Goal: Information Seeking & Learning: Learn about a topic

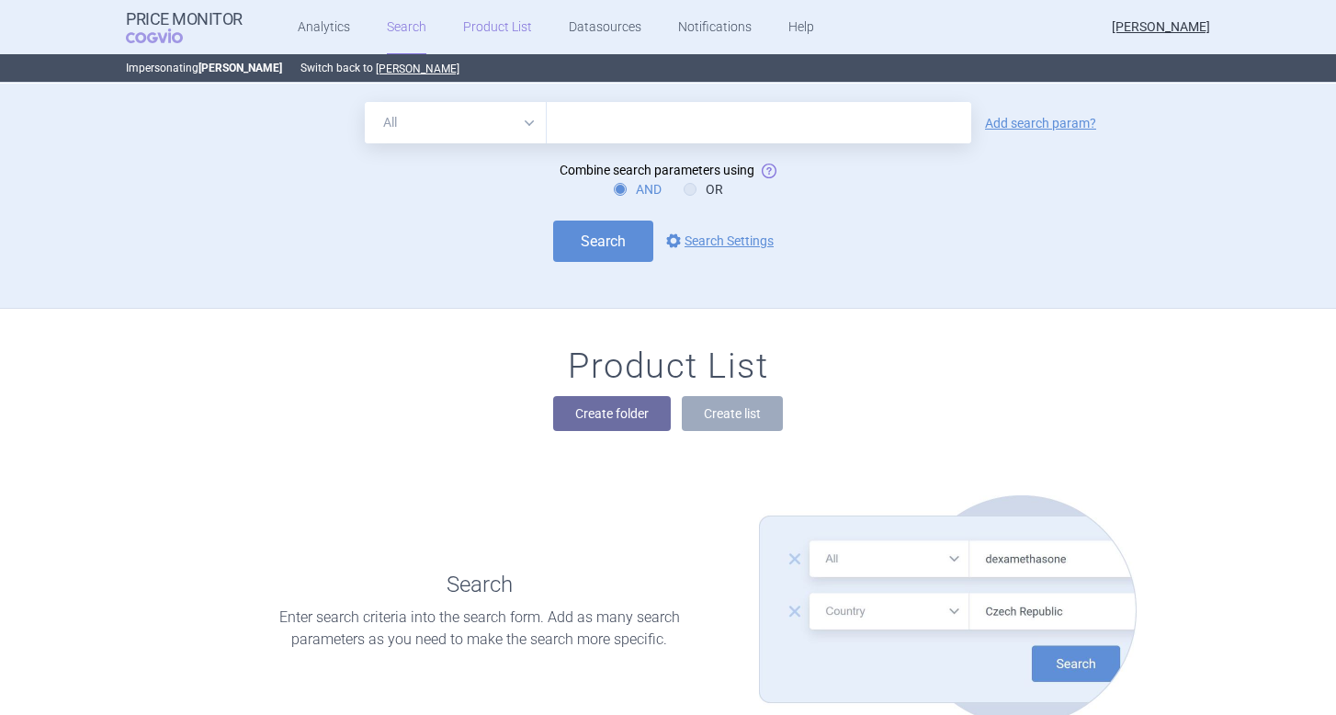
click at [482, 33] on link "Product List" at bounding box center [497, 27] width 69 height 55
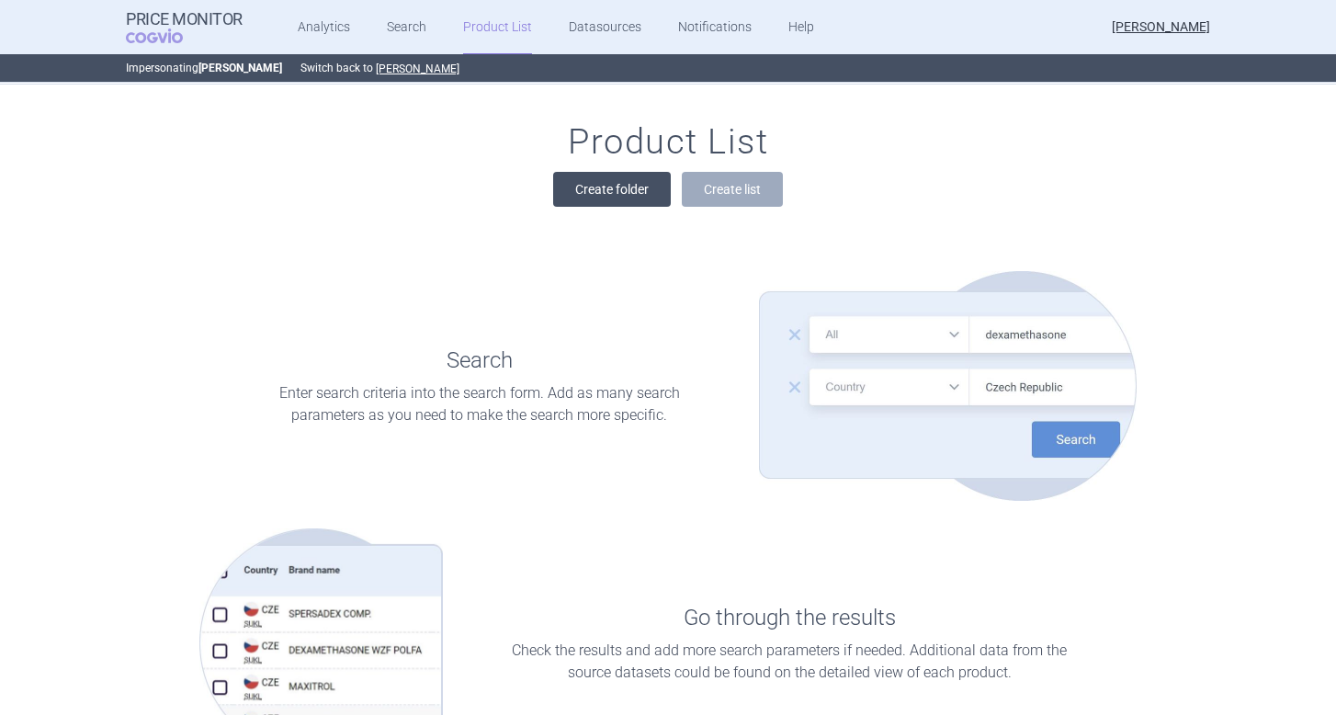
click at [634, 178] on button "Create folder" at bounding box center [612, 189] width 118 height 35
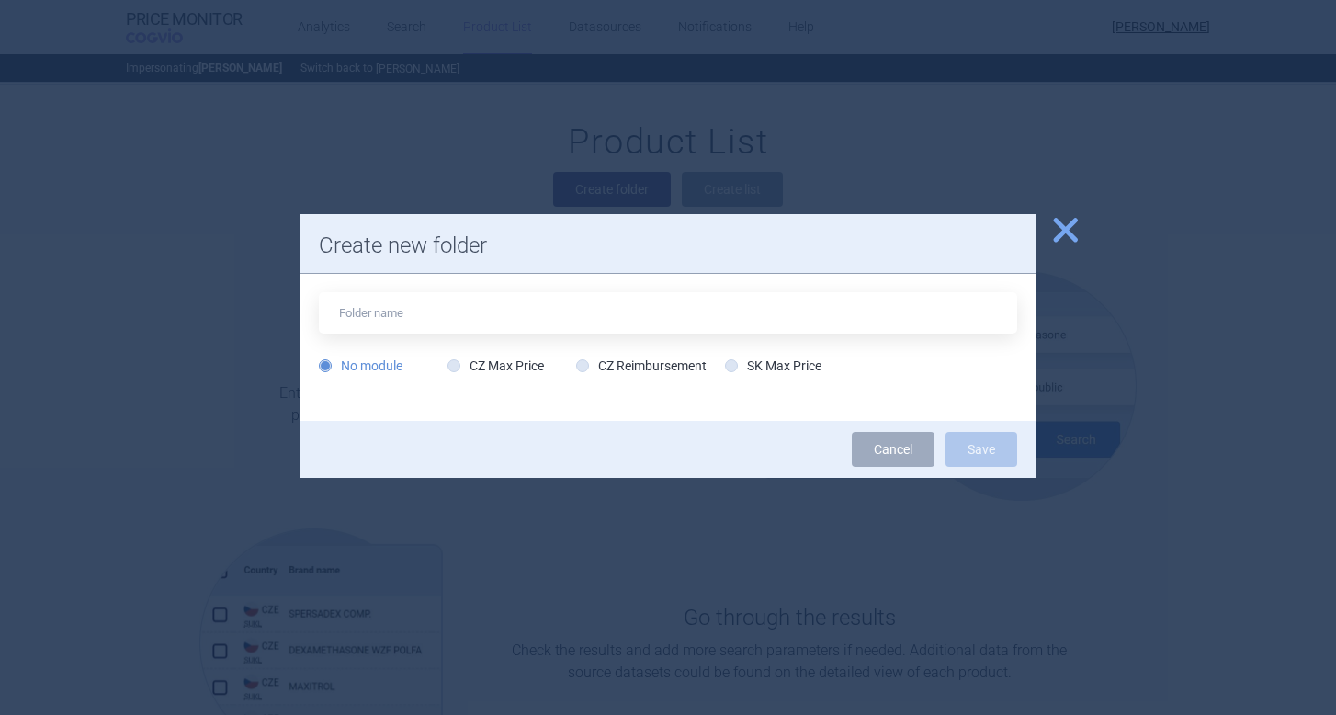
click at [1069, 226] on span "close" at bounding box center [1065, 230] width 32 height 32
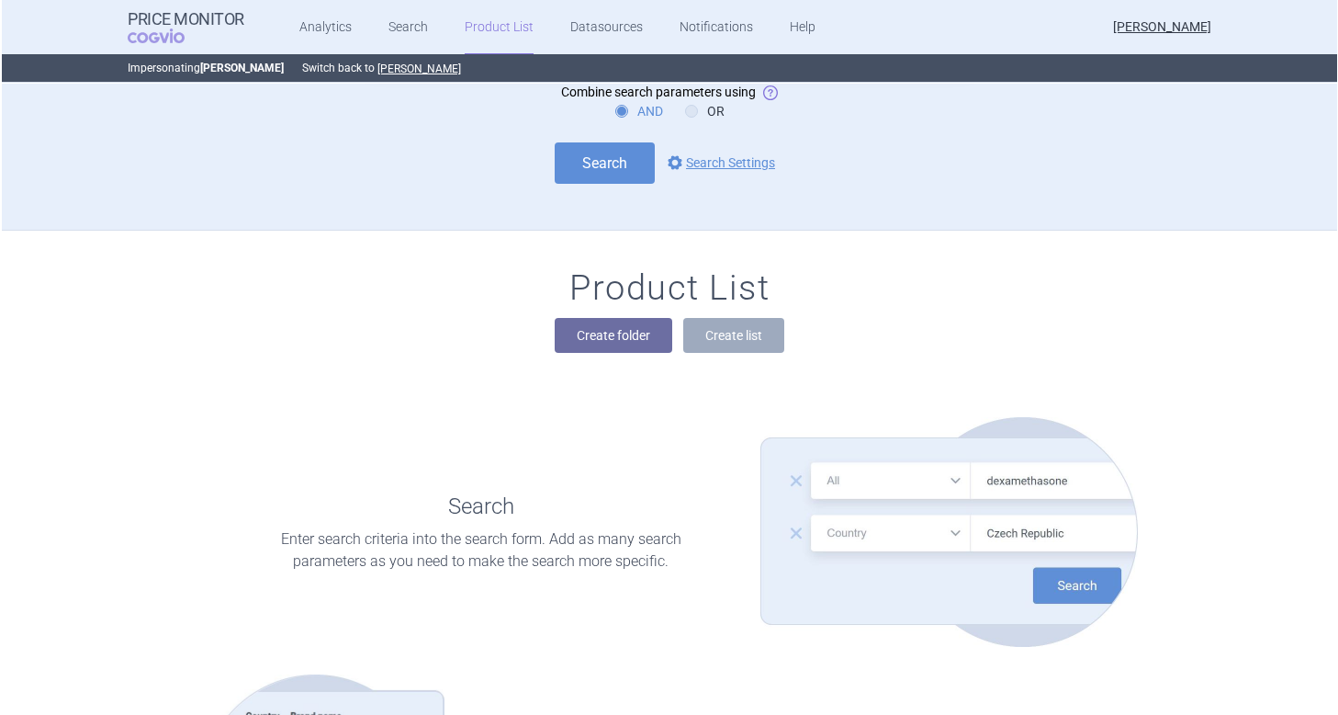
scroll to position [0, 0]
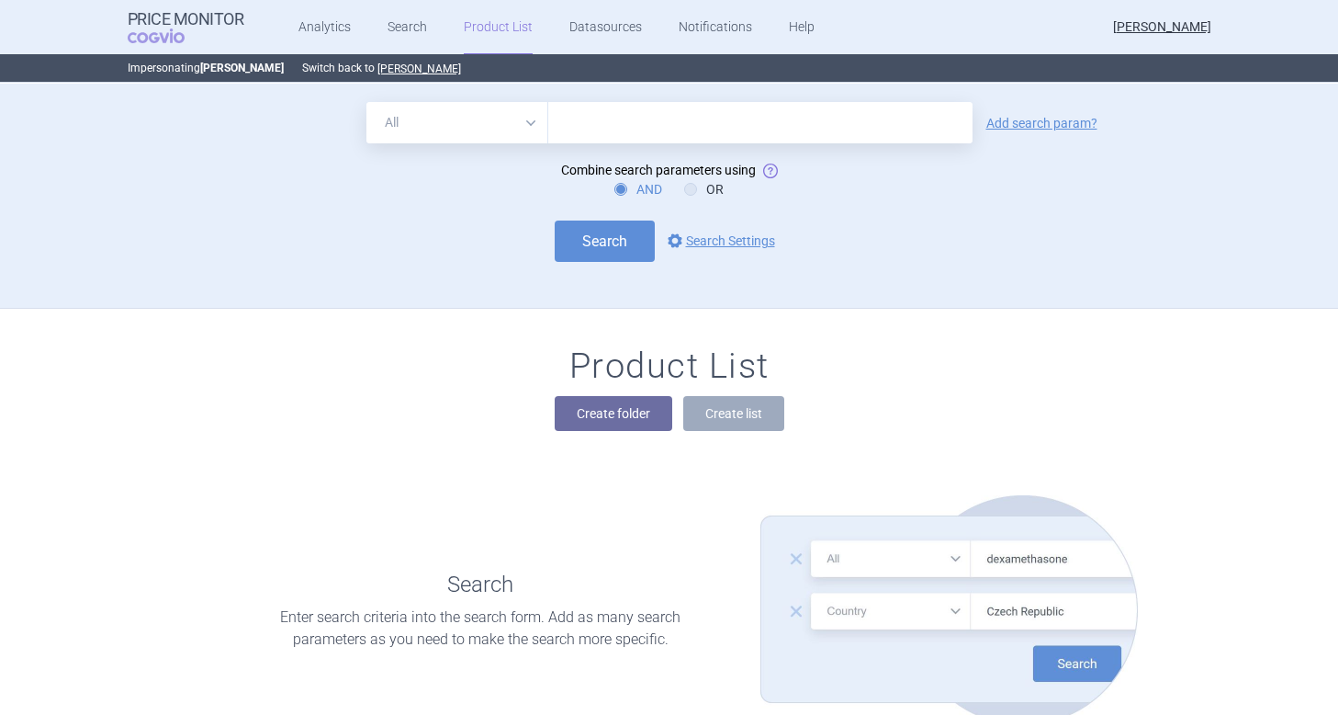
click at [491, 28] on link "Product List" at bounding box center [498, 27] width 69 height 55
click at [609, 25] on link "Datasources" at bounding box center [605, 27] width 73 height 55
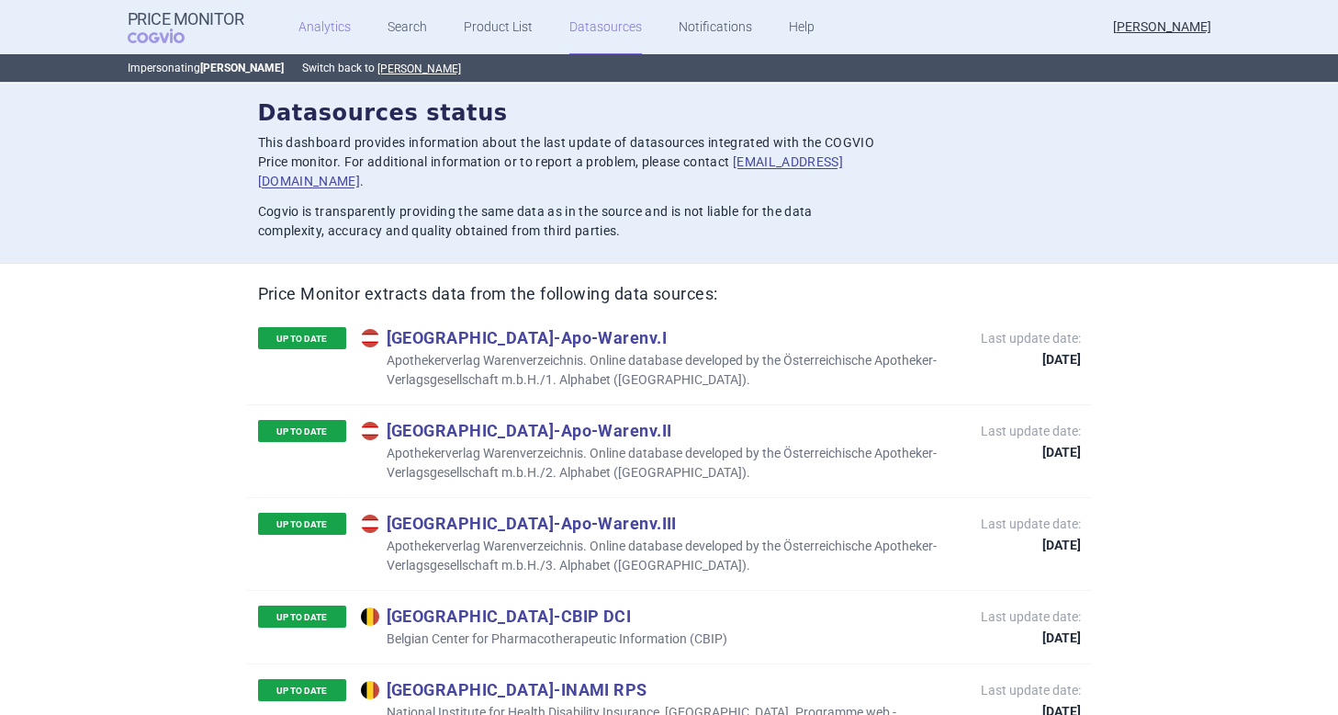
click at [323, 31] on link "Analytics" at bounding box center [325, 27] width 52 height 55
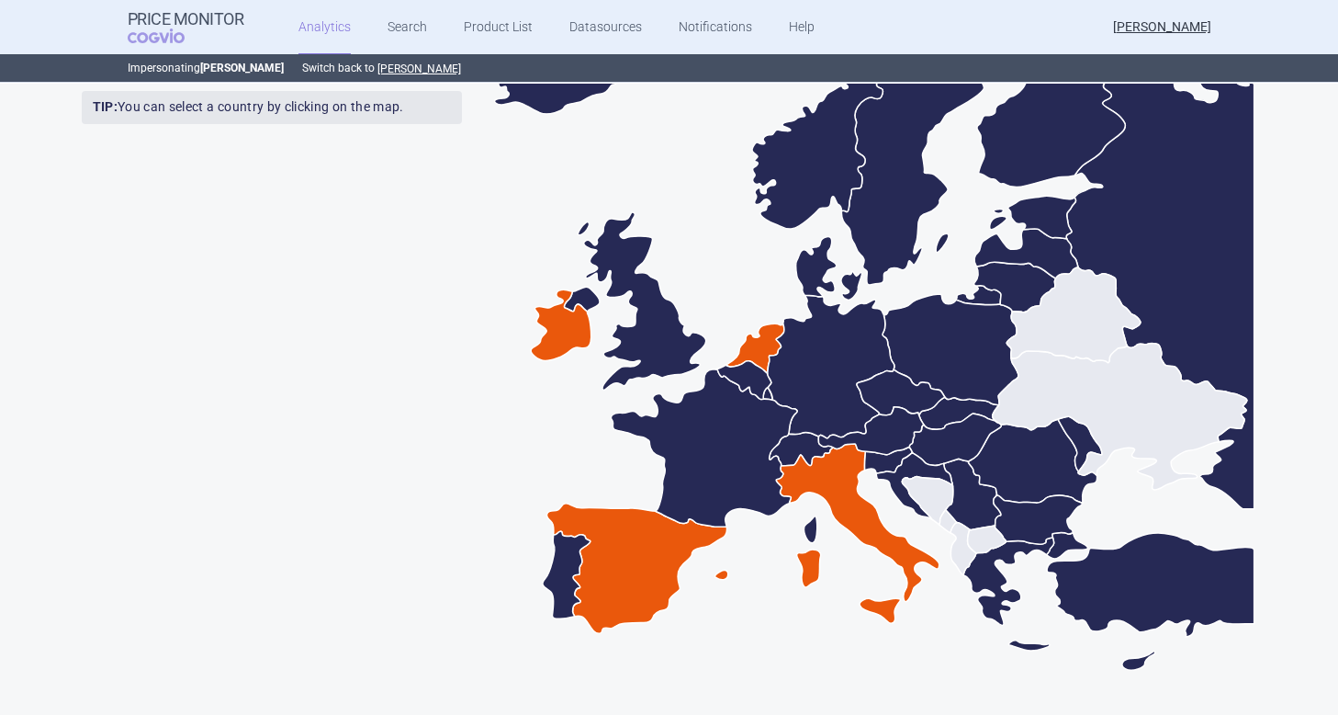
scroll to position [506, 0]
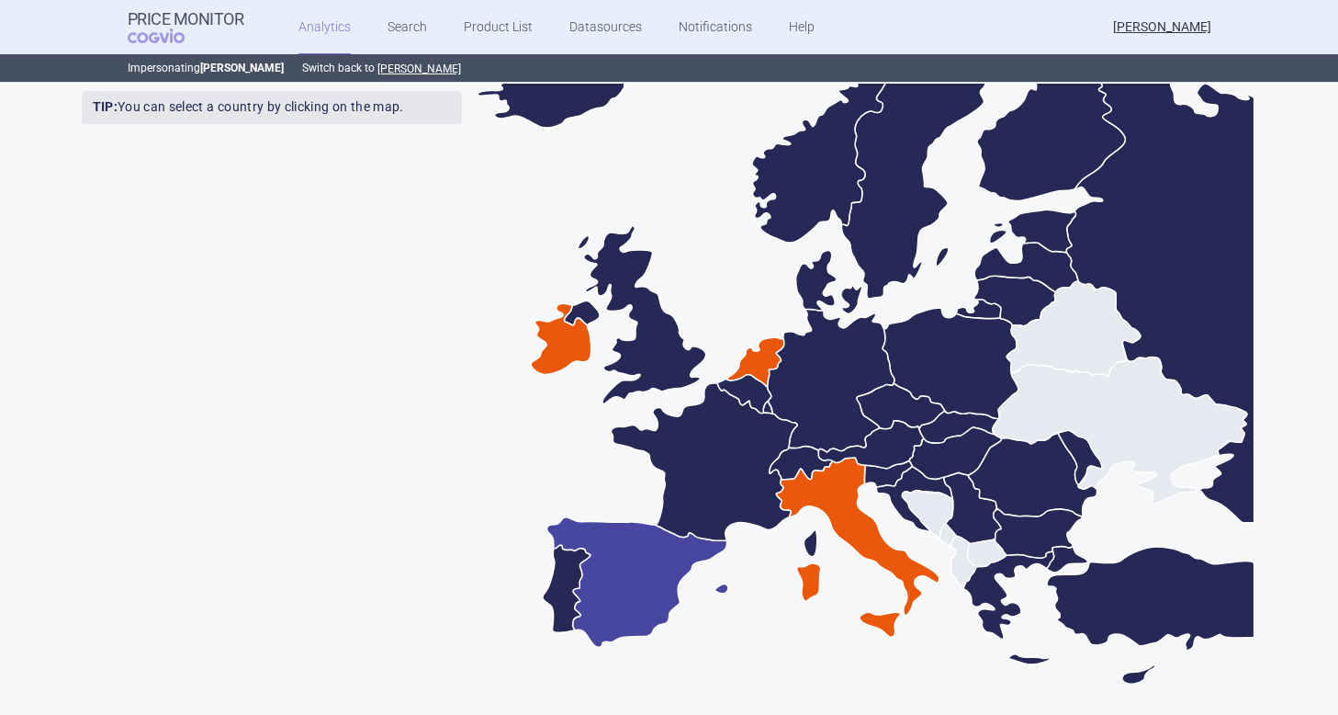
click at [657, 587] on icon at bounding box center [637, 582] width 181 height 130
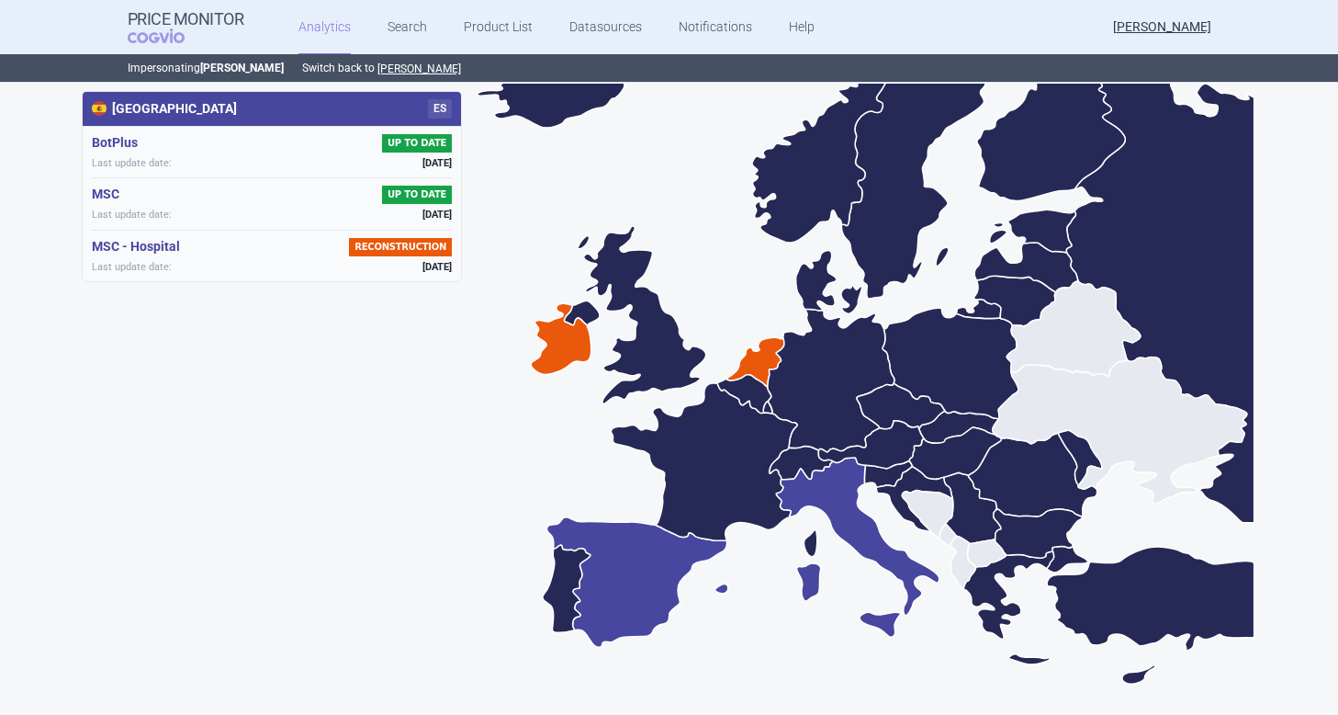
click at [861, 536] on icon at bounding box center [858, 546] width 164 height 179
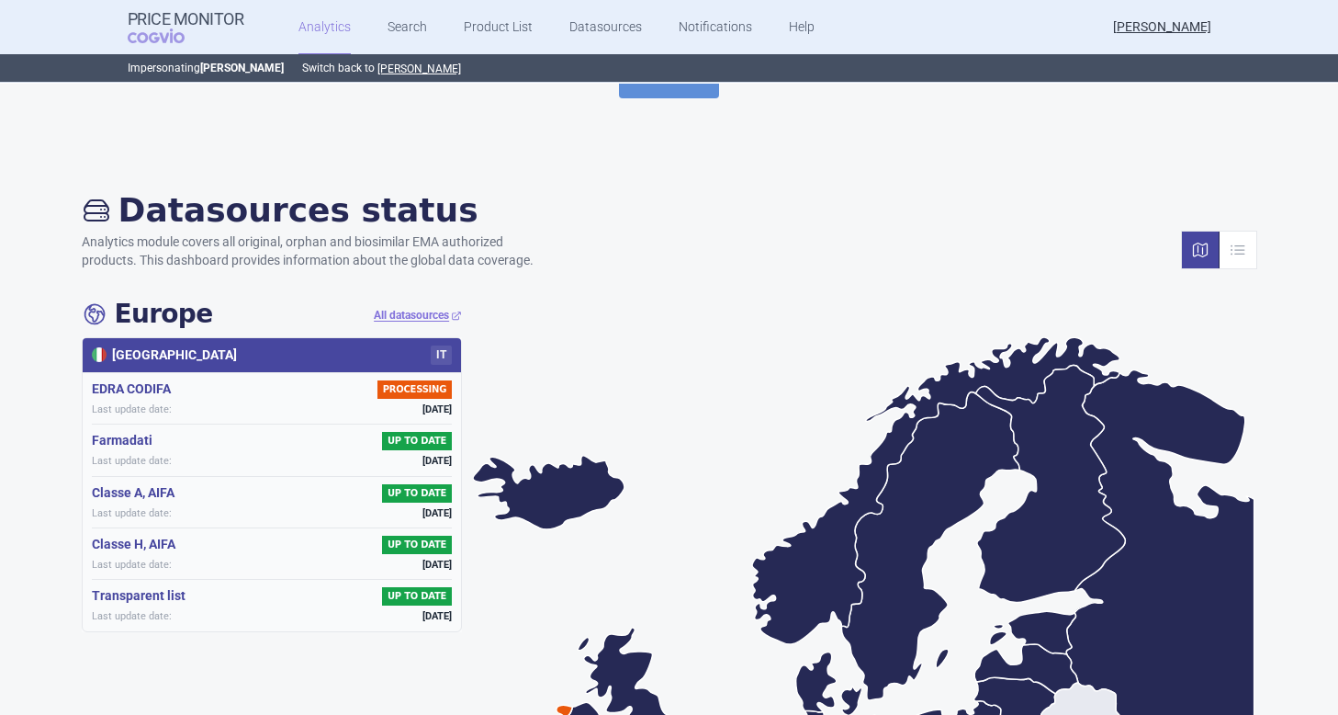
scroll to position [0, 0]
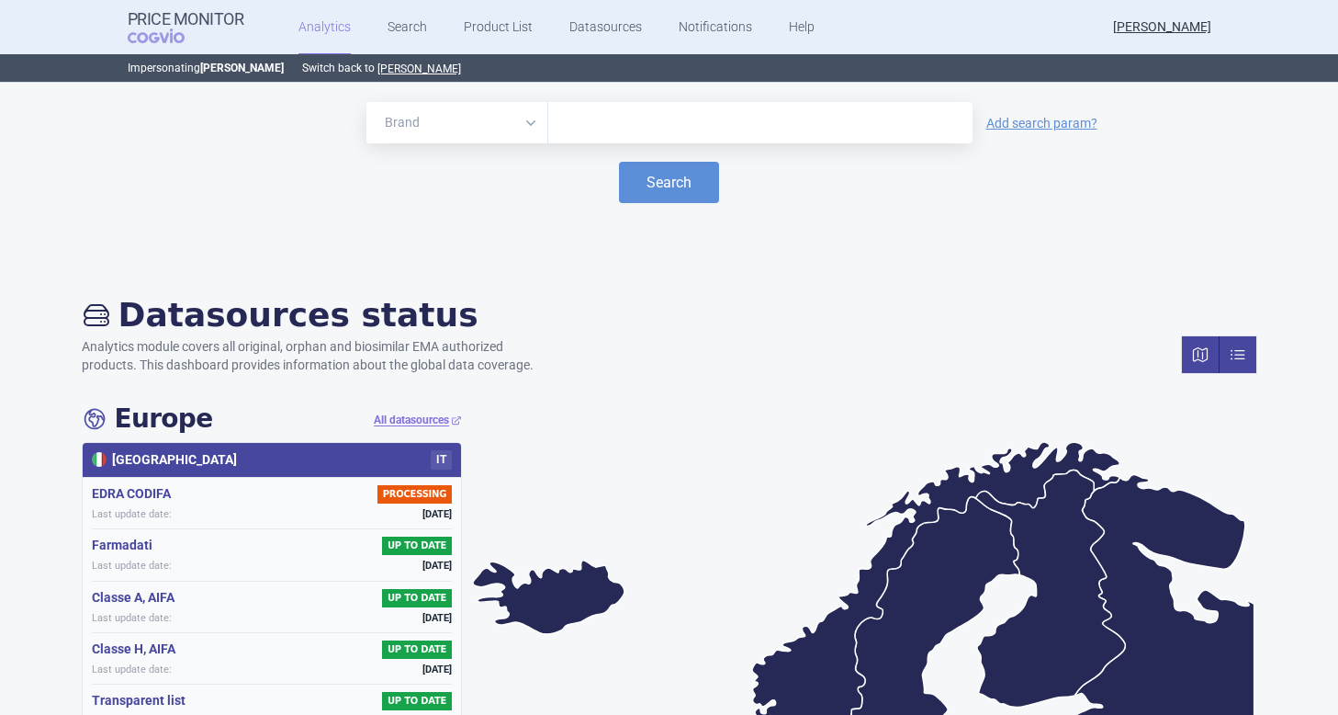
click at [1249, 355] on link at bounding box center [1238, 354] width 37 height 37
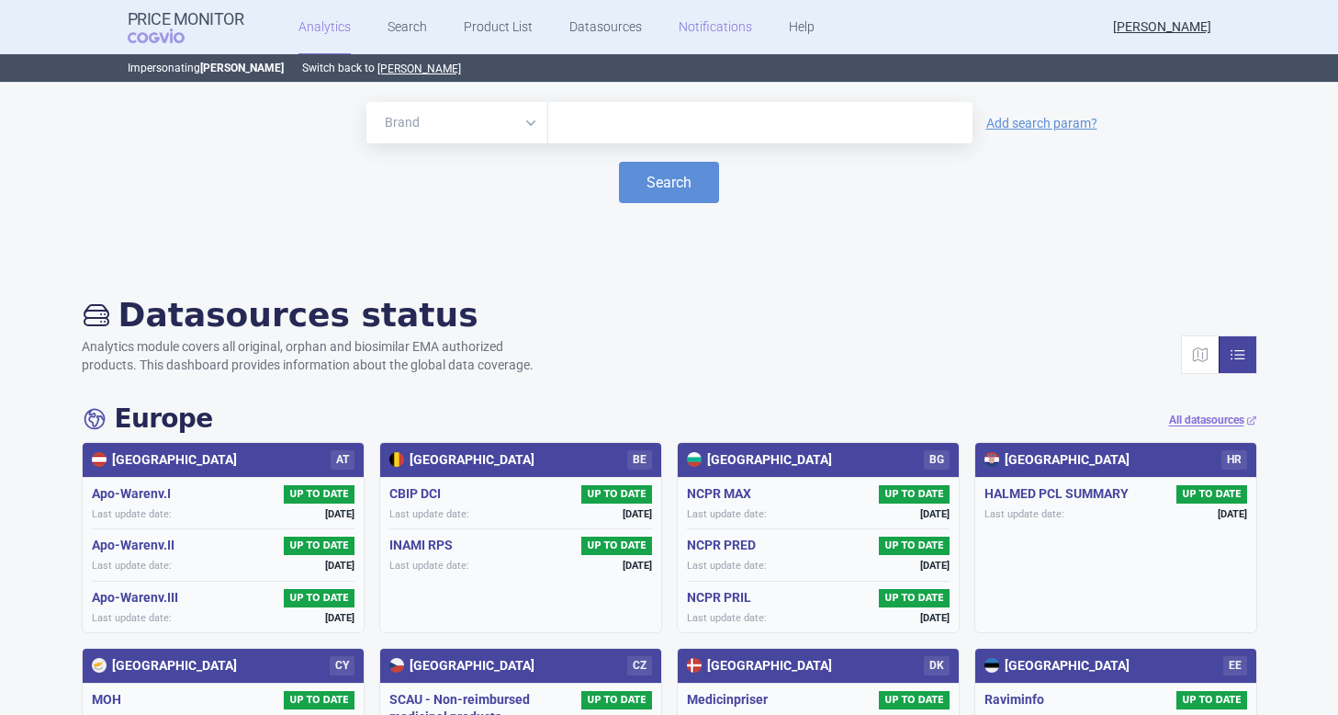
click at [721, 39] on link "Notifications" at bounding box center [715, 27] width 73 height 55
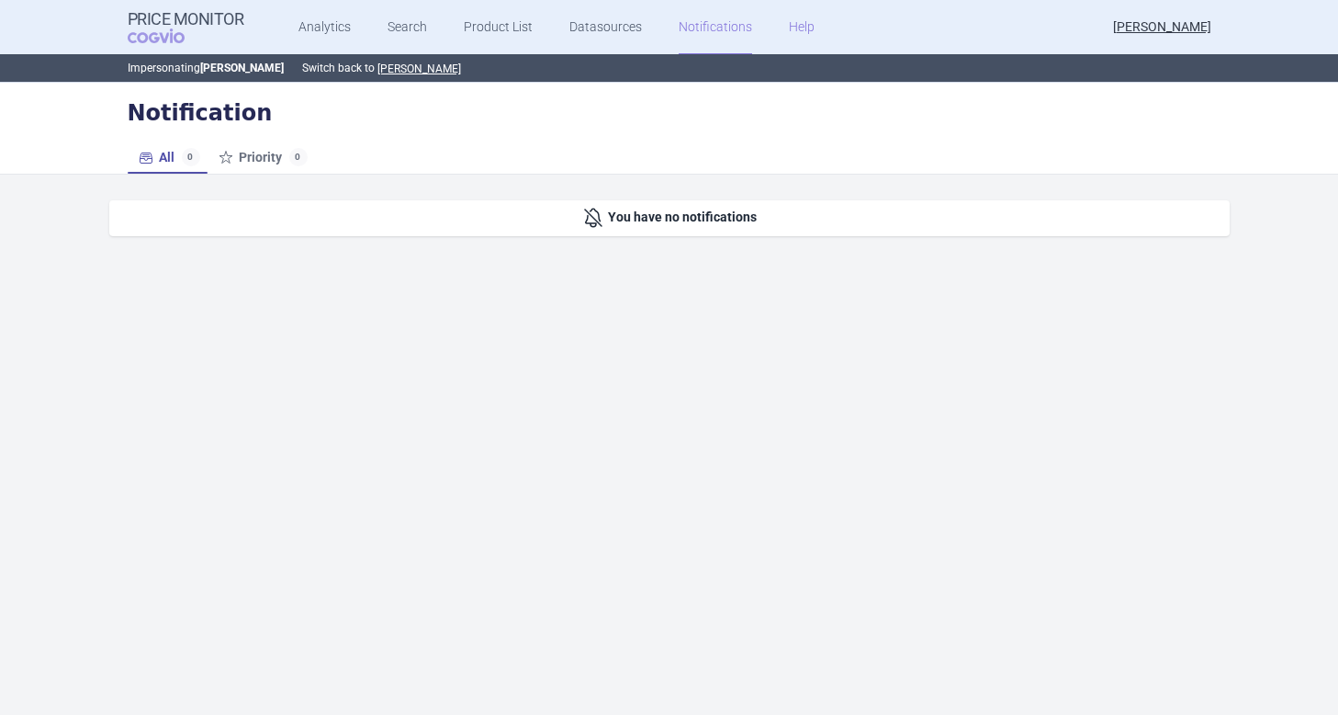
click at [795, 31] on link "Help" at bounding box center [802, 27] width 26 height 55
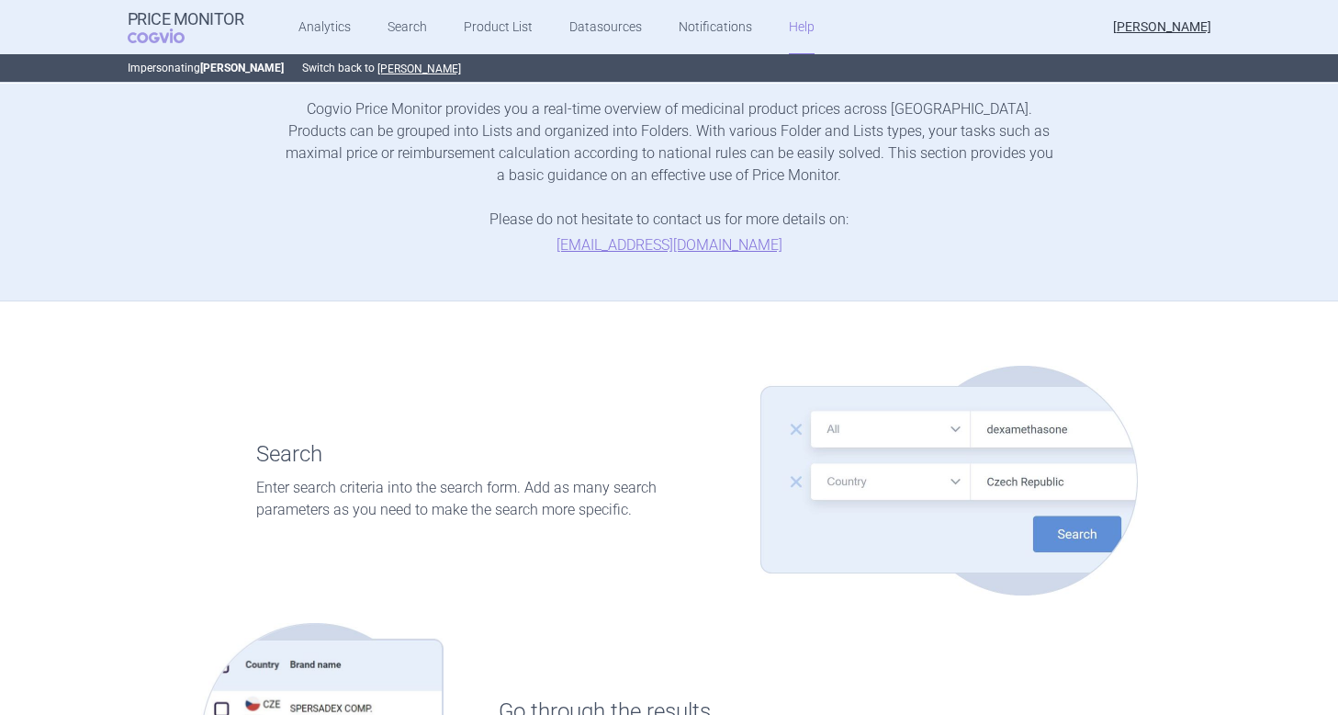
scroll to position [28, 0]
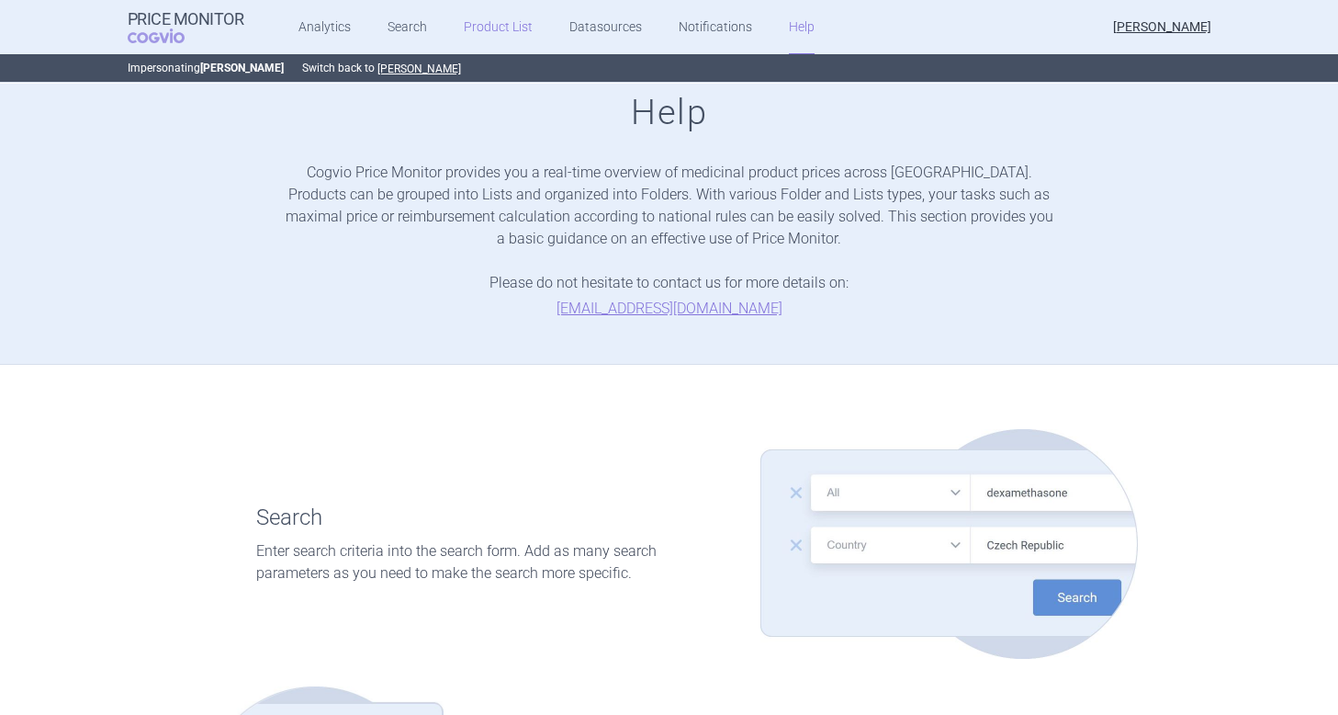
click at [491, 25] on link "Product List" at bounding box center [498, 27] width 69 height 55
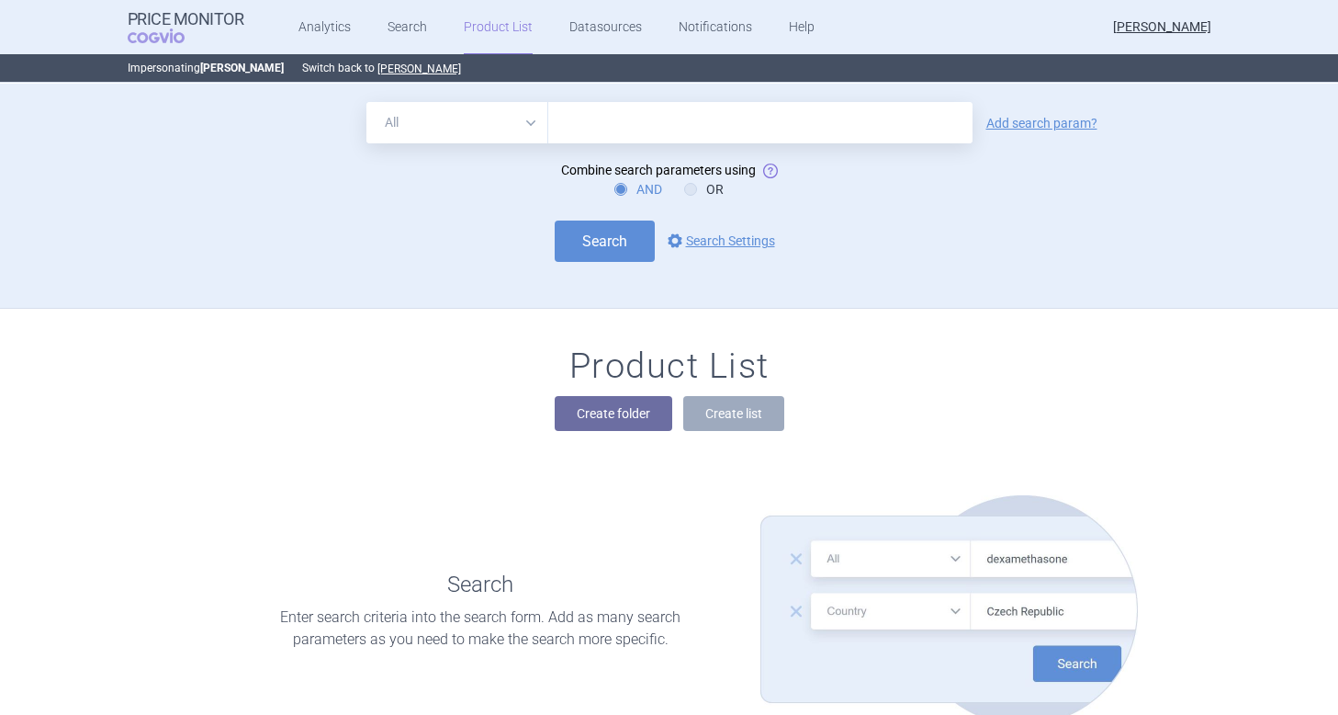
scroll to position [224, 0]
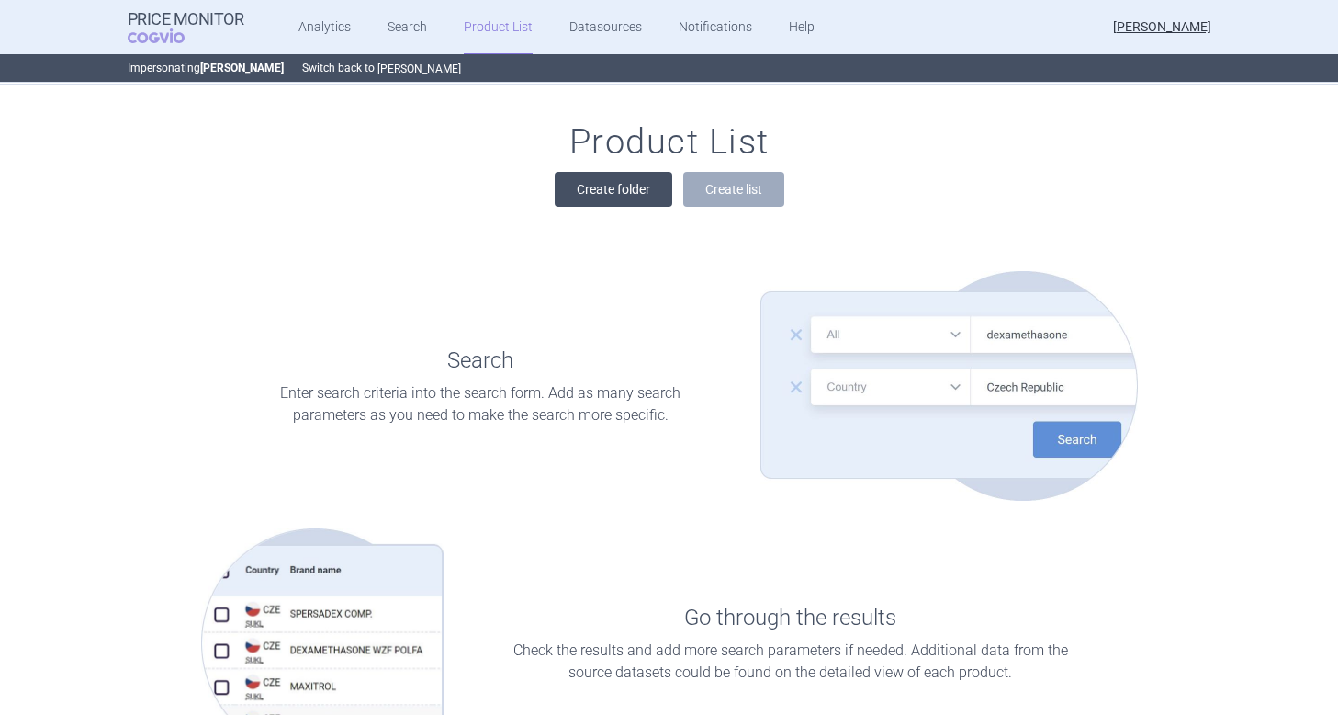
click at [614, 194] on button "Create folder" at bounding box center [614, 189] width 118 height 35
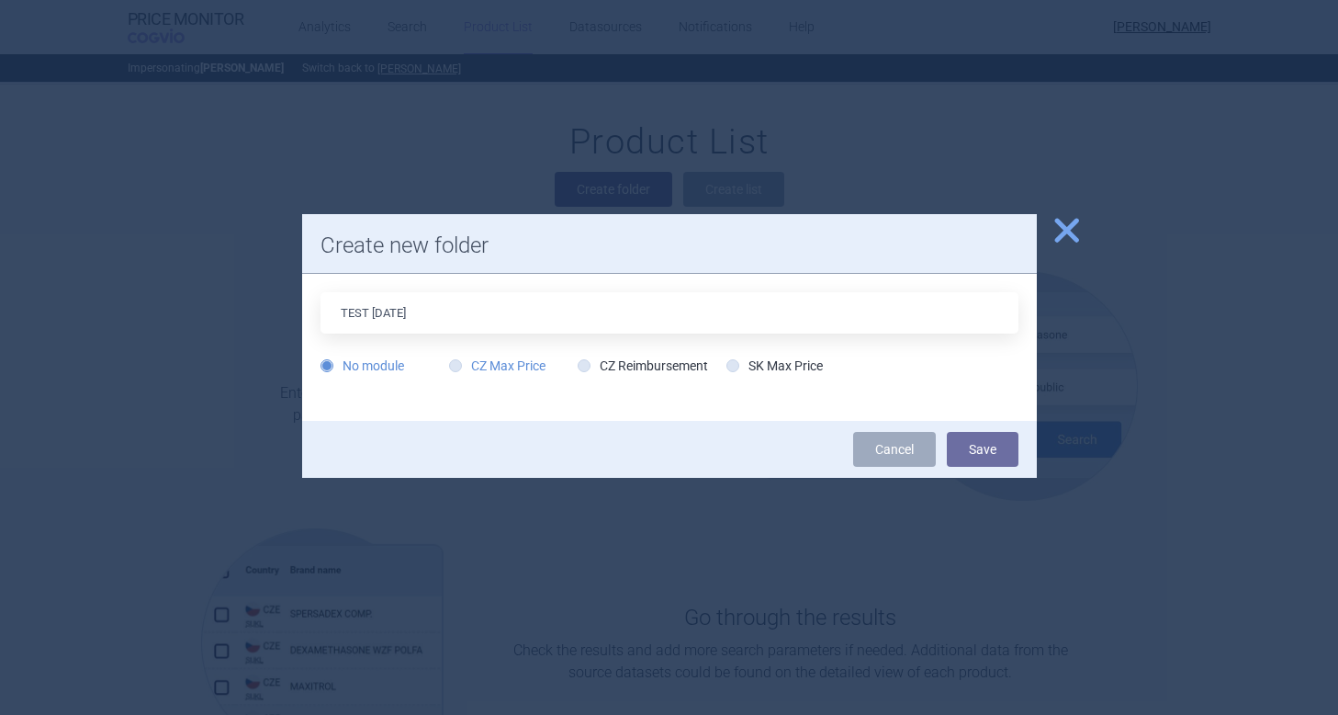
type input "TEST 7.10.25"
click at [456, 367] on icon at bounding box center [455, 365] width 13 height 13
click at [456, 367] on input "CZ Max Price" at bounding box center [459, 366] width 18 height 18
radio input "true"
click at [1007, 454] on button "Save" at bounding box center [983, 449] width 72 height 35
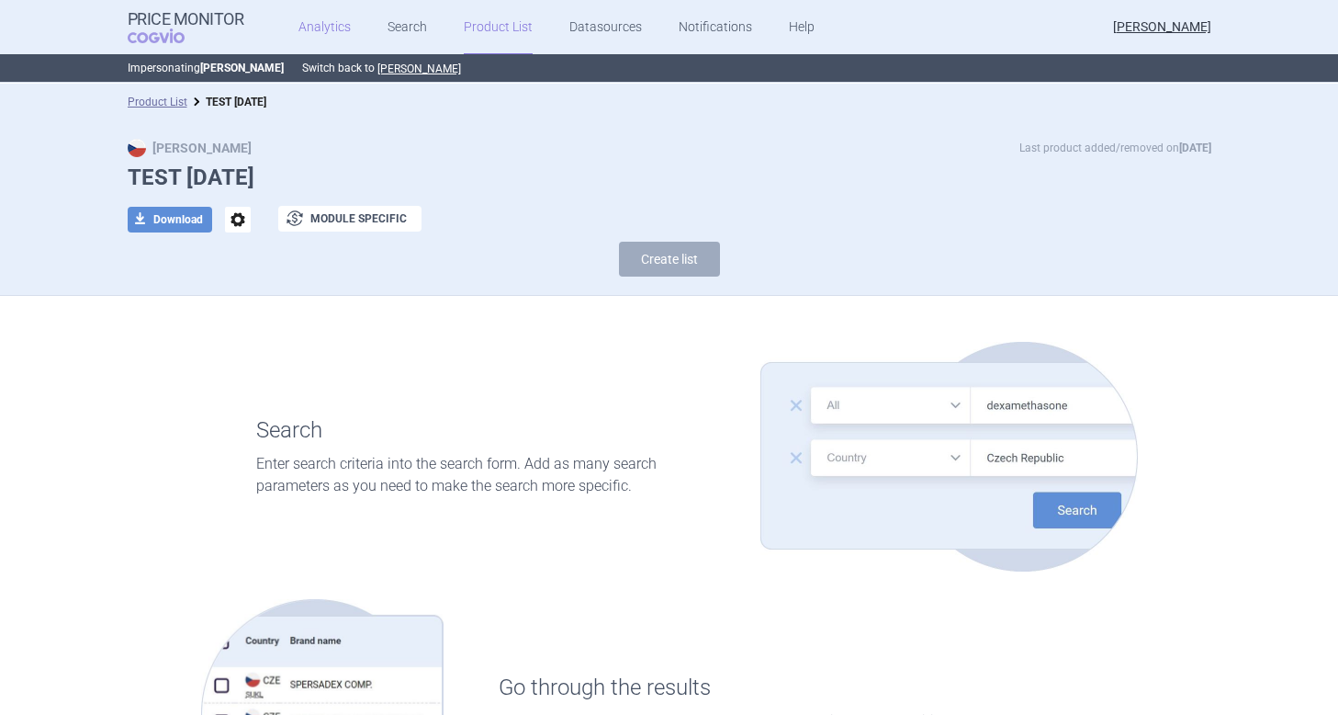
click at [315, 34] on link "Analytics" at bounding box center [325, 27] width 52 height 55
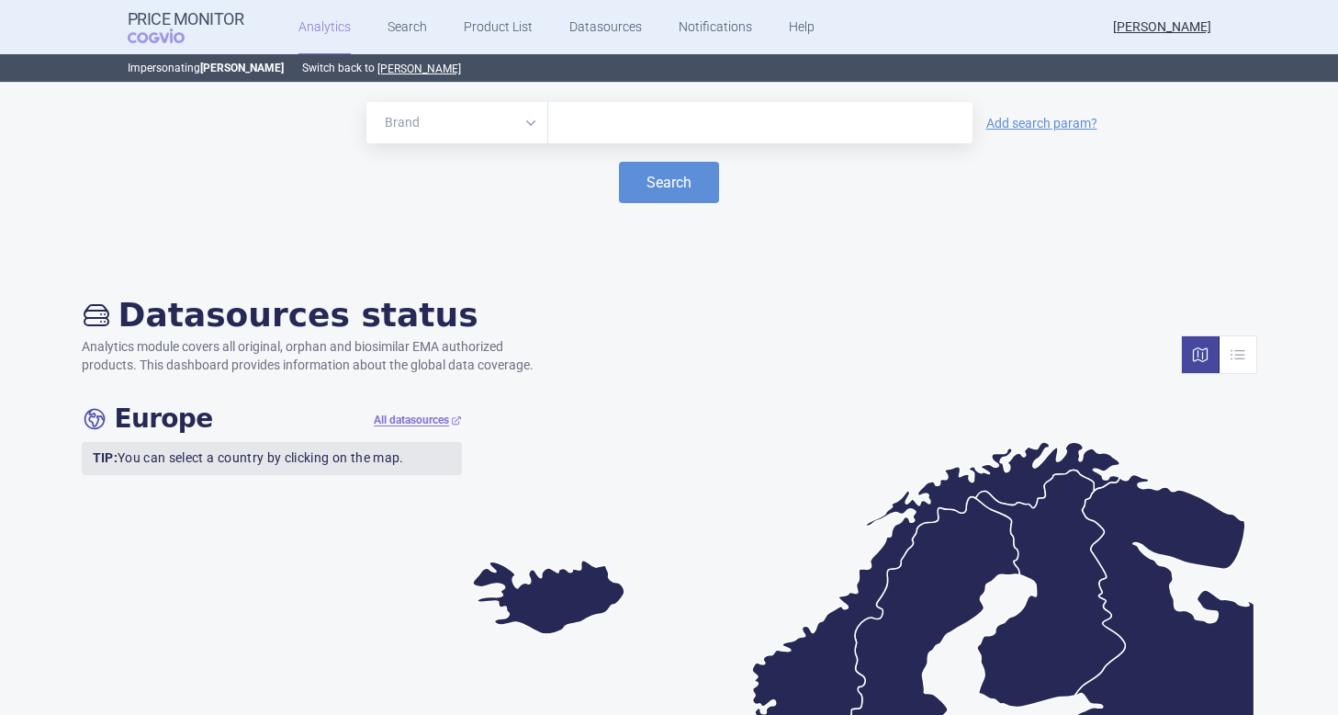
click at [560, 131] on input "text" at bounding box center [761, 123] width 406 height 24
type input "humalo"
click at [529, 130] on select "Brand ATC/Active substance Therapeutic area" at bounding box center [457, 122] width 182 height 41
click at [366, 102] on select "Brand ATC/Active substance Therapeutic area" at bounding box center [457, 122] width 182 height 41
click at [682, 185] on button "Search" at bounding box center [669, 182] width 100 height 41
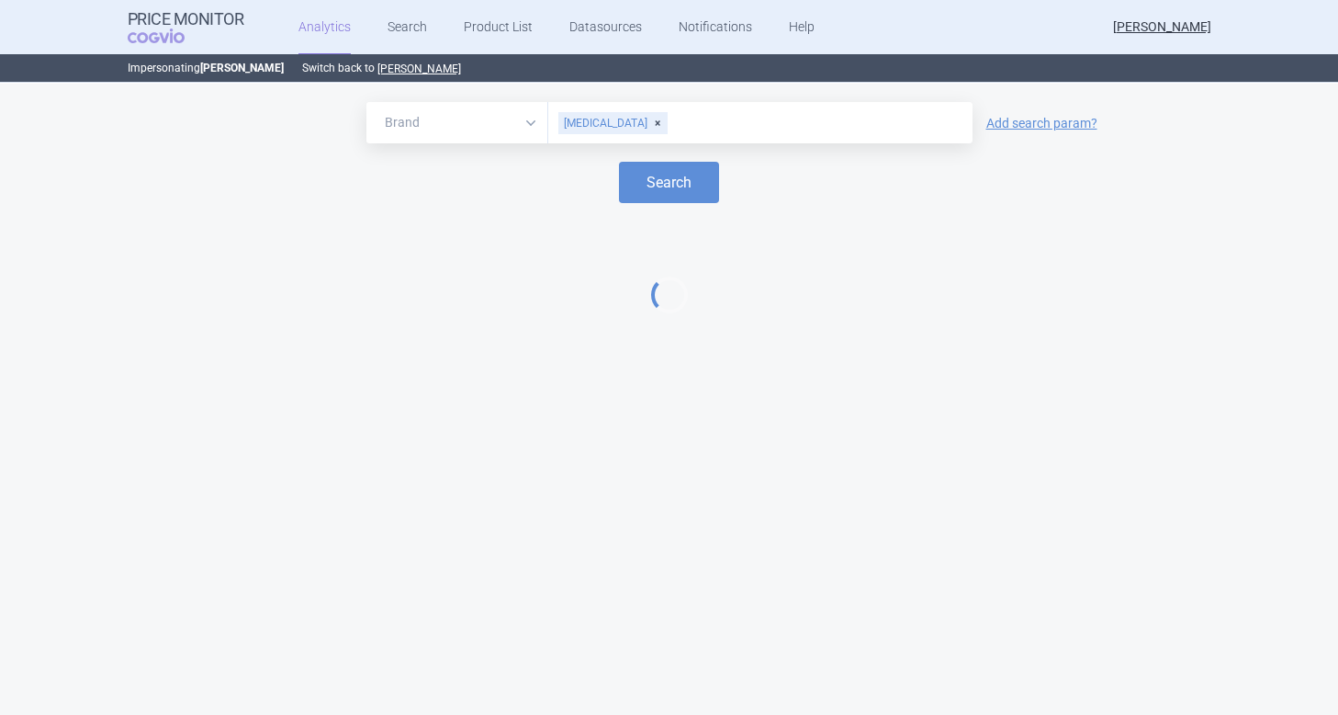
select select "EUR"
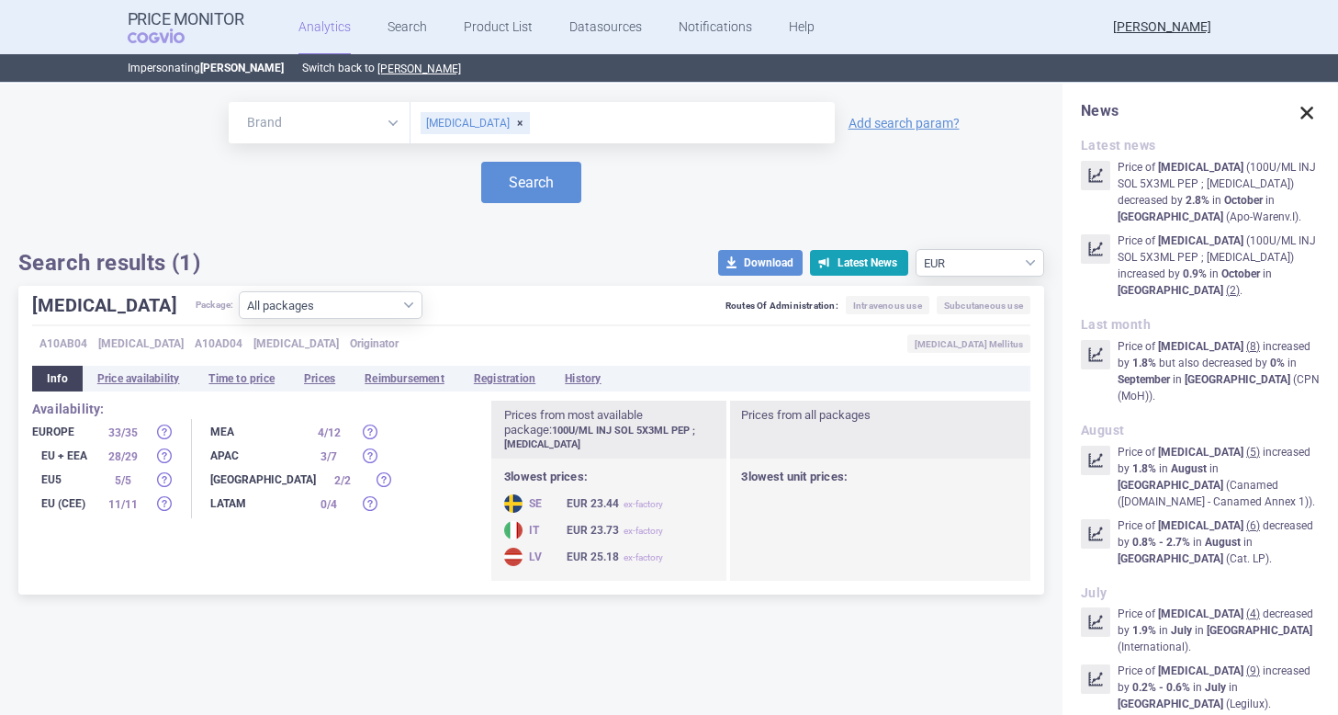
click at [1308, 108] on span at bounding box center [1307, 113] width 26 height 26
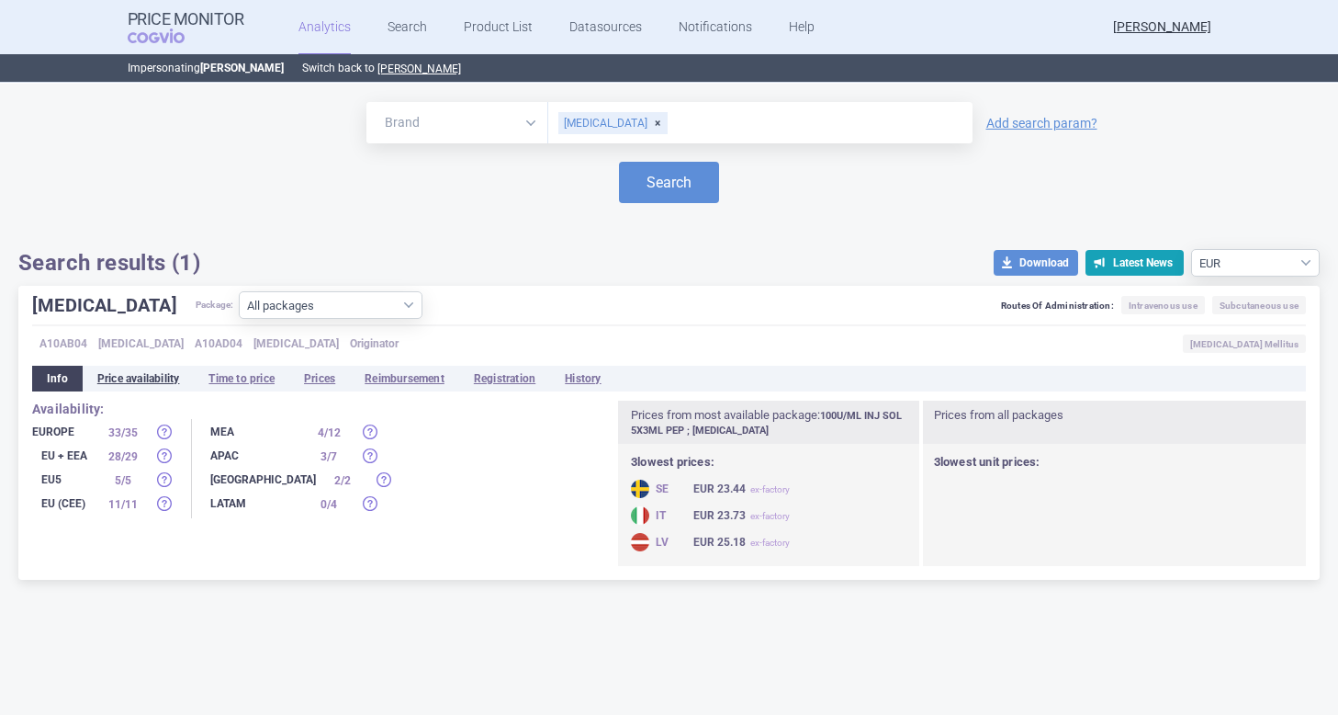
click at [107, 378] on li "Price availability" at bounding box center [139, 379] width 112 height 26
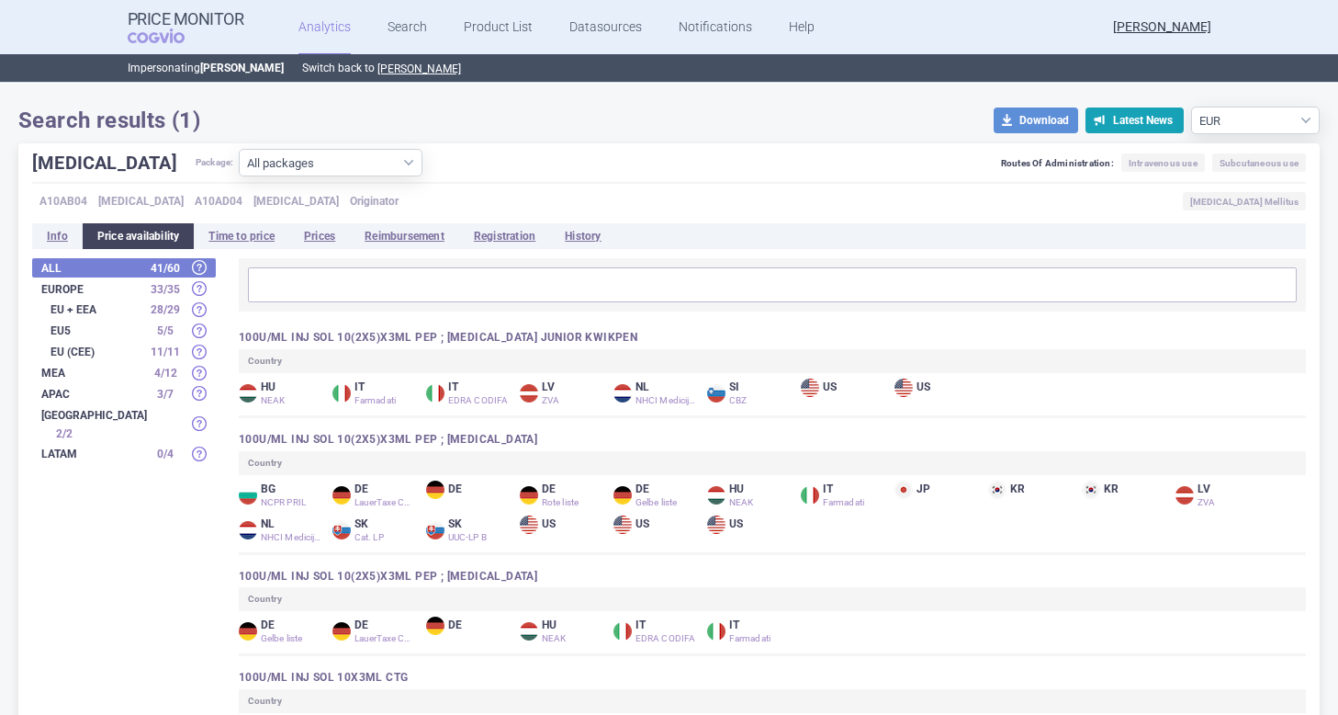
scroll to position [144, 0]
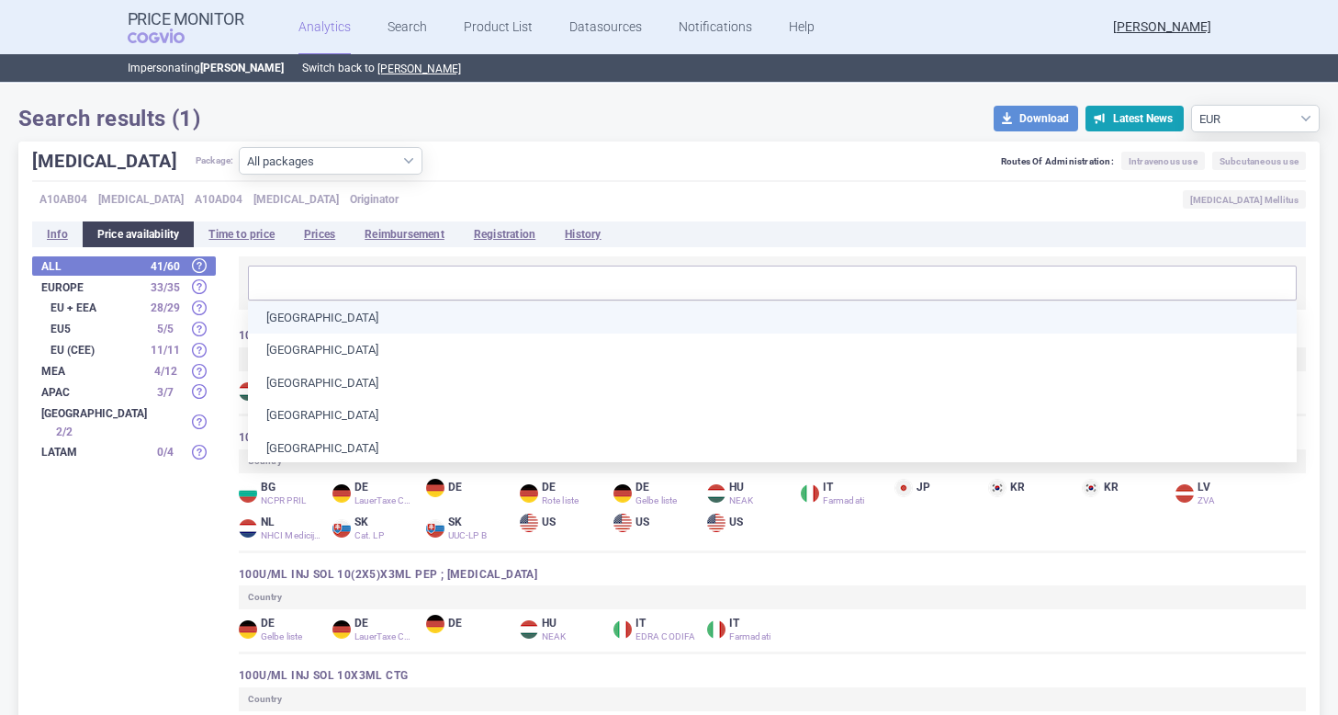
click at [300, 275] on input "text" at bounding box center [773, 283] width 1038 height 24
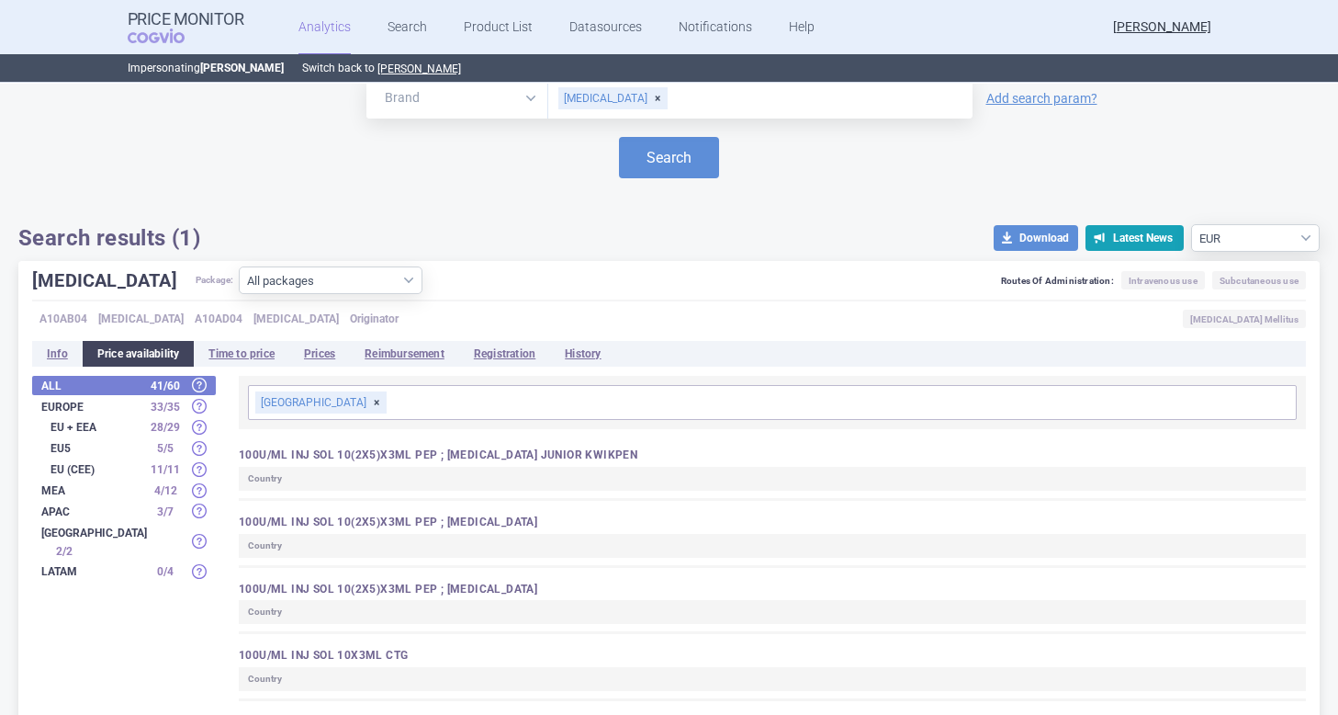
scroll to position [40, 0]
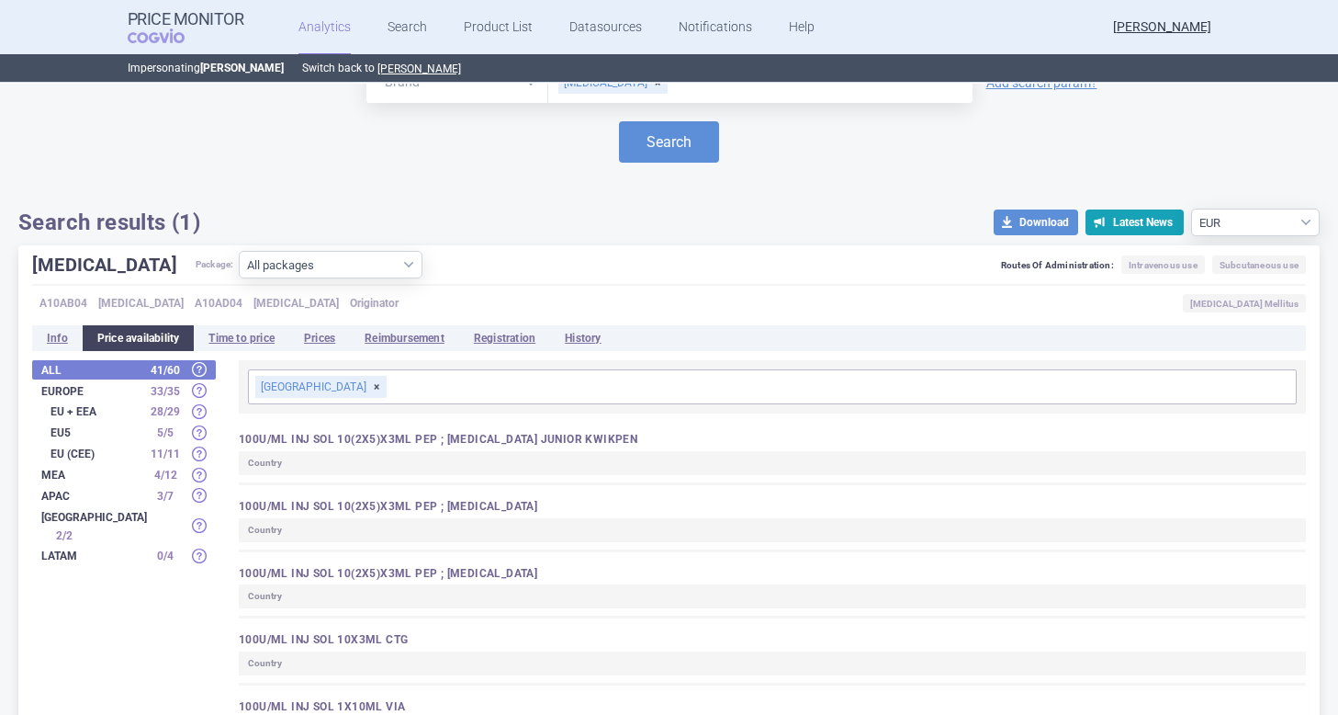
click at [107, 388] on strong "Europe" at bounding box center [91, 391] width 101 height 11
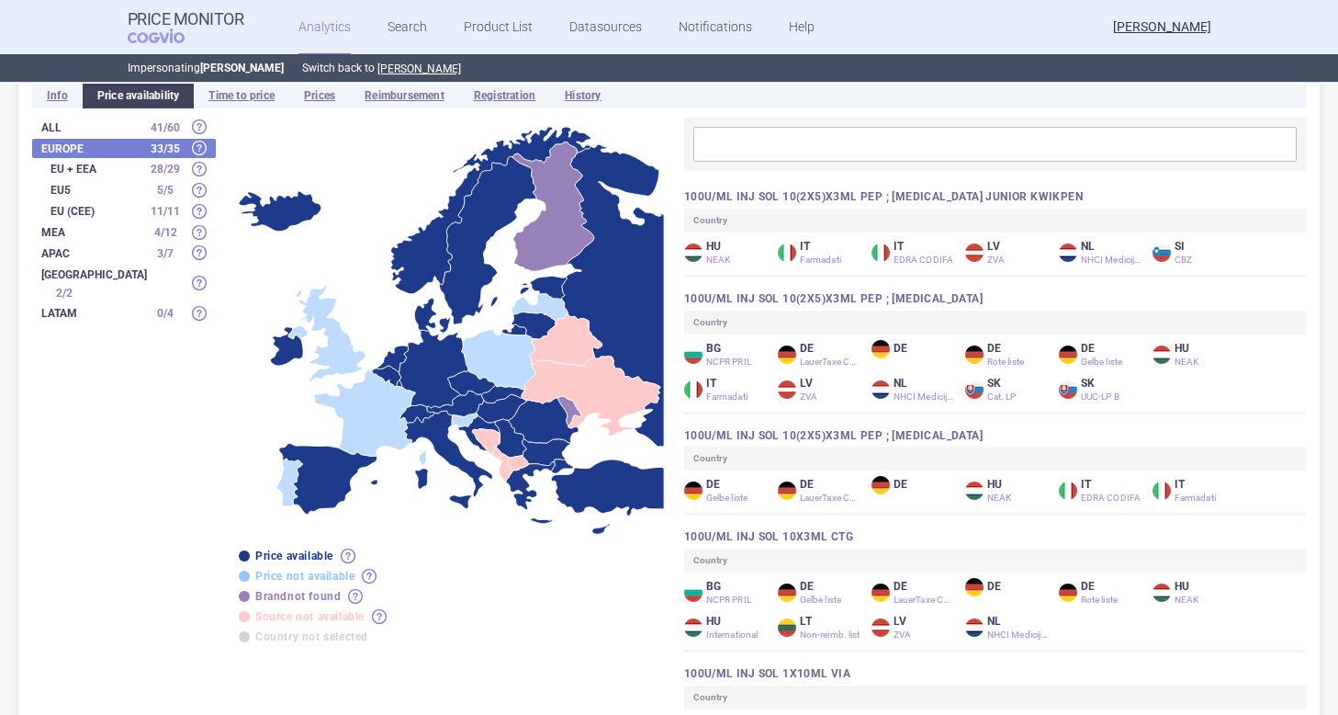
scroll to position [263, 0]
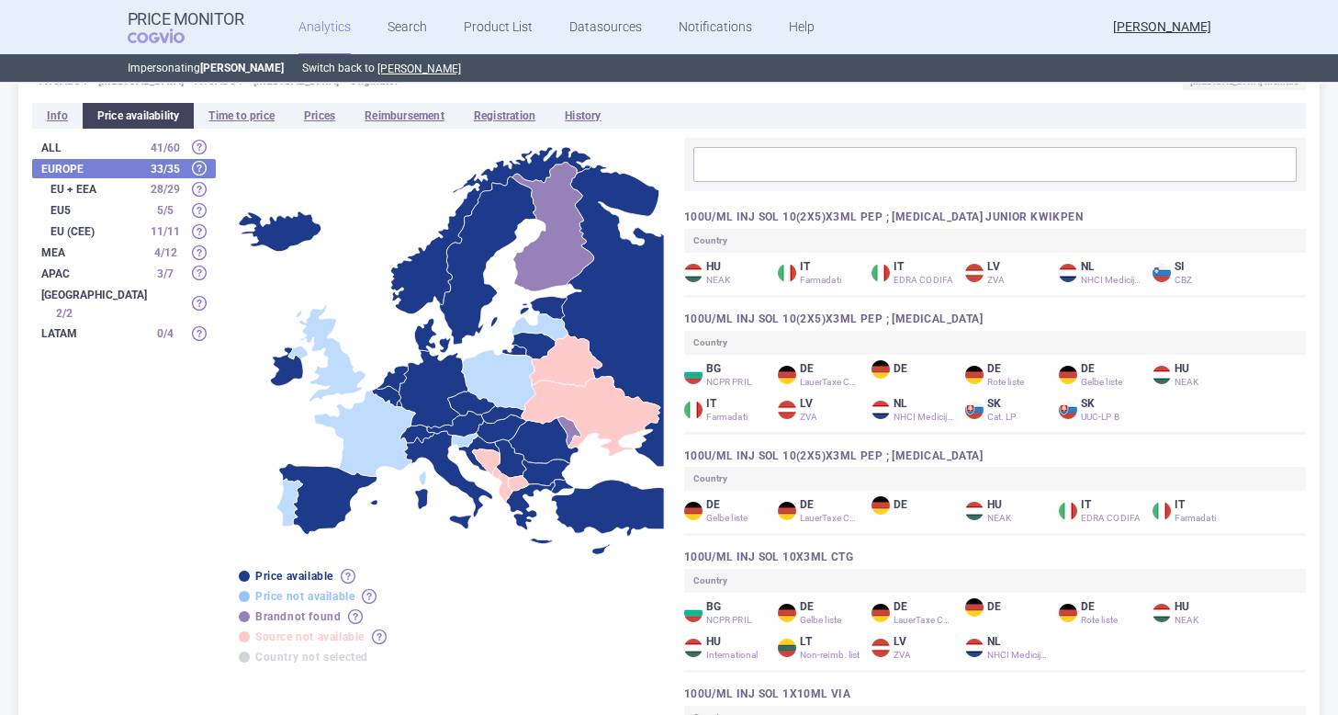
click at [730, 173] on input "text" at bounding box center [995, 164] width 592 height 24
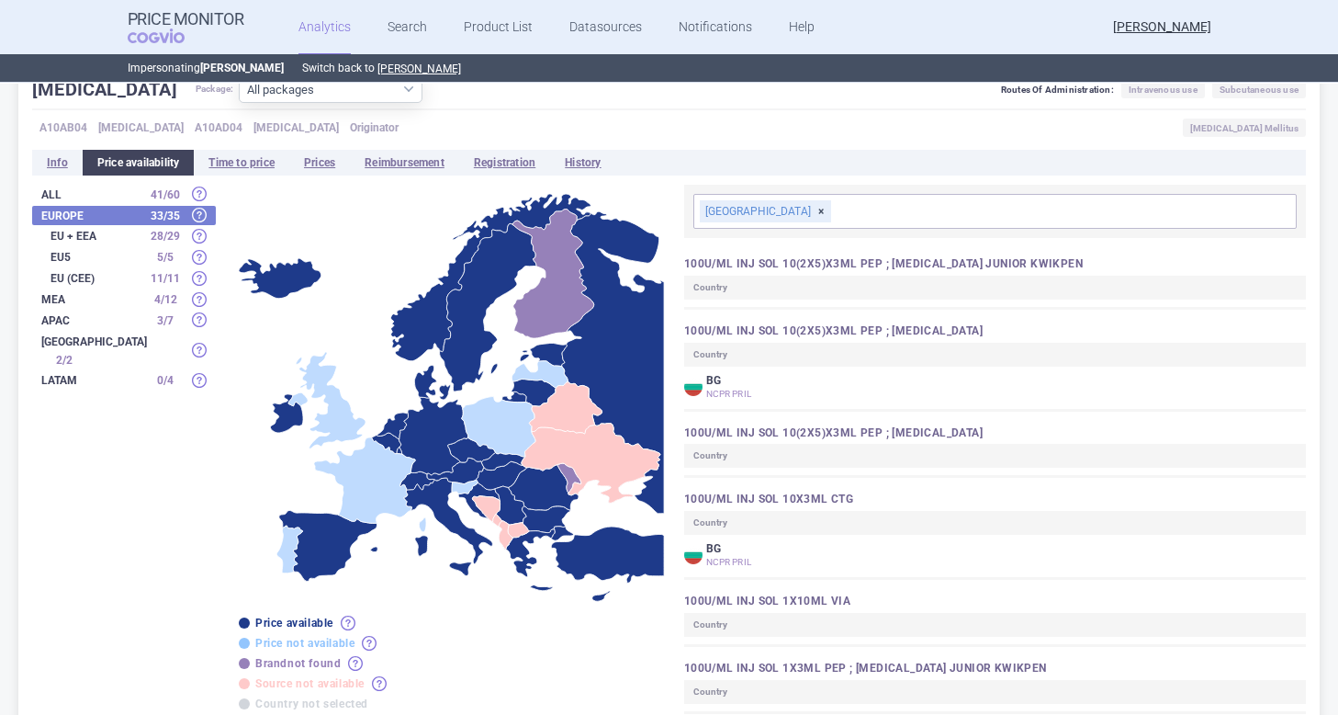
scroll to position [203, 0]
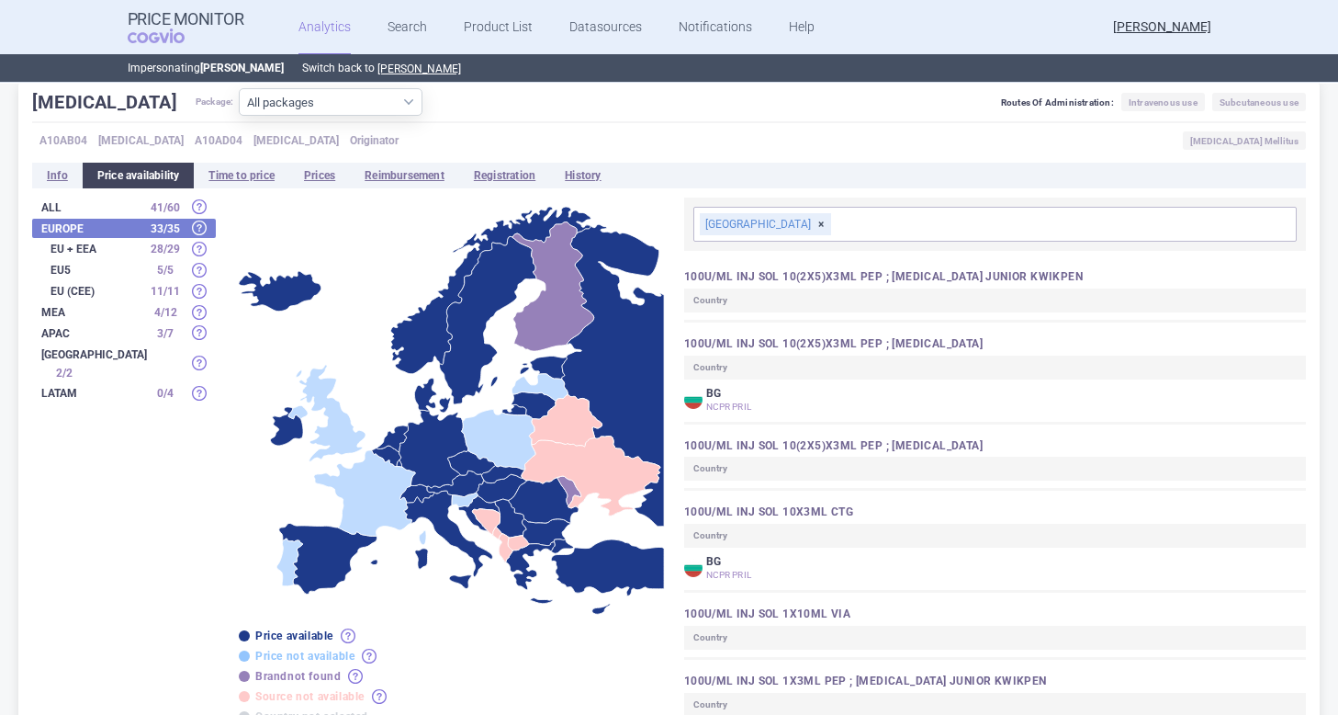
click at [72, 312] on strong "MEA" at bounding box center [91, 312] width 101 height 11
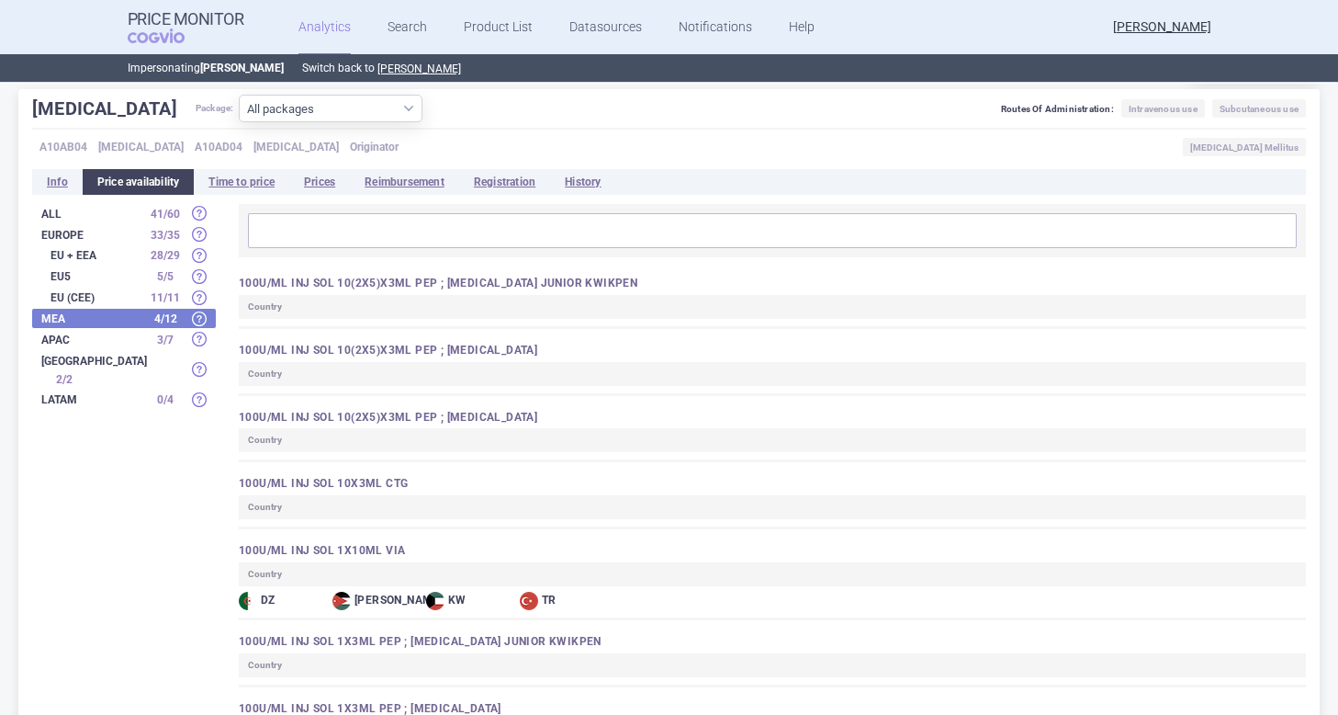
click at [84, 338] on strong "APAC" at bounding box center [91, 339] width 101 height 11
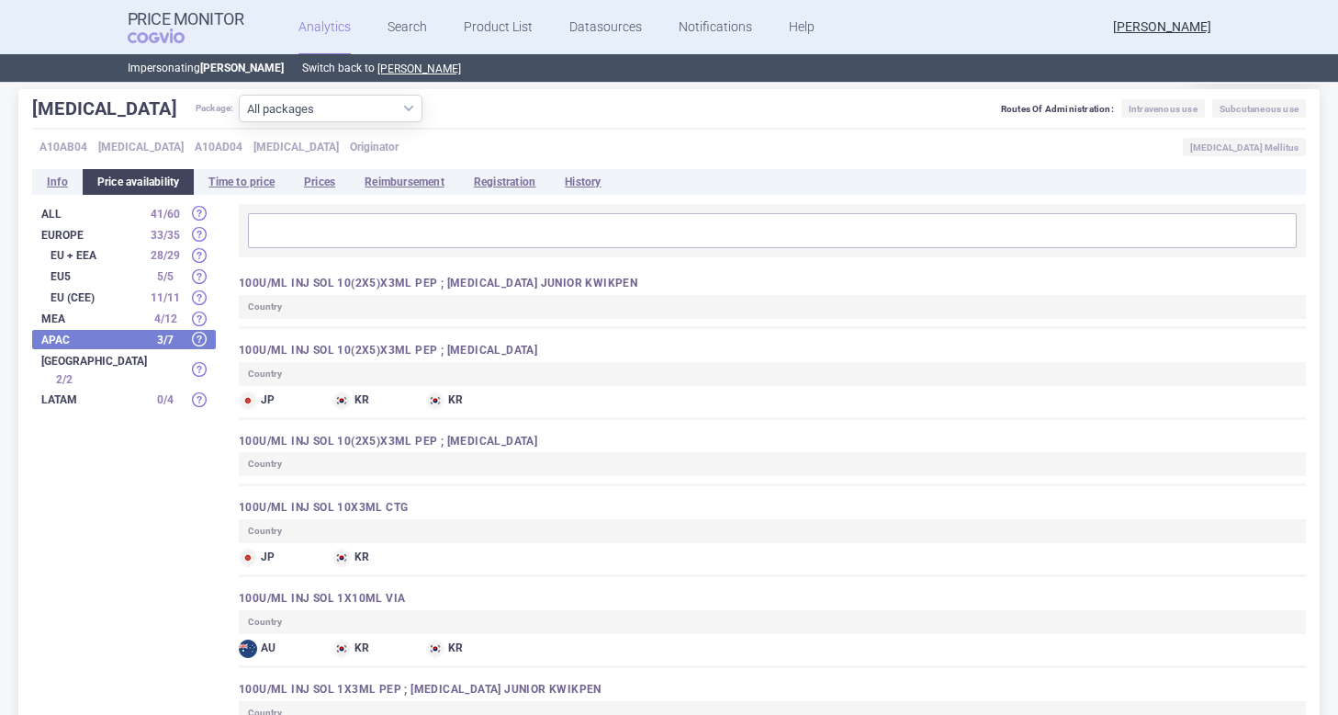
click at [84, 359] on strong "NORTH AMERICA" at bounding box center [94, 360] width 106 height 11
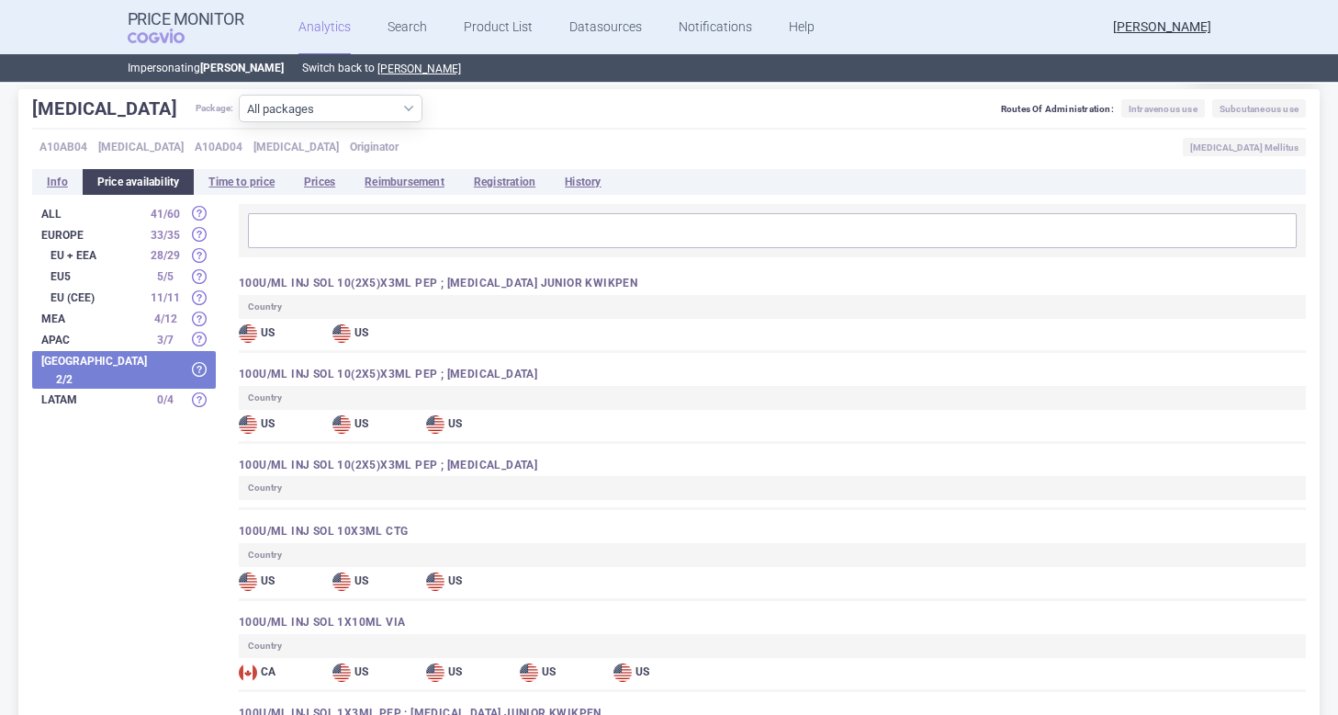
click at [81, 394] on strong "LATAM" at bounding box center [91, 399] width 101 height 11
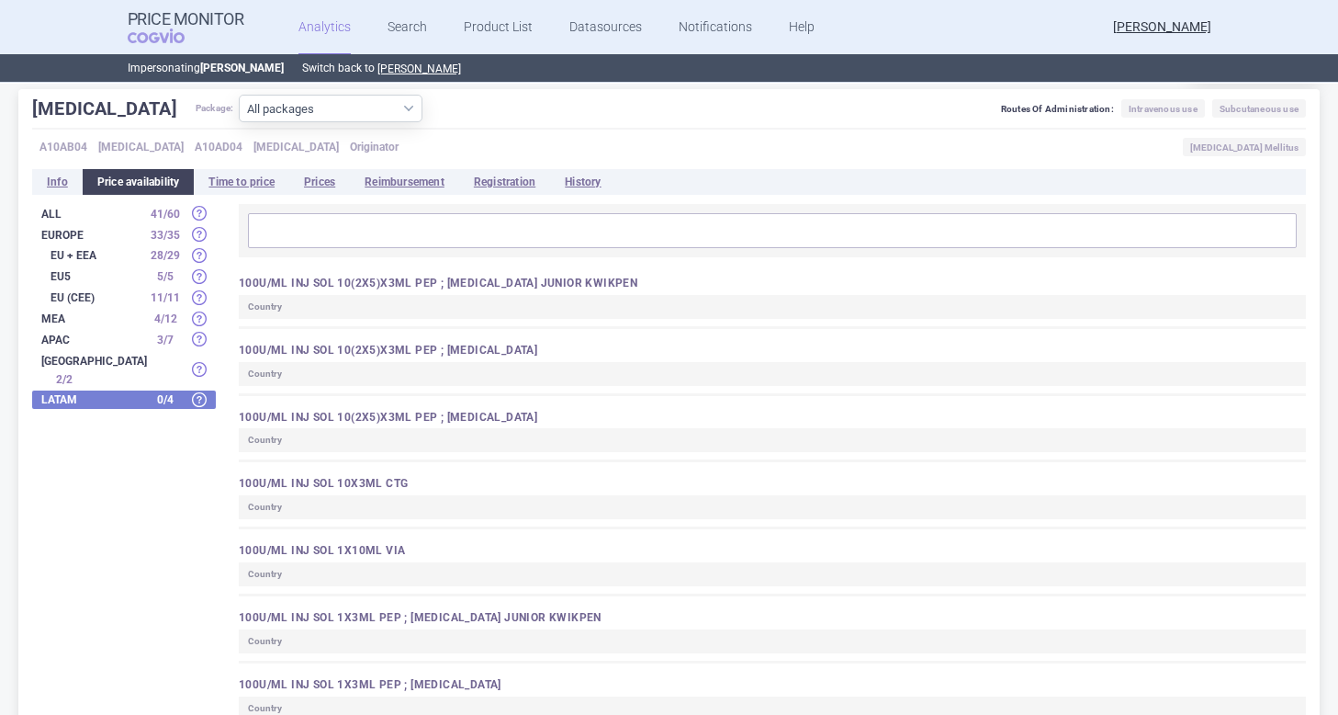
click at [77, 256] on strong "EU + EEA" at bounding box center [97, 255] width 92 height 11
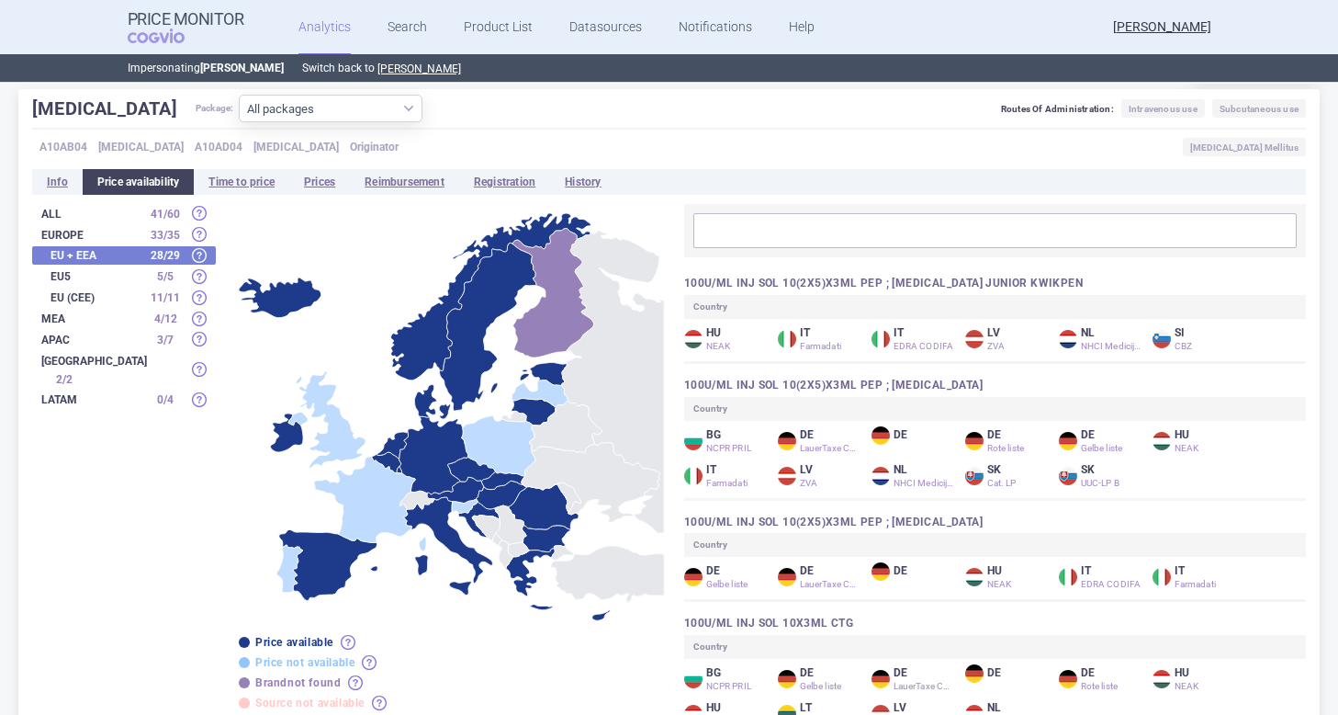
click at [71, 231] on strong "Europe" at bounding box center [91, 235] width 101 height 11
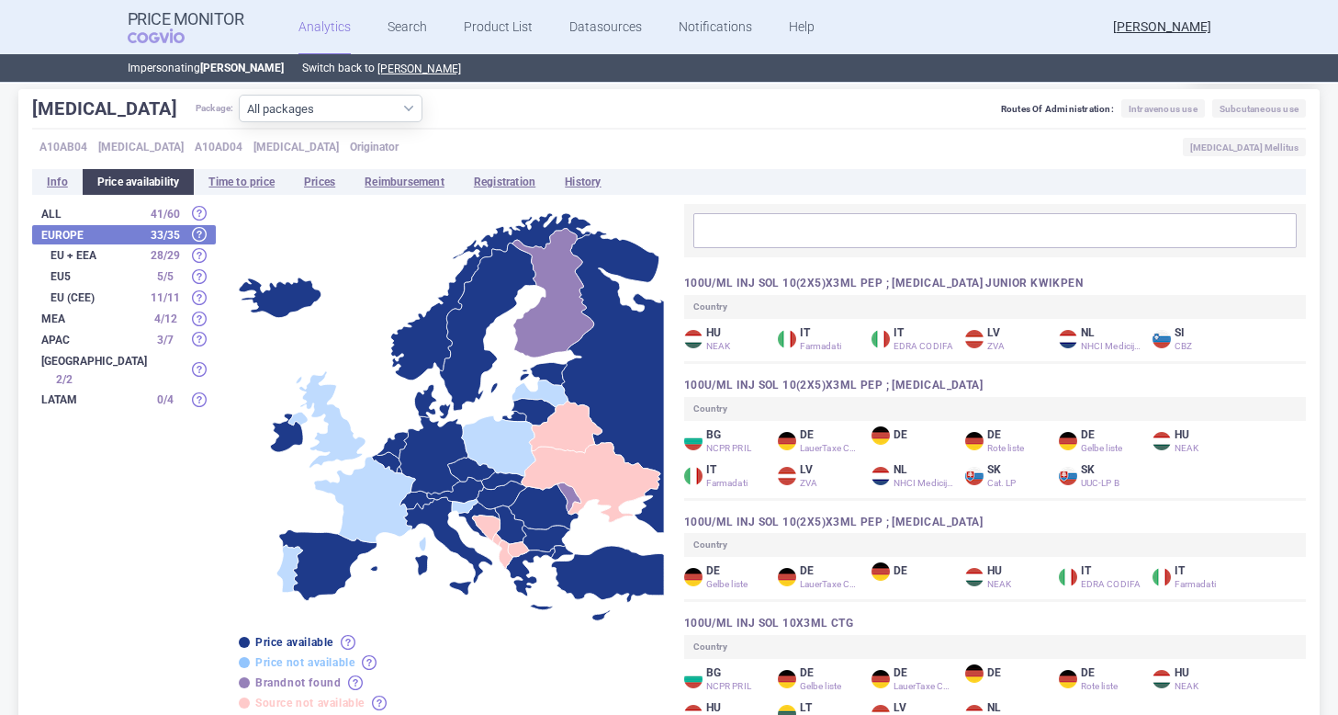
click at [83, 258] on strong "EU + EEA" at bounding box center [97, 255] width 92 height 11
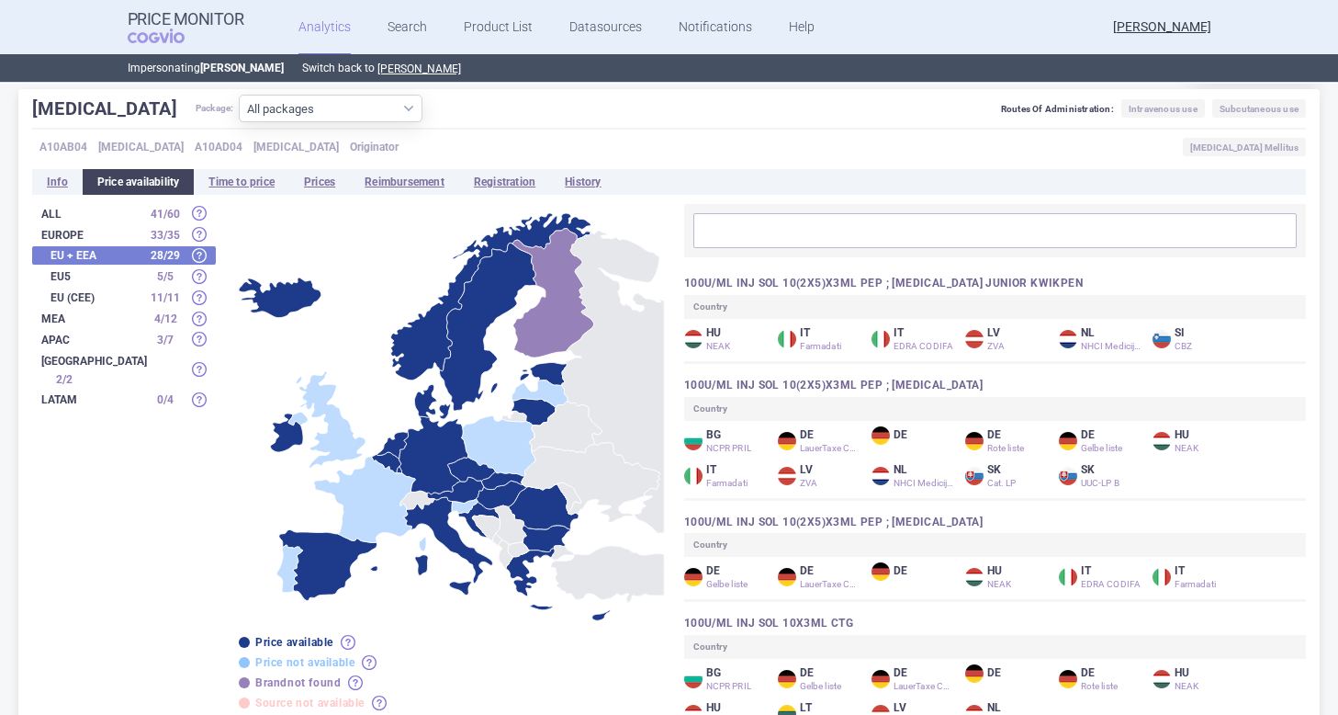
click at [71, 275] on strong "EU5" at bounding box center [97, 276] width 92 height 11
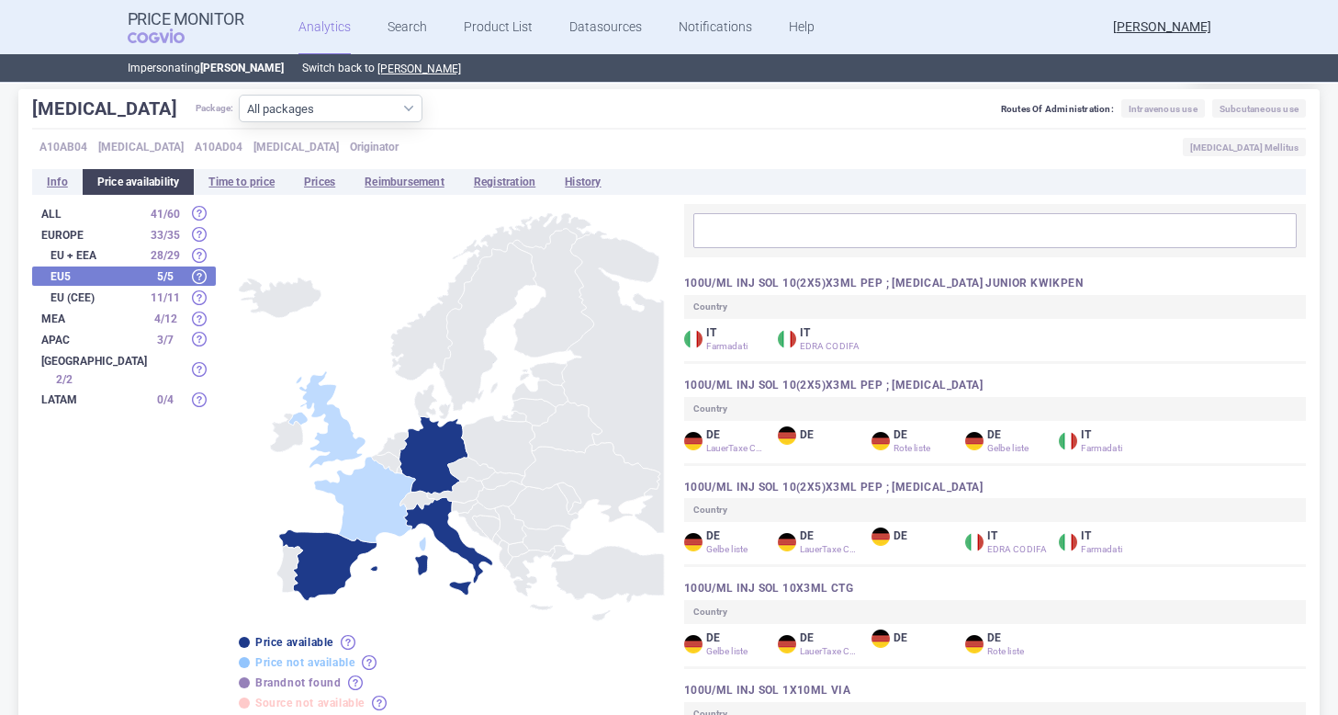
click at [75, 290] on div "EU (CEE) 11 / 11" at bounding box center [124, 297] width 184 height 19
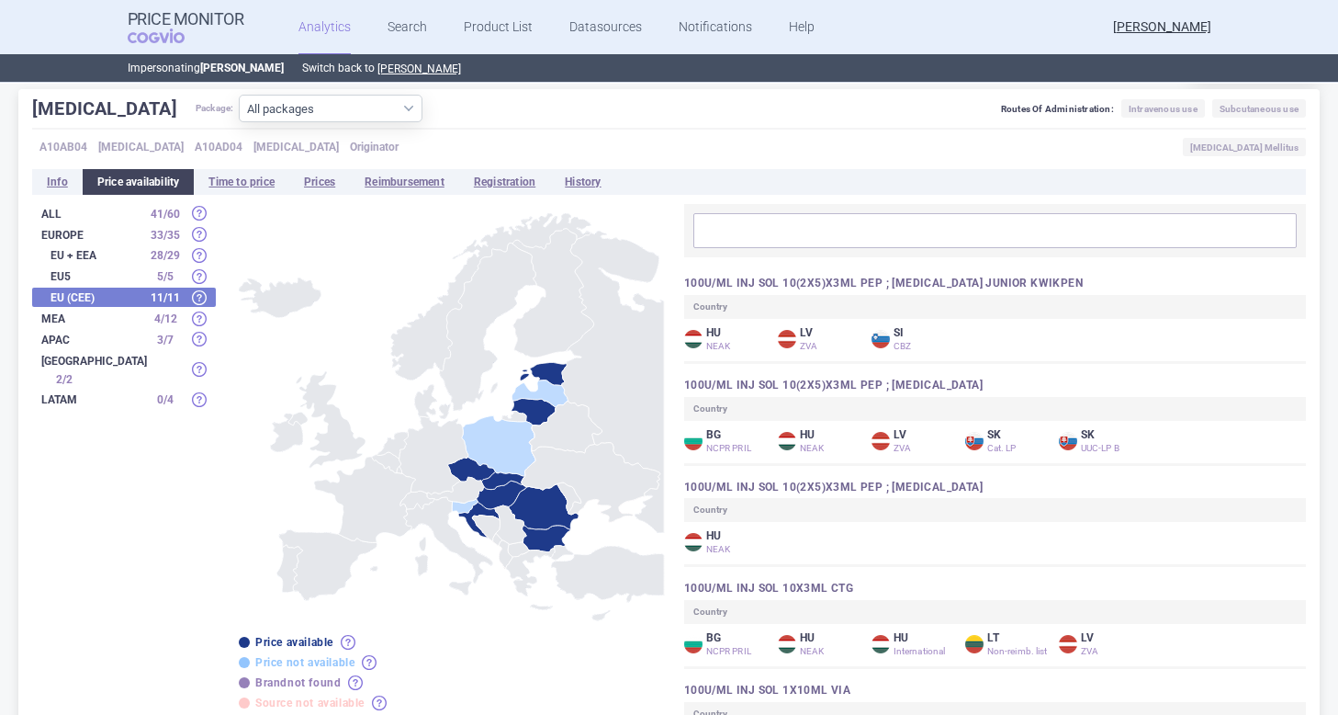
click at [76, 244] on li "Europe 33 / 35 EU + EEA 28 / 29 EU5 5 / 5 EU (CEE) 11 / 11" at bounding box center [124, 266] width 184 height 82
click at [69, 228] on div "Europe 33 / 35" at bounding box center [124, 234] width 184 height 19
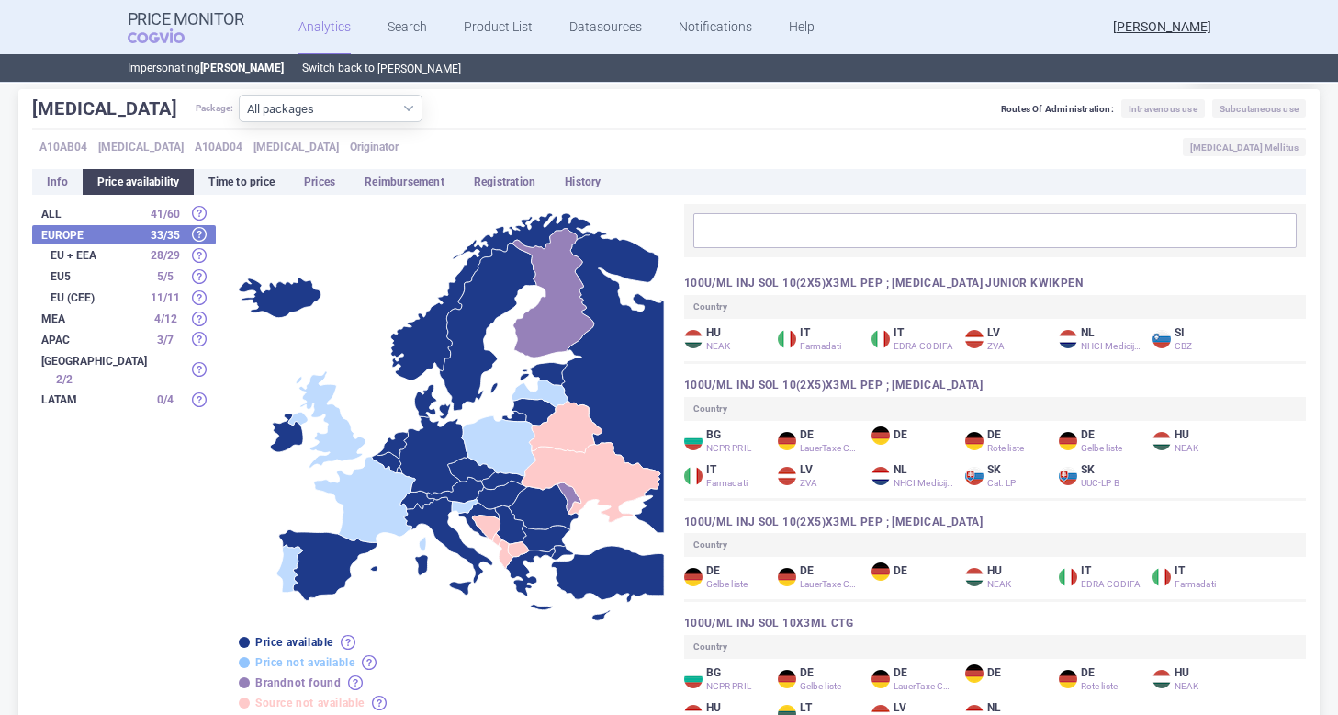
click at [283, 187] on li "Time to price" at bounding box center [242, 182] width 96 height 26
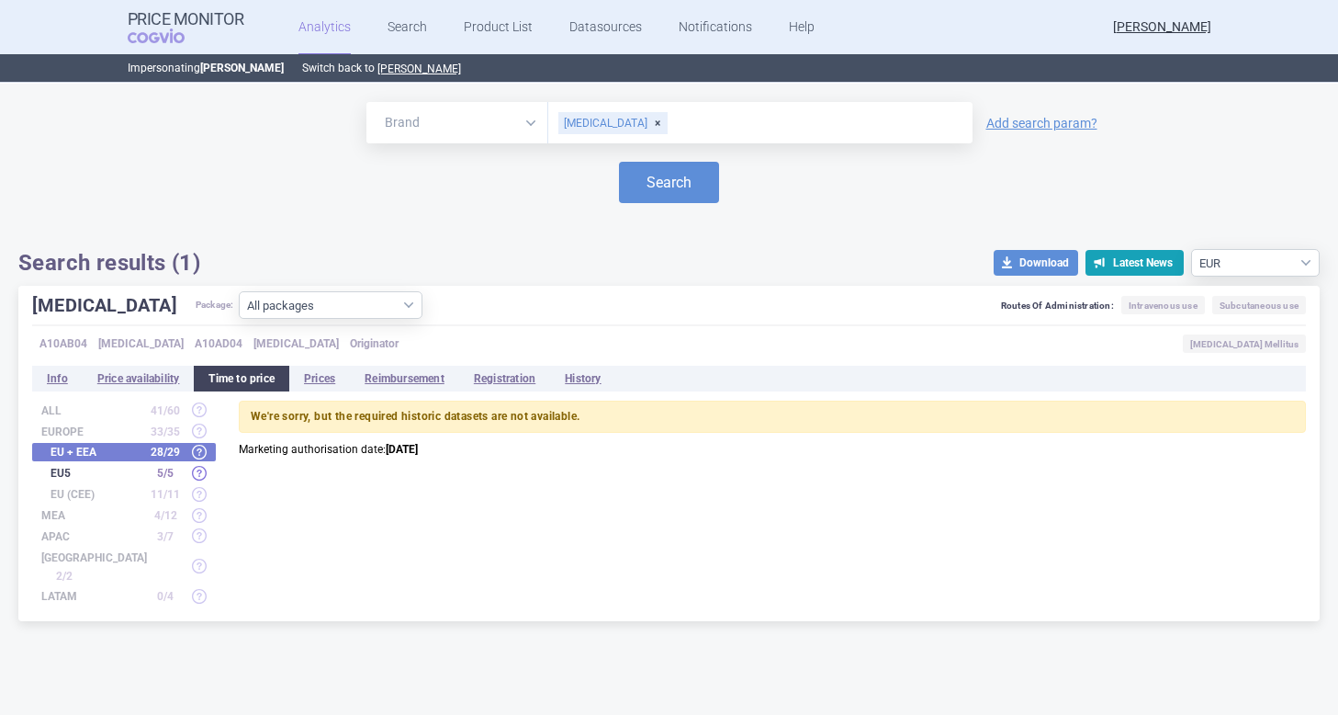
click at [124, 473] on strong "EU5" at bounding box center [97, 473] width 92 height 11
click at [120, 457] on strong "EU + EEA" at bounding box center [97, 451] width 92 height 11
click at [426, 373] on li "Reimbursement" at bounding box center [404, 379] width 109 height 26
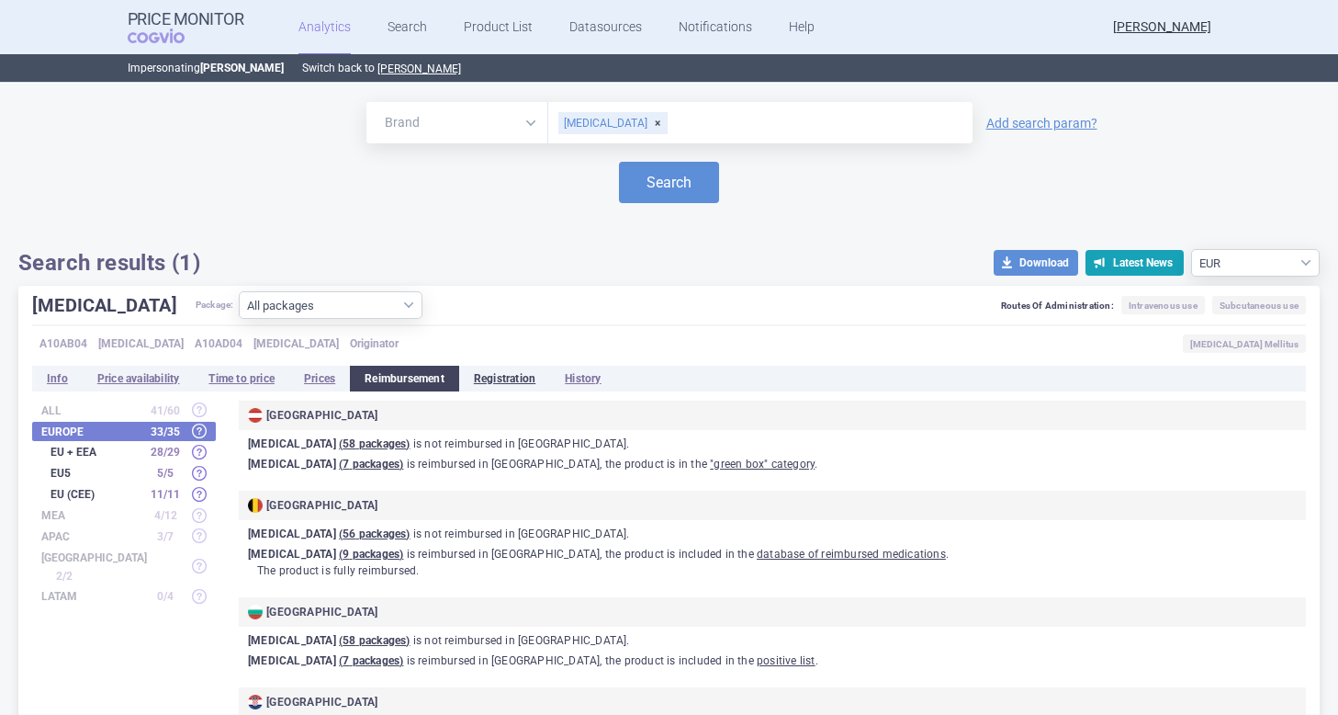
click at [535, 377] on li "Registration" at bounding box center [504, 379] width 91 height 26
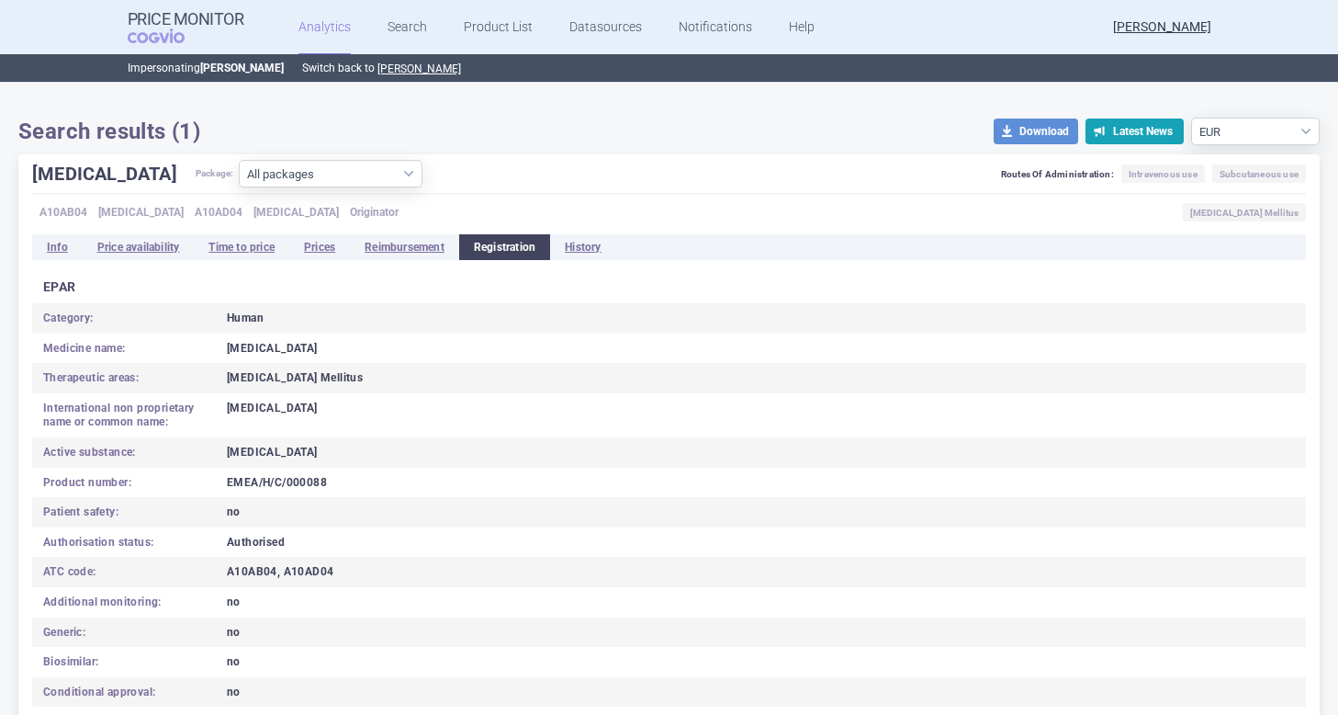
scroll to position [130, 0]
click at [596, 252] on li "History" at bounding box center [582, 248] width 65 height 26
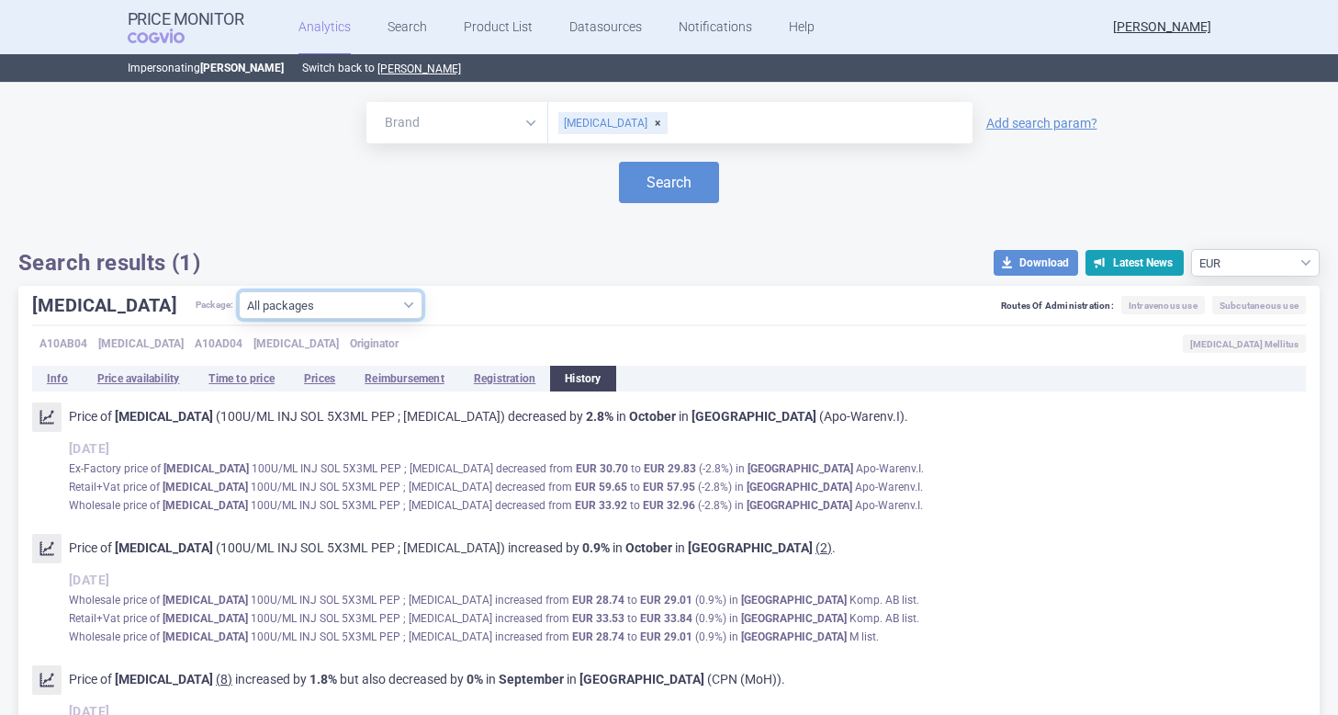
click at [344, 307] on select "All packages 100U/ML INJ SOL 10(2X5)X3ML PEP ; HUMALOG JUNIOR KWIKPEN ( 1 ) 100…" at bounding box center [331, 305] width 184 height 28
select select "220aa2cd-1804-4d90-b78a-263ed41fce00"
click at [239, 319] on select "All packages 100U/ML INJ SOL 10(2X5)X3ML PEP ; HUMALOG JUNIOR KWIKPEN ( 1 ) 100…" at bounding box center [331, 305] width 184 height 28
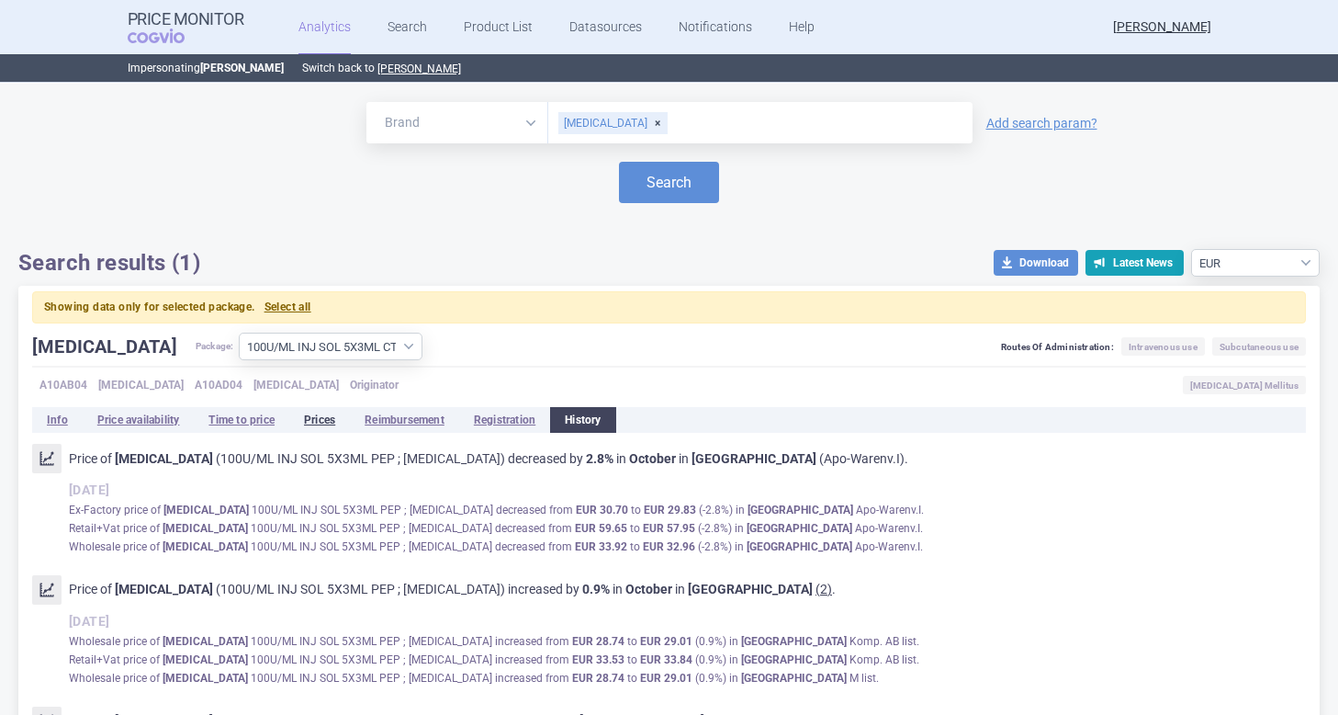
click at [323, 414] on li "Prices" at bounding box center [319, 420] width 61 height 26
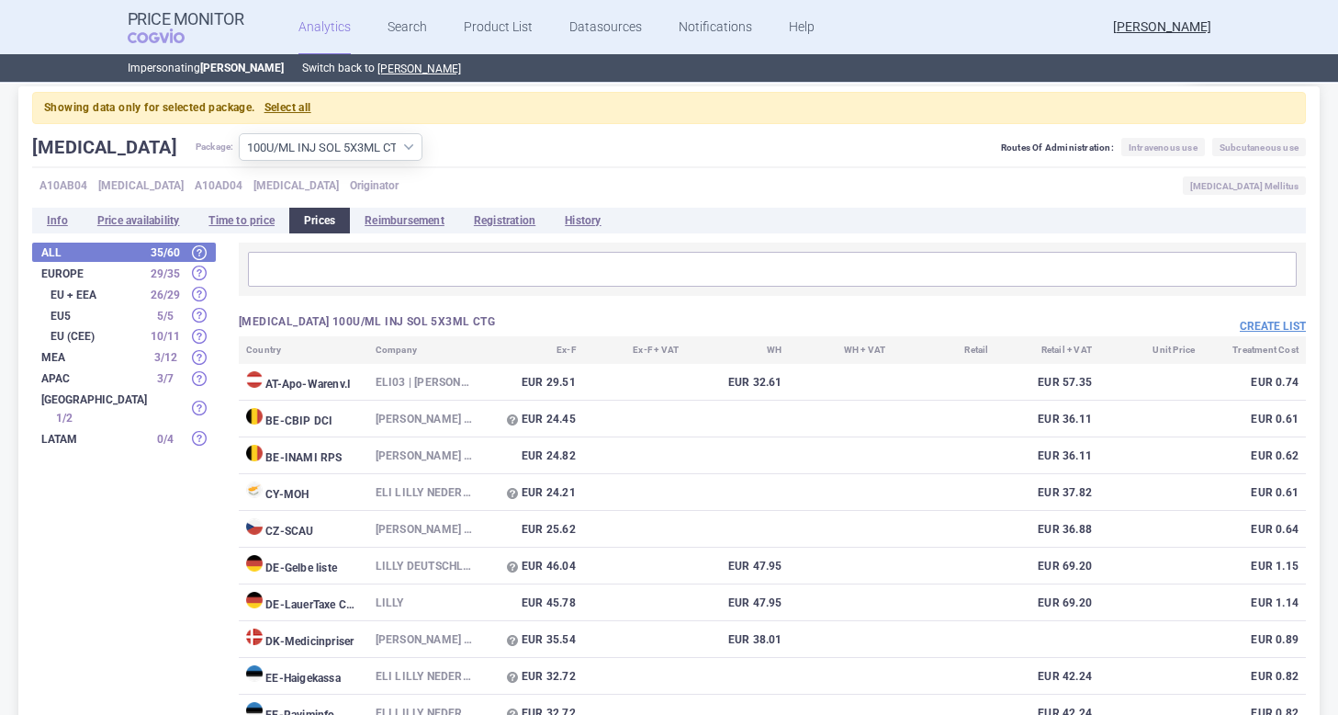
scroll to position [198, 0]
click at [1268, 331] on button "Create list" at bounding box center [1273, 328] width 66 height 16
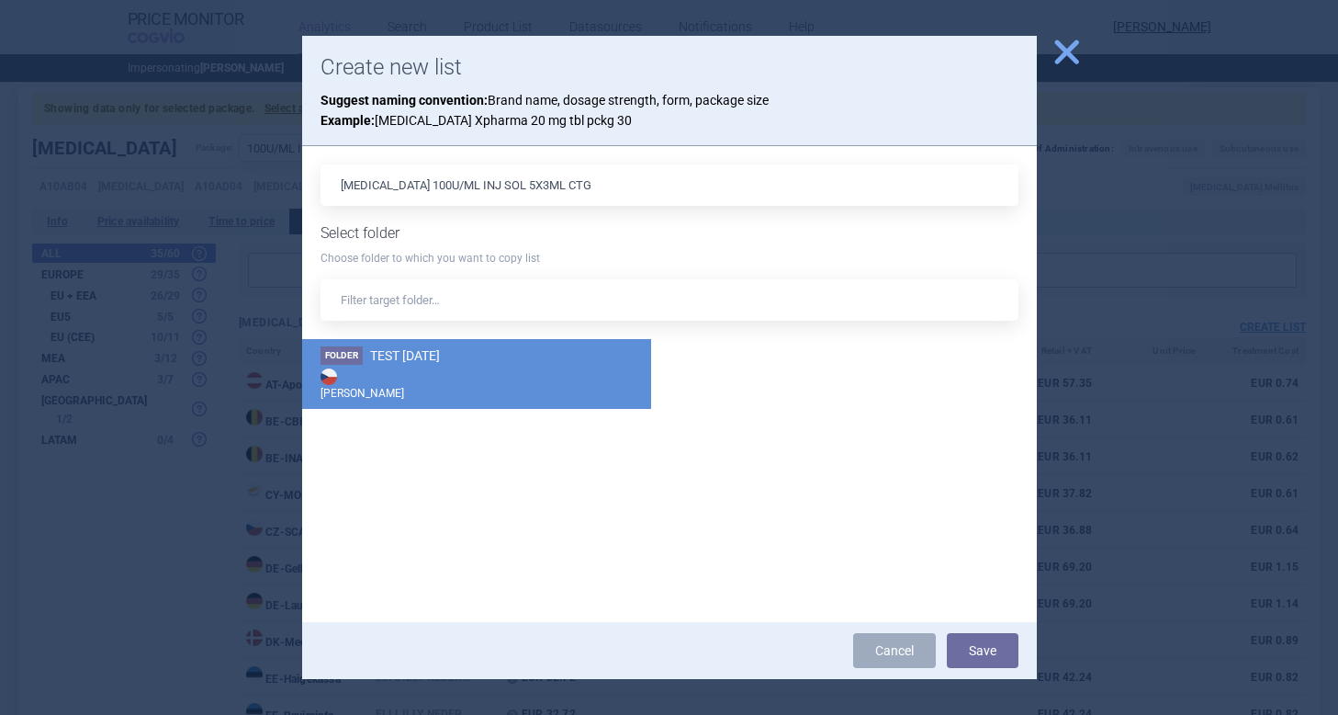
click at [401, 371] on strong "[PERSON_NAME]" at bounding box center [477, 383] width 312 height 37
click at [988, 655] on button "Save" at bounding box center [983, 650] width 72 height 35
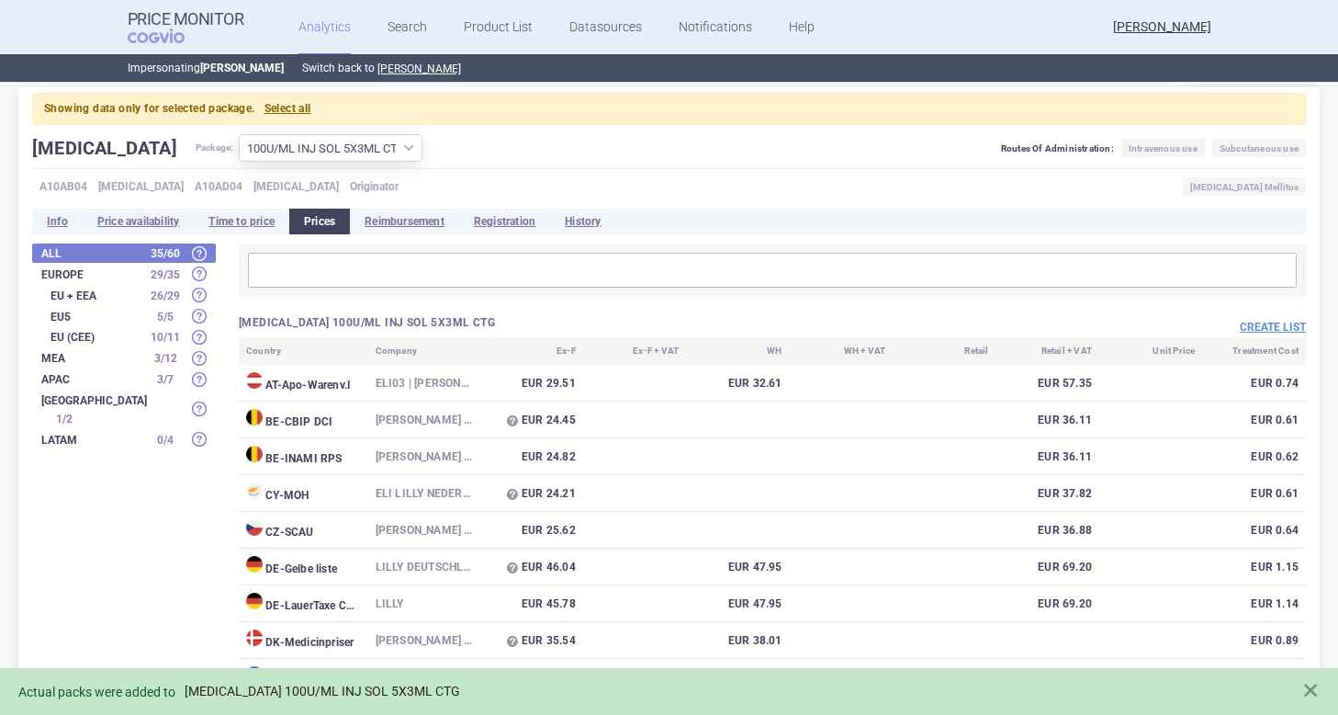
click at [251, 688] on link "HUMALOG 100U/ML INJ SOL 5X3ML CTG" at bounding box center [323, 691] width 276 height 16
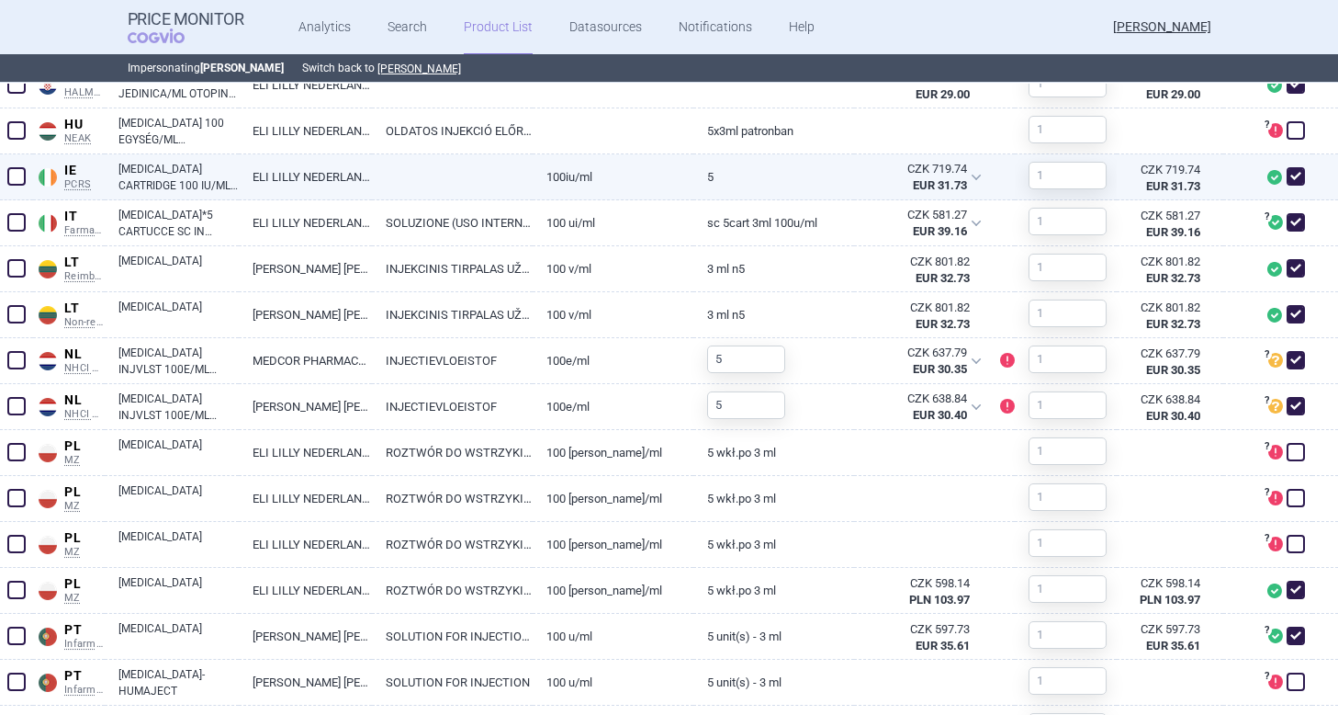
scroll to position [1046, 0]
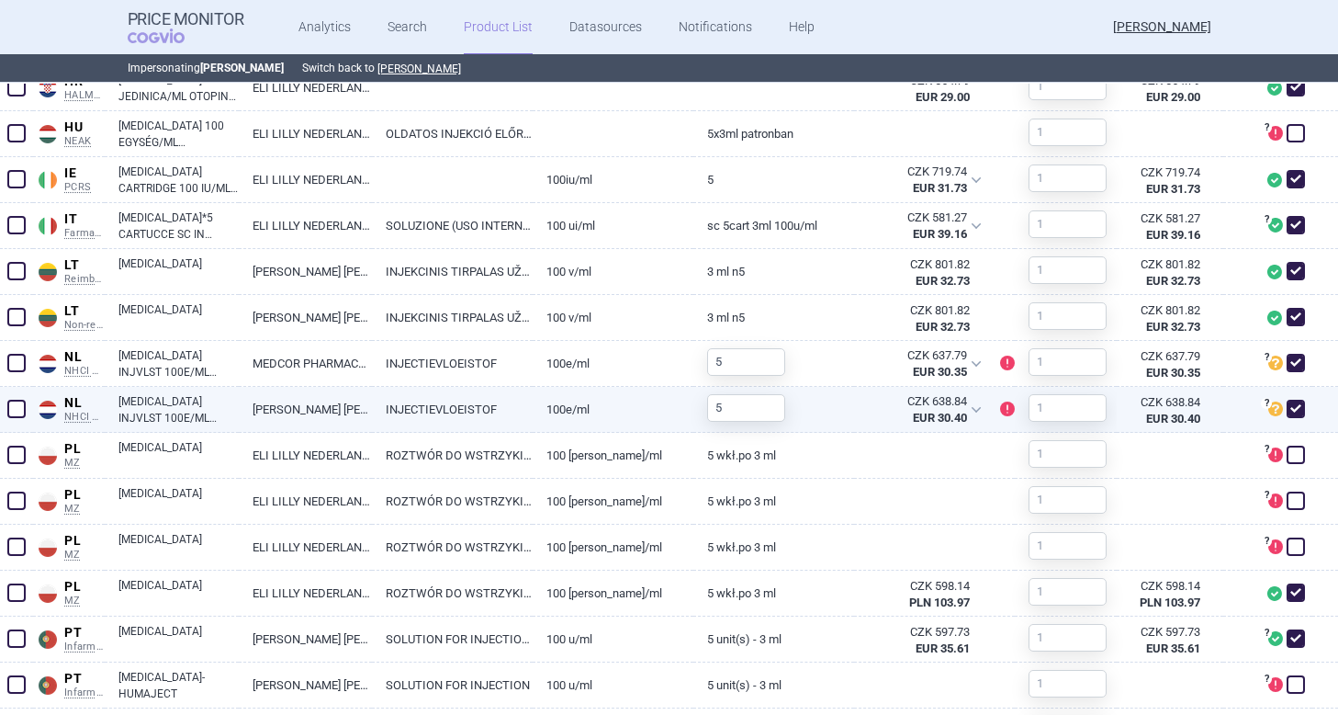
click at [1299, 403] on span at bounding box center [1296, 409] width 18 height 18
checkbox input "false"
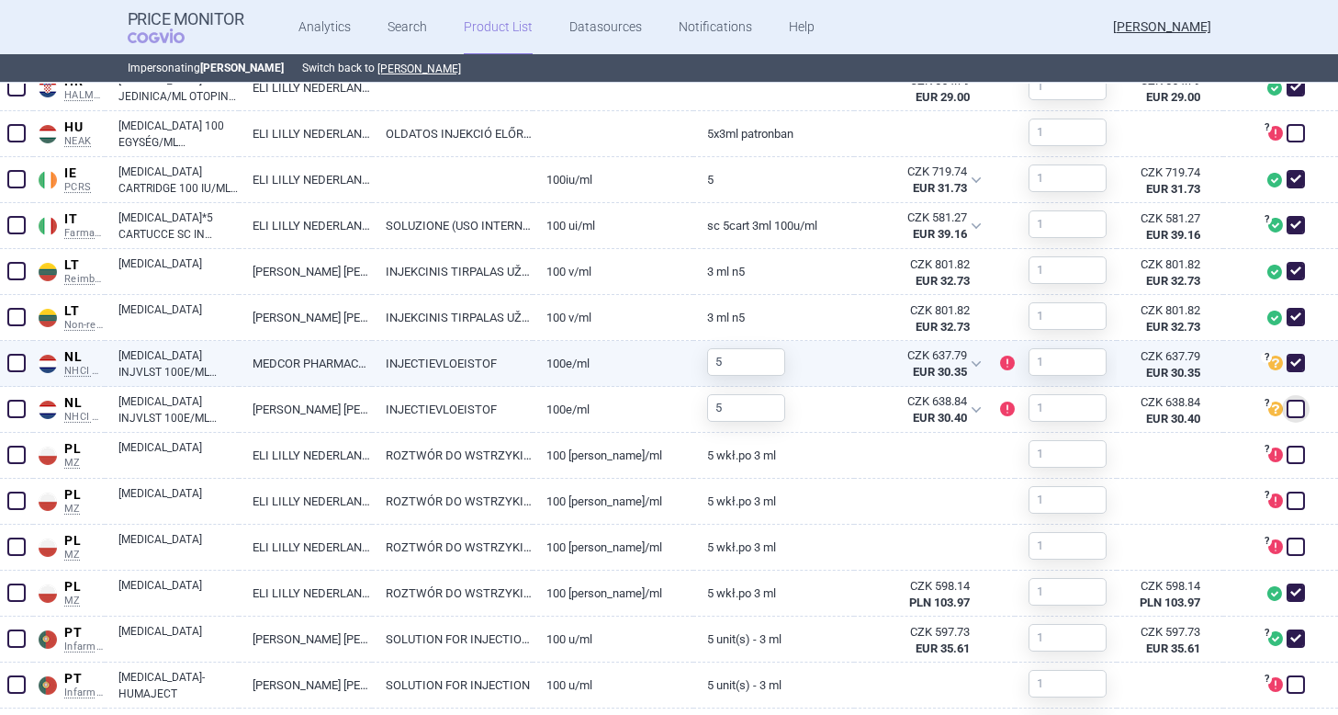
click at [1298, 369] on span at bounding box center [1296, 363] width 18 height 18
click at [1295, 361] on span at bounding box center [1296, 363] width 18 height 18
checkbox input "true"
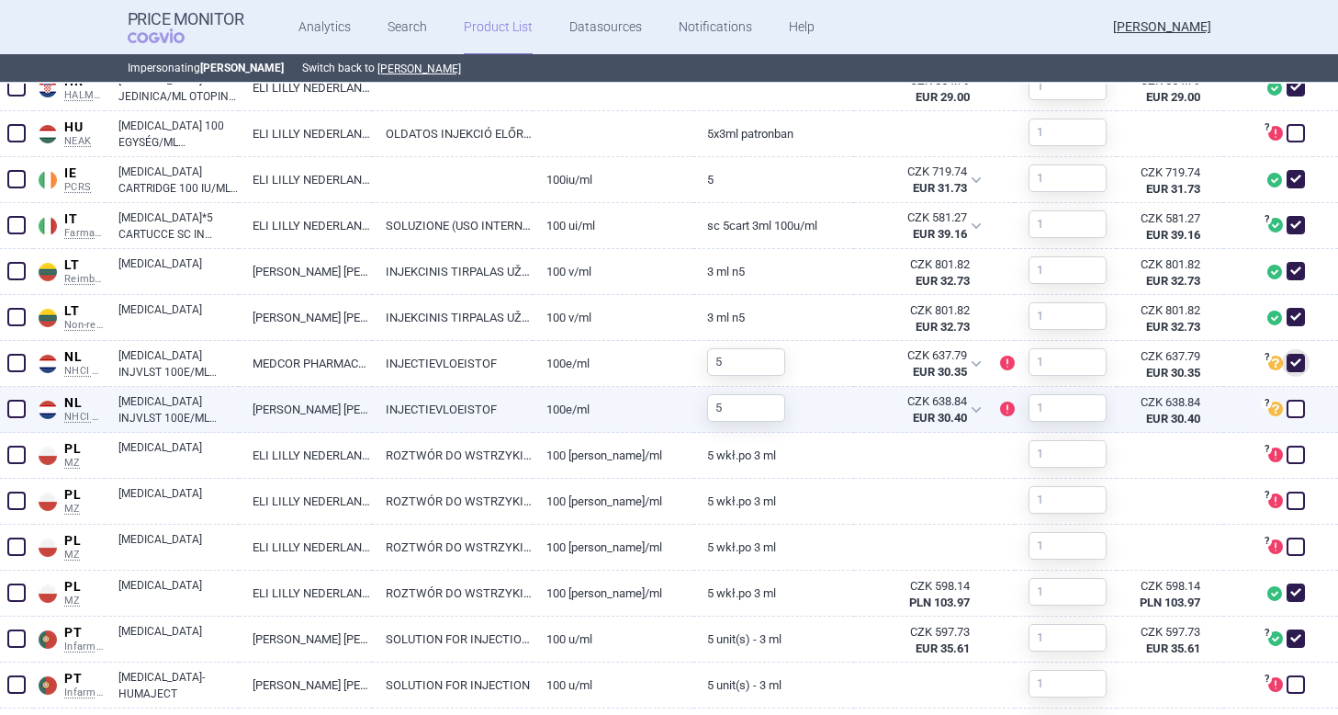
click at [1299, 413] on span at bounding box center [1296, 409] width 18 height 18
checkbox input "true"
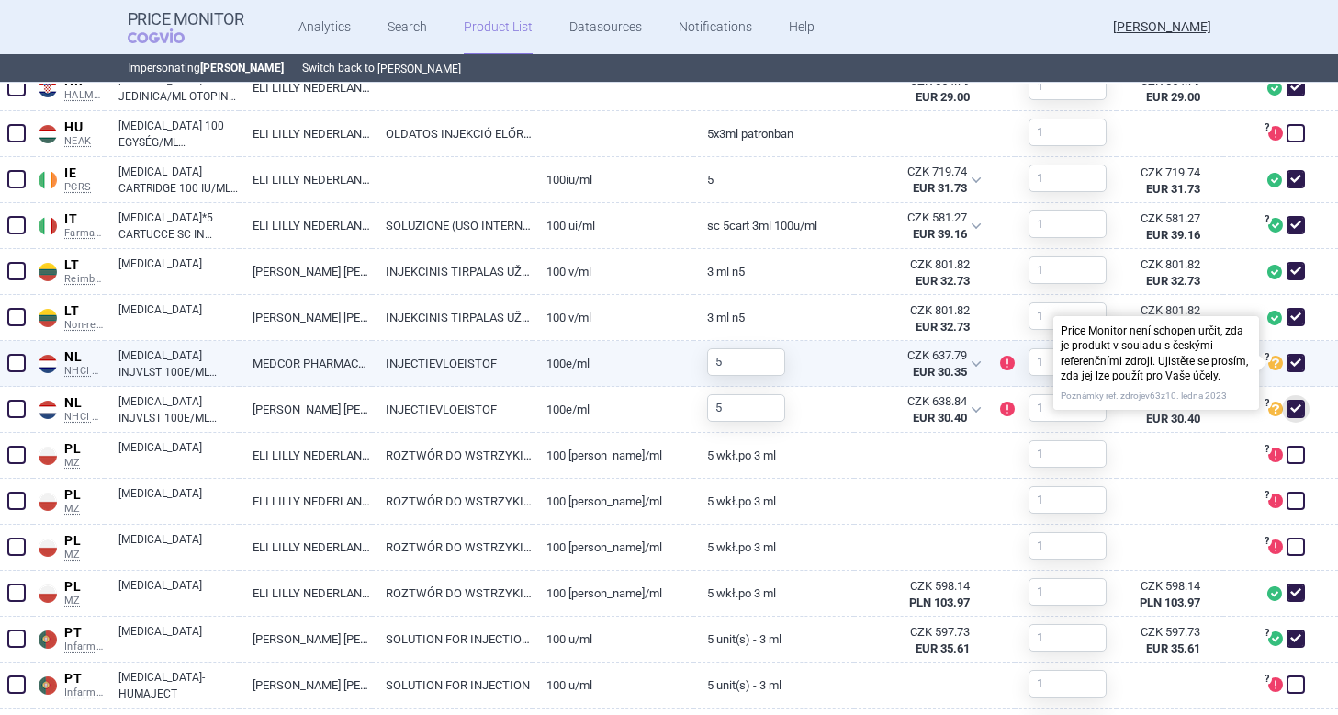
click at [1266, 353] on span "?" at bounding box center [1266, 357] width 11 height 11
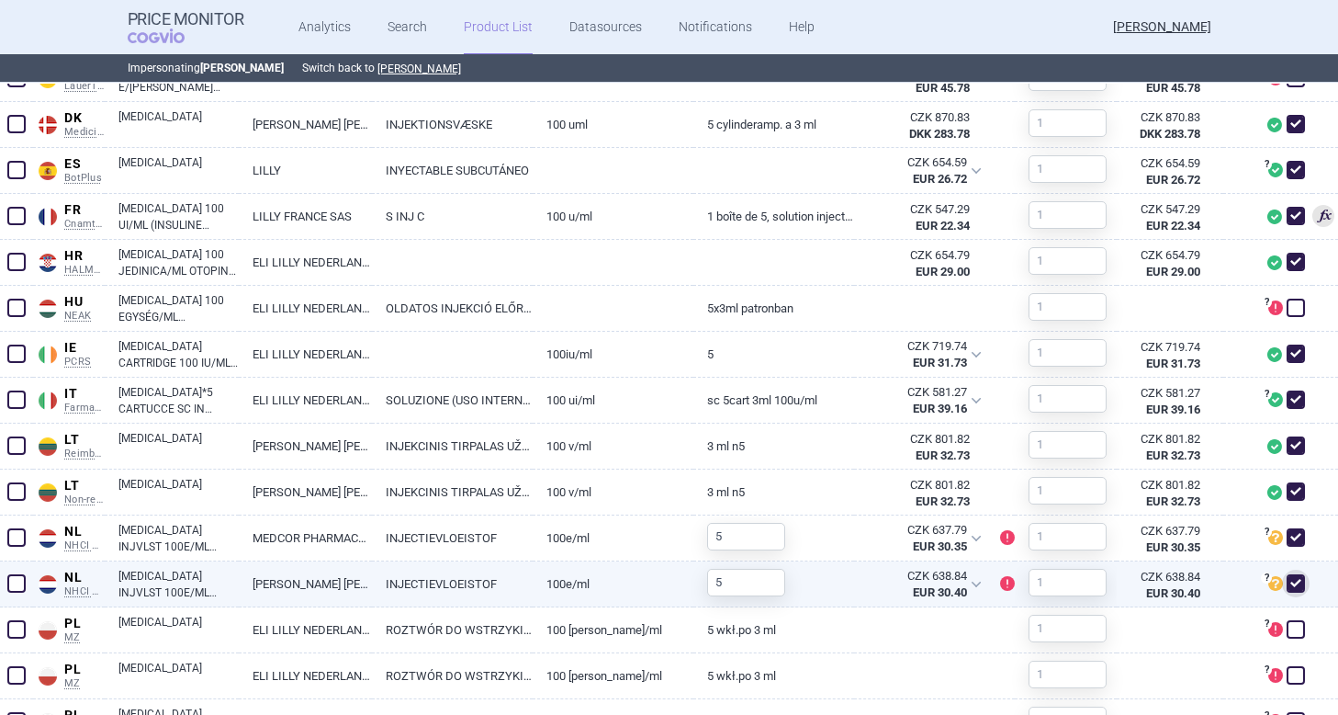
scroll to position [875, 0]
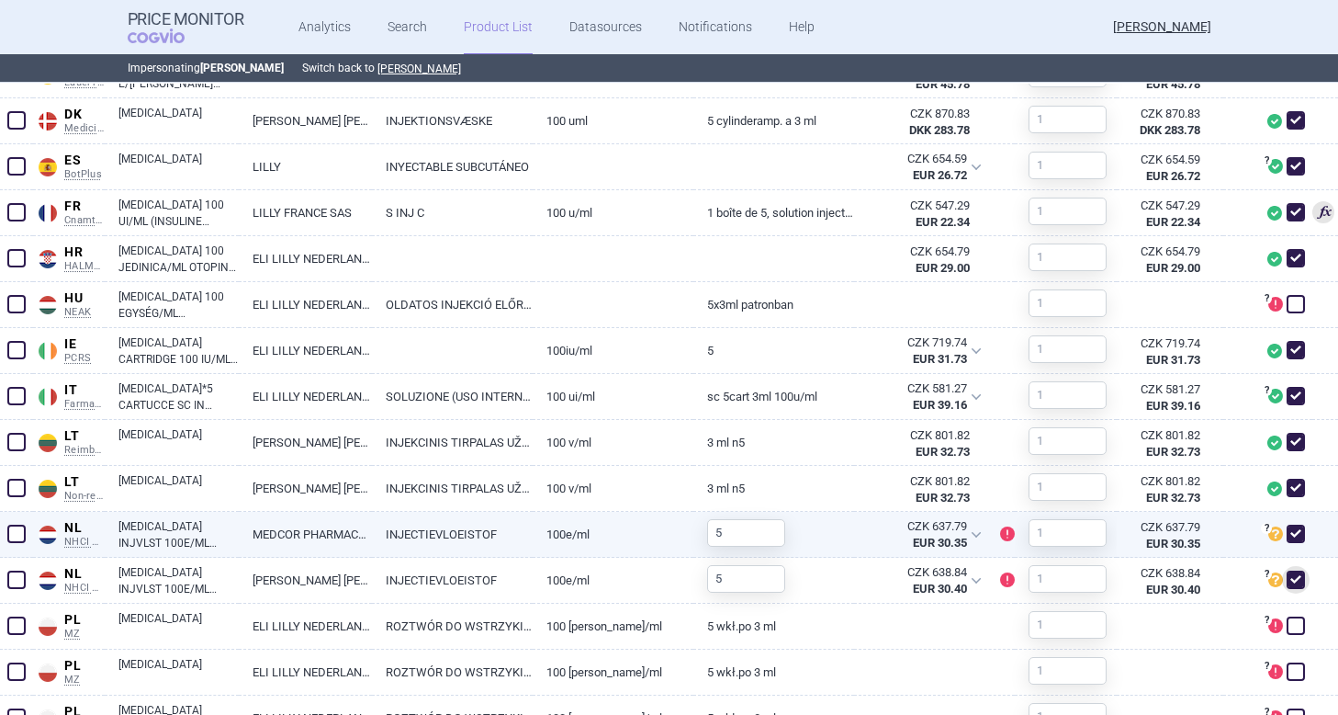
click at [1298, 530] on span at bounding box center [1296, 533] width 18 height 18
checkbox input "false"
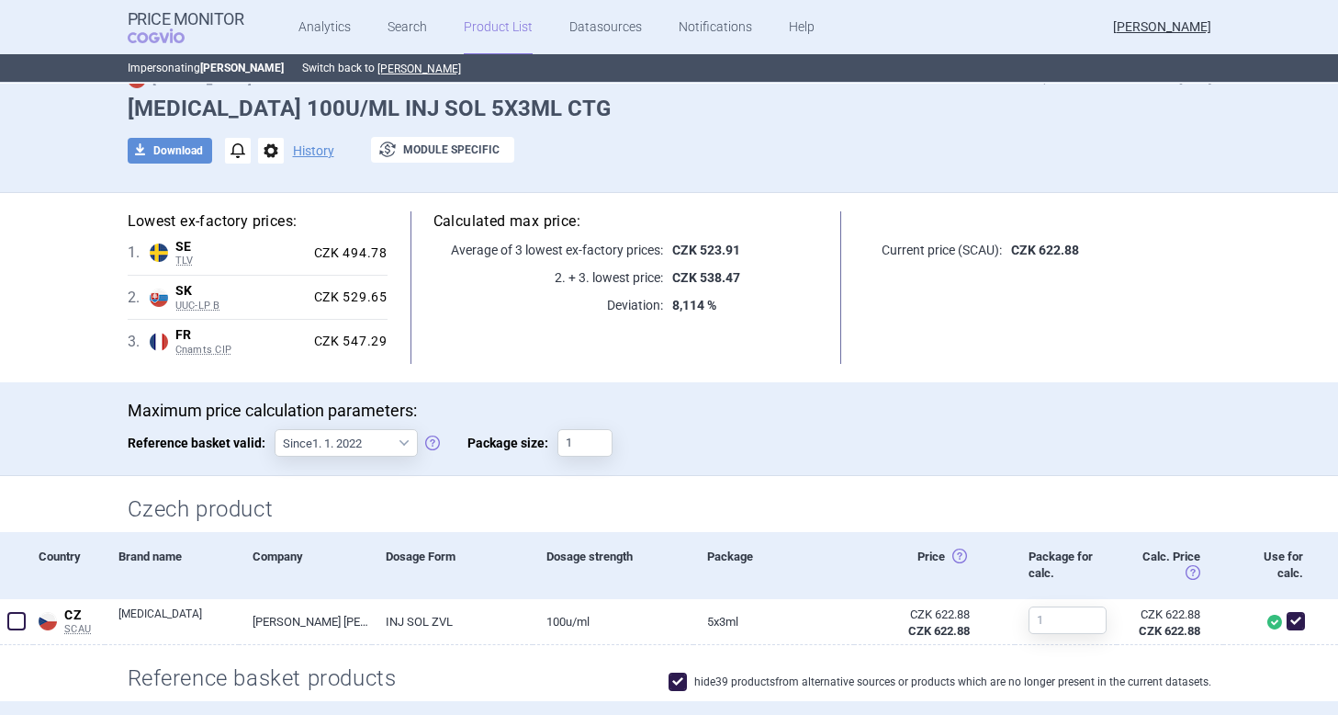
scroll to position [50, 0]
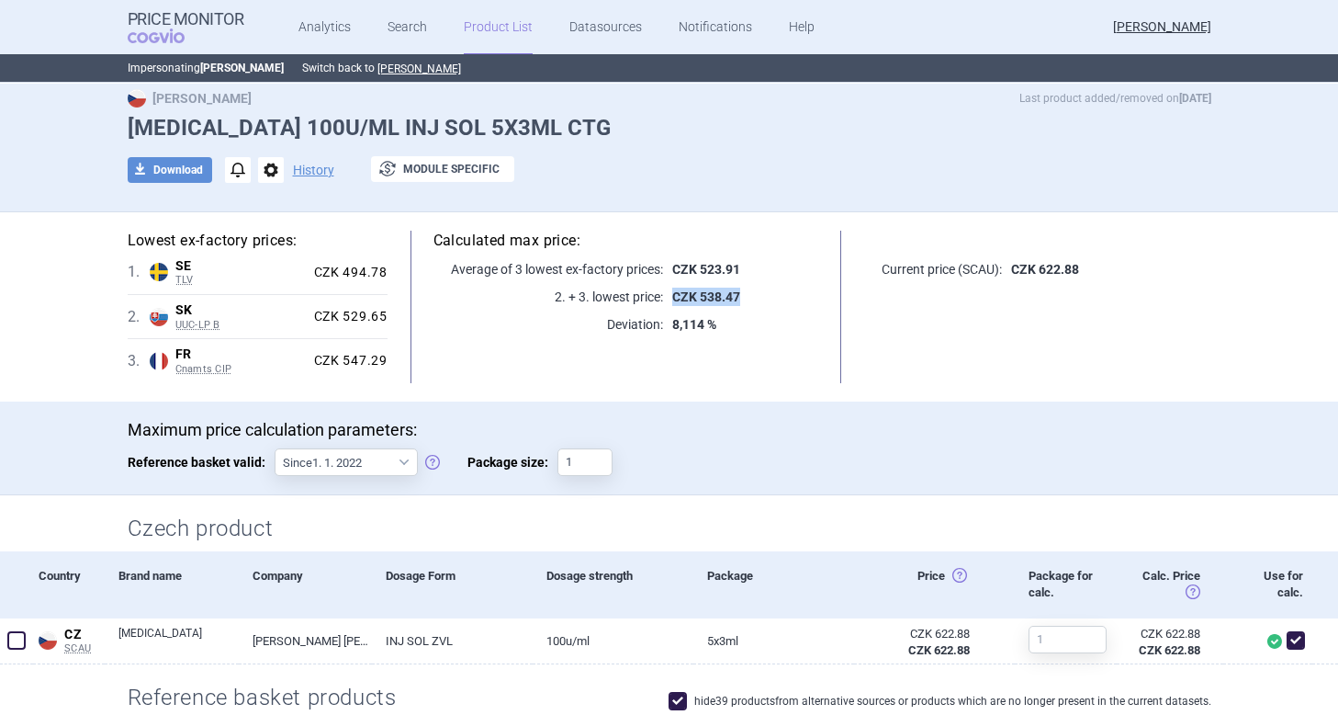
drag, startPoint x: 672, startPoint y: 295, endPoint x: 770, endPoint y: 296, distance: 97.4
click at [770, 296] on p "CZK 538.47" at bounding box center [740, 297] width 155 height 18
click at [484, 381] on div "Calculated max price: Average of 3 lowest ex-factory prices: CZK 523.91 2. + 3.…" at bounding box center [626, 307] width 477 height 152
click at [400, 466] on select "Since 1. 1. 2022 Since 1. 2. 2020 Since 1. 1. 2018 Since 1. 4. 2012" at bounding box center [346, 462] width 143 height 28
click at [275, 448] on select "Since 1. 1. 2022 Since 1. 2. 2020 Since 1. 1. 2018 Since 1. 4. 2012" at bounding box center [346, 462] width 143 height 28
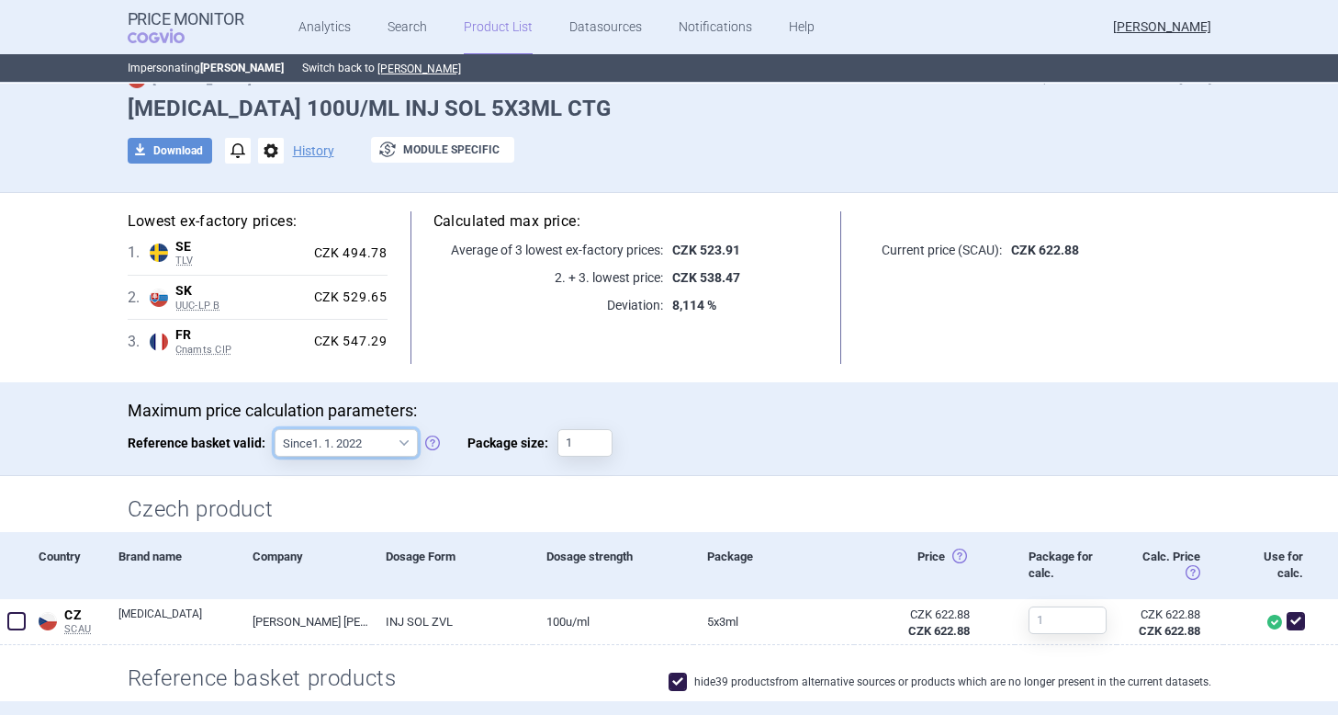
scroll to position [0, 0]
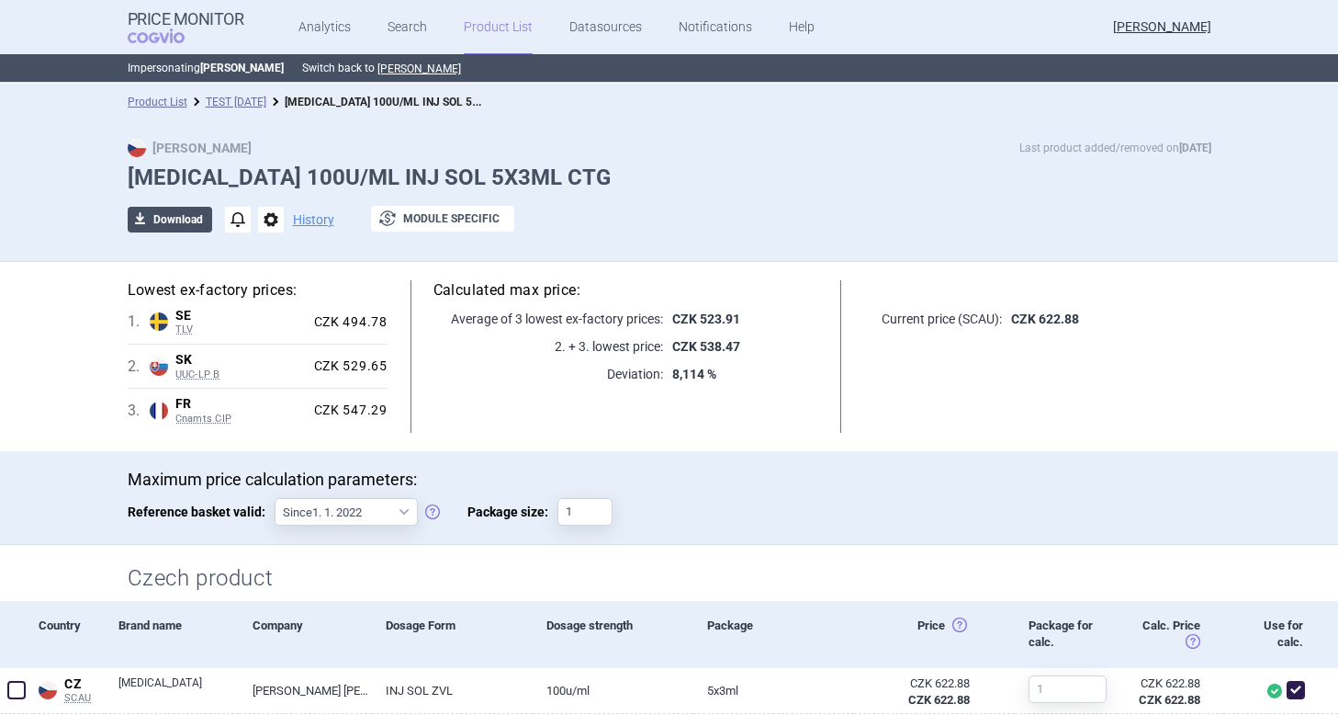
click at [171, 229] on button "download Download" at bounding box center [170, 220] width 85 height 26
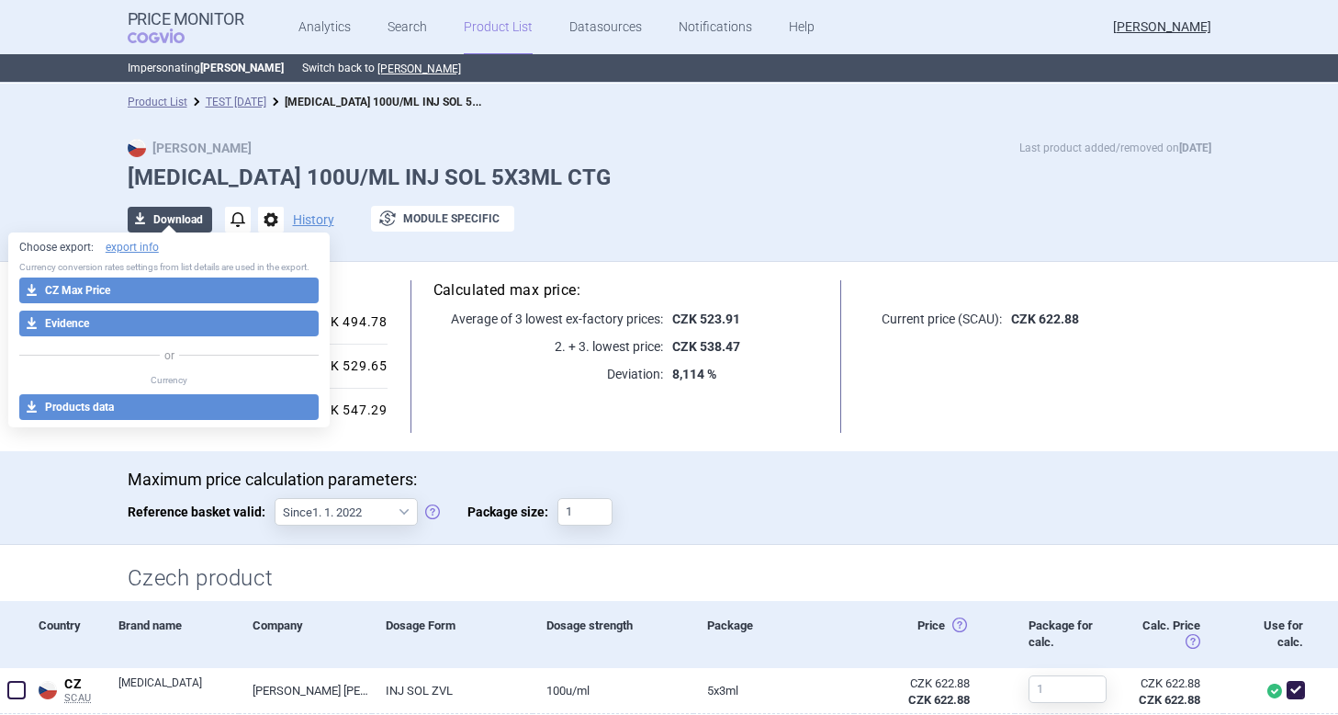
select select "EUR"
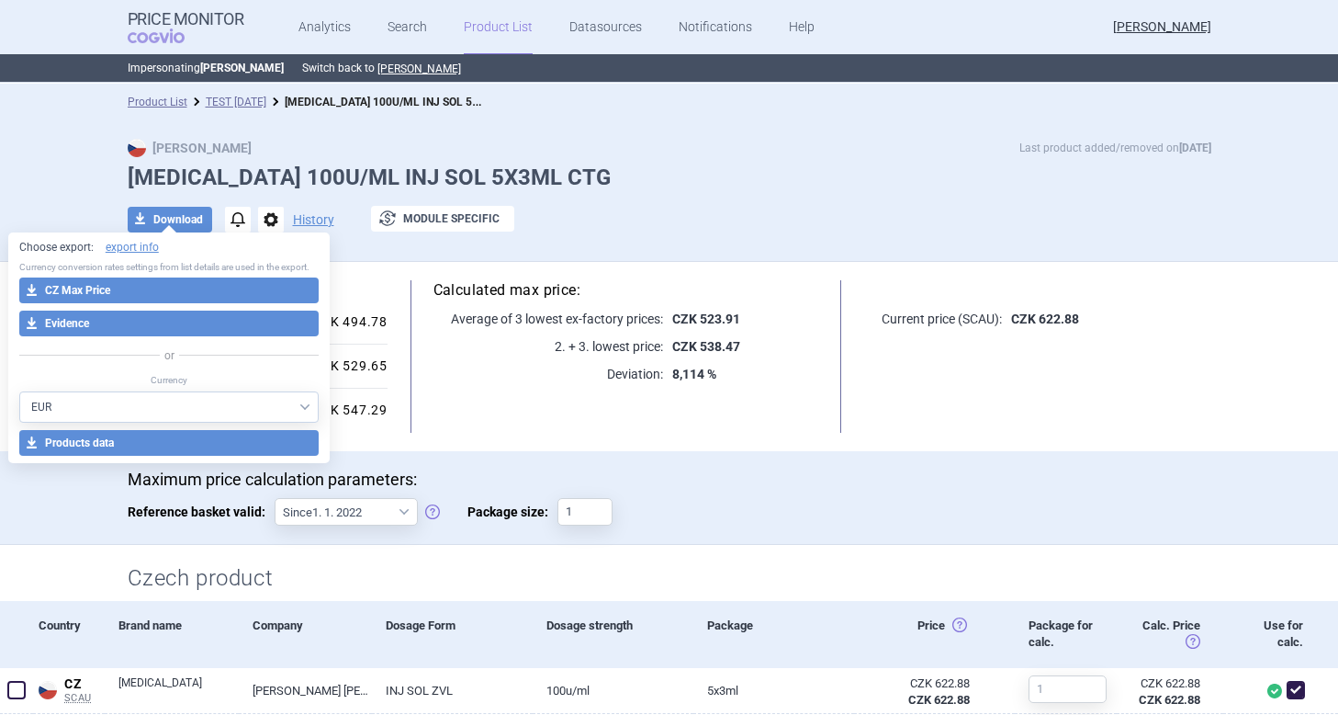
click at [68, 185] on div "Max Price Last product added/removed on 7 Oct HUMALOG 100U/ML INJ SOL 5X3ML CTG…" at bounding box center [669, 190] width 1338 height 141
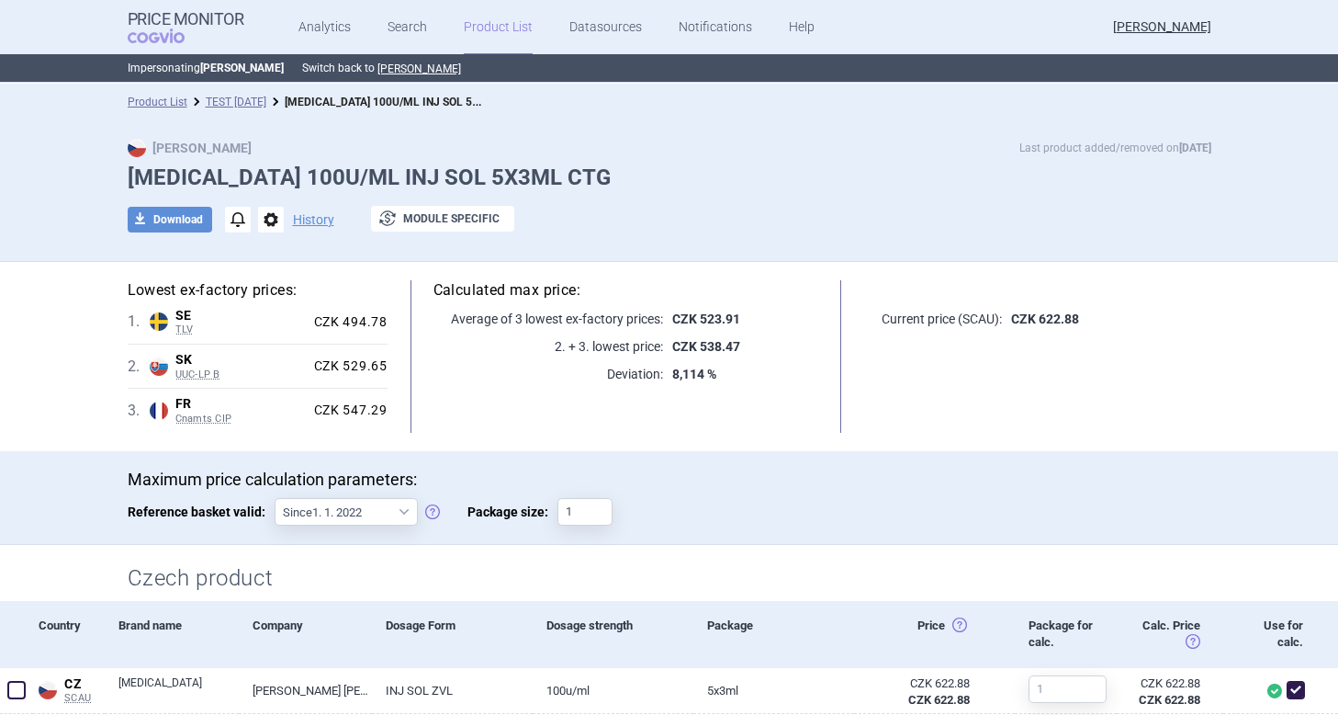
click at [238, 226] on span "notifications" at bounding box center [238, 220] width 26 height 26
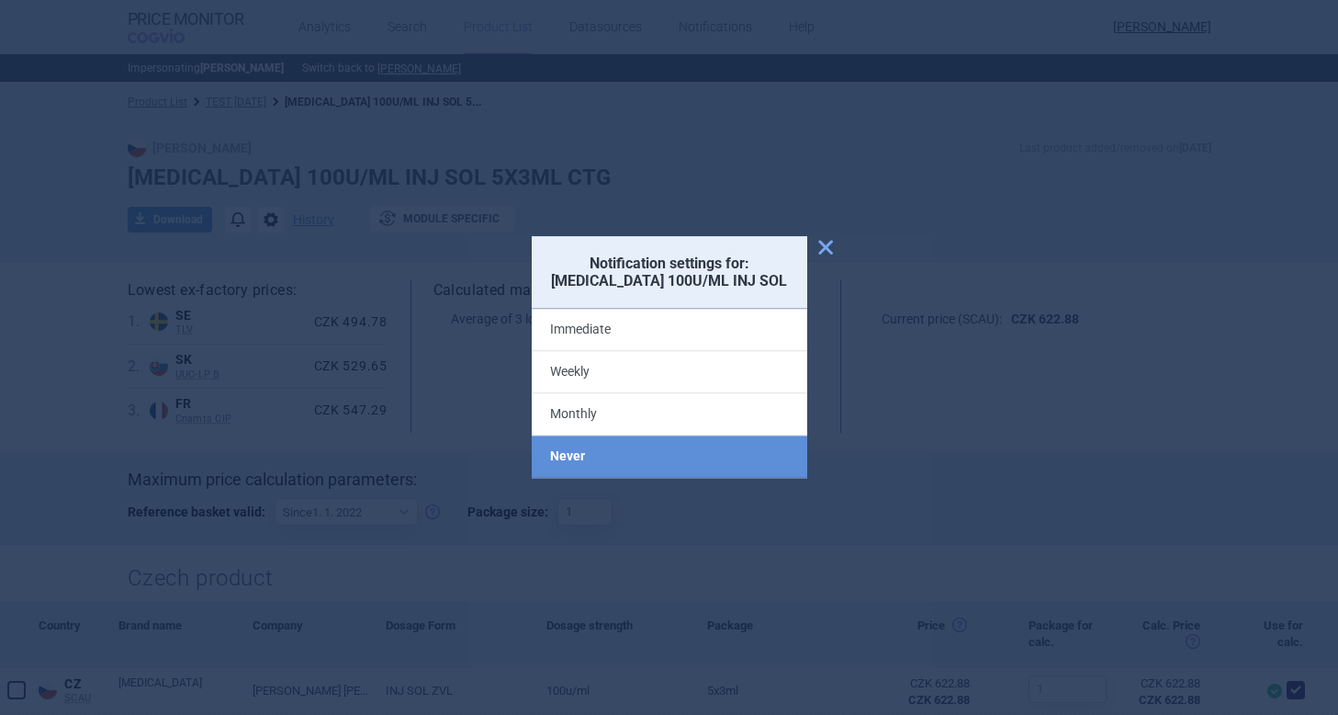
click at [830, 242] on span "close" at bounding box center [826, 247] width 22 height 22
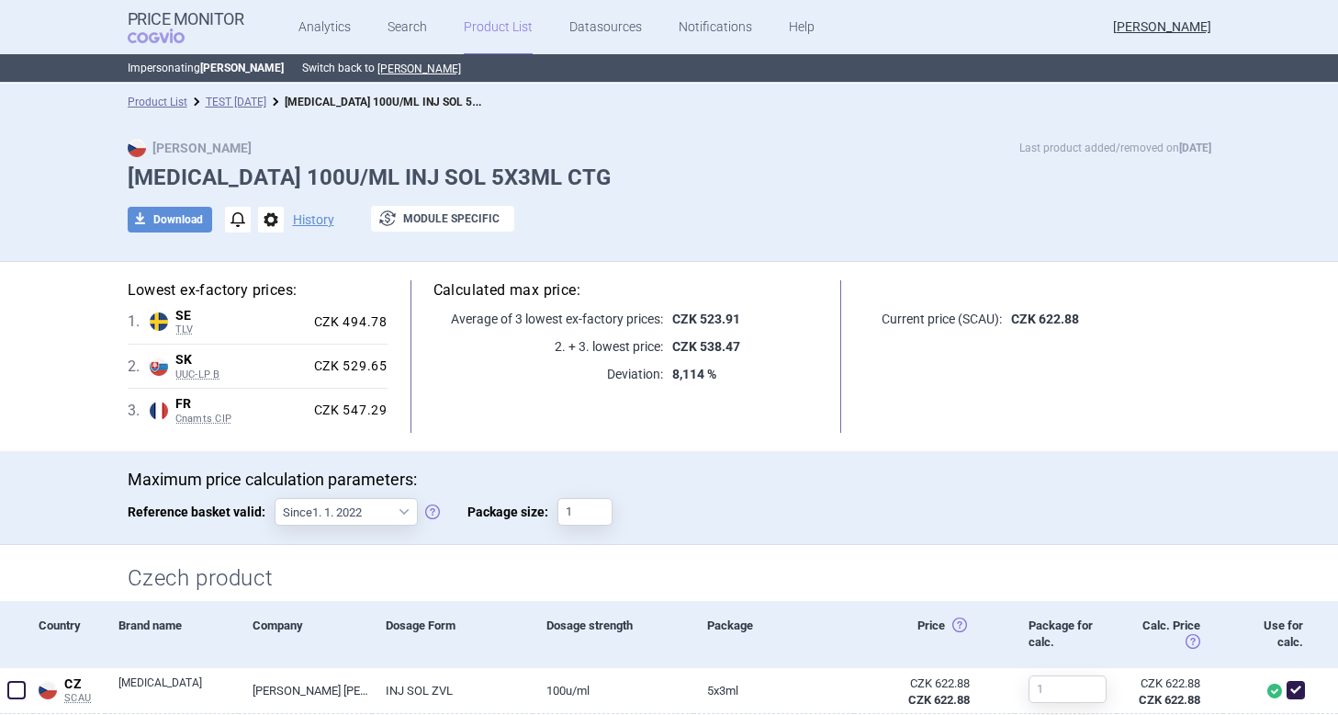
click at [270, 216] on span "options" at bounding box center [271, 220] width 26 height 26
click at [338, 246] on div at bounding box center [670, 246] width 1084 height 9
click at [318, 220] on button "History" at bounding box center [313, 219] width 41 height 13
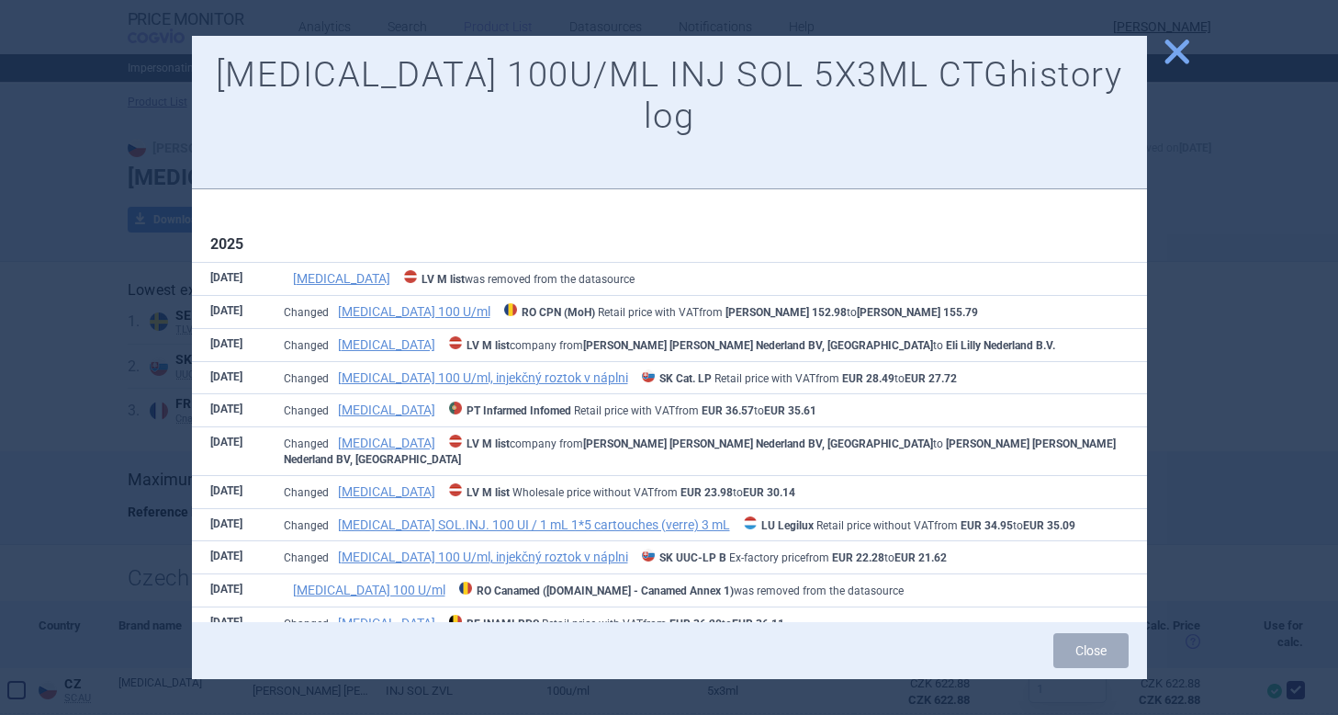
click at [1173, 62] on span "close" at bounding box center [1177, 52] width 32 height 32
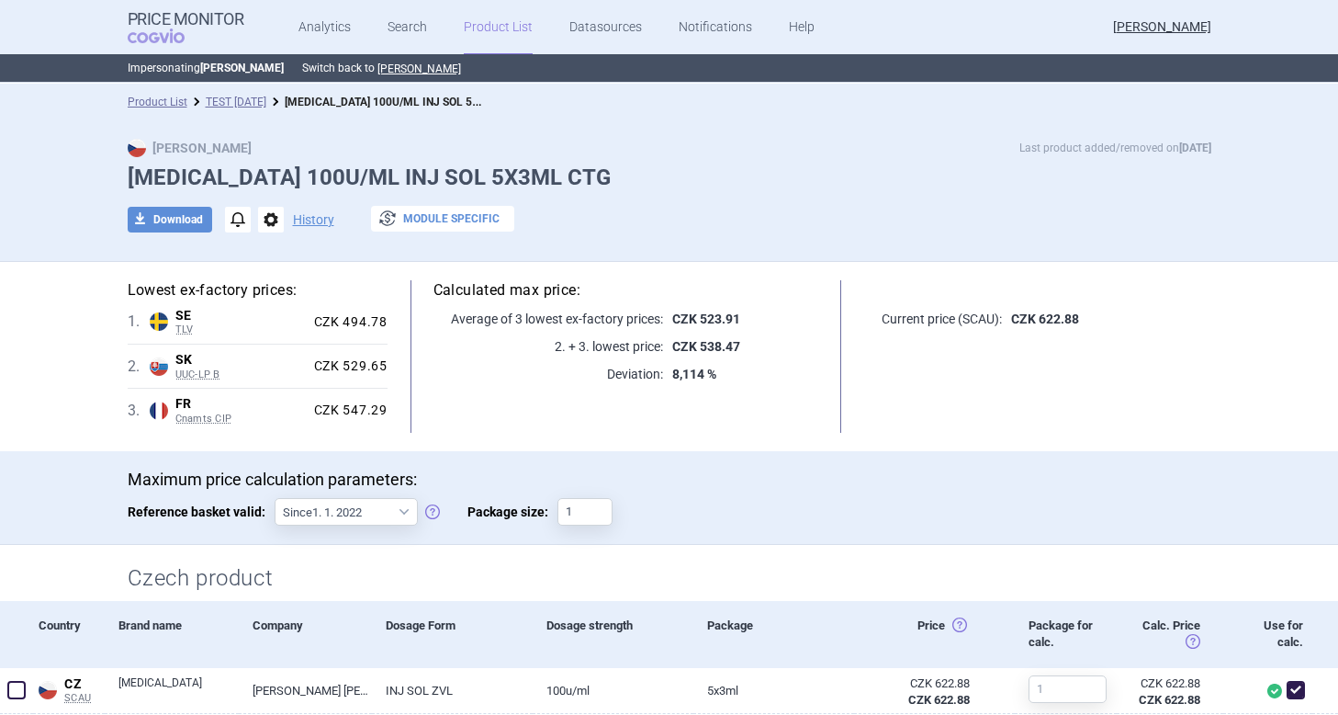
click at [475, 225] on button "exchange Module specific" at bounding box center [442, 219] width 143 height 26
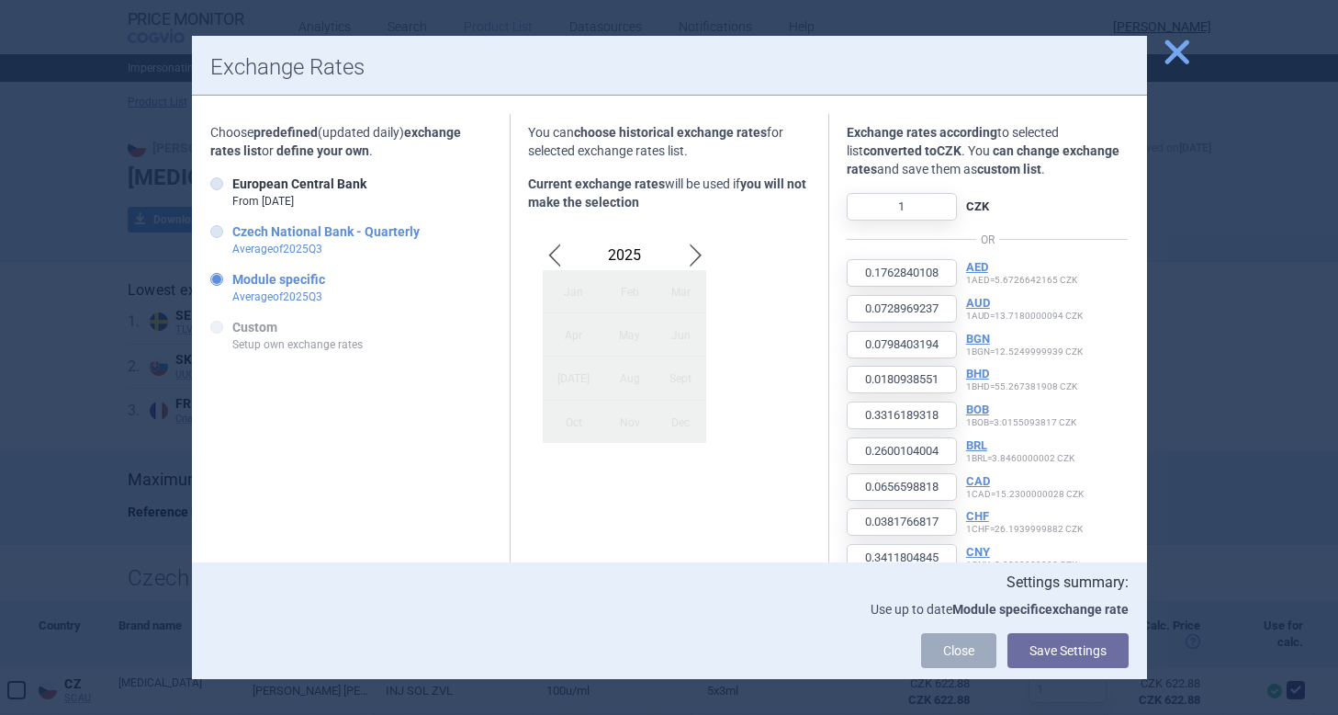
click at [219, 231] on icon at bounding box center [216, 231] width 13 height 13
click at [219, 231] on input "Czech National Bank - Quarterly Average of 2025 Q 3" at bounding box center [220, 232] width 18 height 18
radio input "true"
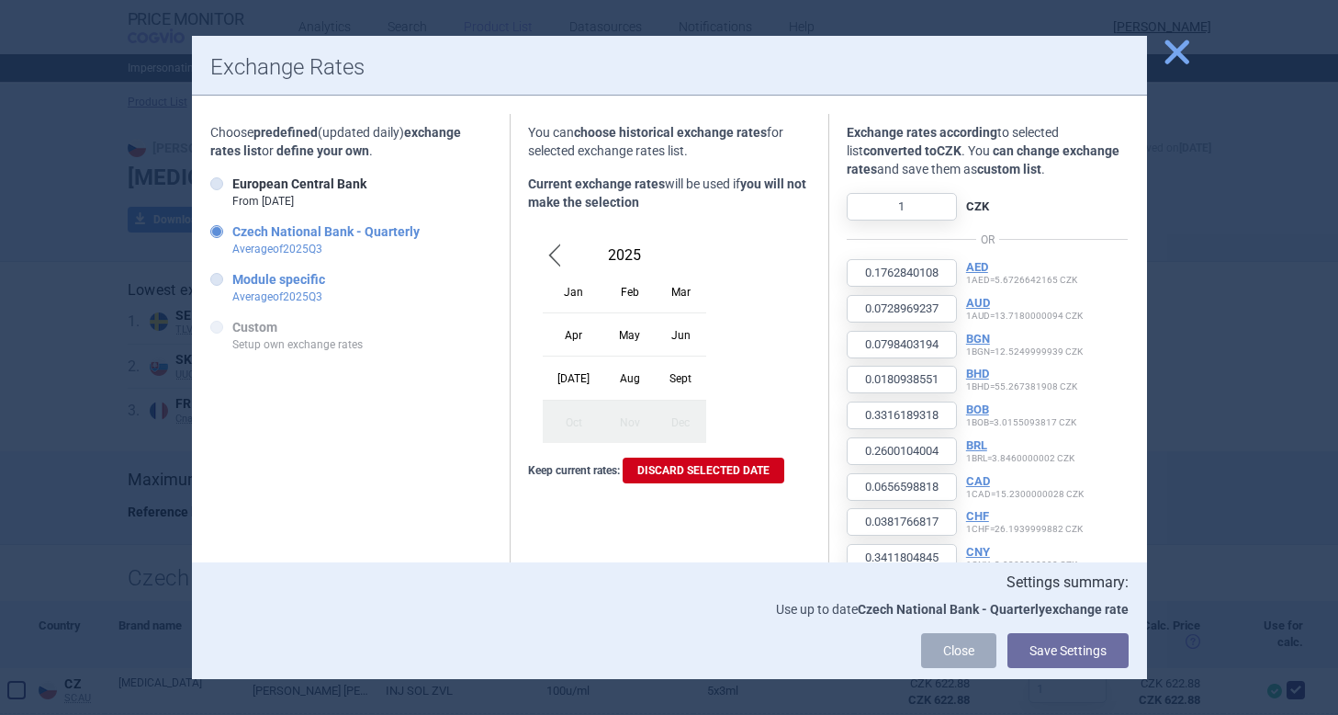
click at [215, 280] on icon at bounding box center [216, 279] width 13 height 13
click at [215, 280] on input "Module specific Average of 2025 Q 3" at bounding box center [220, 280] width 18 height 18
radio input "true"
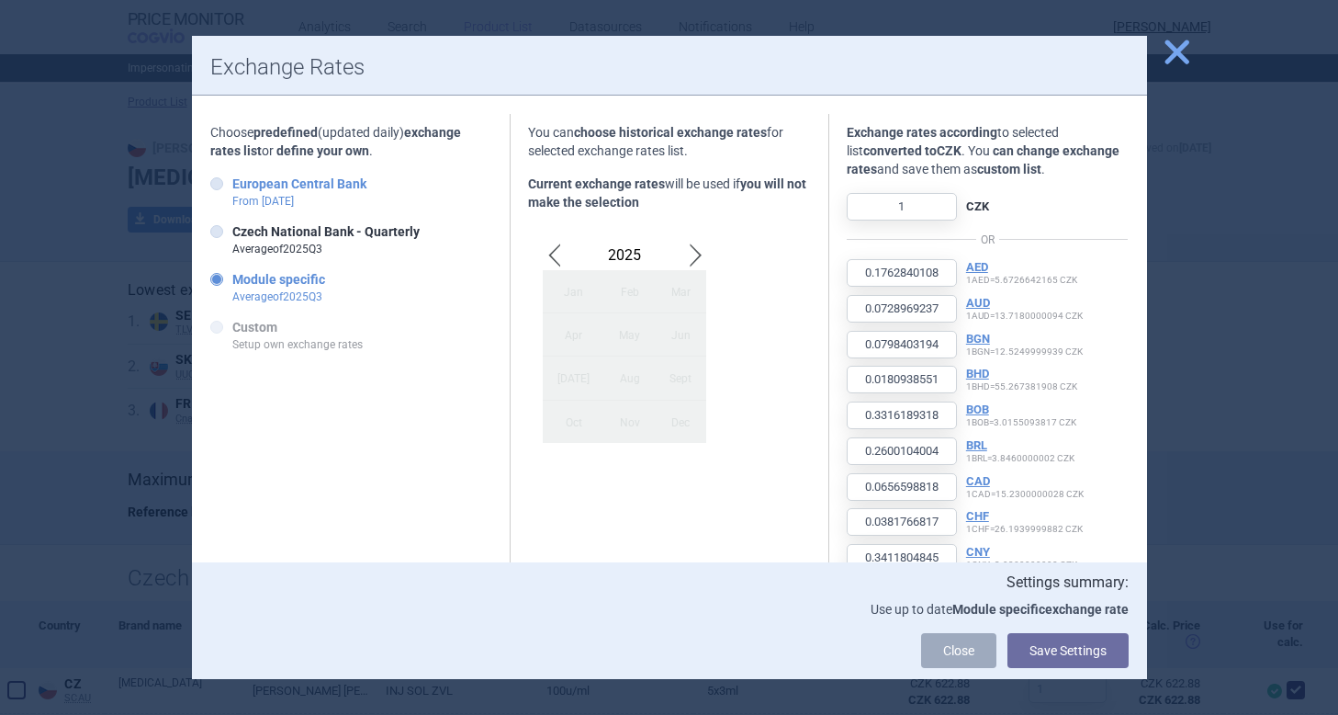
click at [216, 180] on icon at bounding box center [216, 183] width 13 height 13
click at [216, 180] on input "European Central Bank From 6 Oct" at bounding box center [220, 184] width 18 height 18
radio input "true"
type input "4.288196"
type input "1.7698"
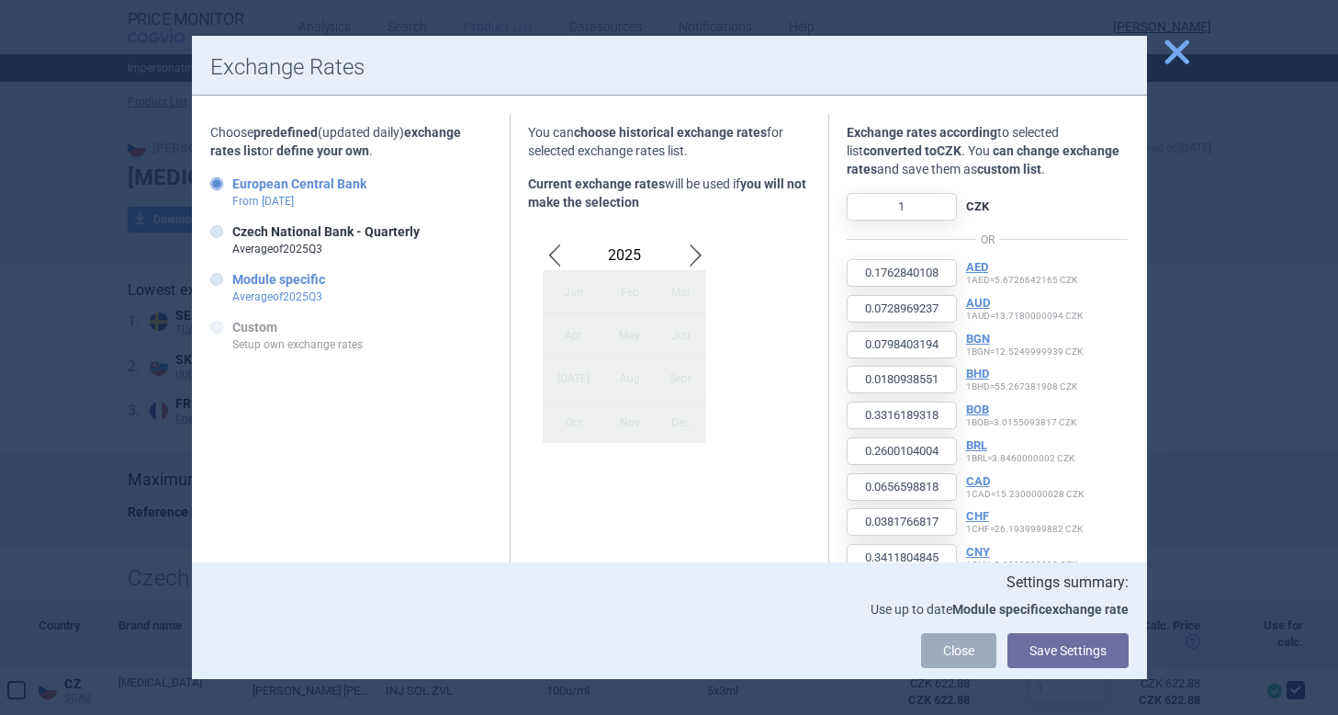
type input "1.9558"
type input "0.440142"
type input "8.066795"
type input "6.2387"
type input "1.6304"
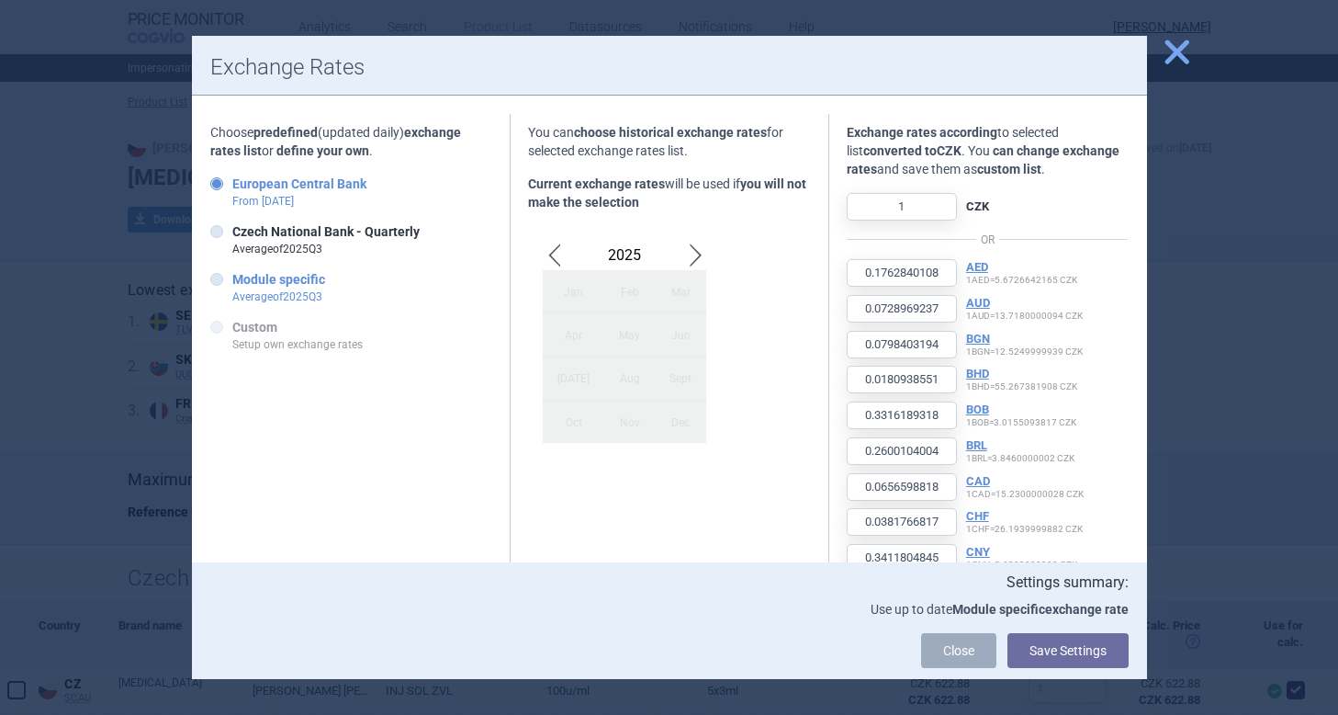
type input "0.9314"
type input "8.3142"
type input "4511.452898"
type input "7.4667"
type input "151.404736"
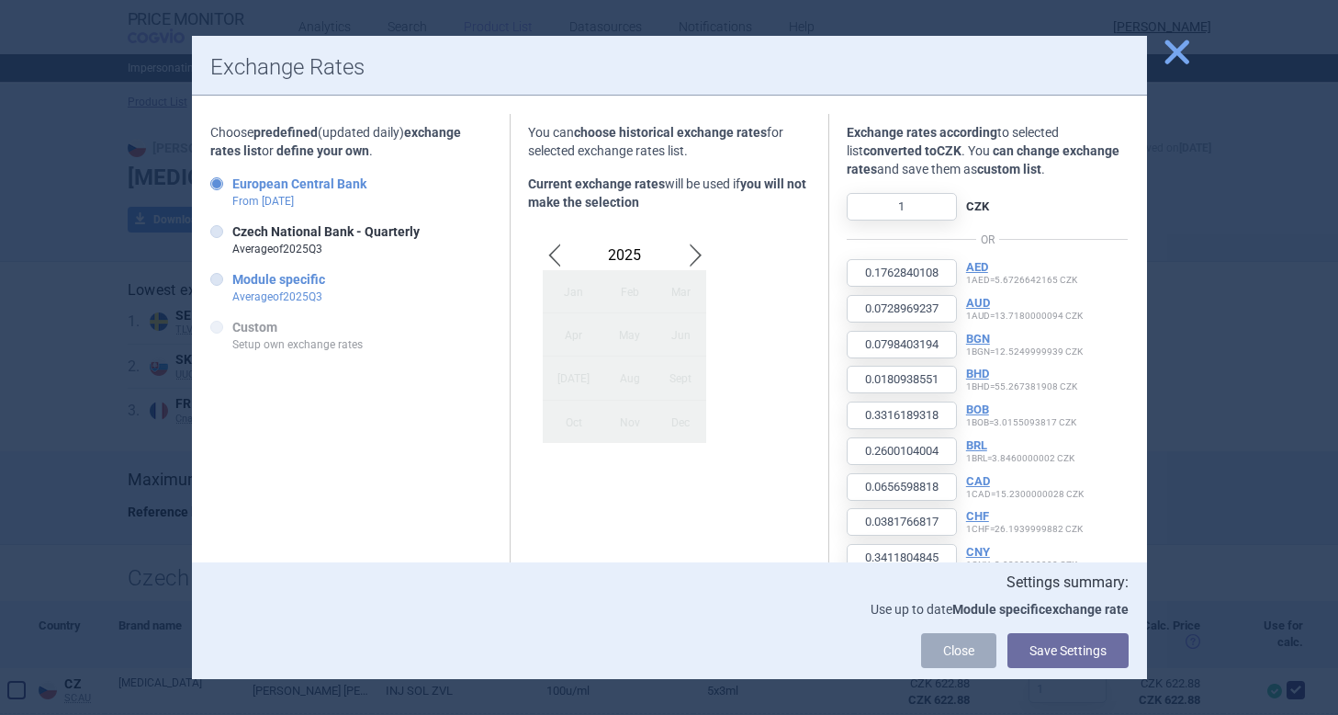
type input "0.8695"
type input "389.13"
type input "3.8294"
type input "103.678"
type input "141.8"
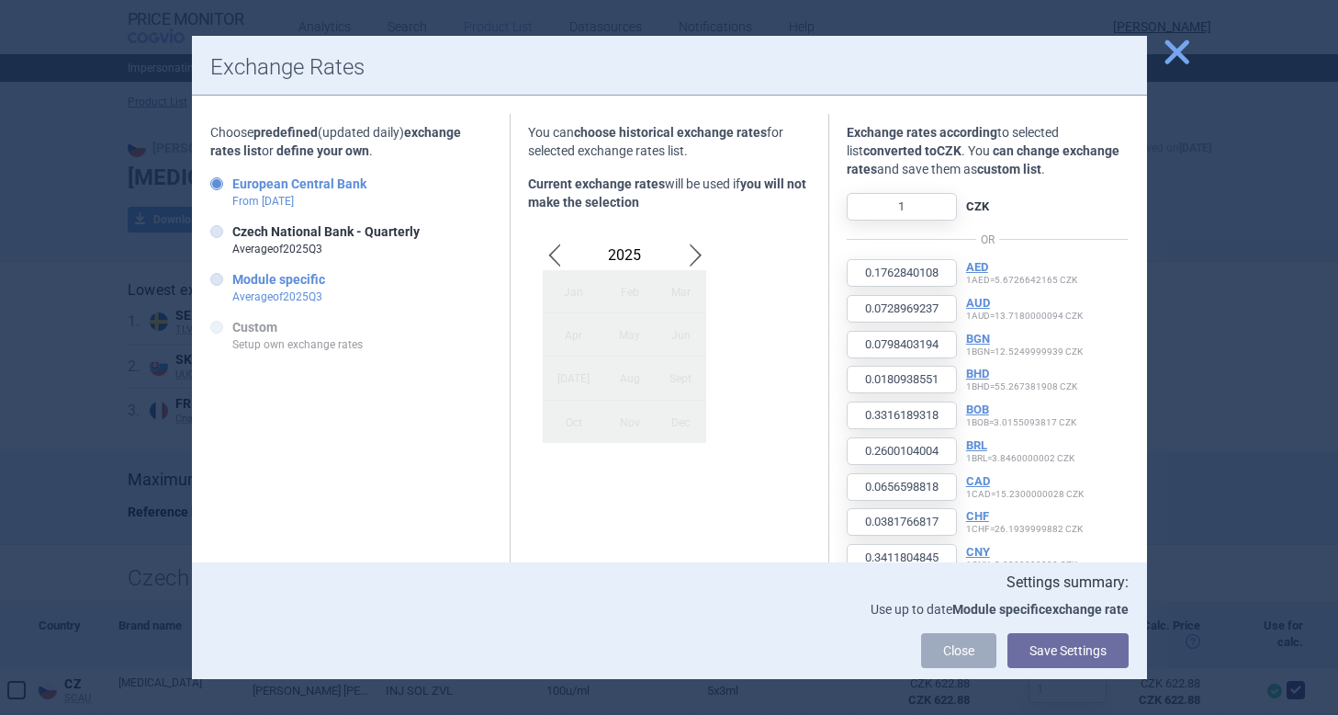
type input "0.827836"
type input "175.22"
type input "1649.2"
type input "0.357593"
type input "632.977669"
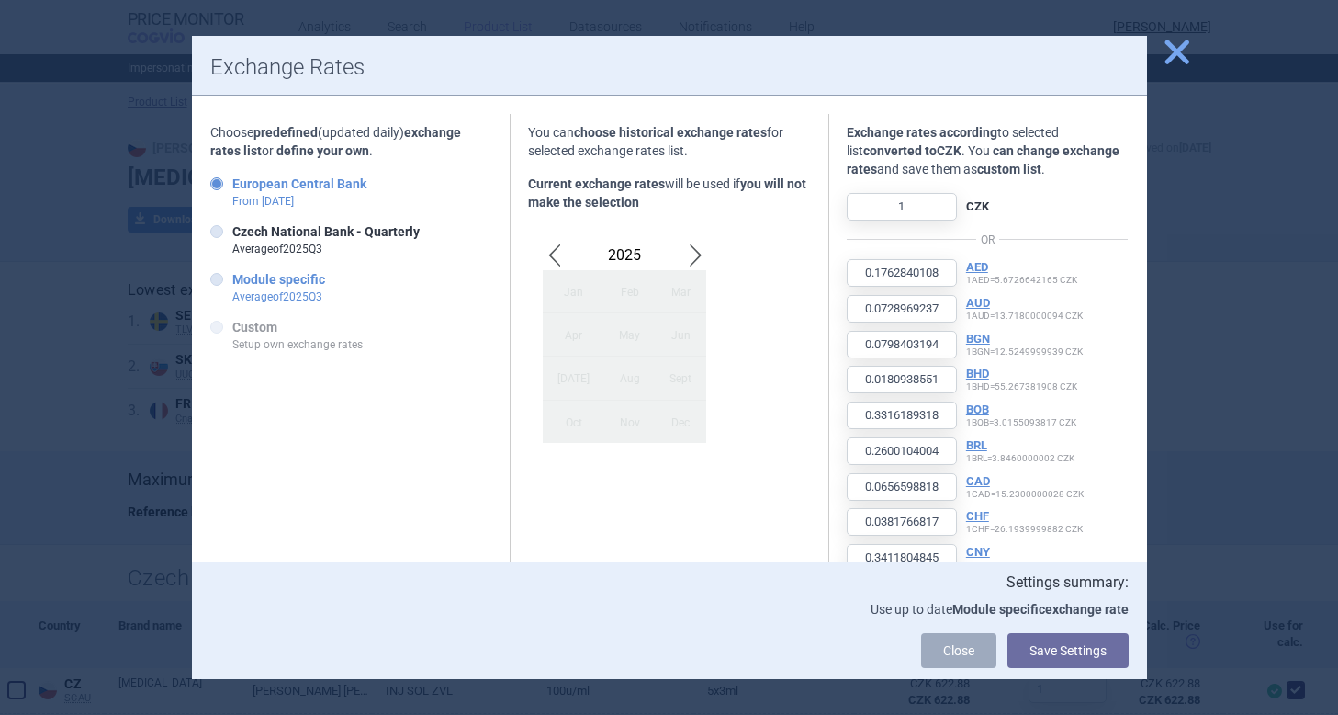
type input "104158.793022"
type input "19.500324"
type input "4.9223"
type input "11.621"
type input "2.006"
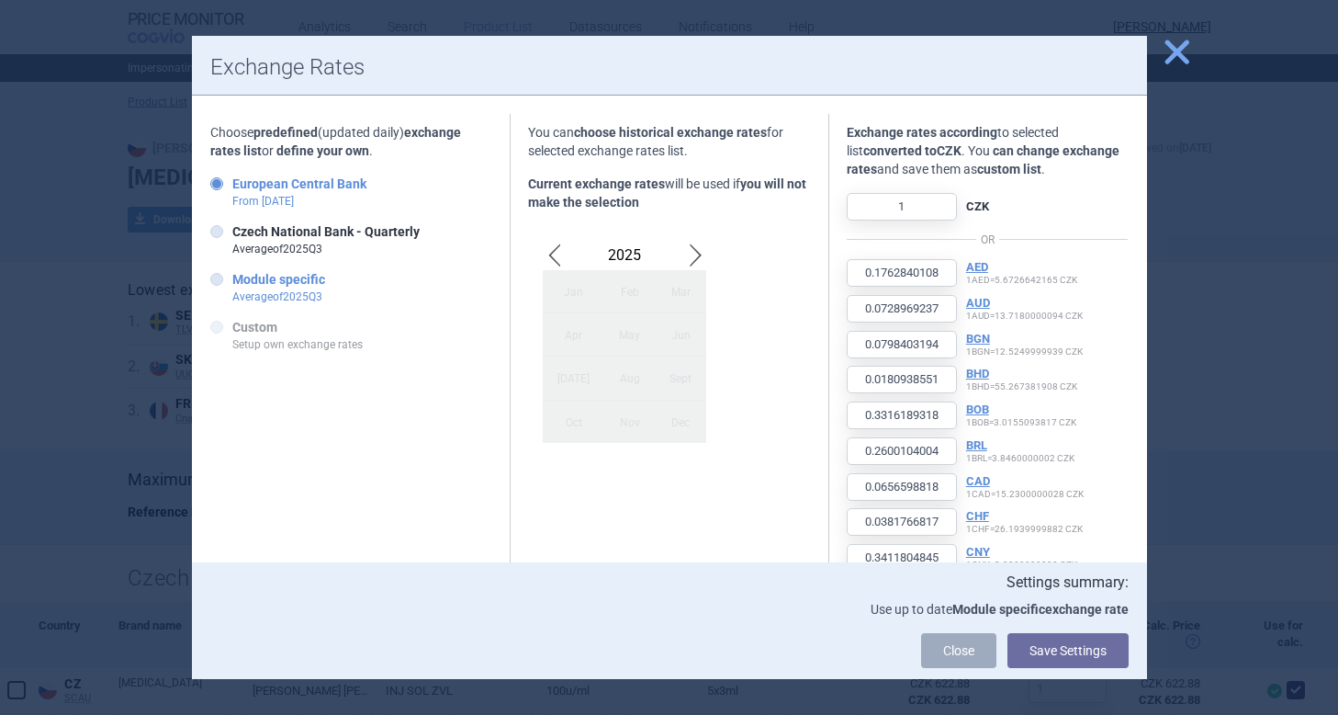
type input "0.448961"
type input "4.2528"
type input "4.251538"
type input "5.0885"
type input "117.172638"
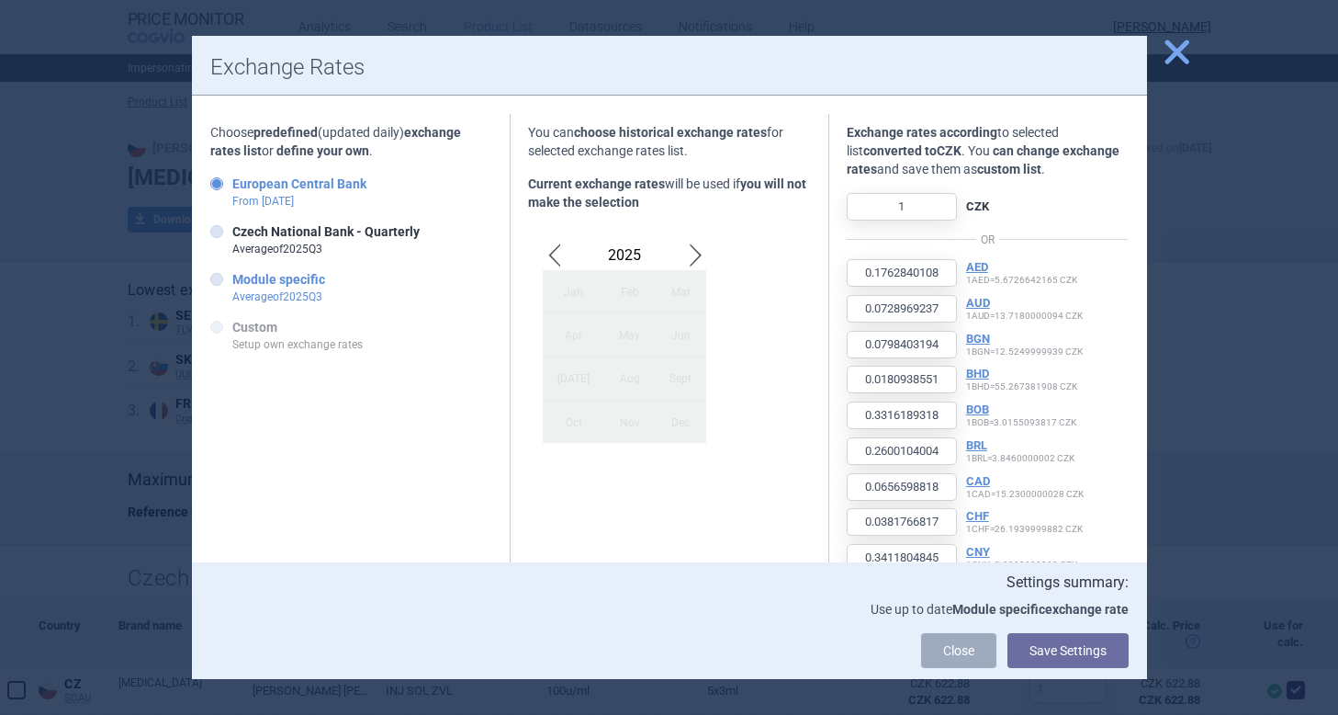
type input "95.957031"
type input "4.379634"
type input "10.988"
type input "1.1678"
type input "14070.193494"
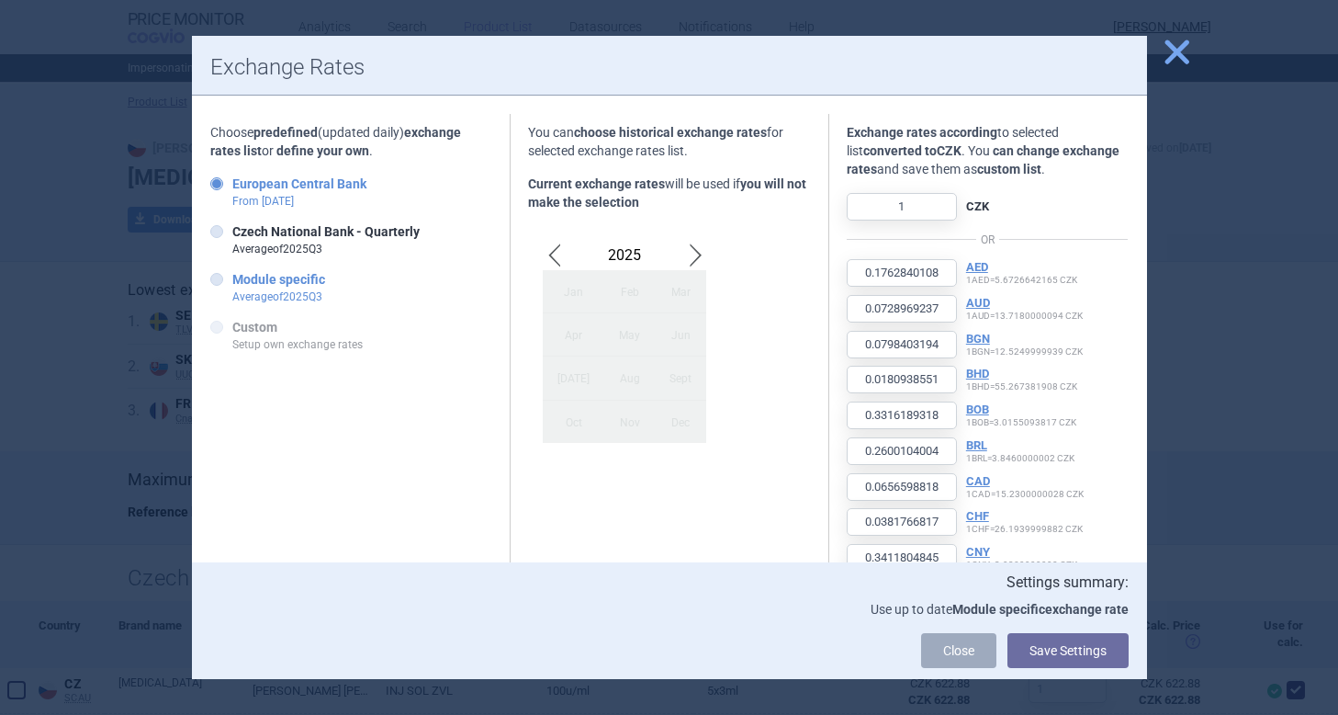
type input "20.1428"
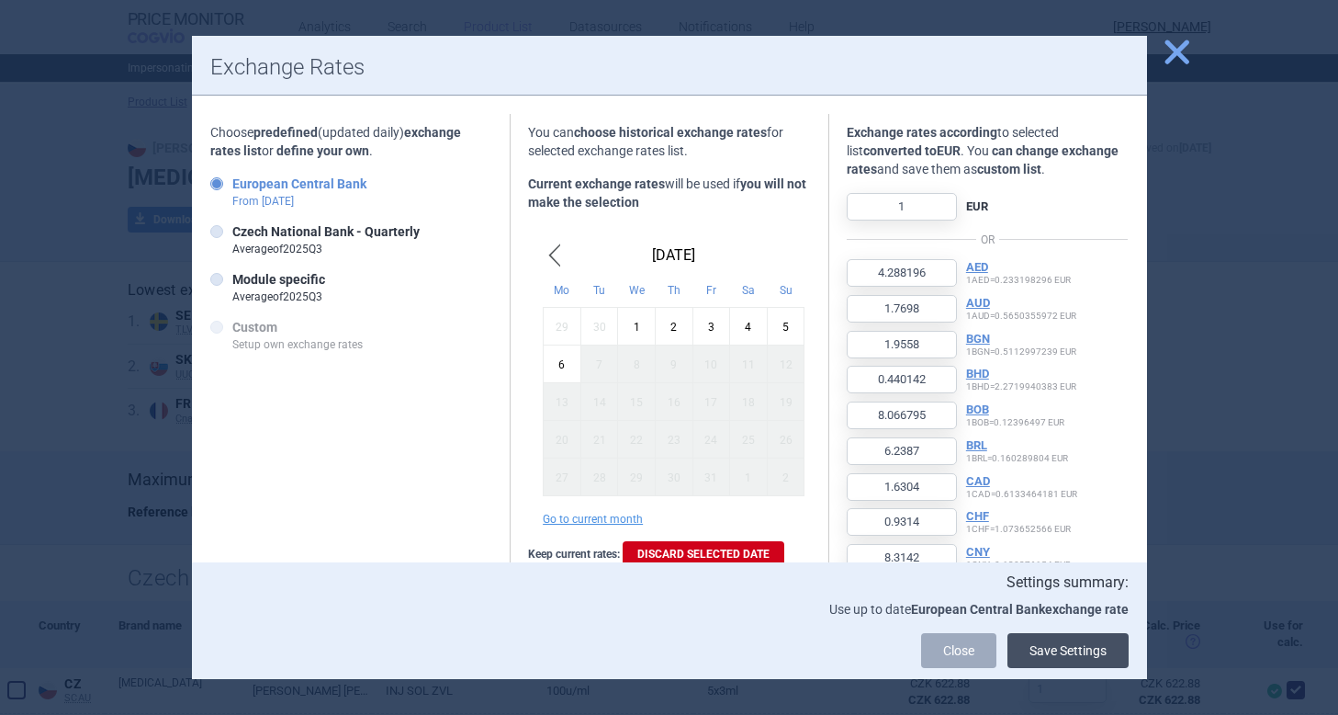
click at [1054, 654] on button "Save Settings" at bounding box center [1068, 650] width 121 height 35
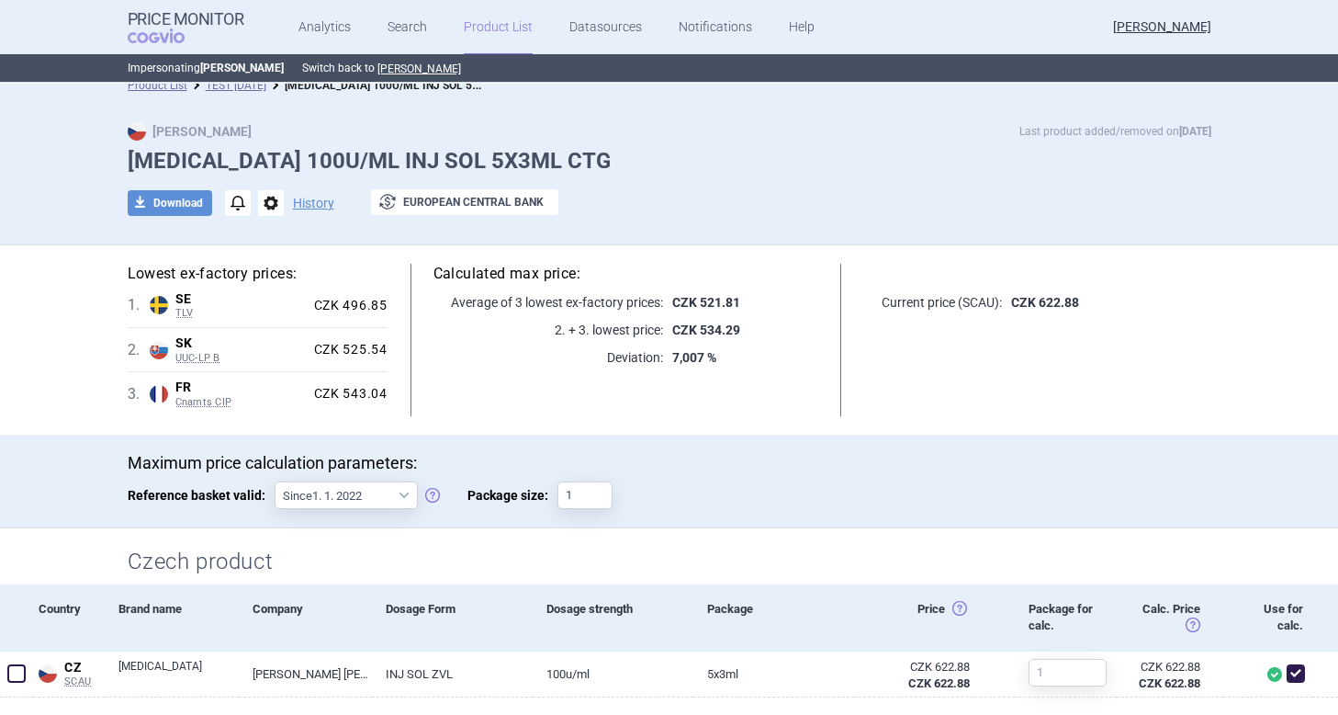
scroll to position [17, 0]
drag, startPoint x: 672, startPoint y: 357, endPoint x: 738, endPoint y: 357, distance: 65.2
click at [738, 357] on p "7,007 %" at bounding box center [740, 356] width 155 height 18
drag, startPoint x: 703, startPoint y: 325, endPoint x: 748, endPoint y: 325, distance: 45.0
click at [748, 325] on p "CZK 534.29" at bounding box center [740, 329] width 155 height 18
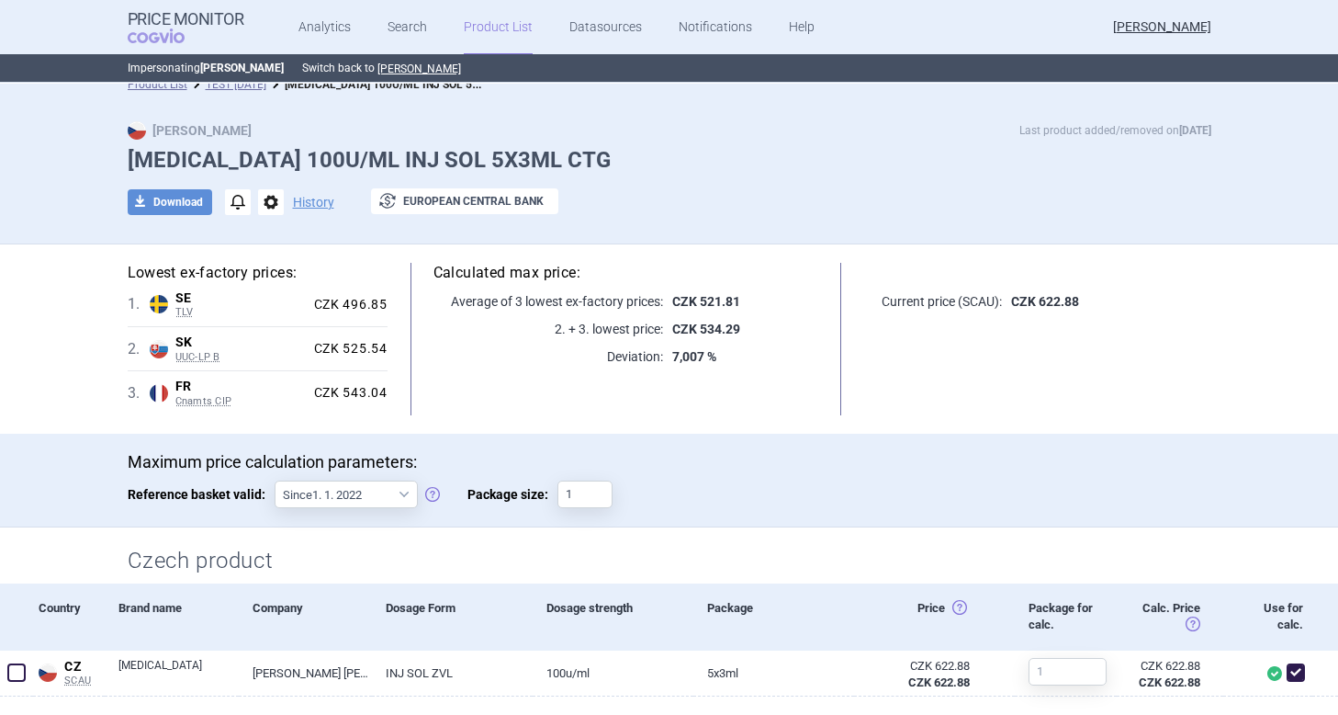
click at [745, 356] on p "7,007 %" at bounding box center [740, 356] width 155 height 18
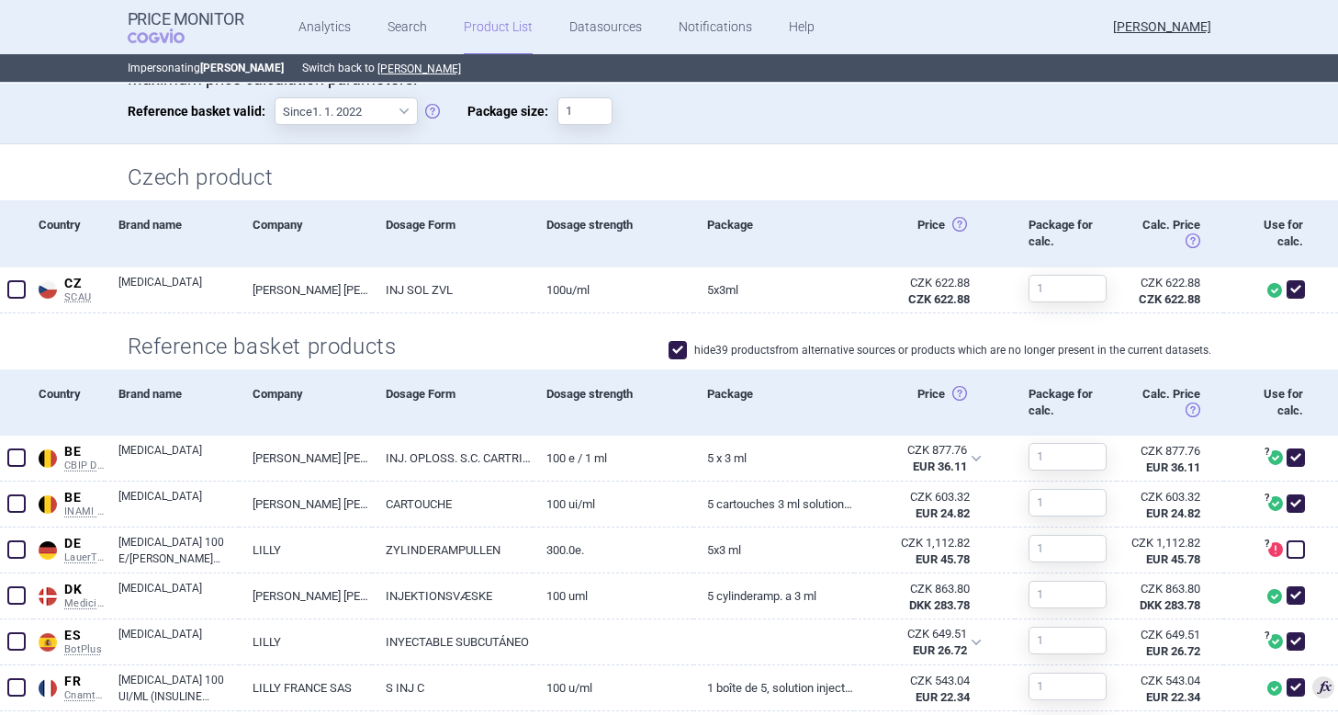
scroll to position [382, 0]
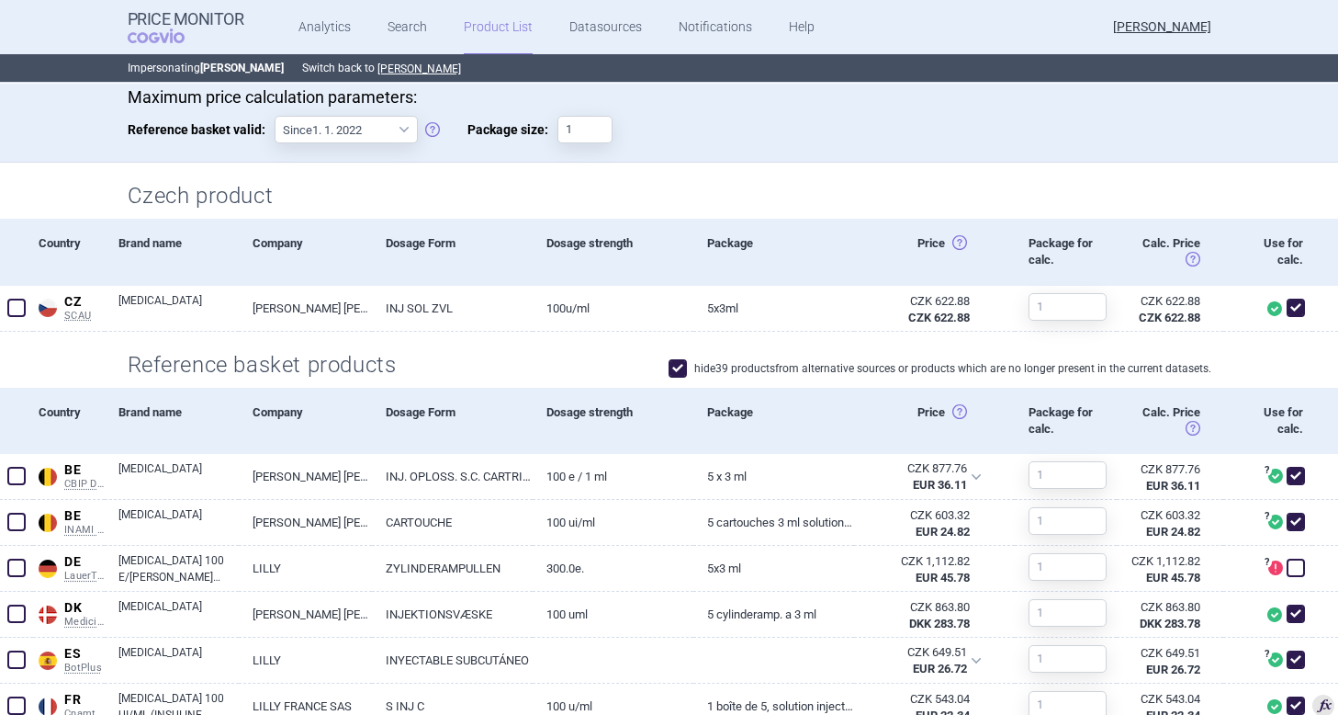
click at [682, 366] on span at bounding box center [678, 368] width 18 height 18
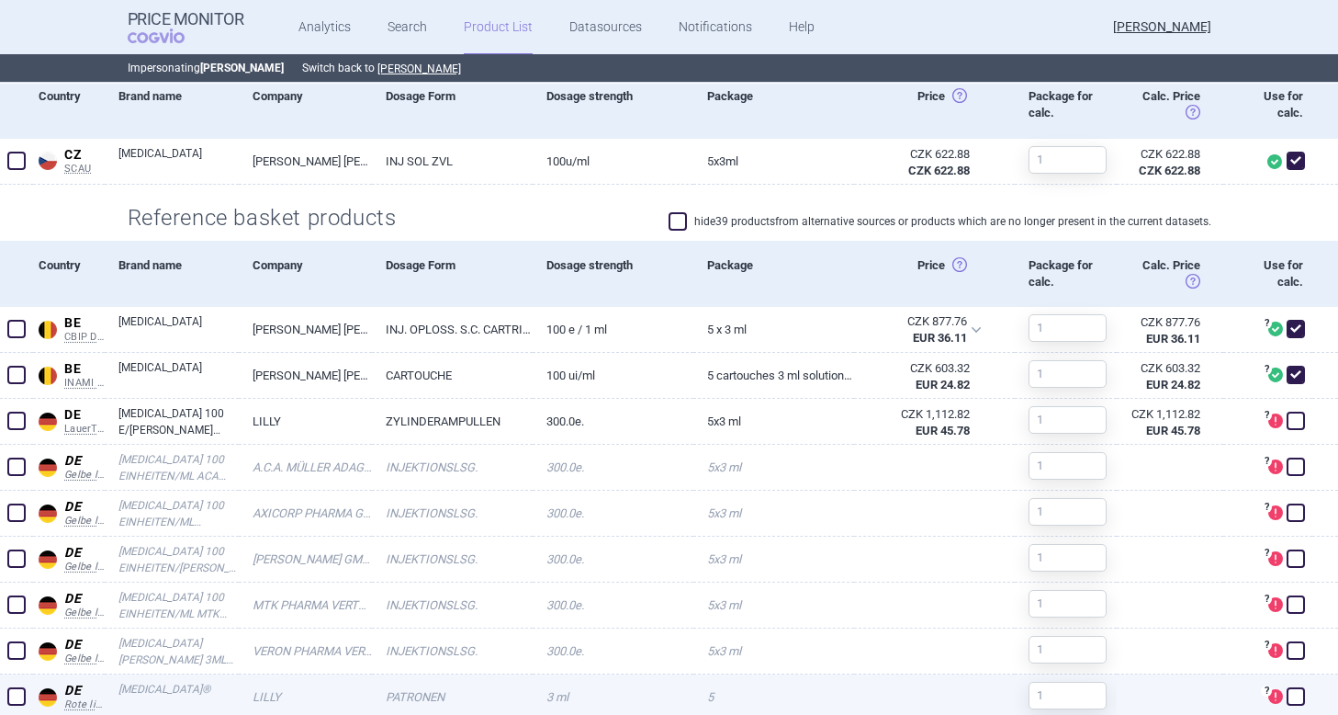
scroll to position [526, 0]
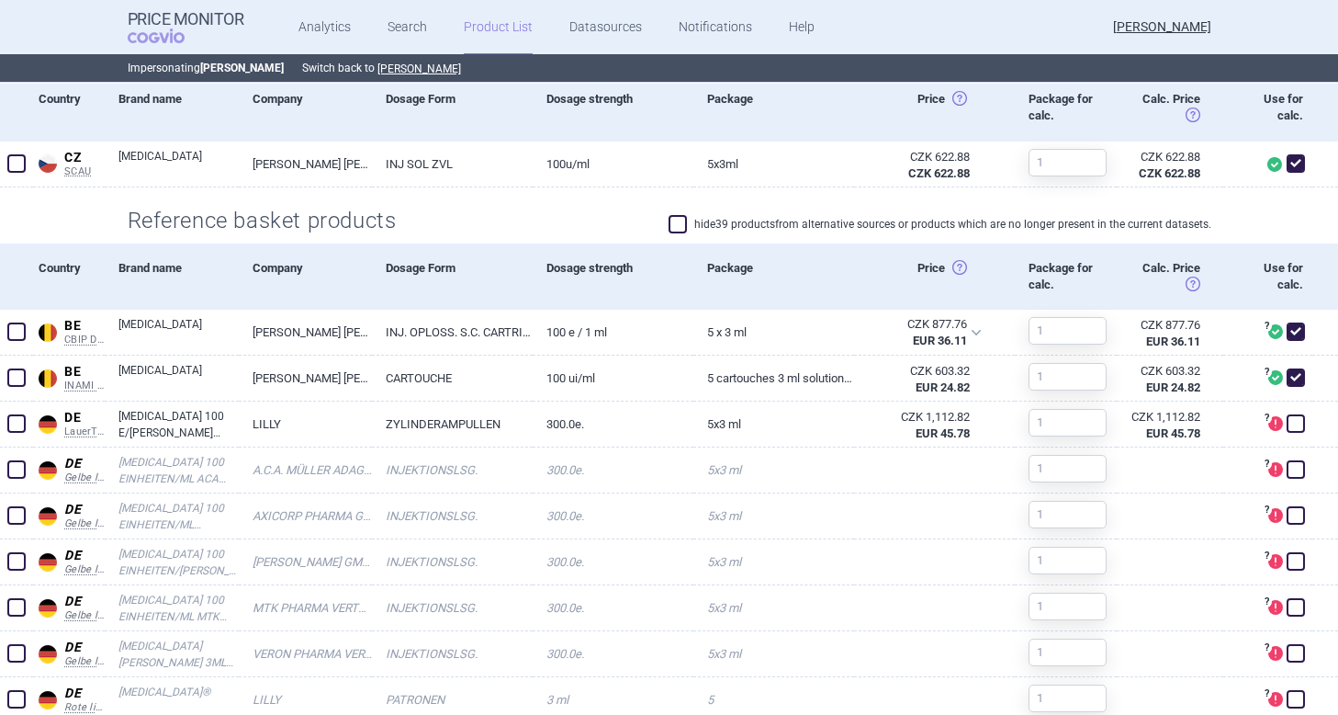
click at [678, 224] on span at bounding box center [678, 224] width 18 height 18
checkbox input "true"
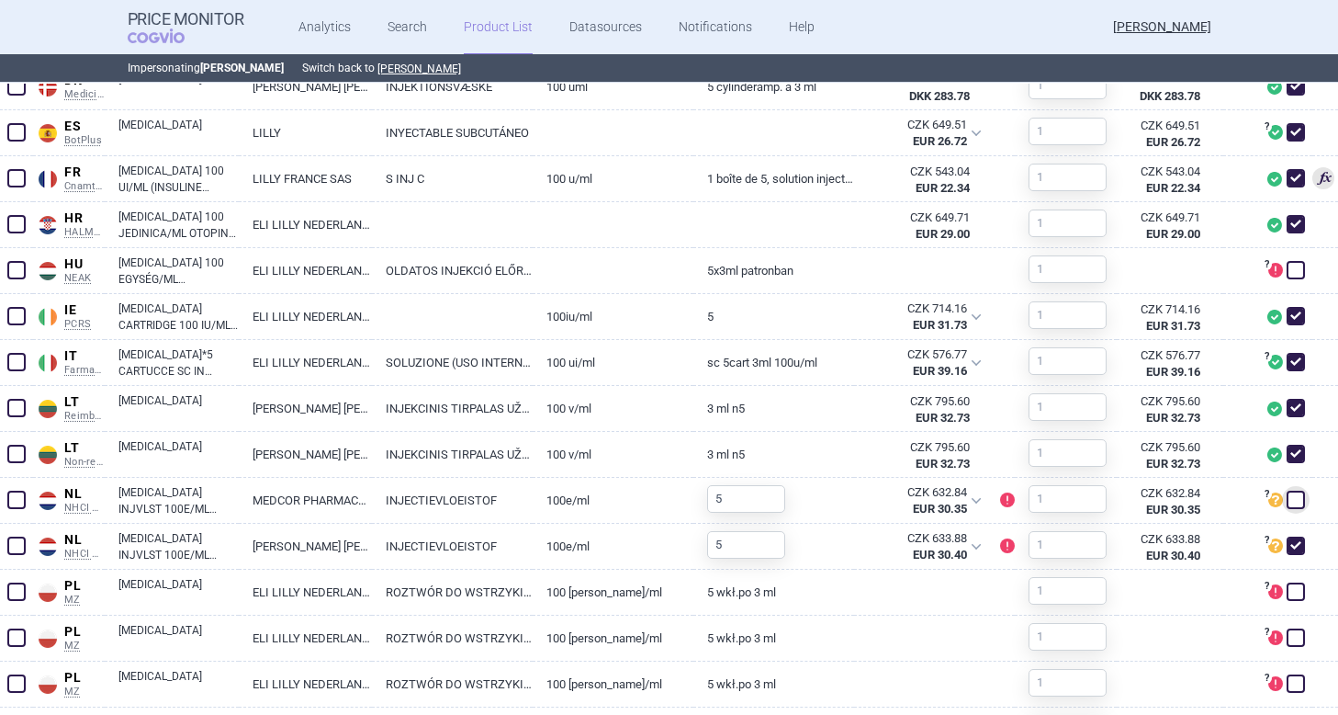
scroll to position [899, 0]
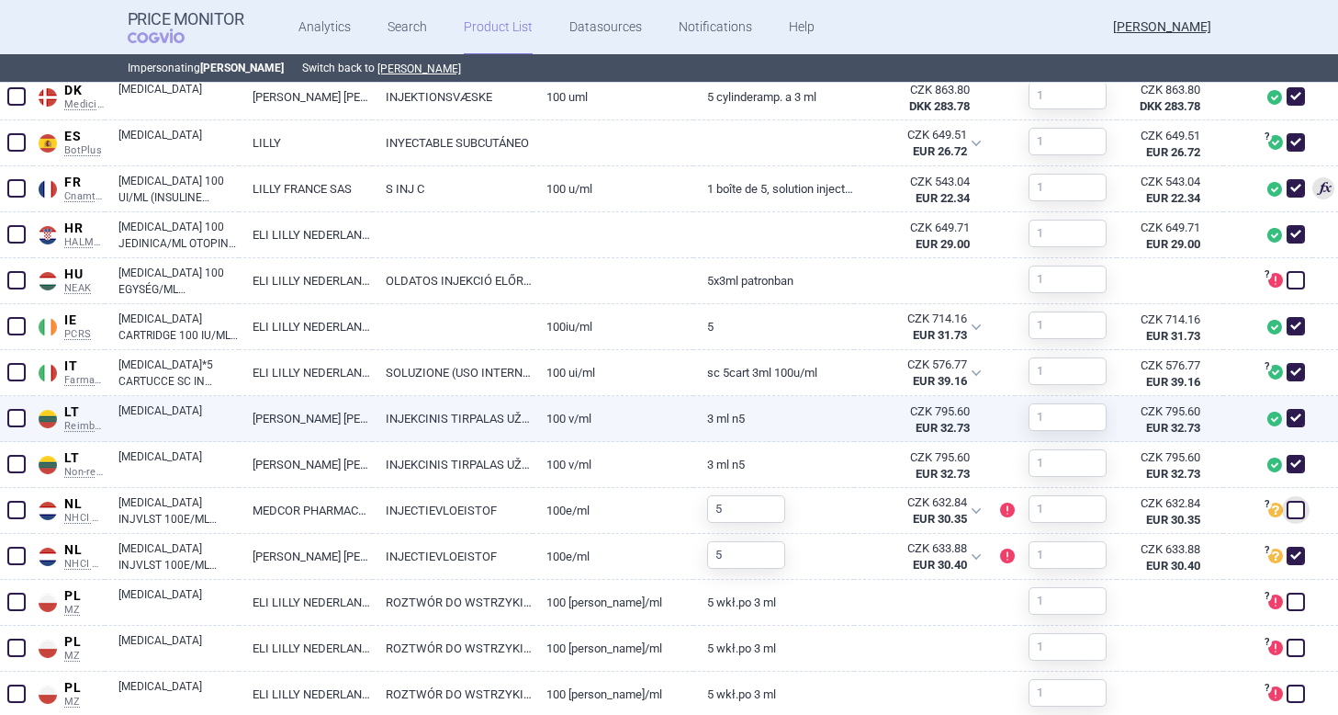
click at [9, 413] on span at bounding box center [16, 418] width 18 height 18
checkbox input "true"
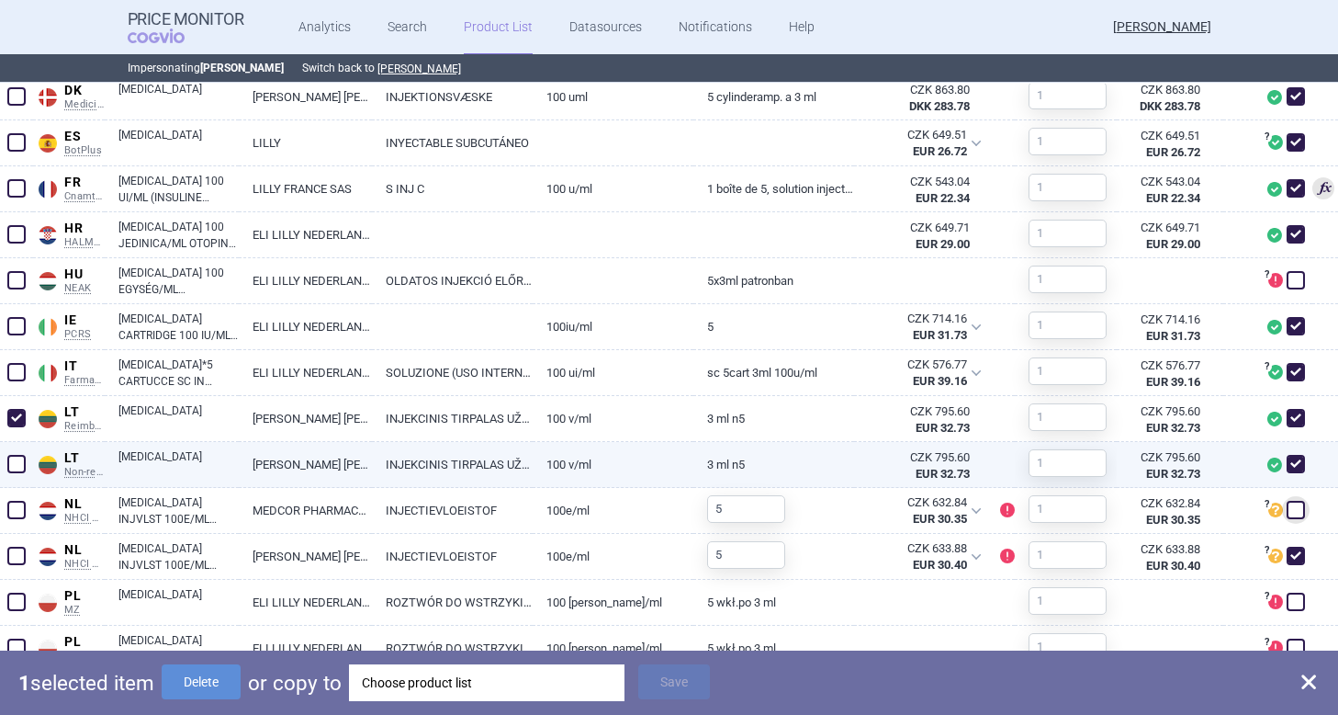
click at [21, 464] on span at bounding box center [16, 464] width 18 height 18
checkbox input "true"
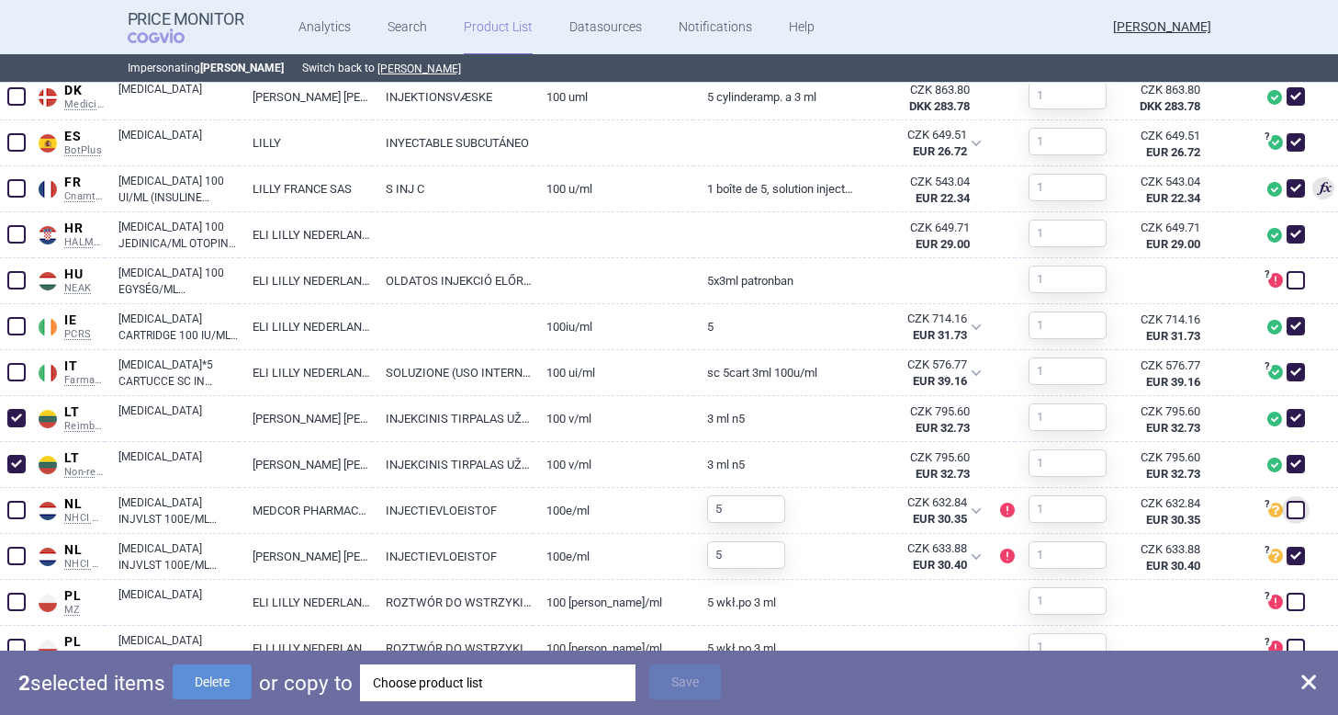
click at [606, 682] on div "Choose product list" at bounding box center [498, 682] width 250 height 37
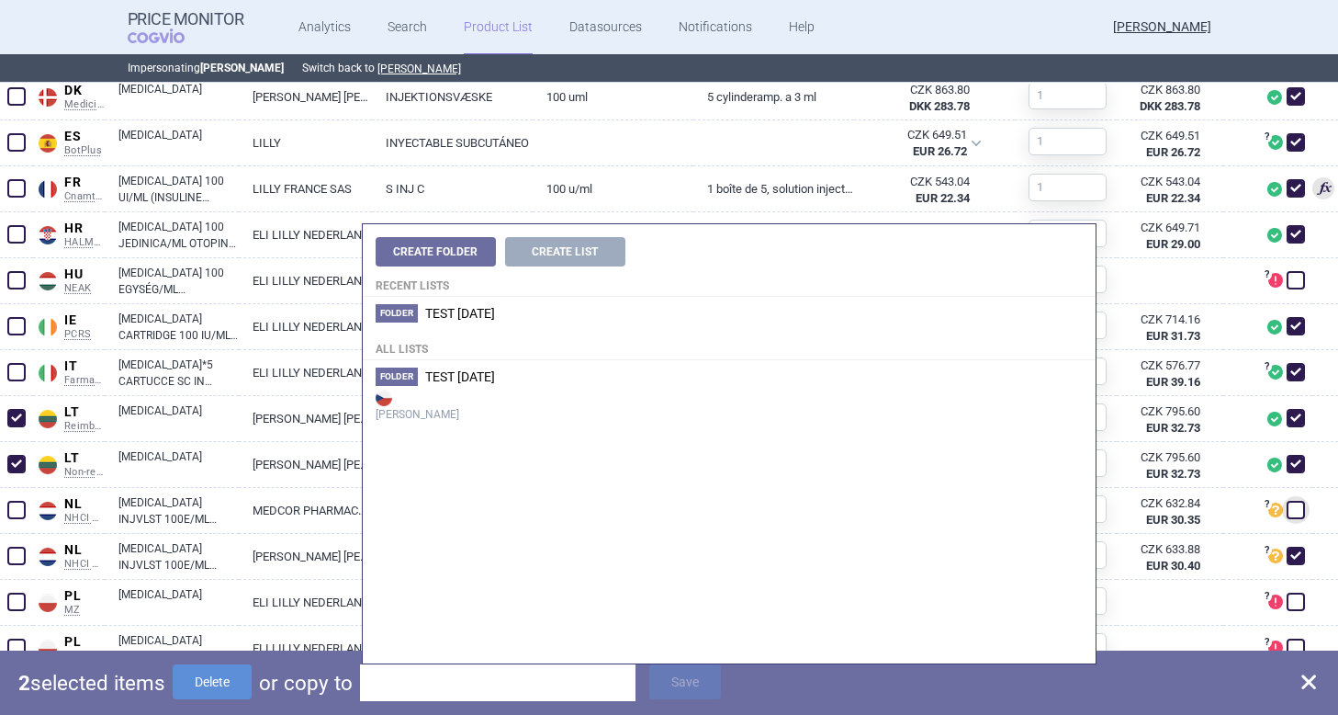
click at [686, 699] on span "Save" at bounding box center [685, 695] width 72 height 17
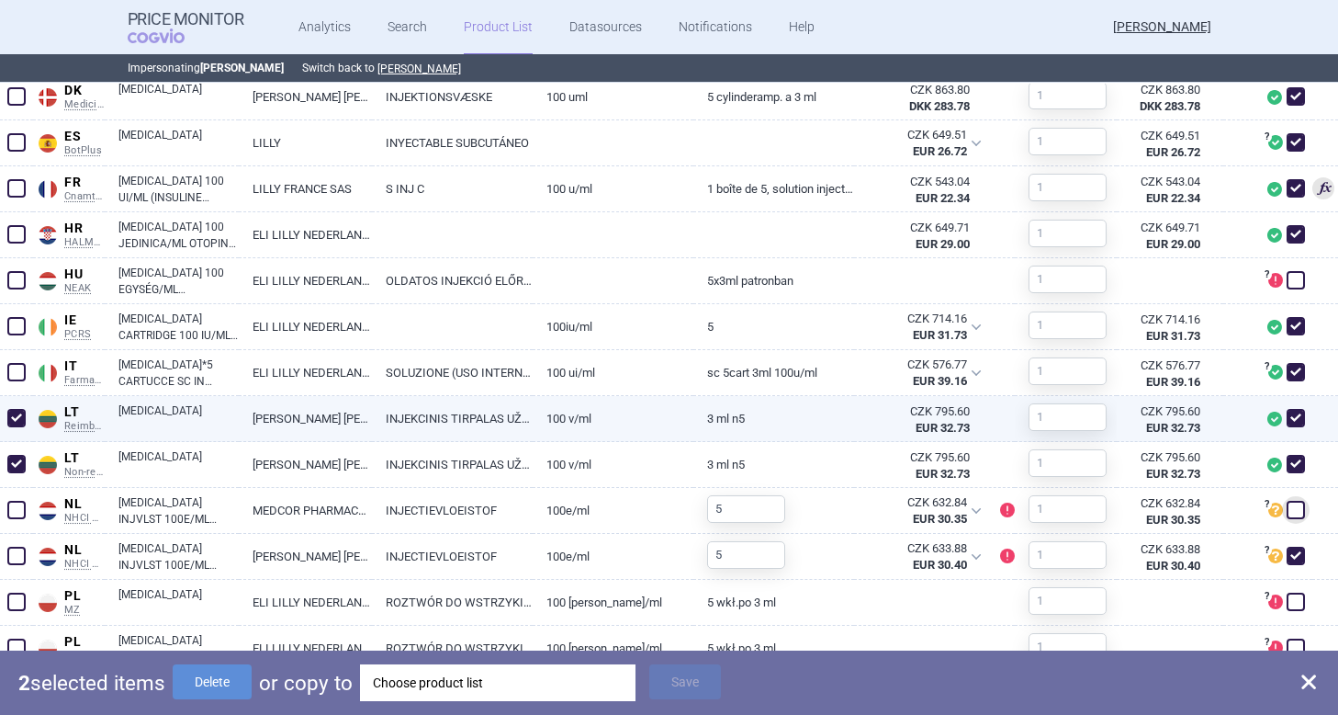
click at [29, 408] on div at bounding box center [16, 419] width 33 height 46
click at [20, 415] on span at bounding box center [16, 418] width 18 height 18
checkbox input "false"
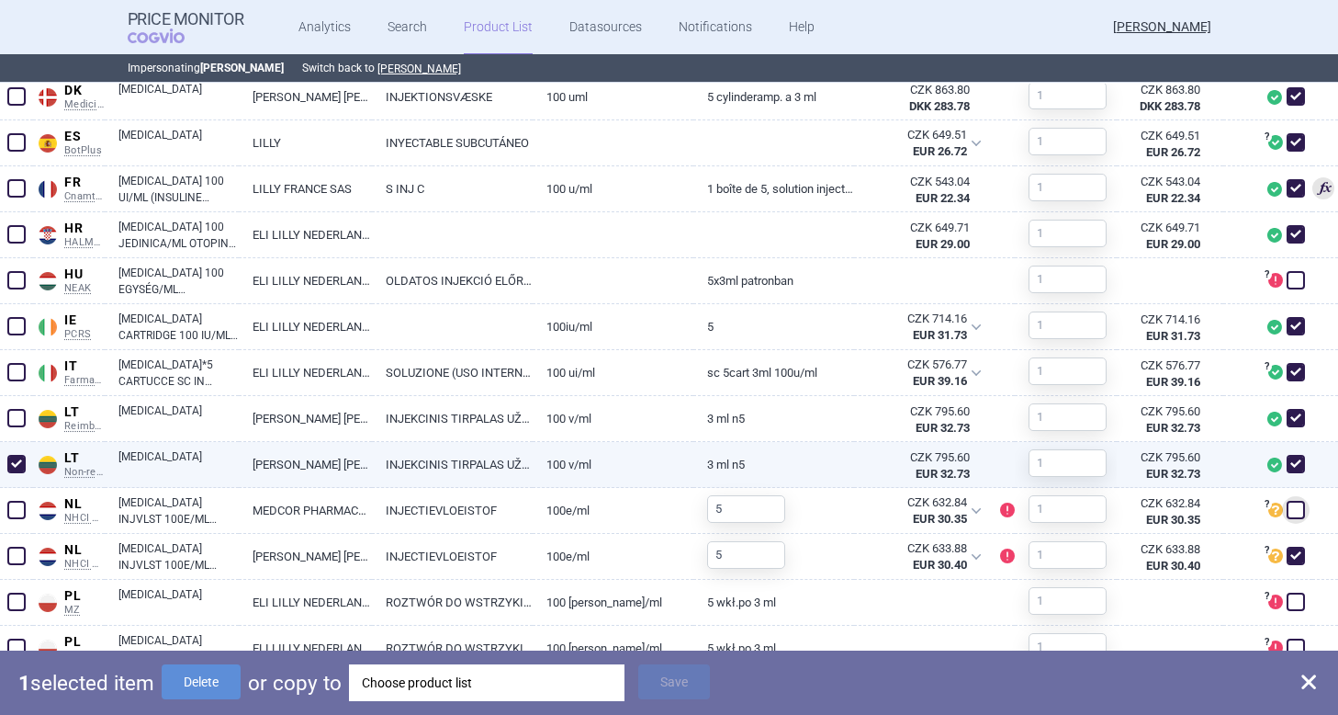
click at [17, 461] on span at bounding box center [16, 464] width 18 height 18
checkbox input "false"
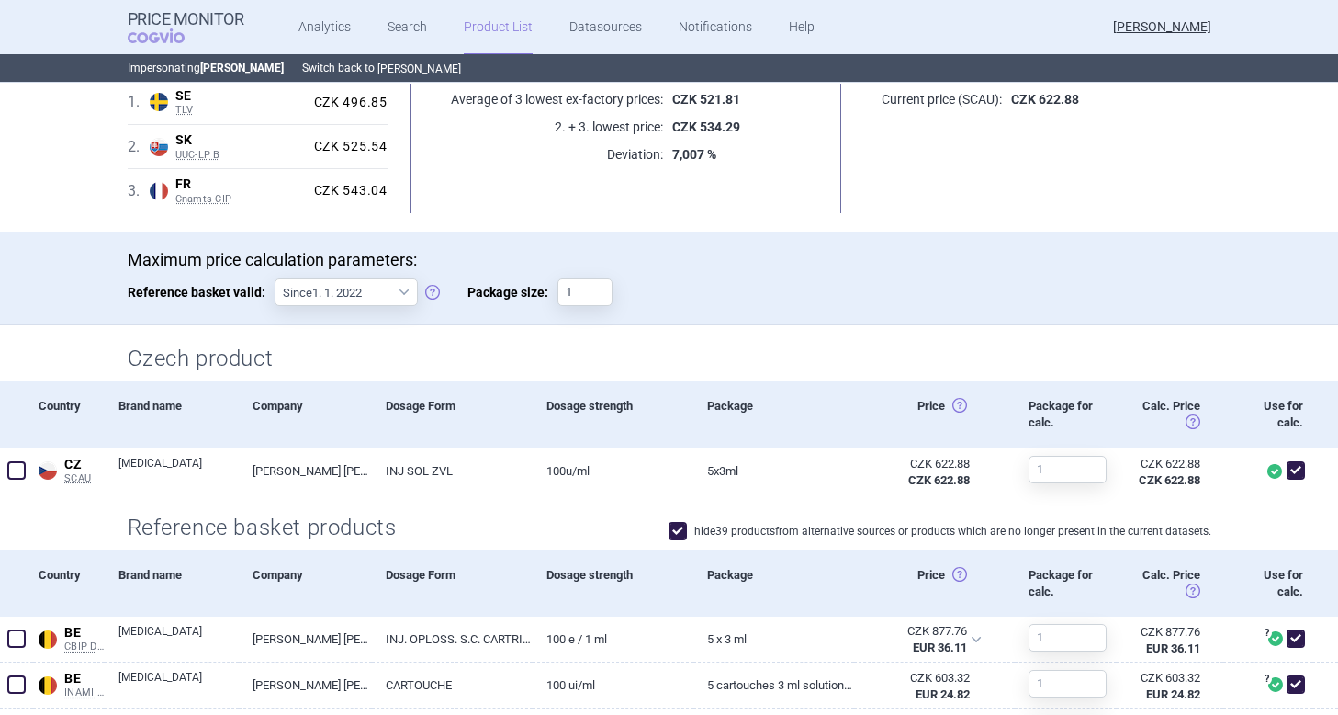
scroll to position [0, 0]
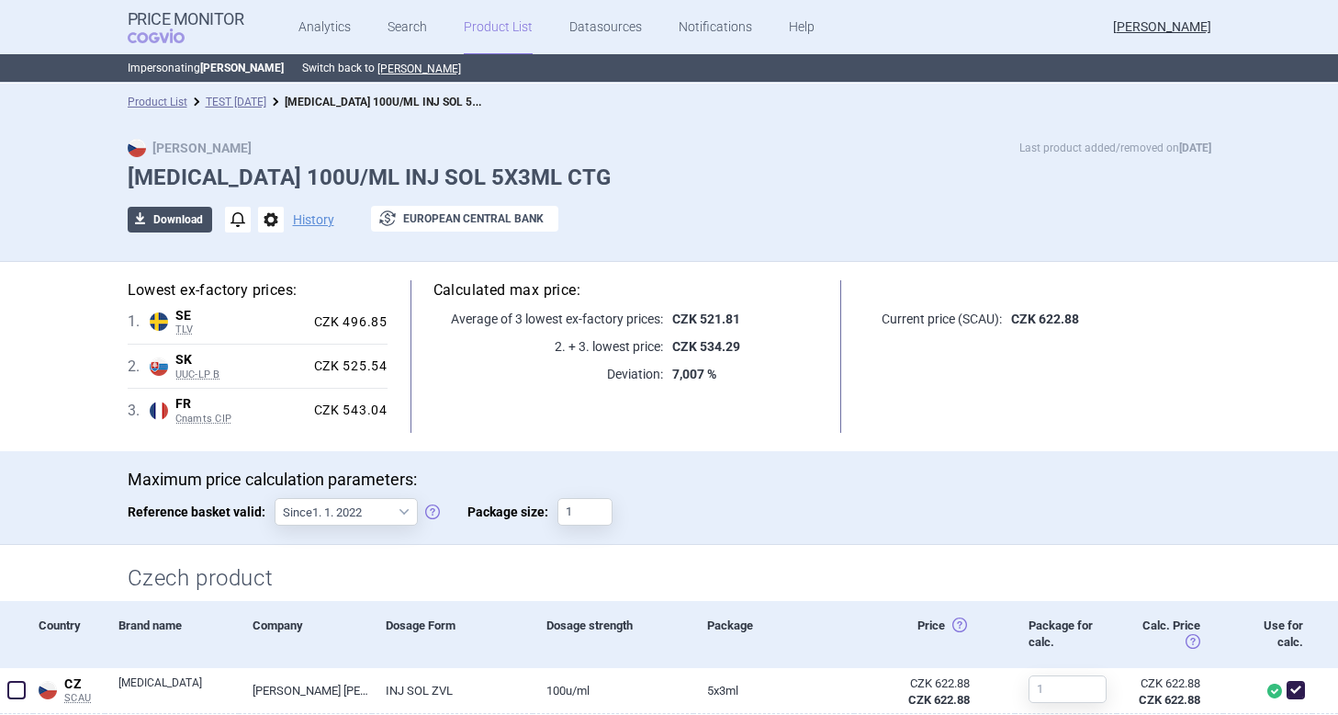
click at [184, 223] on button "download Download" at bounding box center [170, 220] width 85 height 26
select select "EUR"
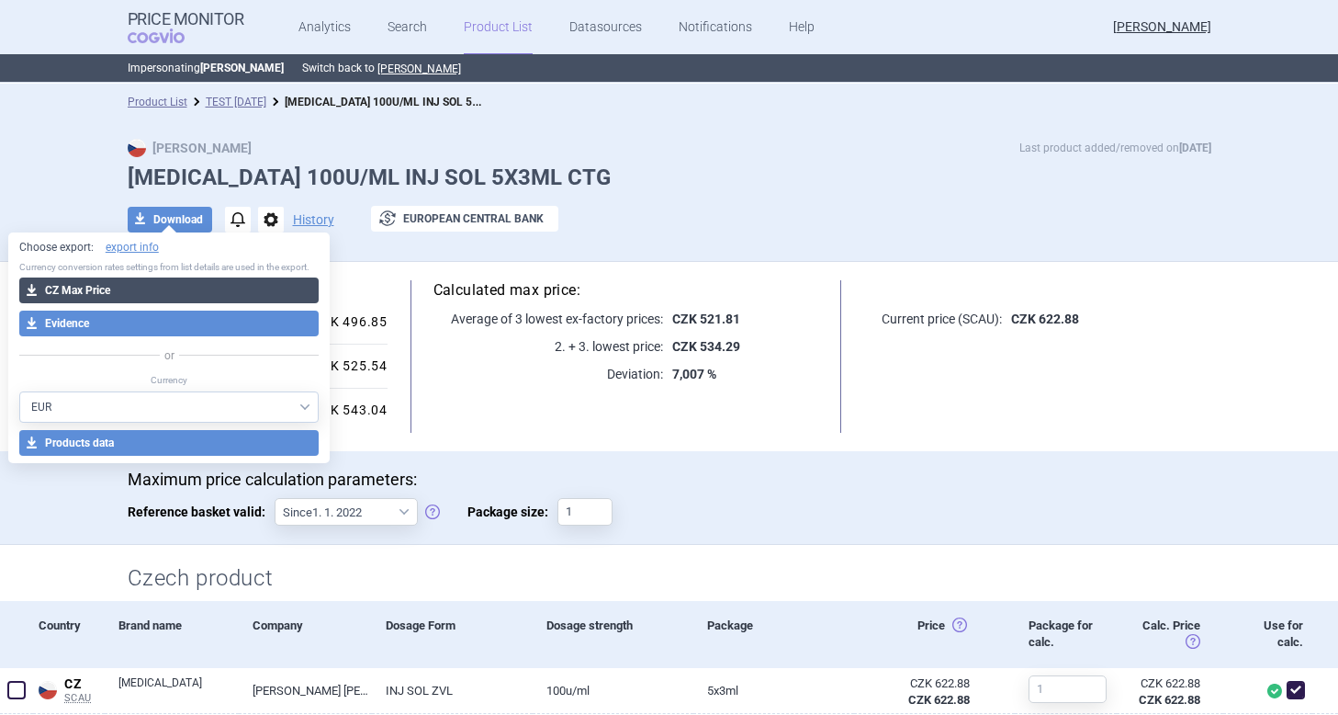
click at [104, 283] on button "download CZ Max Price" at bounding box center [169, 290] width 300 height 26
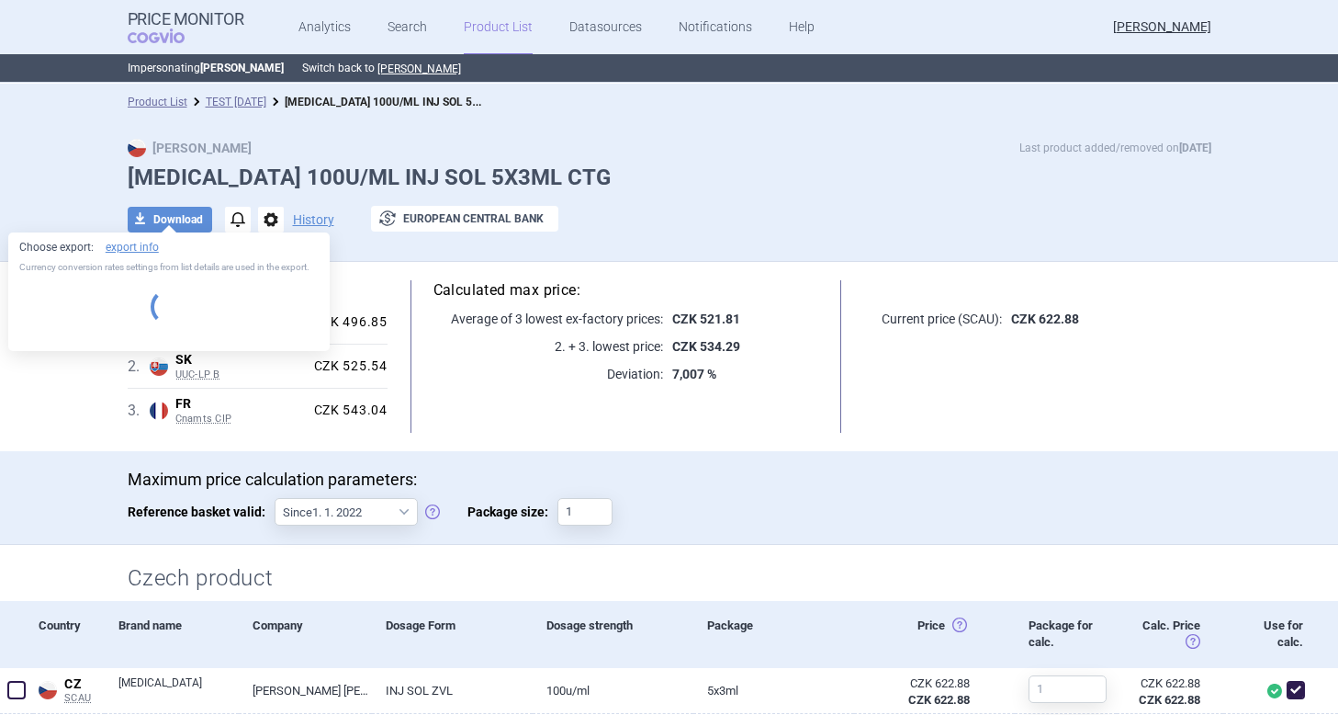
select select "EUR"
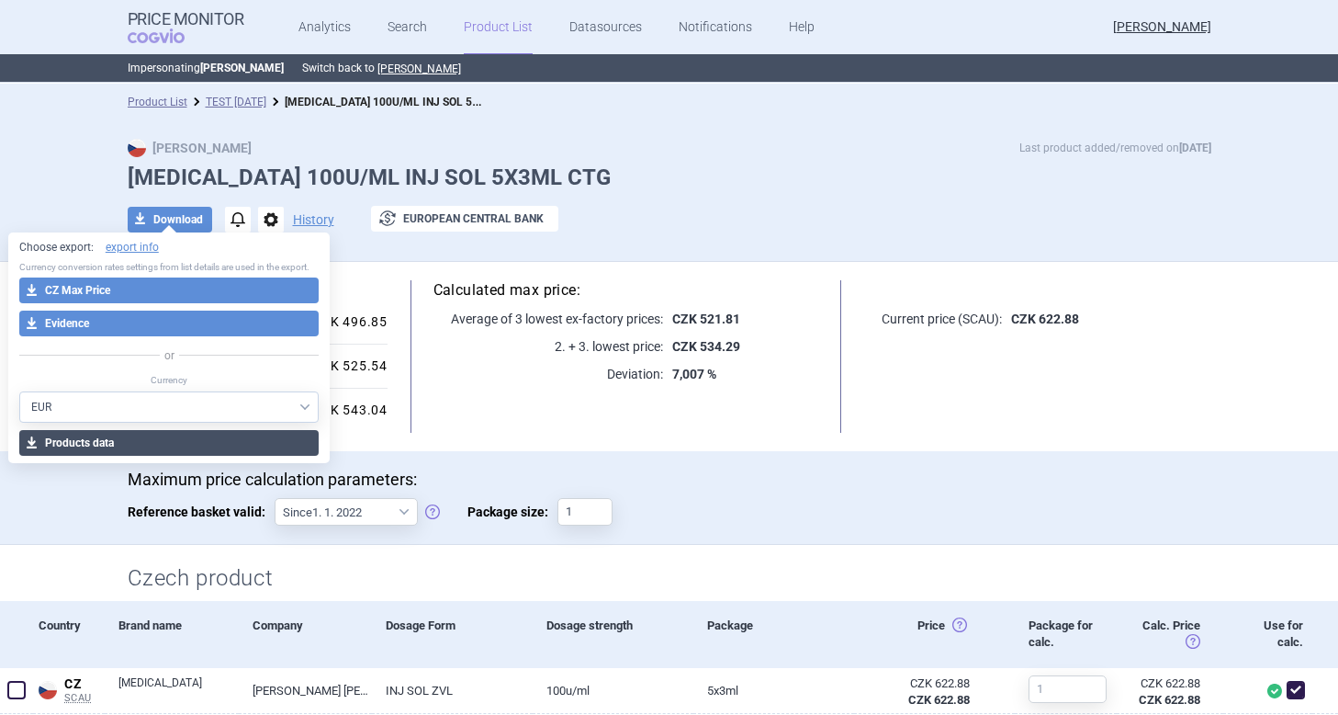
click at [167, 446] on button "download Products data" at bounding box center [169, 443] width 300 height 26
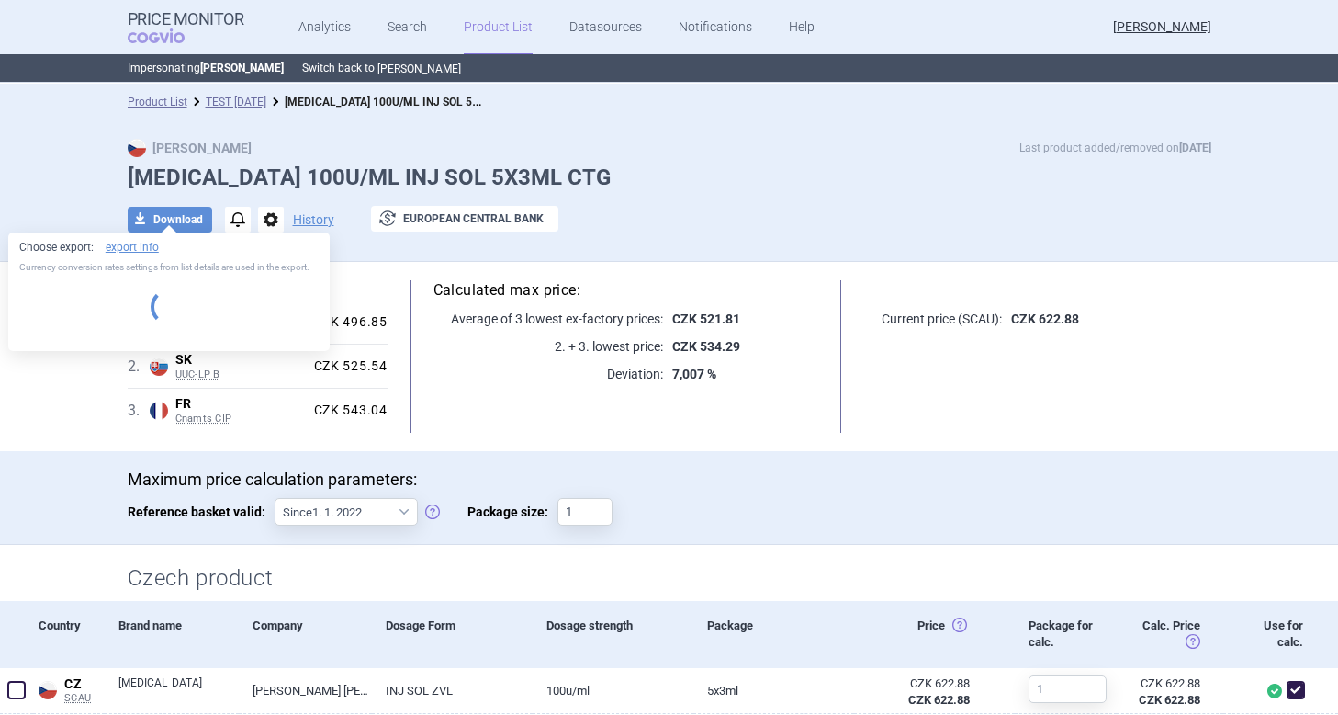
select select "EUR"
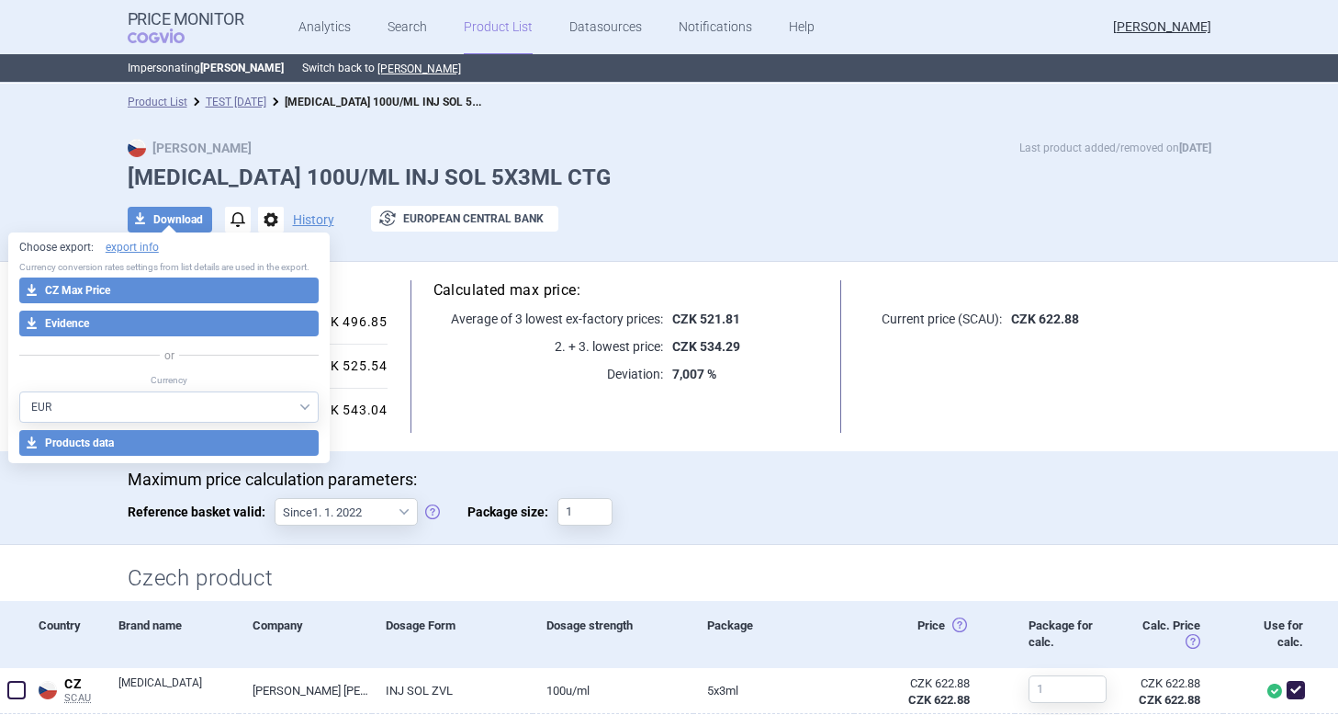
click at [722, 160] on div "Max Price Last product added/removed on 7 Oct HUMALOG 100U/ML INJ SOL 5X3ML CTG…" at bounding box center [669, 195] width 1157 height 113
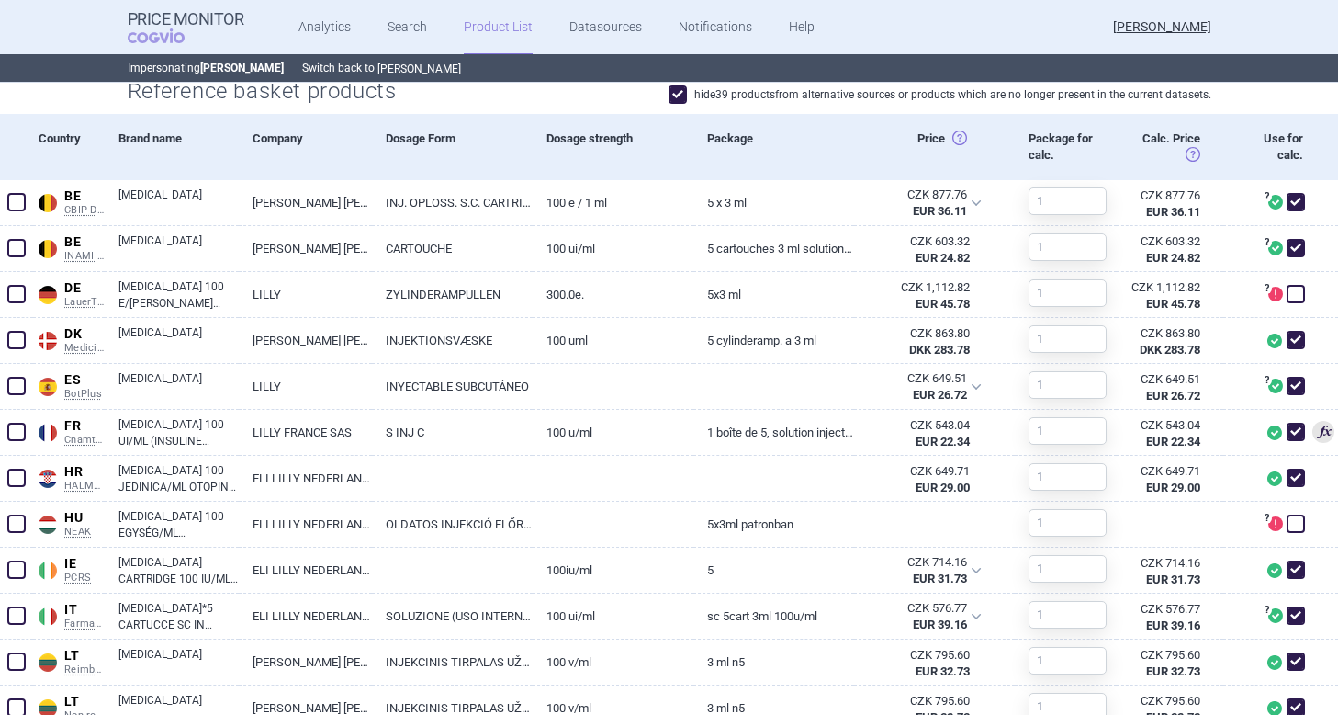
scroll to position [624, 0]
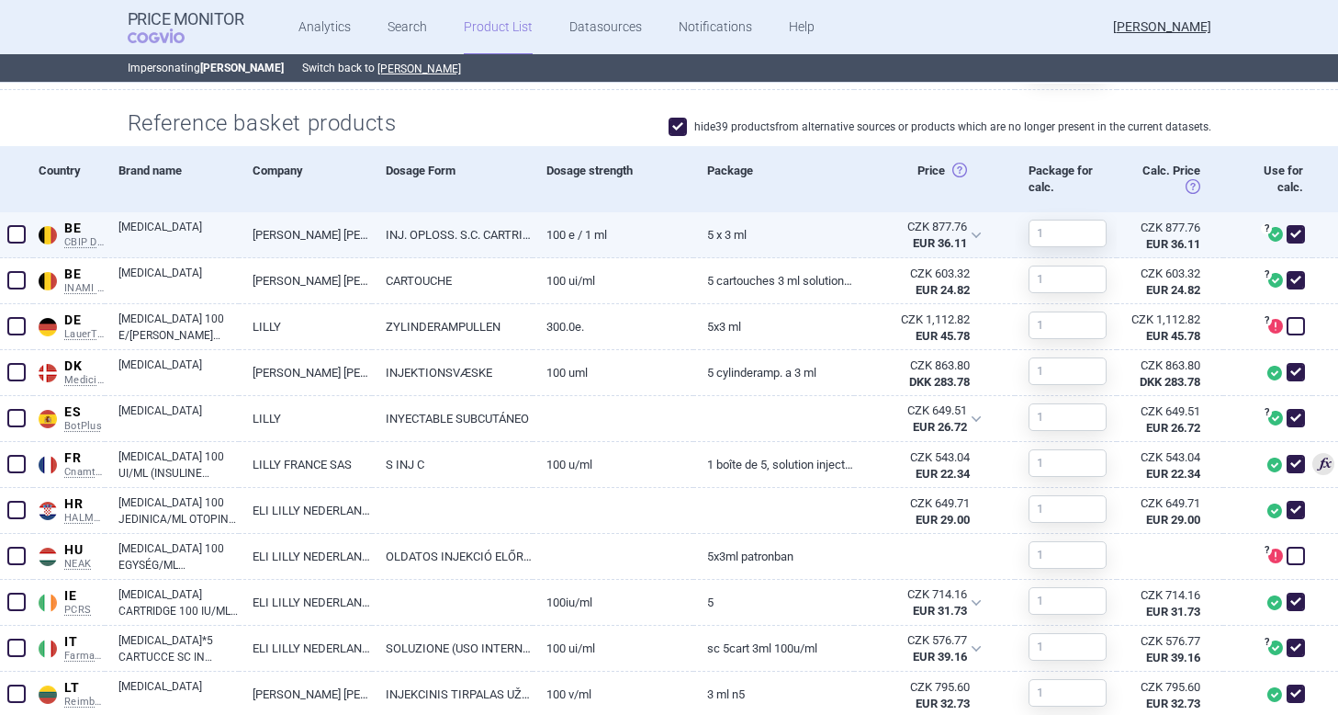
click at [591, 245] on link "100 E / 1 ml" at bounding box center [613, 234] width 161 height 45
select select "EUR"
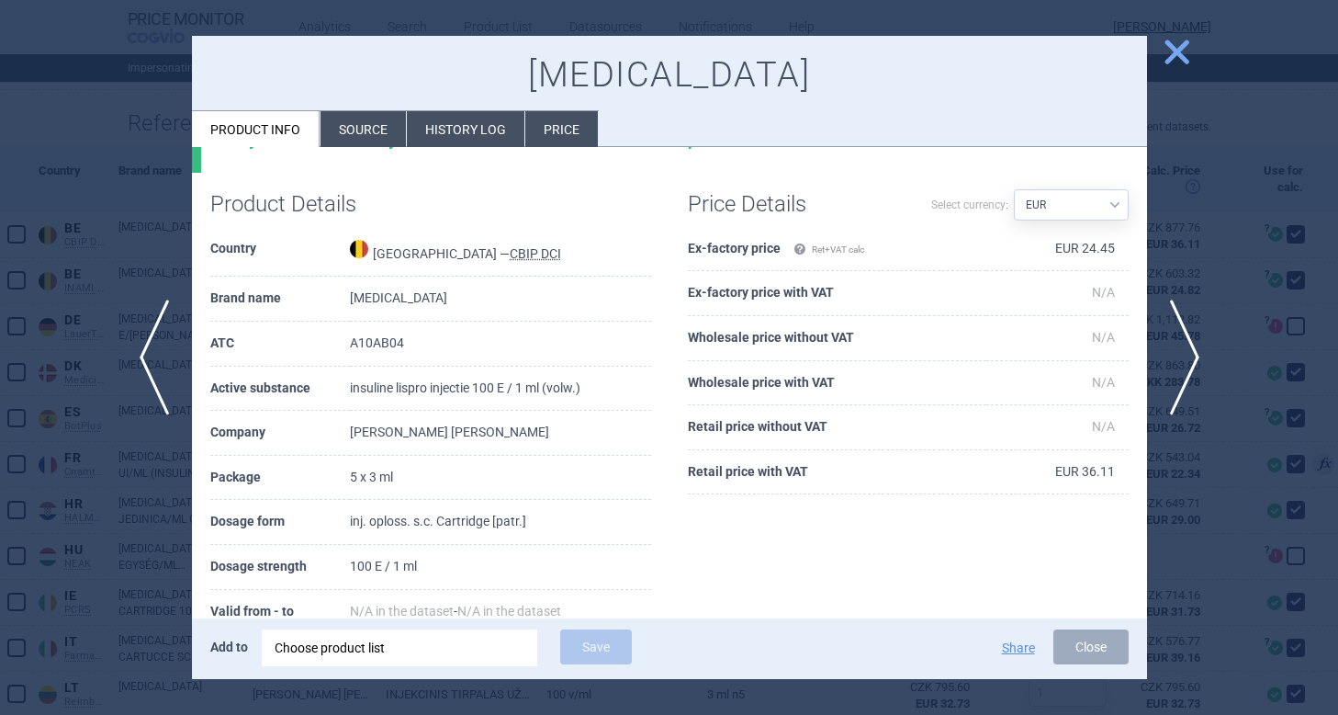
scroll to position [26, 0]
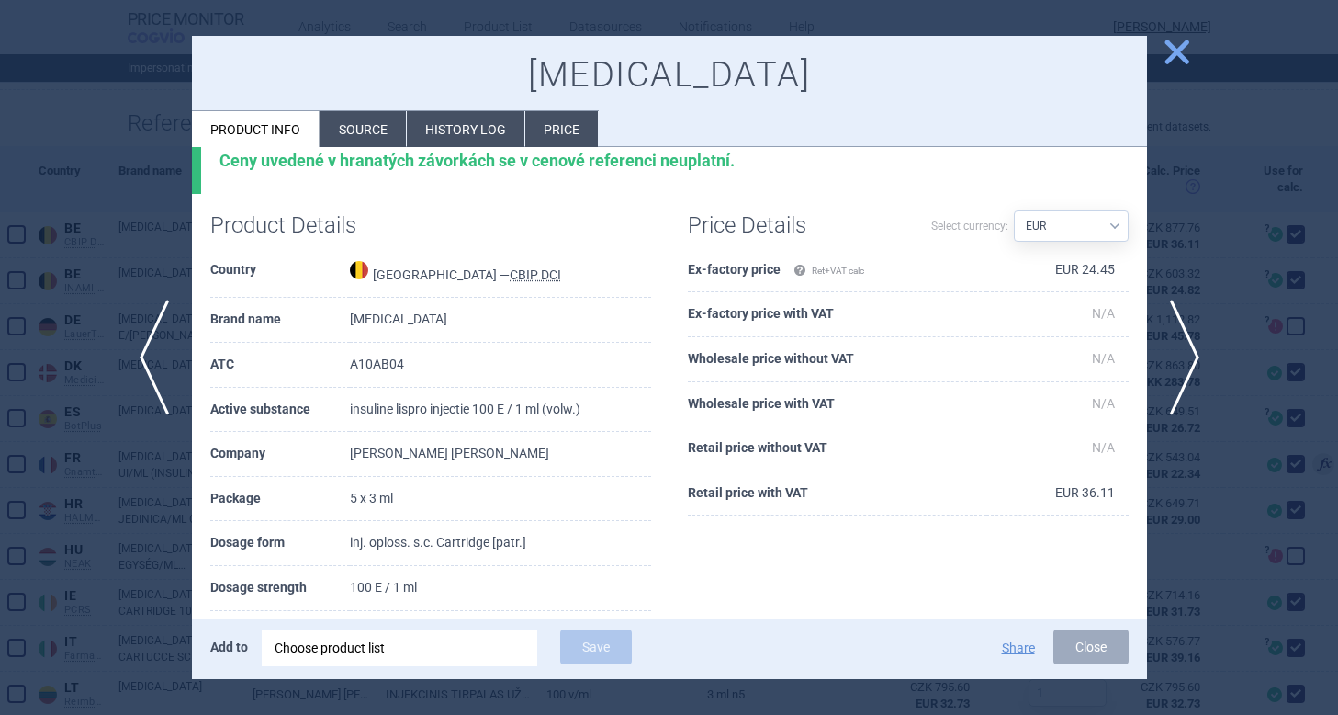
click at [370, 125] on li "Source" at bounding box center [363, 129] width 85 height 36
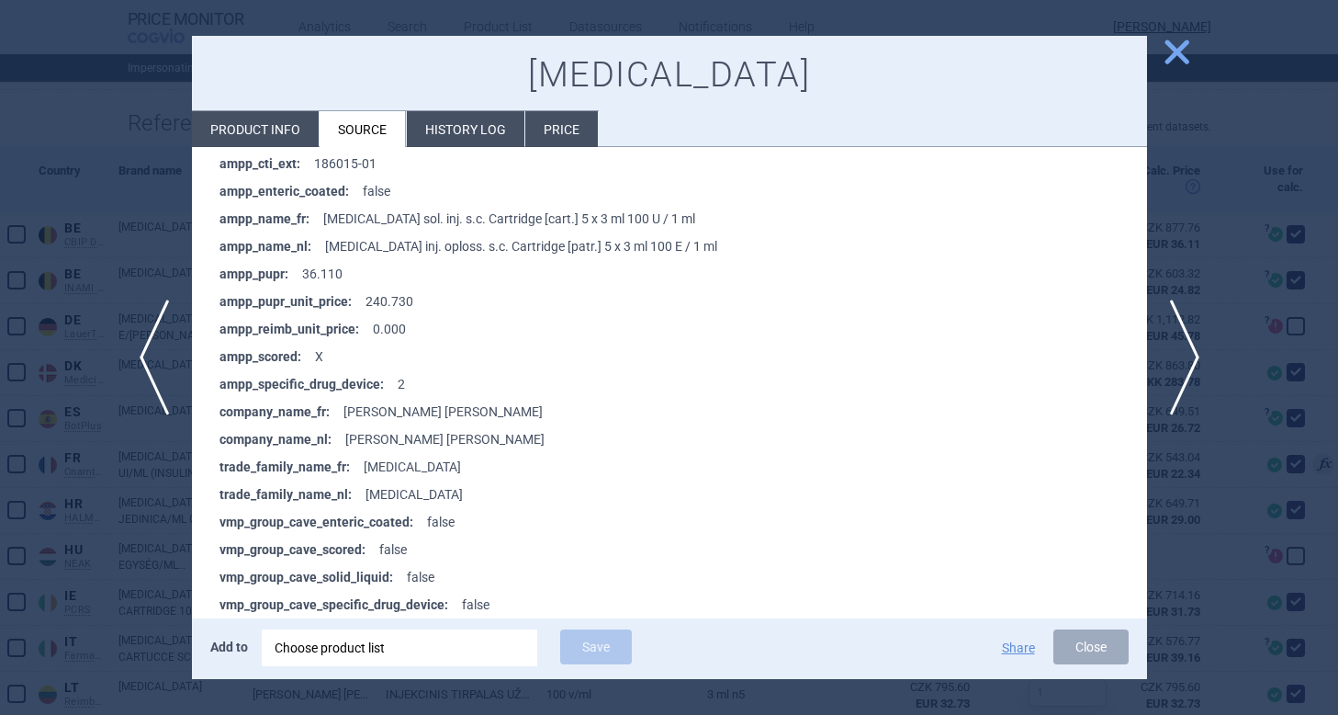
scroll to position [548, 0]
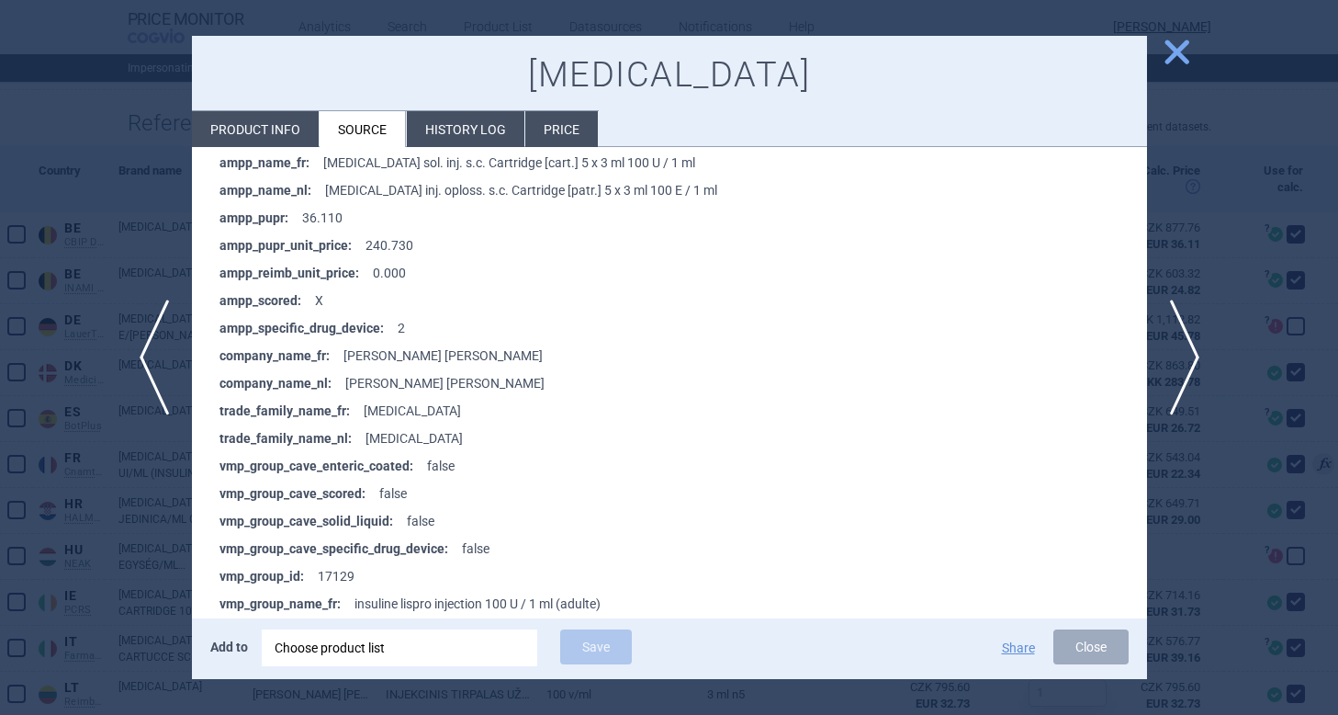
click at [462, 132] on li "History log" at bounding box center [466, 129] width 118 height 36
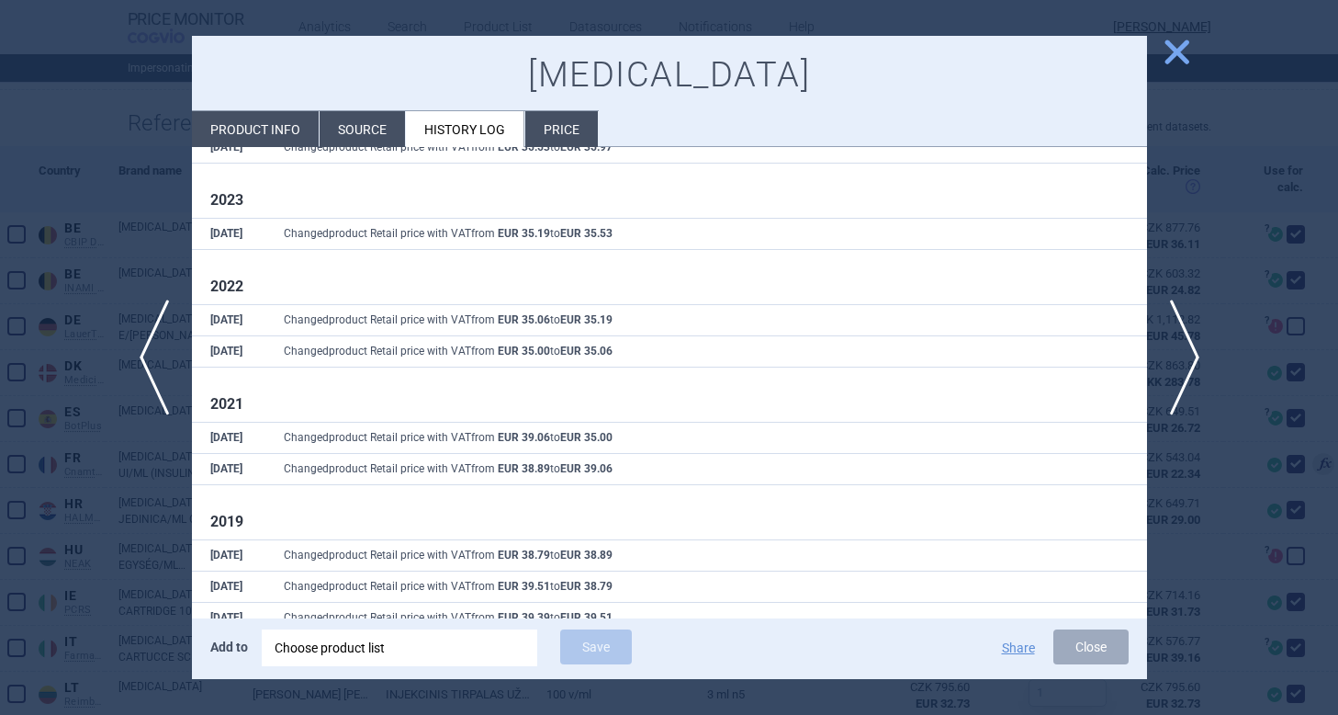
scroll to position [209, 0]
click at [558, 135] on li "Price" at bounding box center [561, 129] width 73 height 36
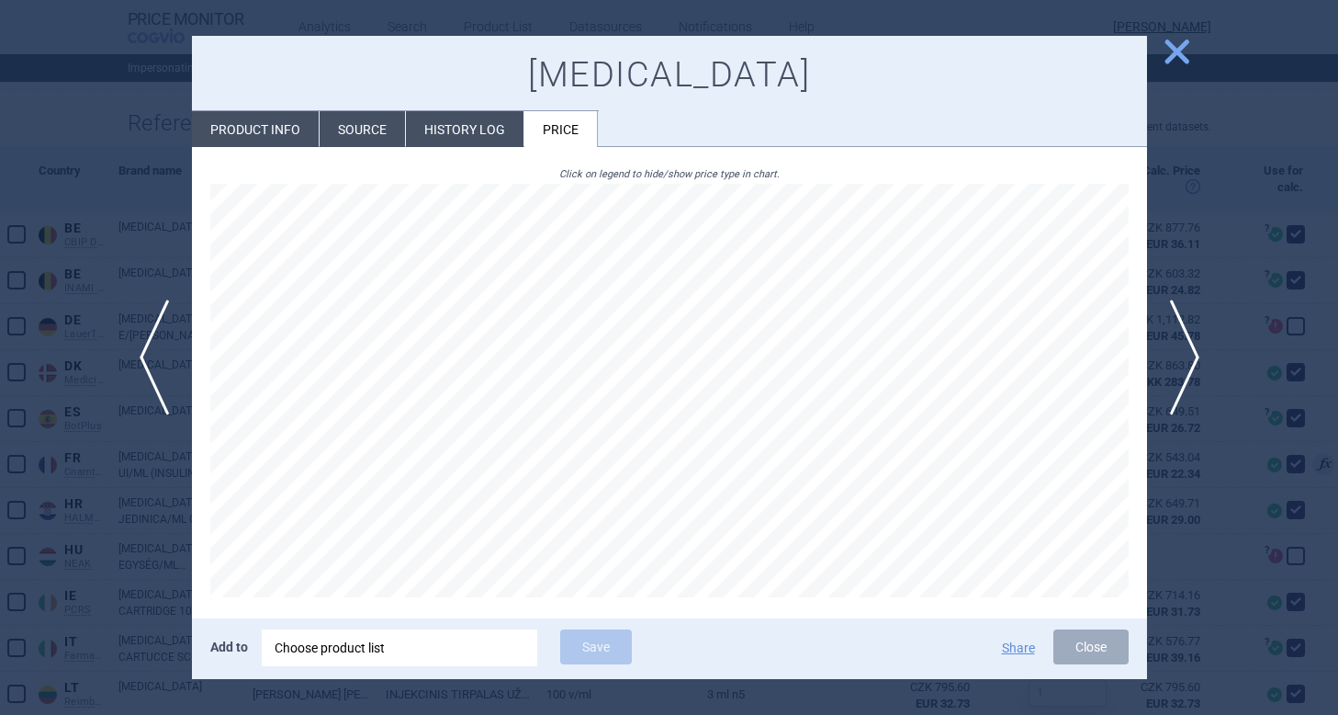
click at [1180, 47] on span "close" at bounding box center [1177, 52] width 32 height 32
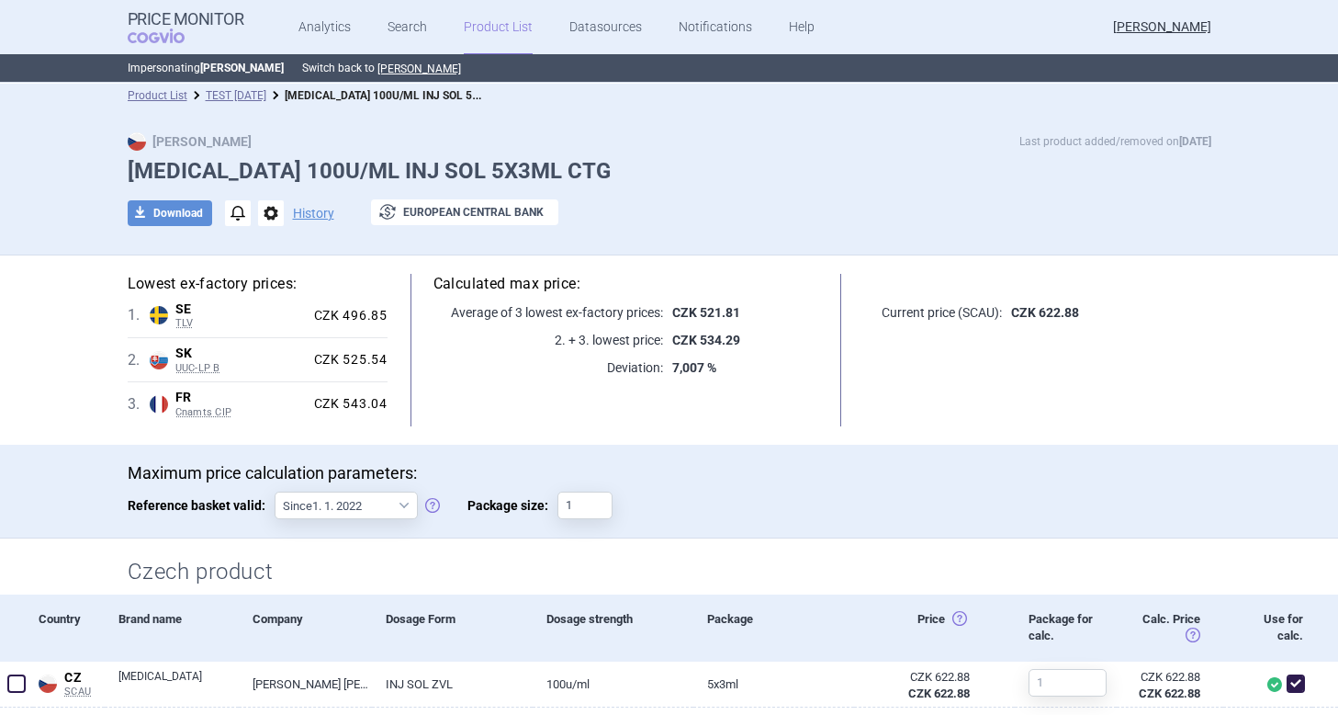
scroll to position [4, 0]
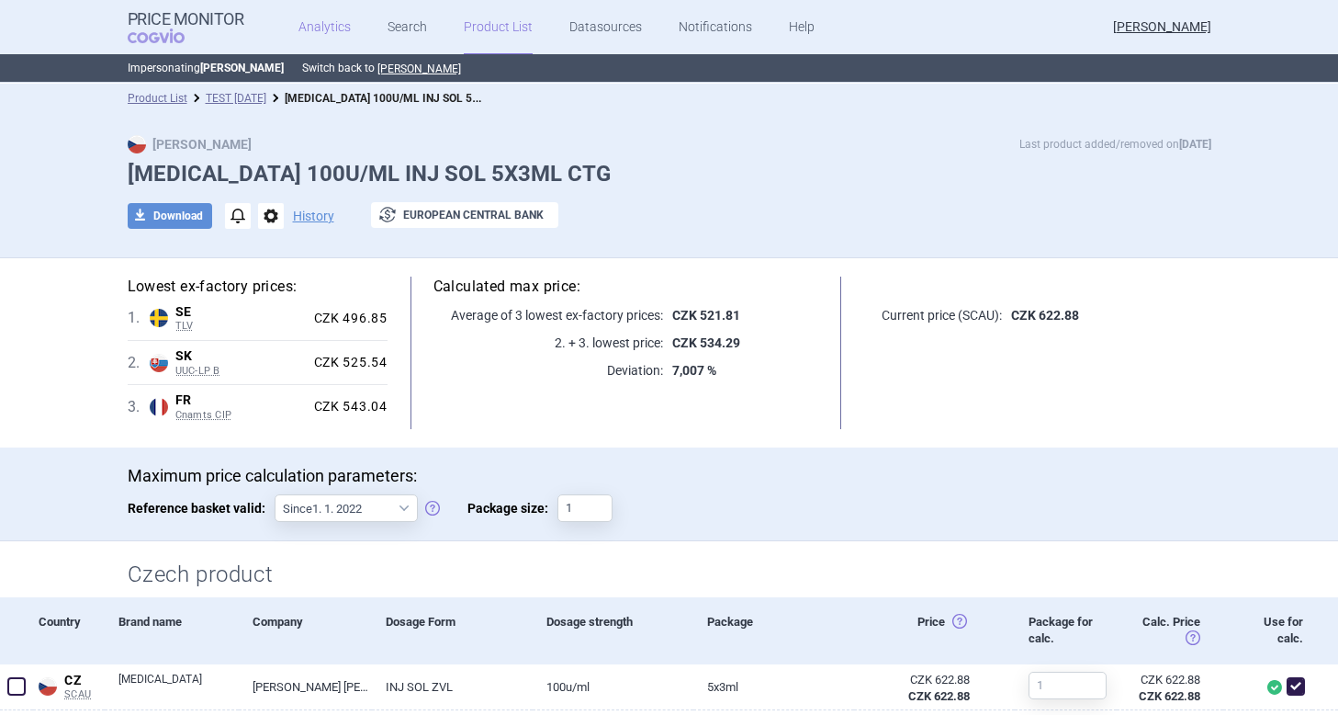
click at [333, 33] on link "Analytics" at bounding box center [325, 27] width 52 height 55
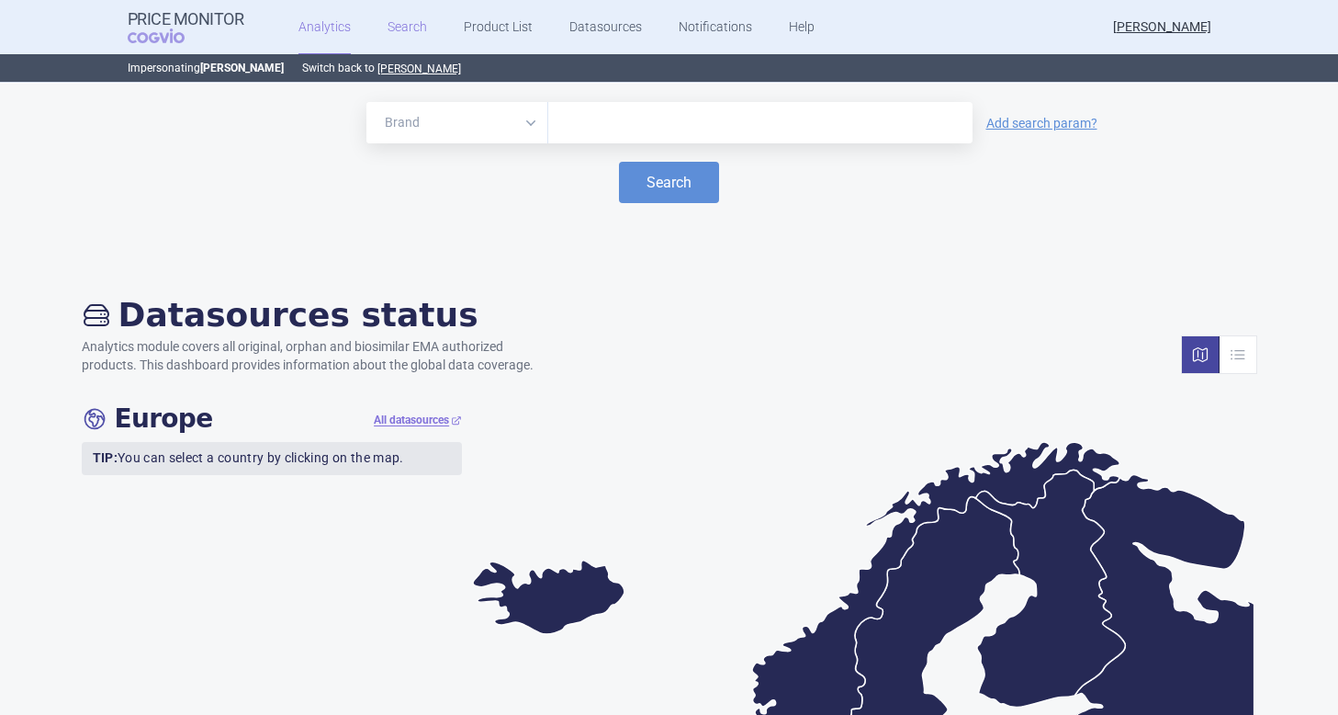
click at [404, 22] on link "Search" at bounding box center [407, 27] width 39 height 55
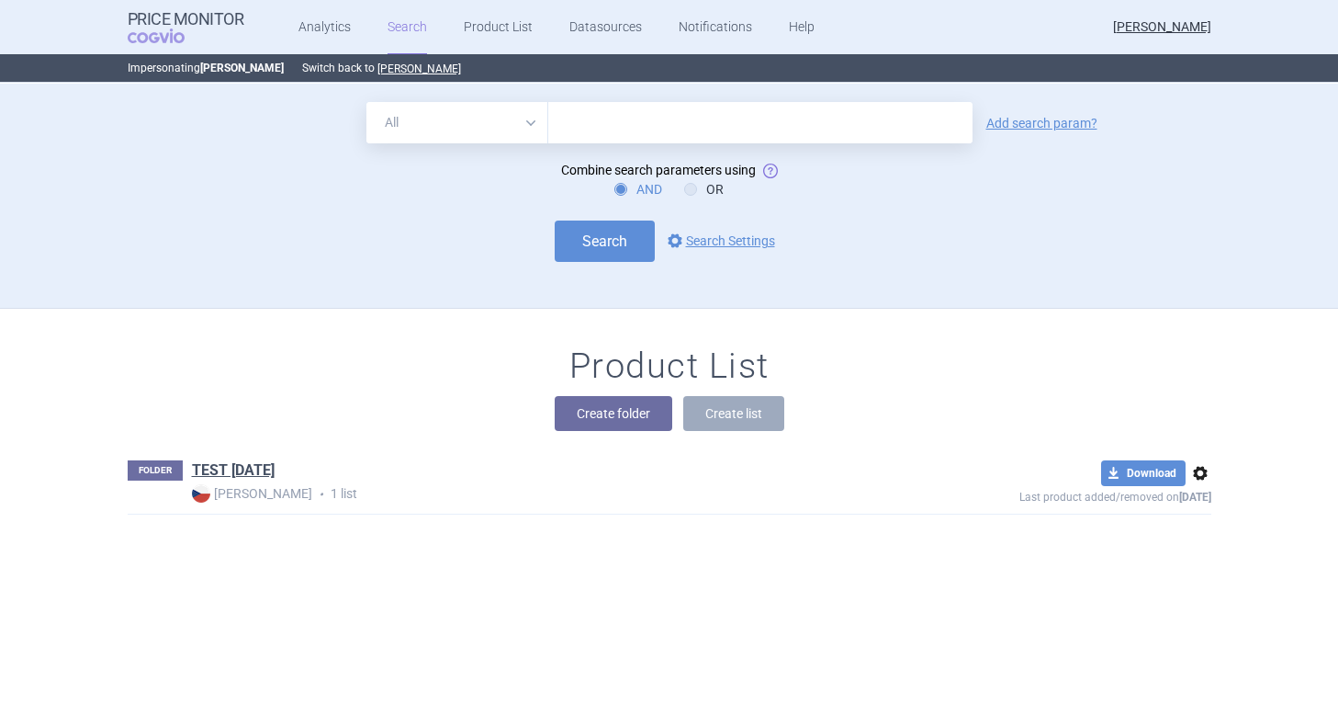
click at [506, 126] on select "All Brand Name ATC Company Active Substance Country Newer than" at bounding box center [457, 122] width 182 height 41
select select "brandName"
click at [366, 102] on select "All Brand Name ATC Company Active Substance Country Newer than" at bounding box center [457, 122] width 182 height 41
click at [599, 129] on input "text" at bounding box center [760, 122] width 424 height 41
type input "humalog"
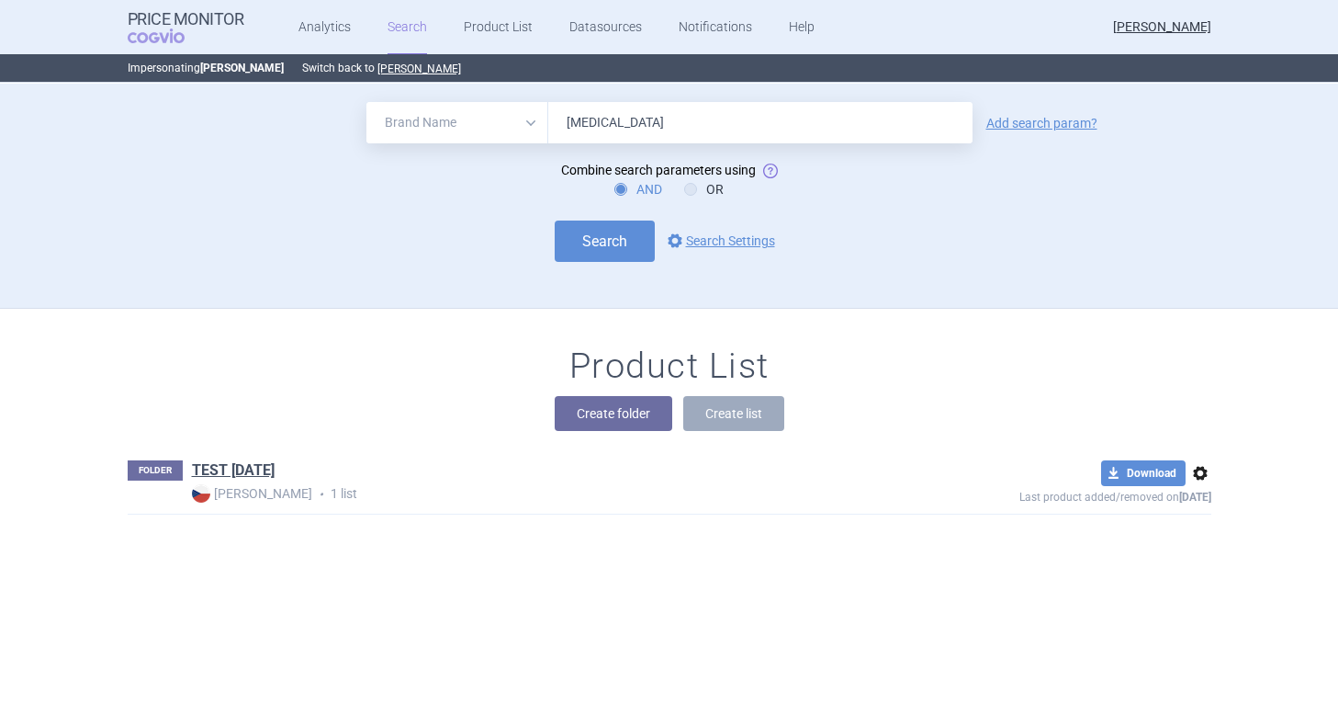
click at [840, 197] on div "AND OR" at bounding box center [670, 189] width 1084 height 18
click at [618, 232] on button "Search" at bounding box center [605, 240] width 100 height 41
select select "brandName"
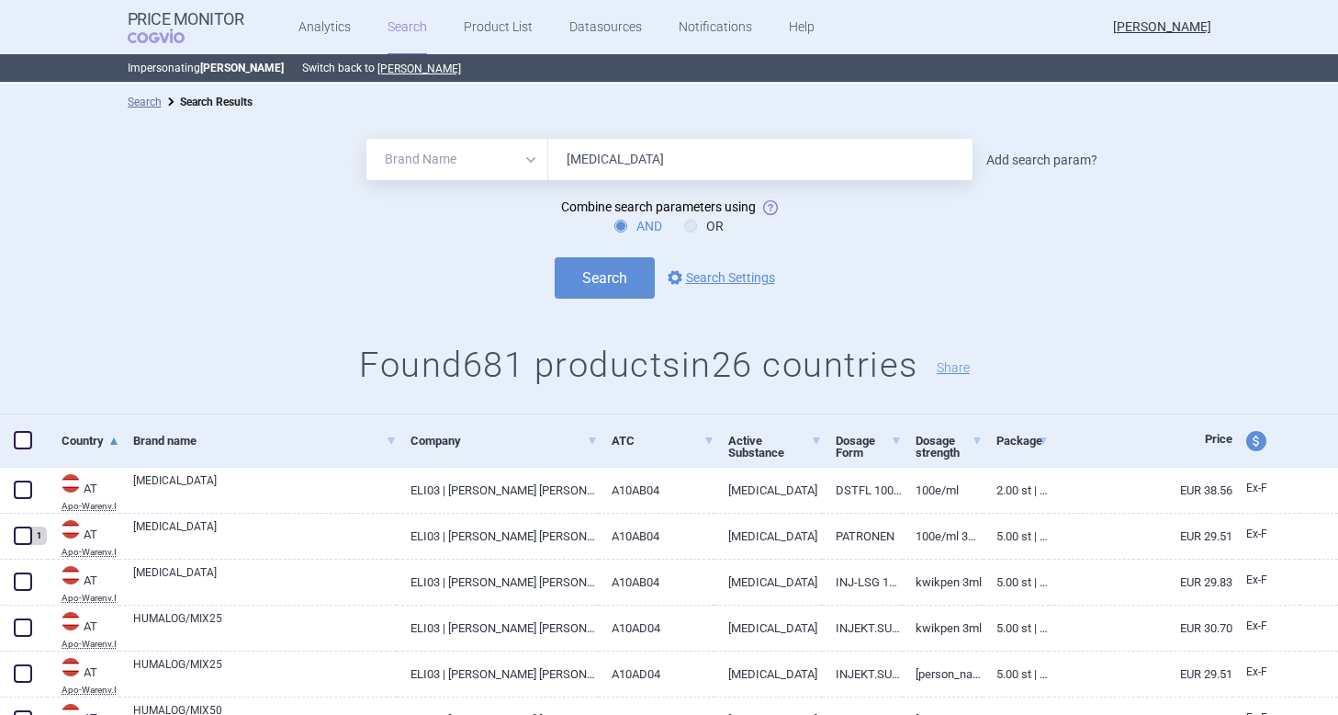
click at [1030, 163] on link "Add search param?" at bounding box center [1042, 159] width 111 height 13
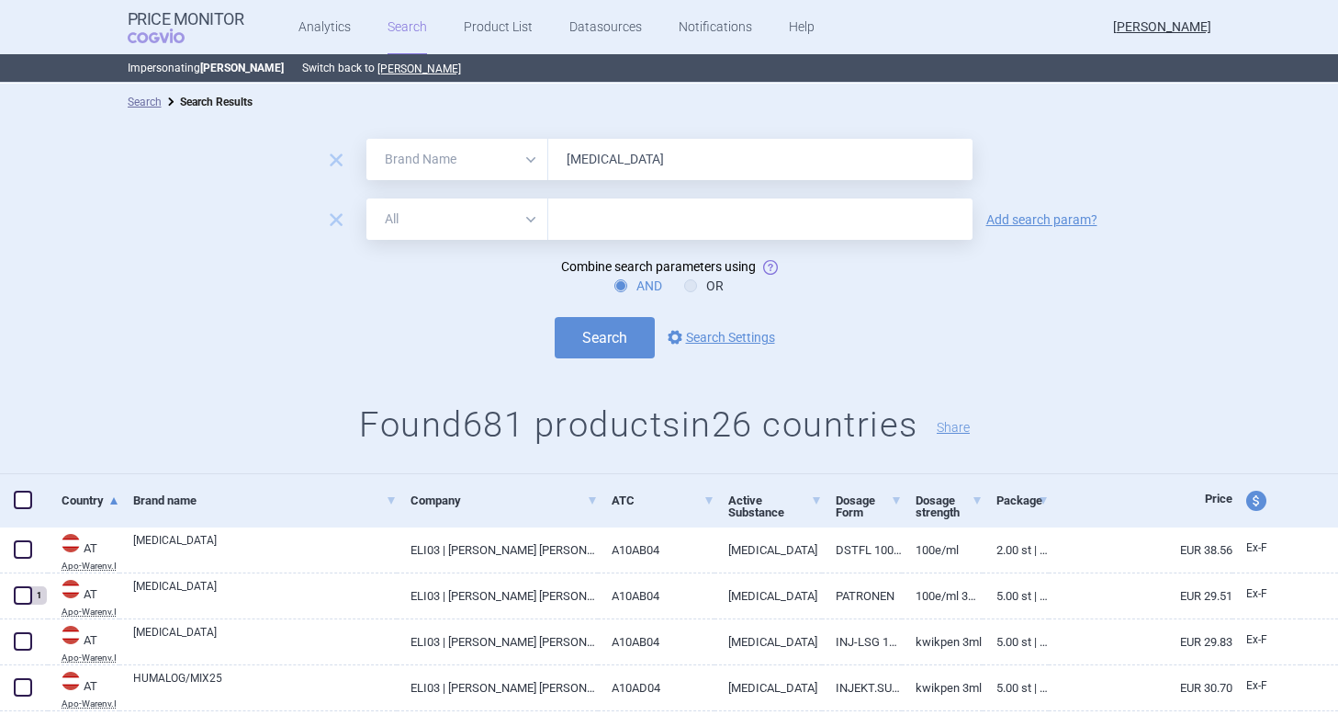
click at [434, 213] on select "All Brand Name ATC Company Active Substance Country Newer than" at bounding box center [457, 218] width 182 height 41
select select "mah"
click at [366, 198] on select "All Brand Name ATC Company Active Substance Country Newer than" at bounding box center [457, 218] width 182 height 41
click at [569, 217] on input "text" at bounding box center [760, 218] width 424 height 41
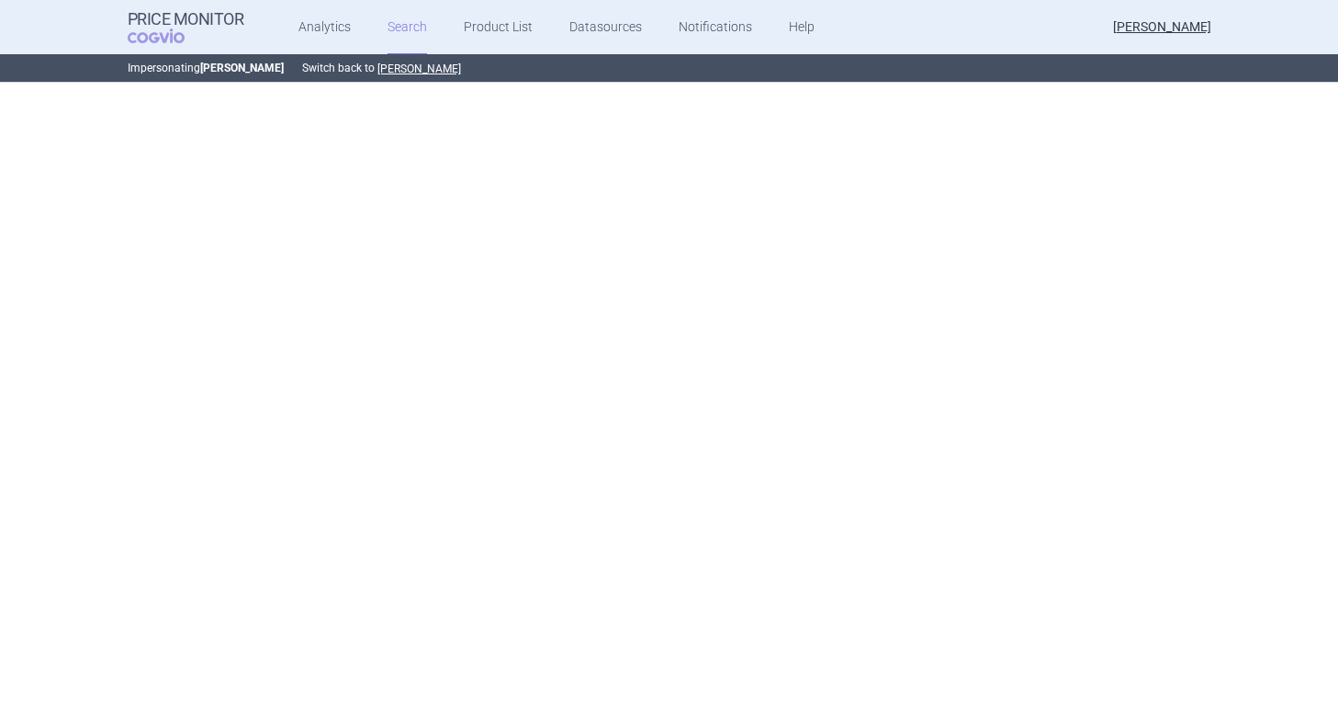
select select "brandName"
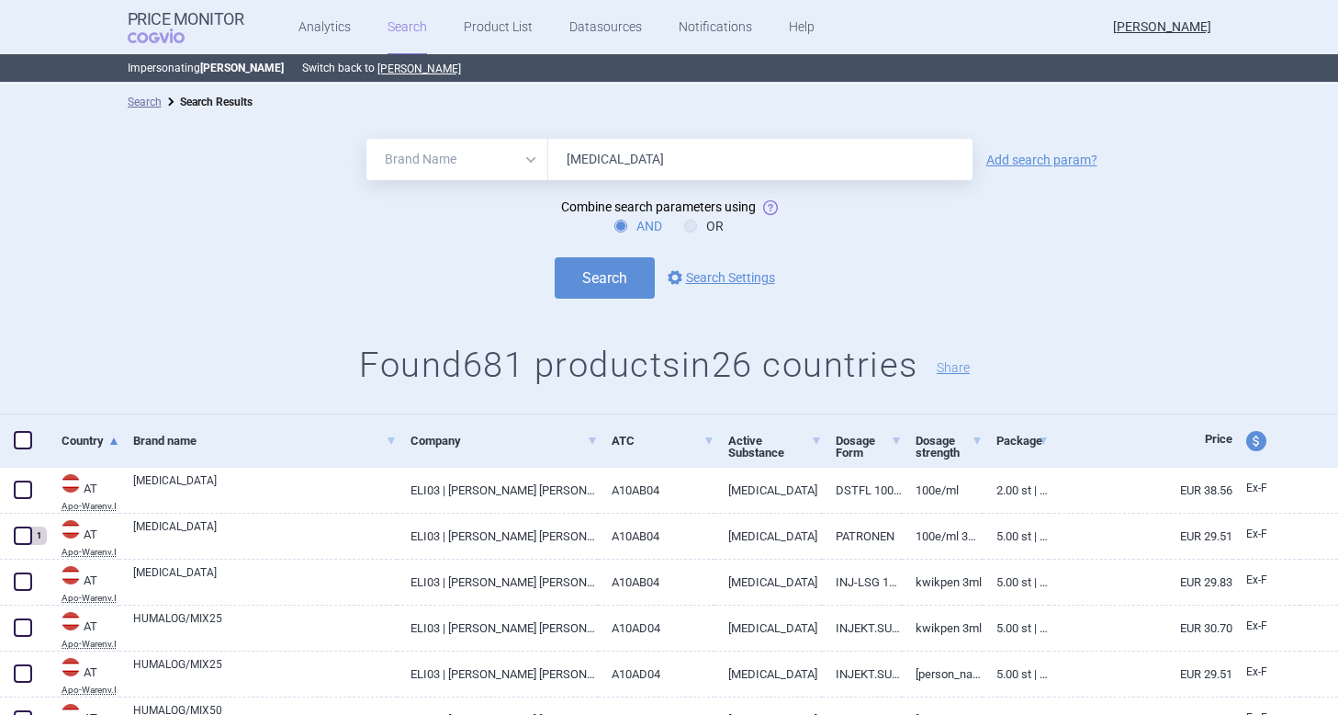
scroll to position [1, 0]
click at [1035, 149] on div "All Brand Name ATC Company Active Substance Country Newer than humalog Add sear…" at bounding box center [669, 158] width 1338 height 41
click at [1026, 157] on link "Add search param?" at bounding box center [1042, 158] width 111 height 13
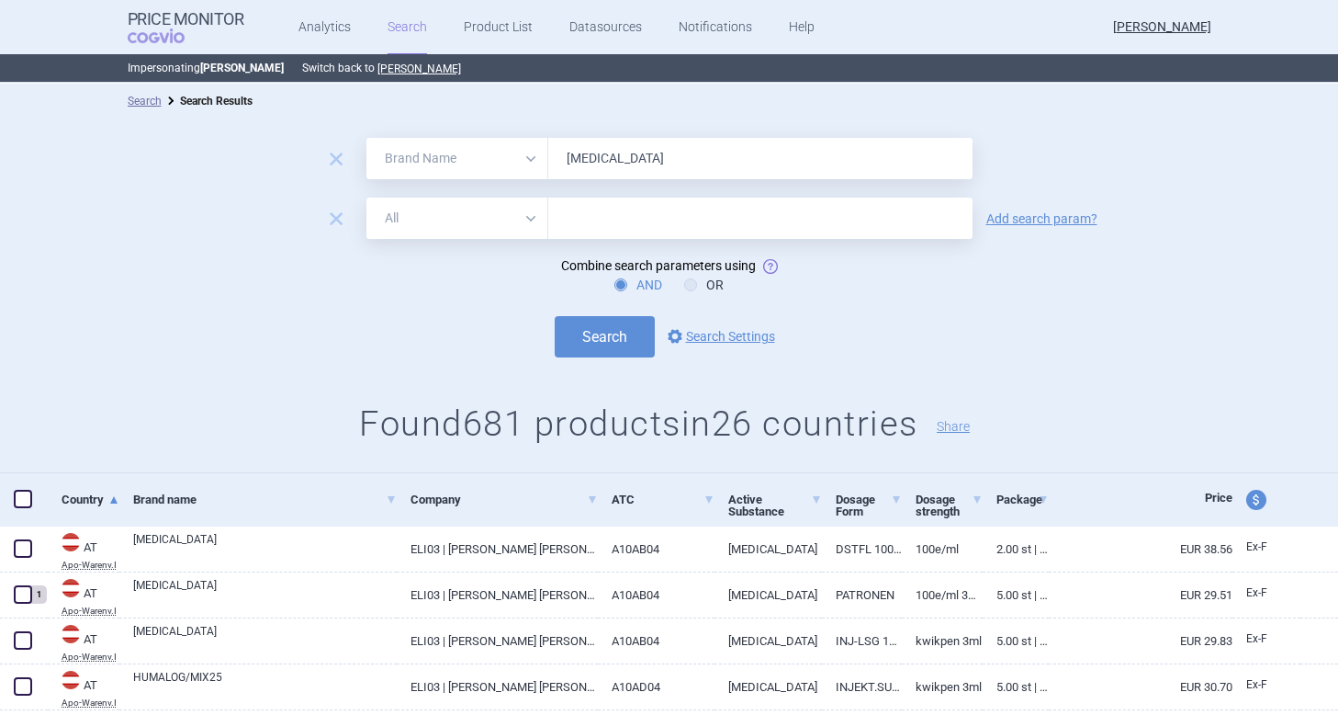
click at [462, 223] on select "All Brand Name ATC Company Active Substance Country Newer than" at bounding box center [457, 217] width 182 height 41
select select "country"
click at [366, 197] on select "All Brand Name ATC Company Active Substance Country Newer than" at bounding box center [457, 217] width 182 height 41
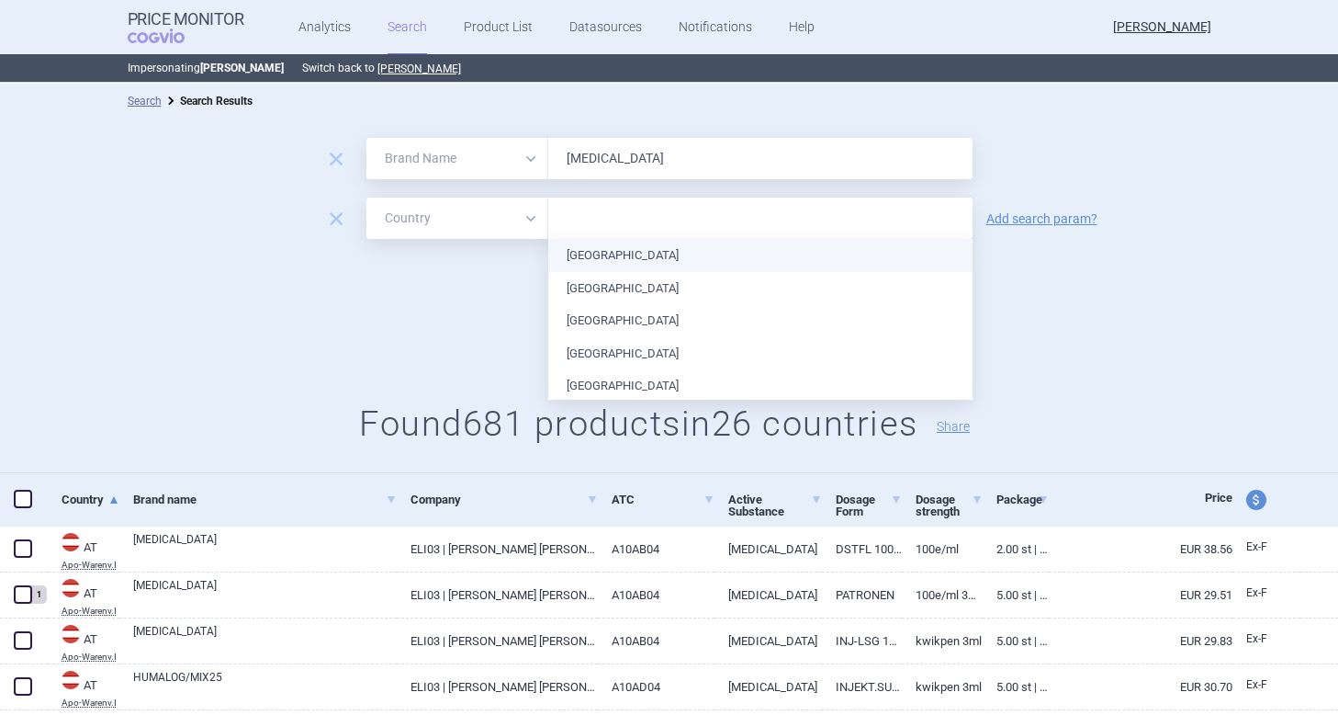
click at [574, 222] on input "text" at bounding box center [761, 219] width 406 height 24
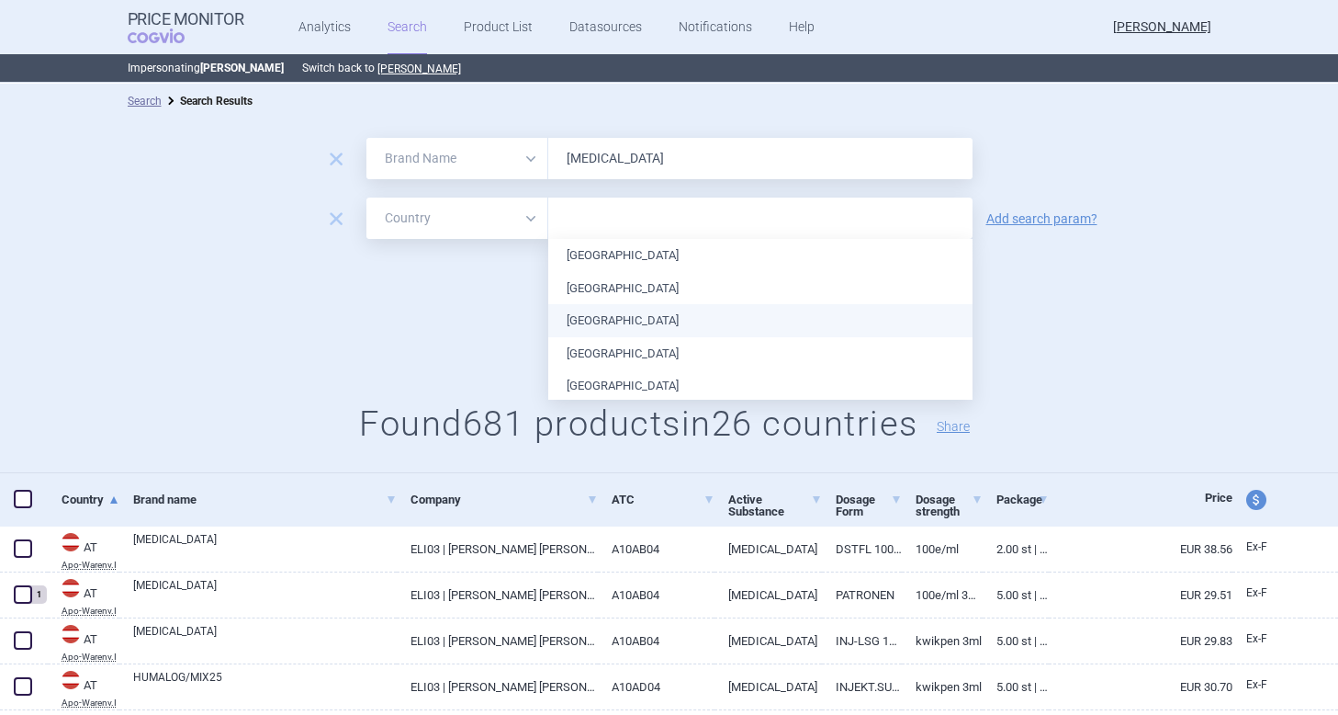
click at [610, 315] on li "Bulgaria" at bounding box center [760, 320] width 424 height 33
click at [495, 321] on div "Search options Search Settings" at bounding box center [669, 336] width 1338 height 41
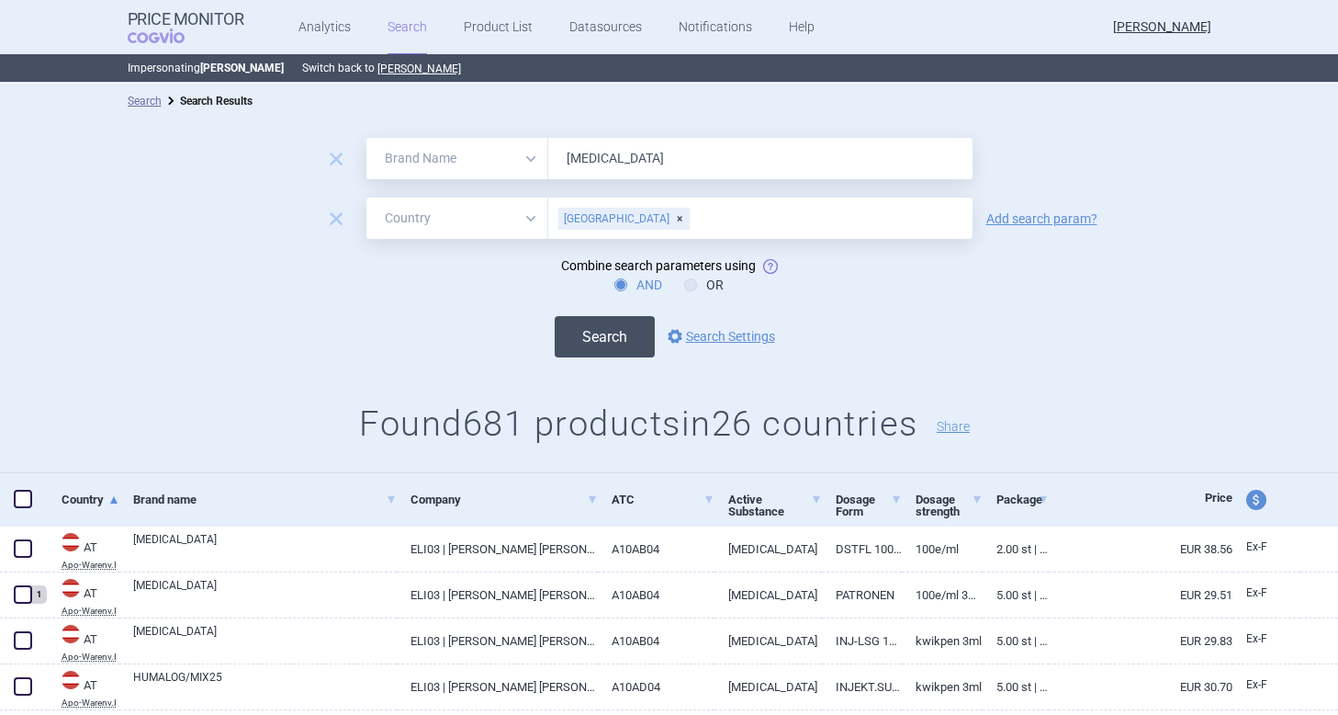
click at [590, 337] on button "Search" at bounding box center [605, 336] width 100 height 41
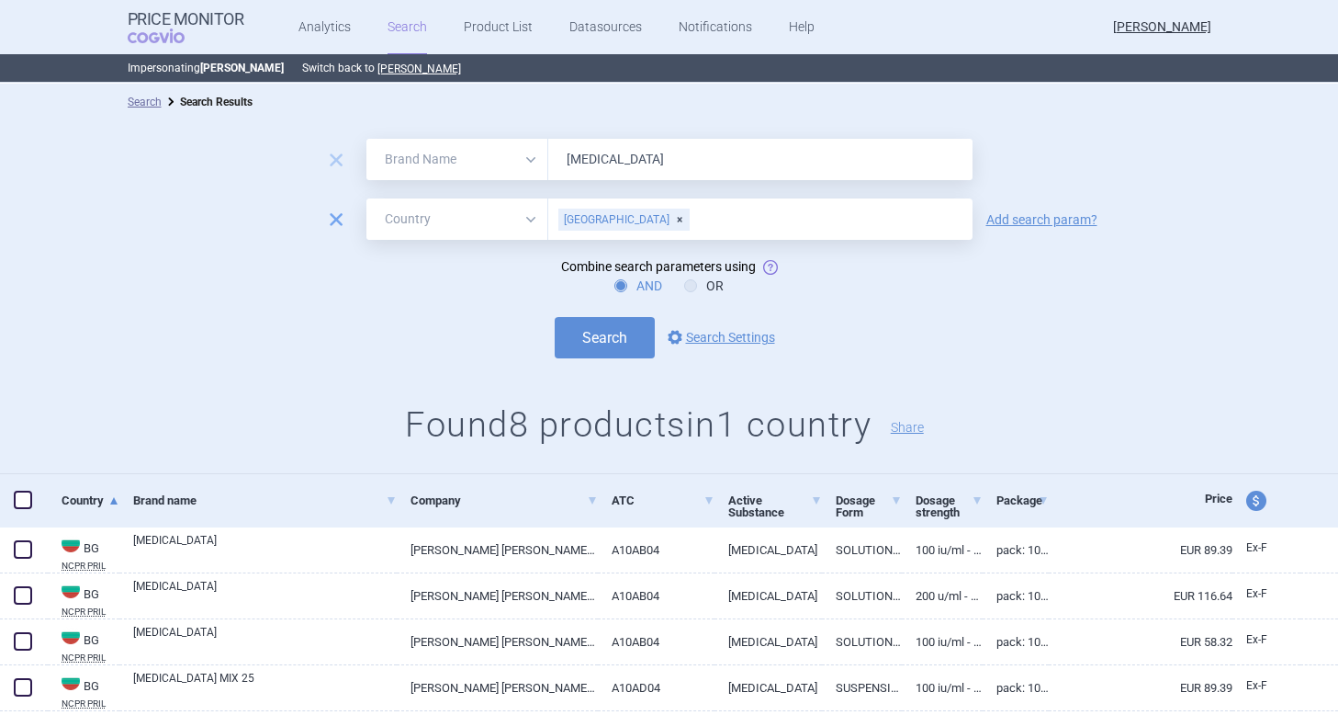
click at [330, 218] on span "remove" at bounding box center [336, 220] width 26 height 26
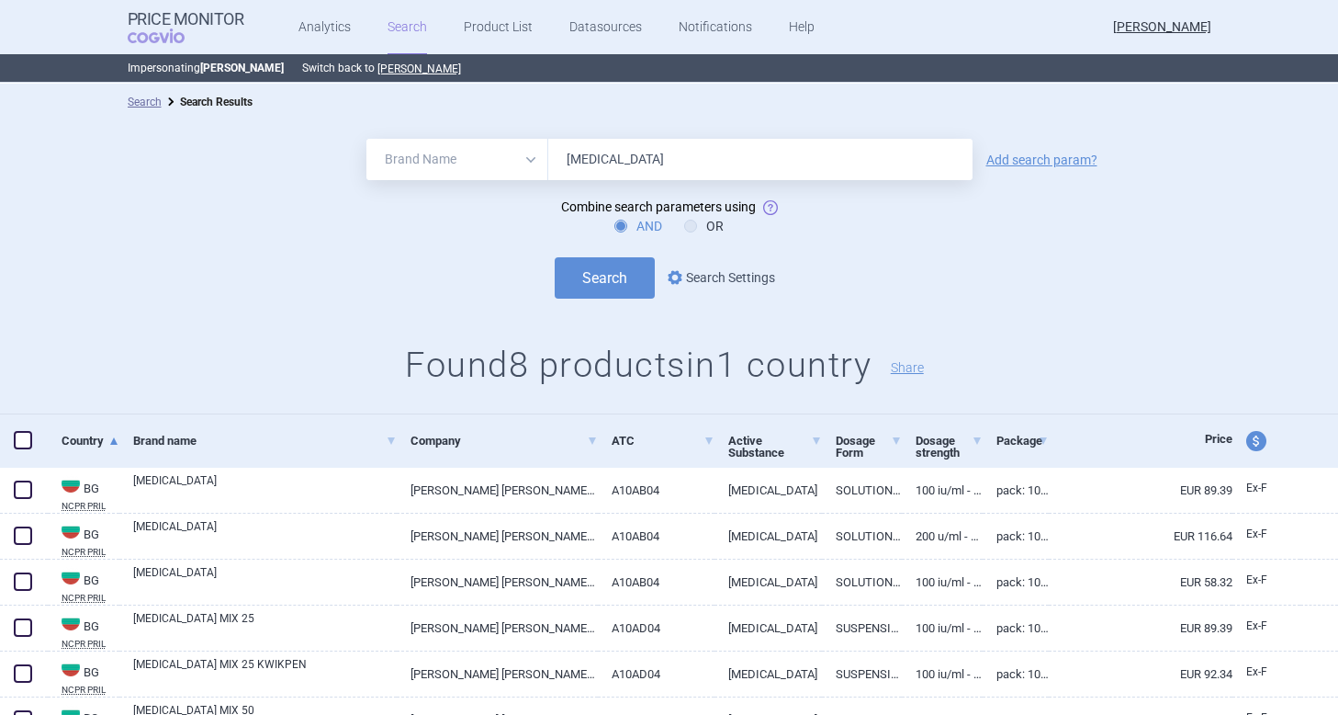
click at [732, 282] on link "options Search Settings" at bounding box center [719, 277] width 111 height 22
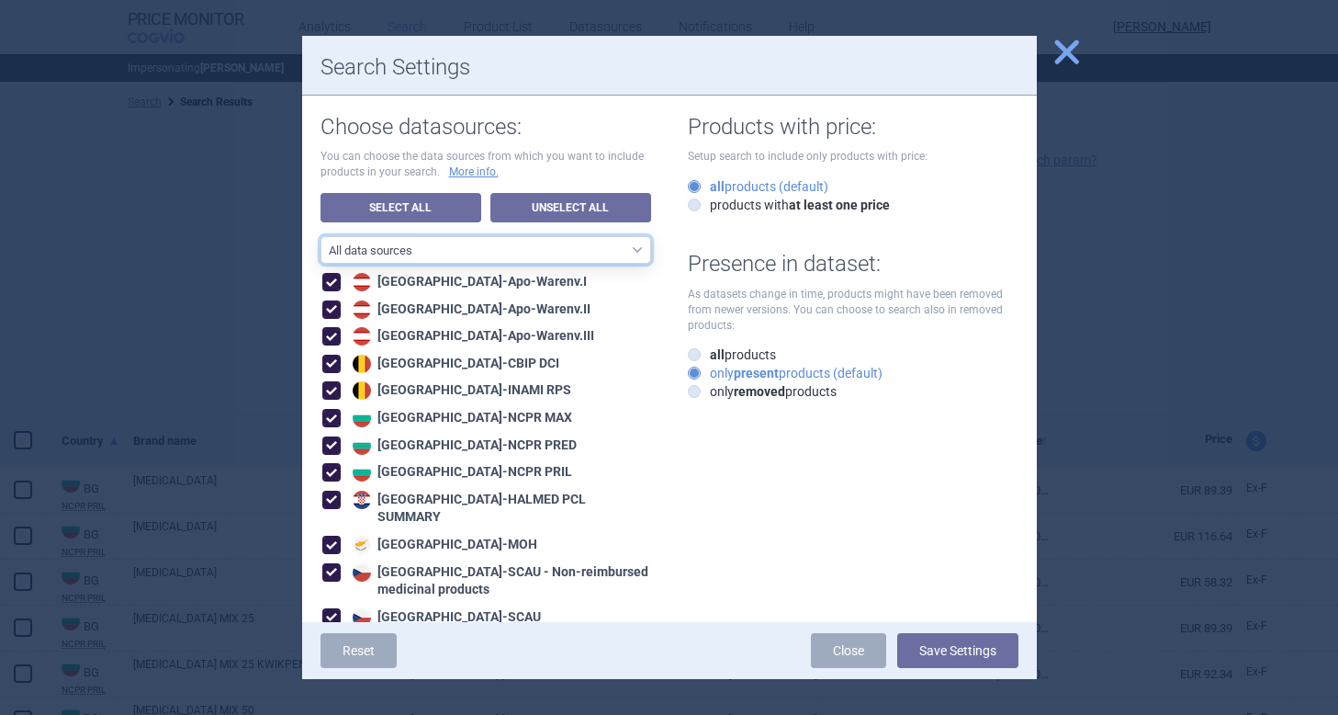
click at [612, 255] on select "All data sources CZ reference sources - Reimbursement SK reference sources - Of…" at bounding box center [486, 250] width 331 height 28
select select "6cb7ebdd-8316-4592-b8fd-6e46f801a11b"
click at [321, 236] on select "All data sources CZ reference sources - Reimbursement SK reference sources - Of…" at bounding box center [486, 250] width 331 height 28
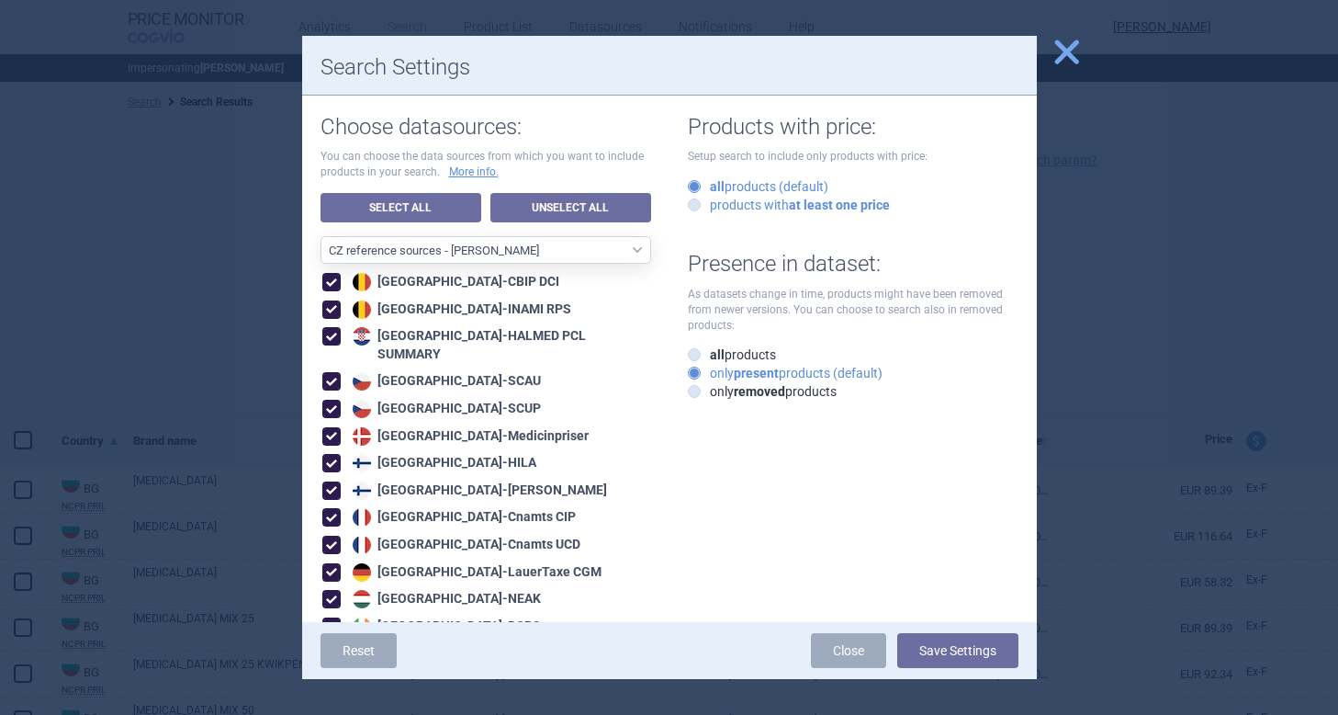
click at [695, 206] on icon at bounding box center [694, 204] width 13 height 13
click at [695, 206] on input "products with at least one price" at bounding box center [698, 206] width 18 height 18
radio input "true"
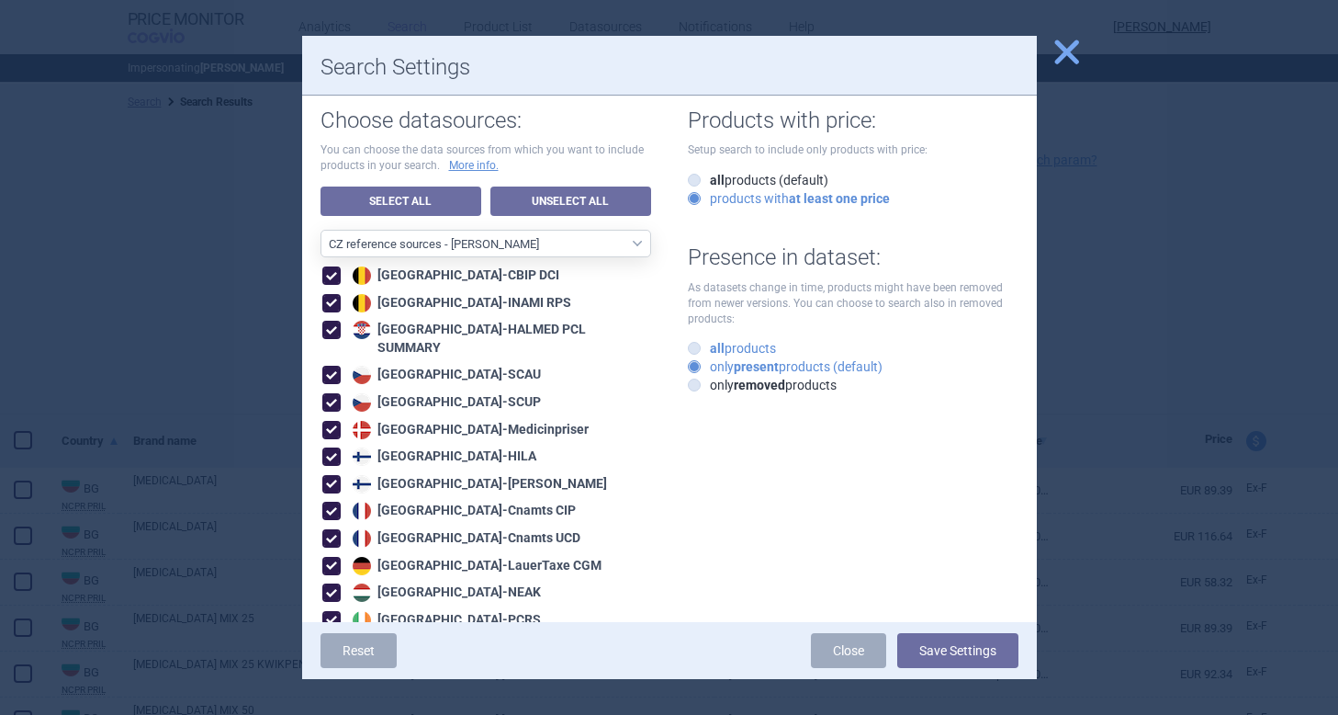
click at [695, 350] on icon at bounding box center [694, 348] width 13 height 13
click at [695, 350] on input "all products" at bounding box center [698, 349] width 18 height 18
radio input "true"
click at [985, 655] on button "Save Settings" at bounding box center [957, 650] width 121 height 35
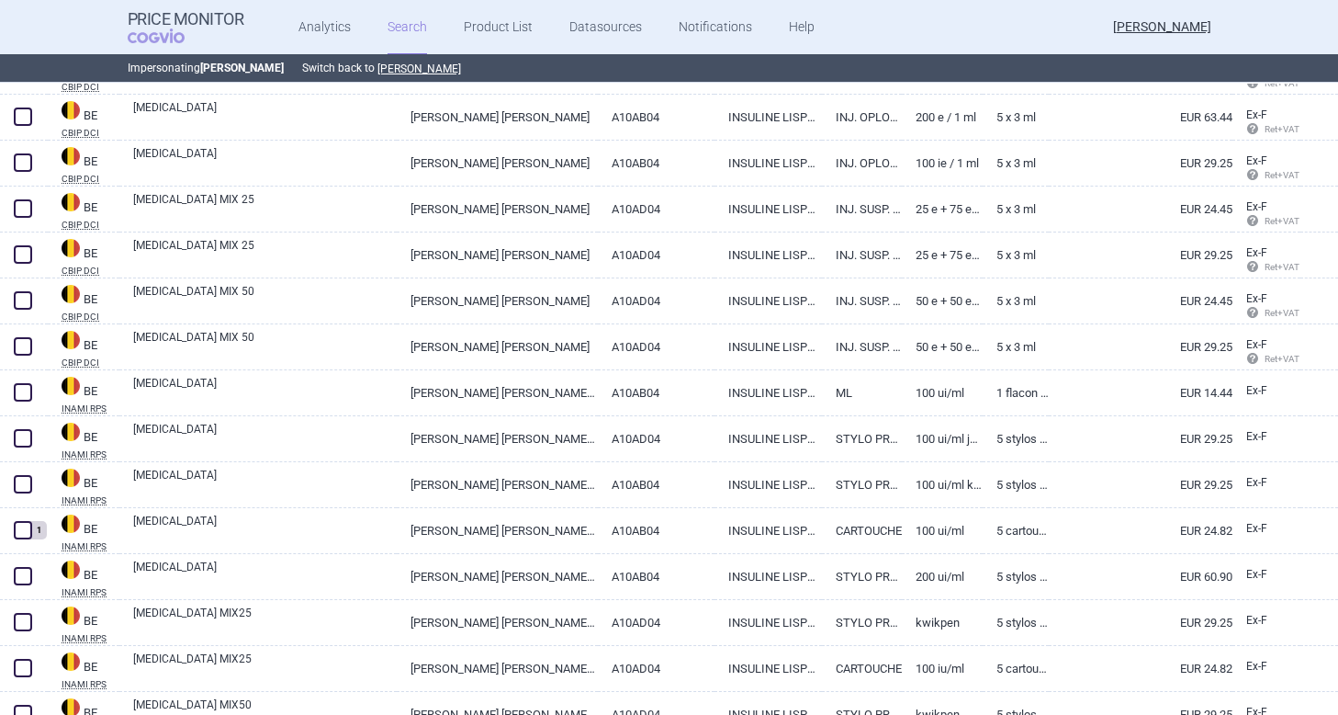
scroll to position [265, 0]
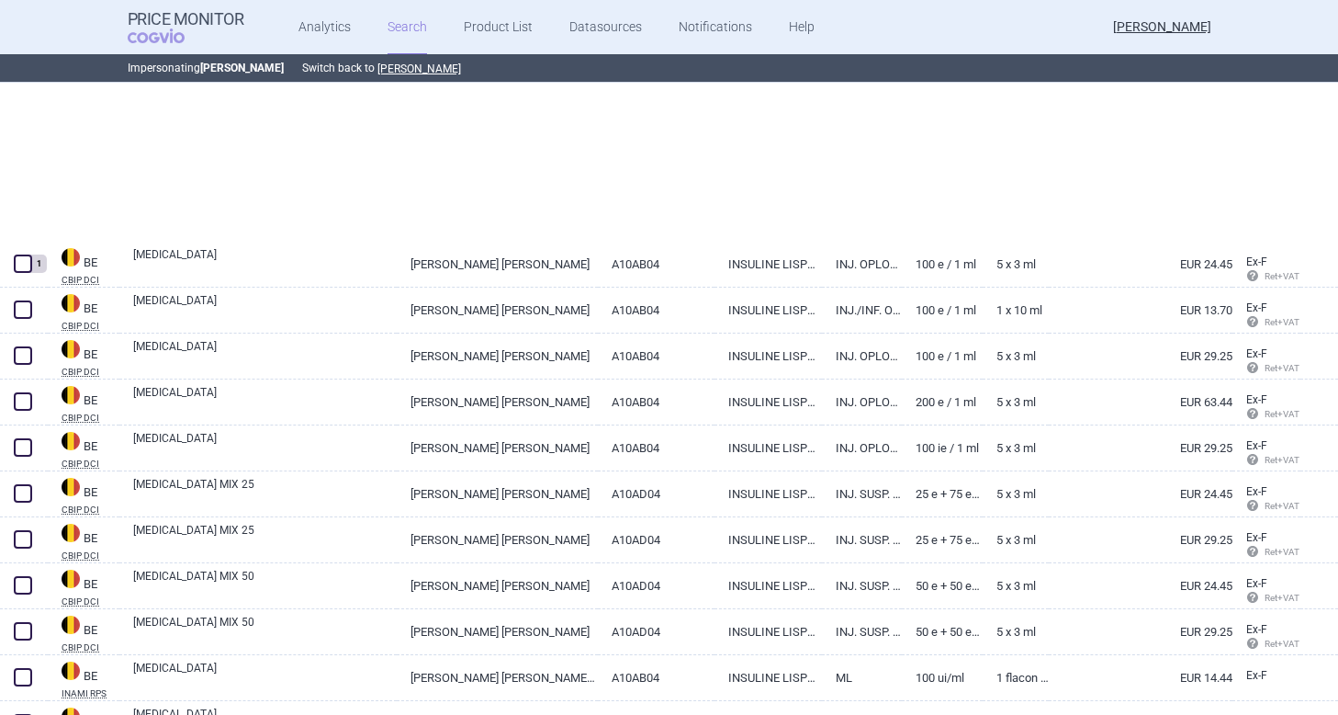
select select "brandName"
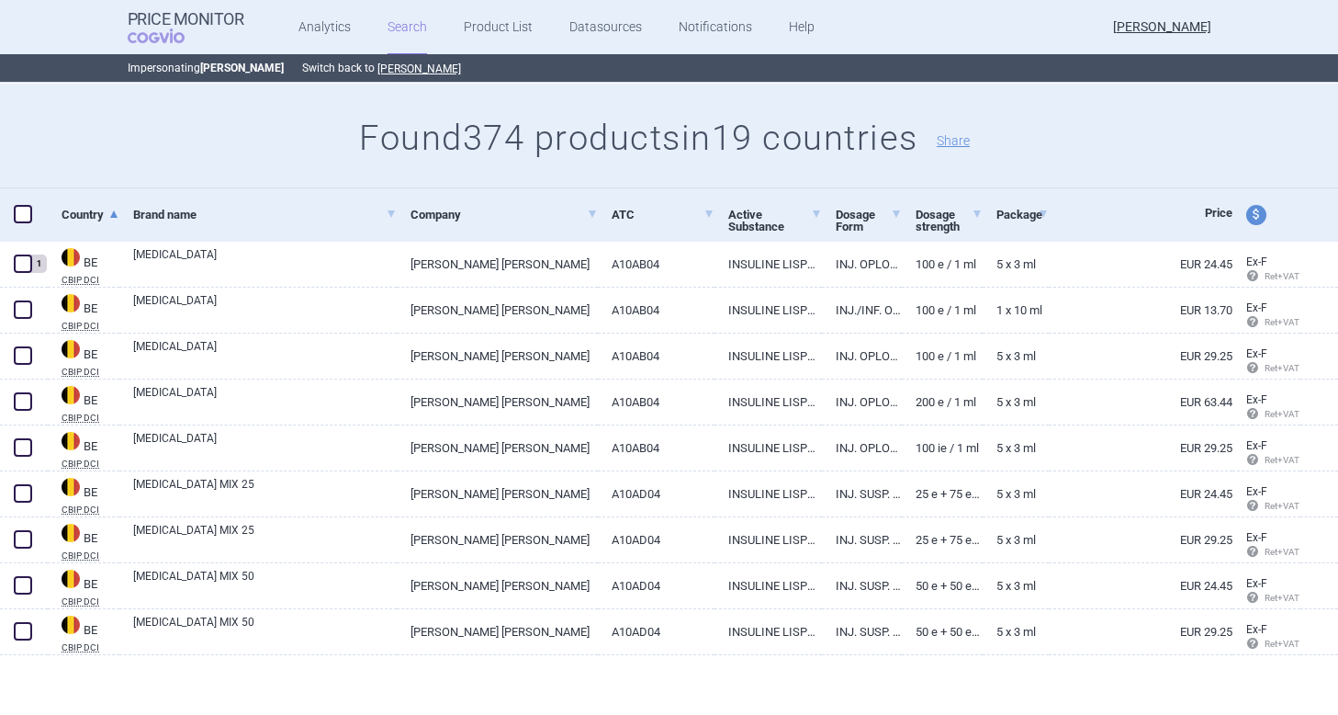
scroll to position [0, 0]
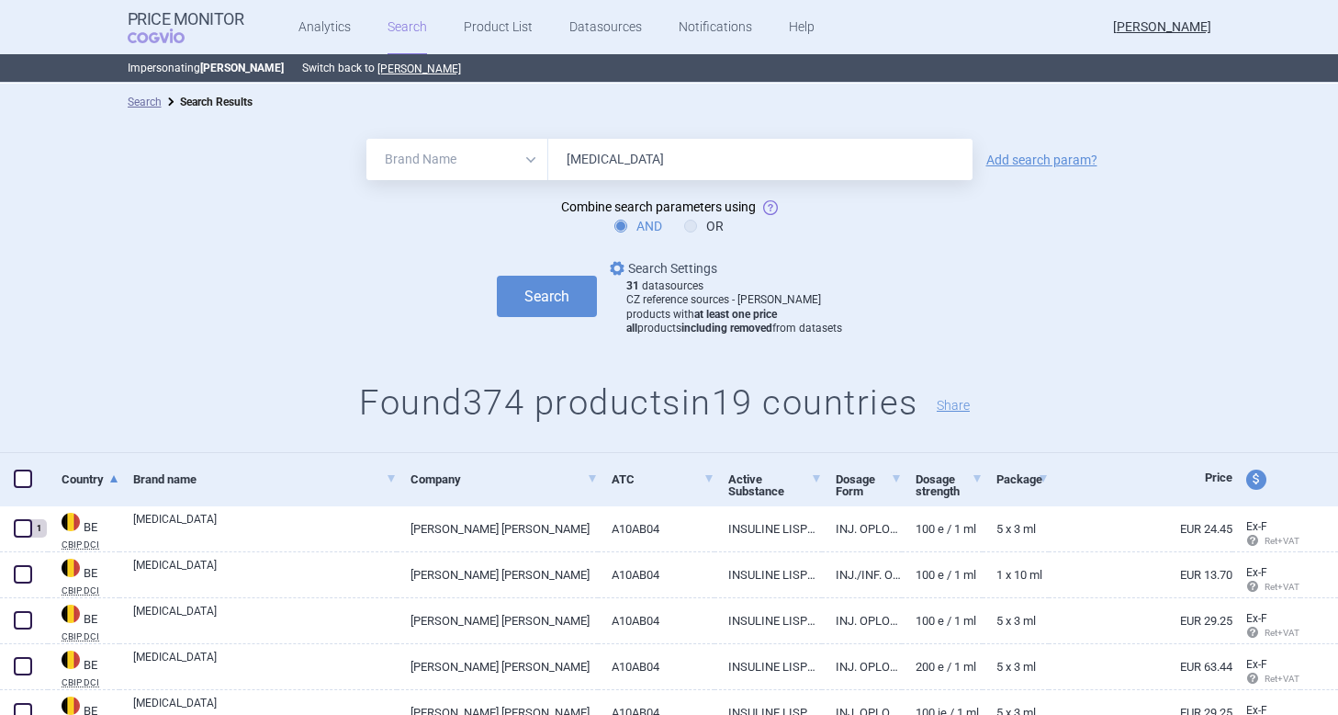
click at [683, 262] on link "options Search Settings" at bounding box center [661, 268] width 111 height 22
select select "6cb7ebdd-8316-4592-b8fd-6e46f801a11b"
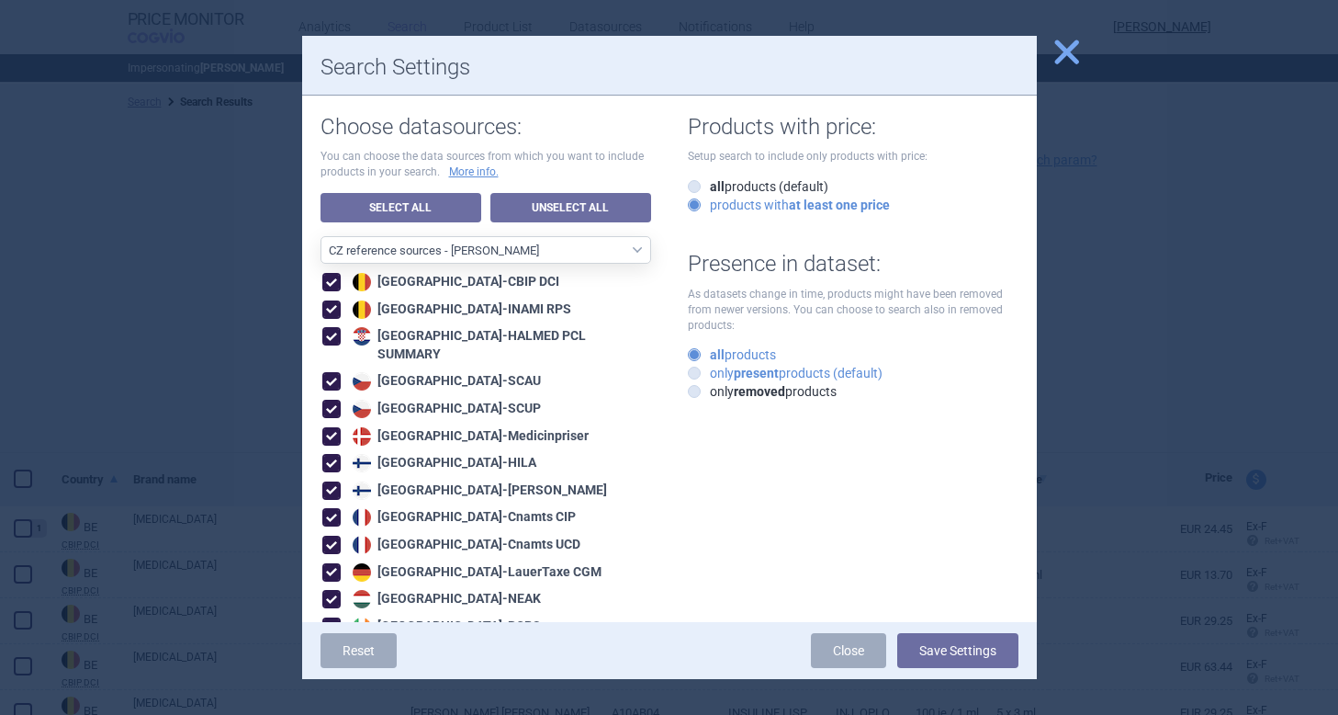
click at [692, 377] on icon at bounding box center [694, 372] width 13 height 13
click at [692, 377] on input "only present products (default)" at bounding box center [698, 374] width 18 height 18
radio input "true"
click at [933, 657] on button "Save Settings" at bounding box center [957, 650] width 121 height 35
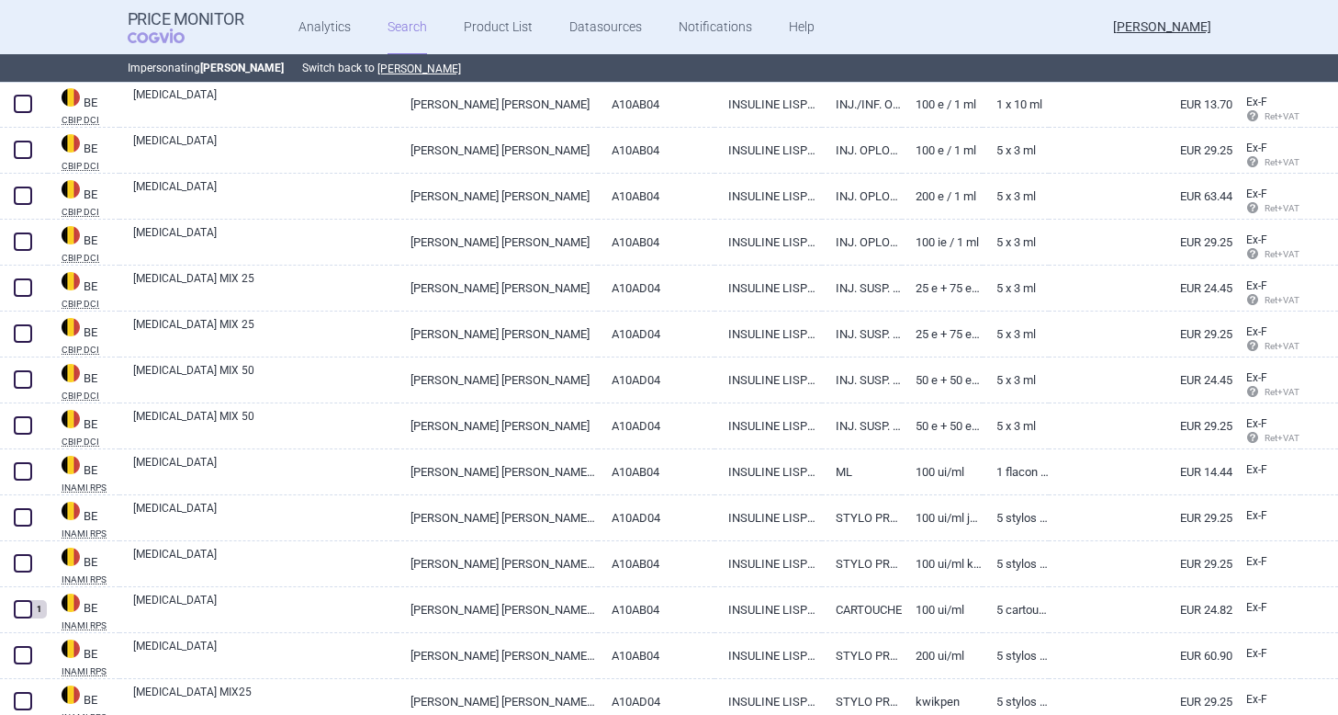
scroll to position [372, 0]
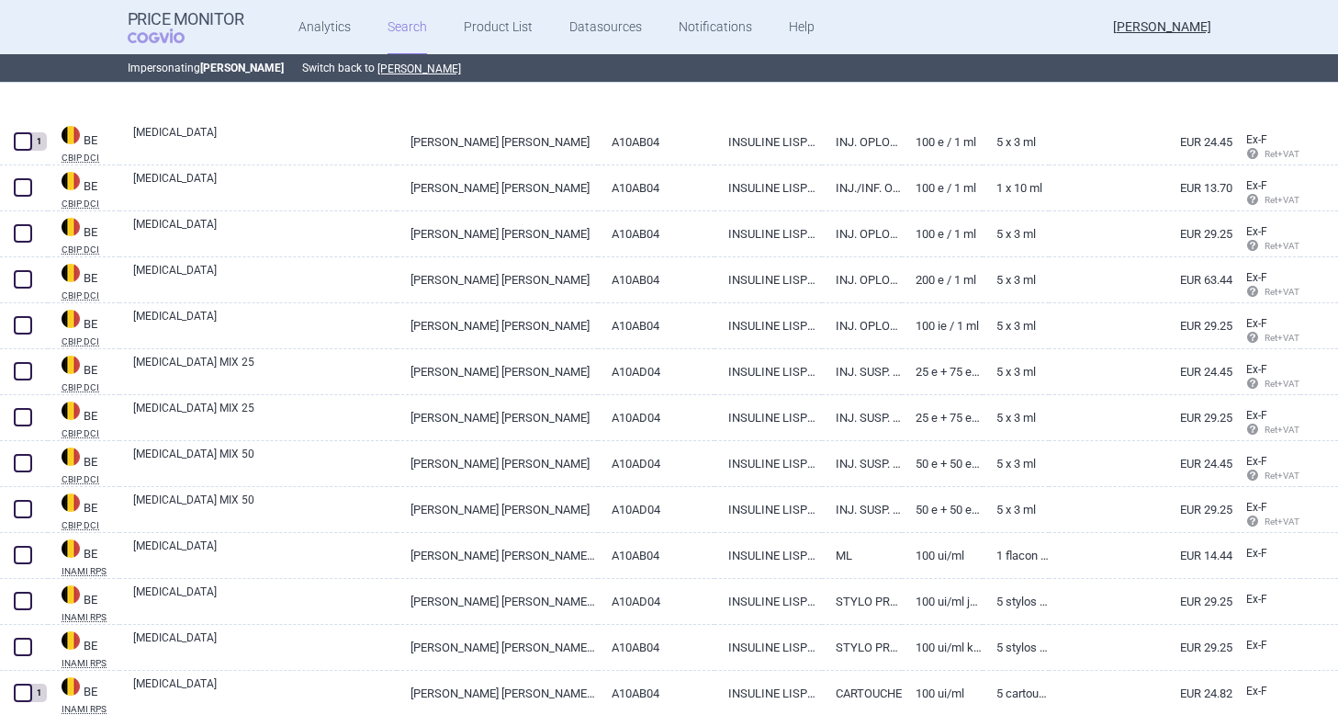
select select "brandName"
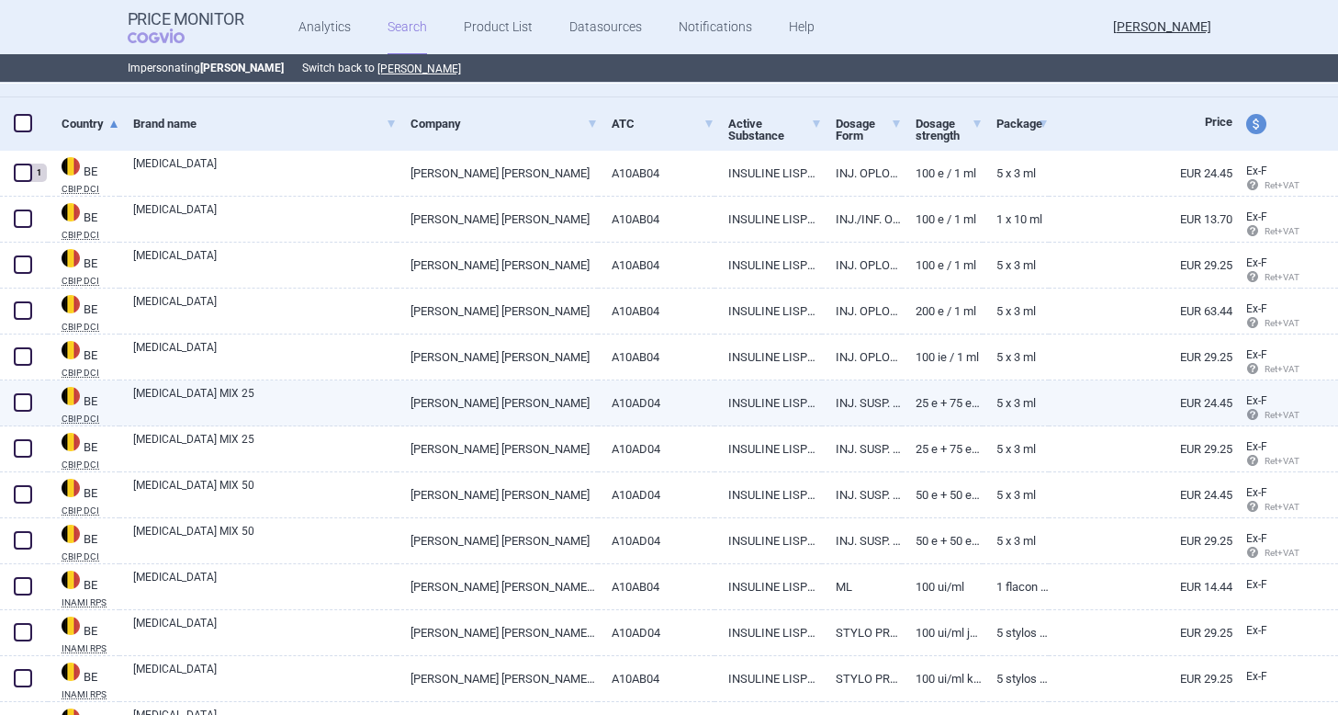
scroll to position [301, 0]
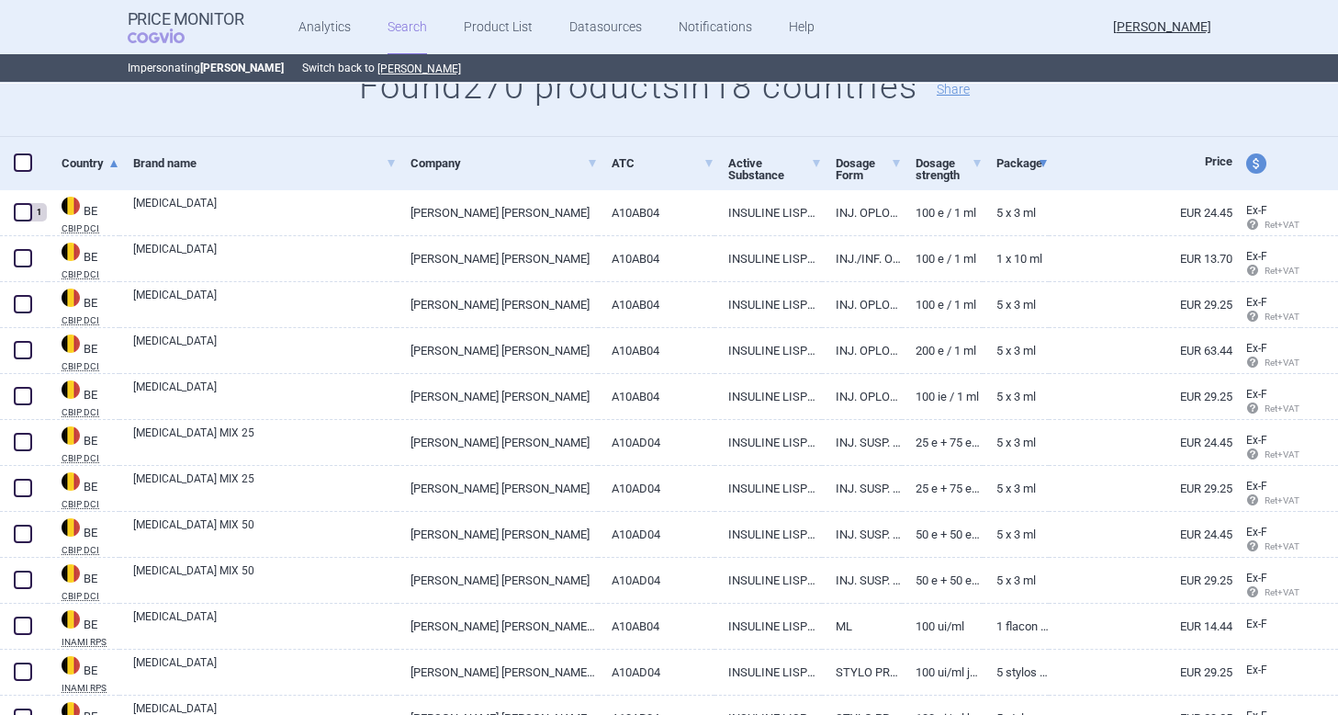
click at [1044, 165] on span at bounding box center [1043, 163] width 7 height 7
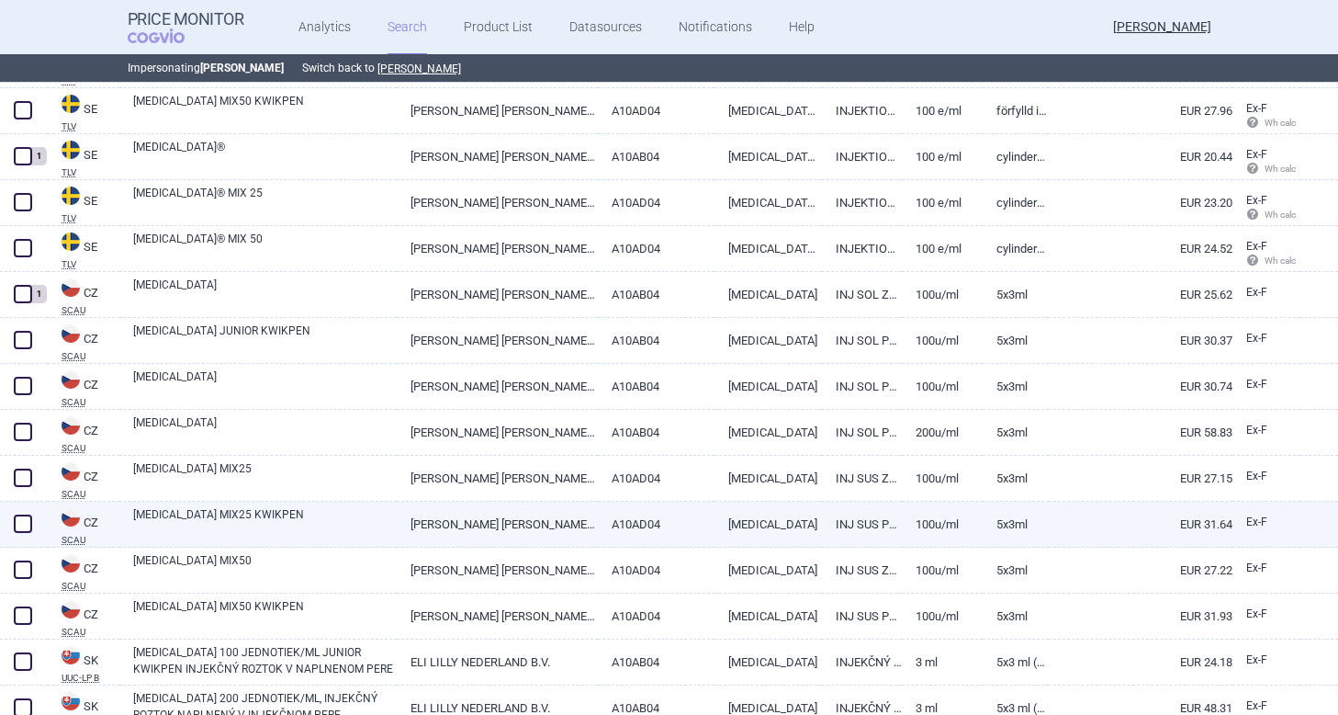
scroll to position [3107, 0]
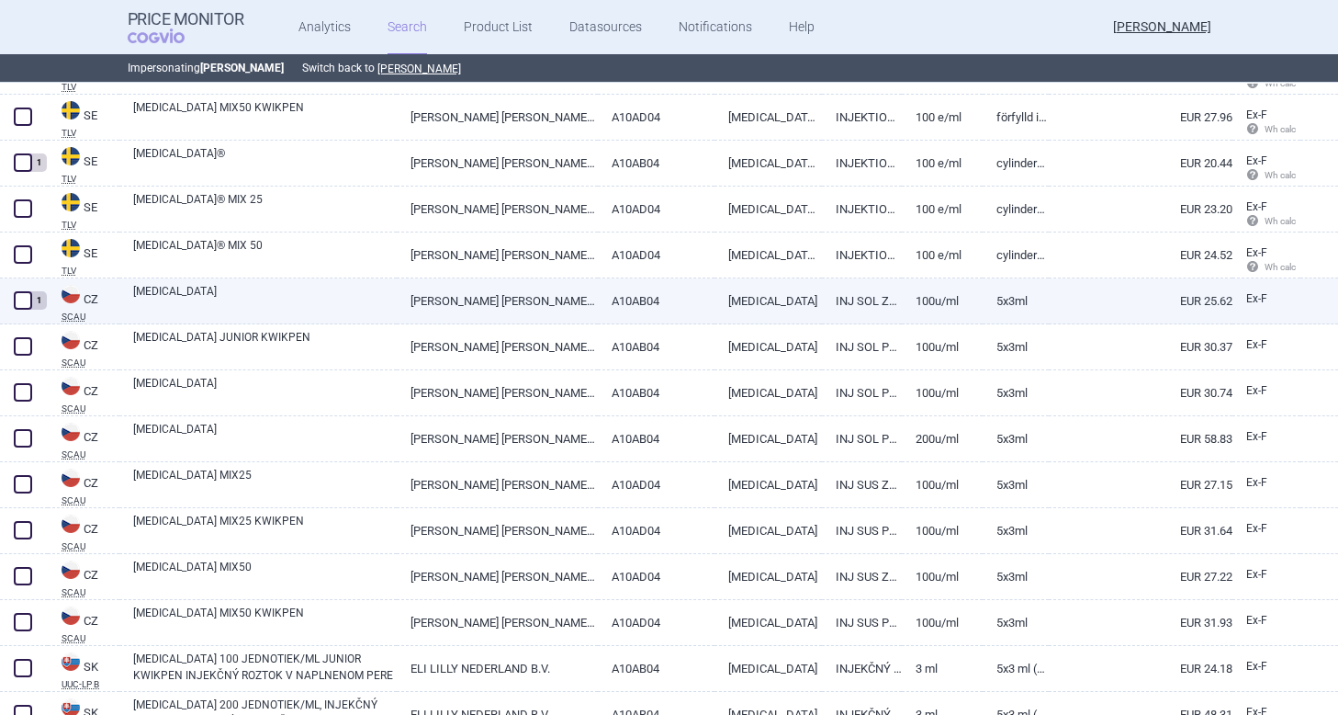
click at [22, 300] on span at bounding box center [23, 300] width 18 height 18
checkbox input "true"
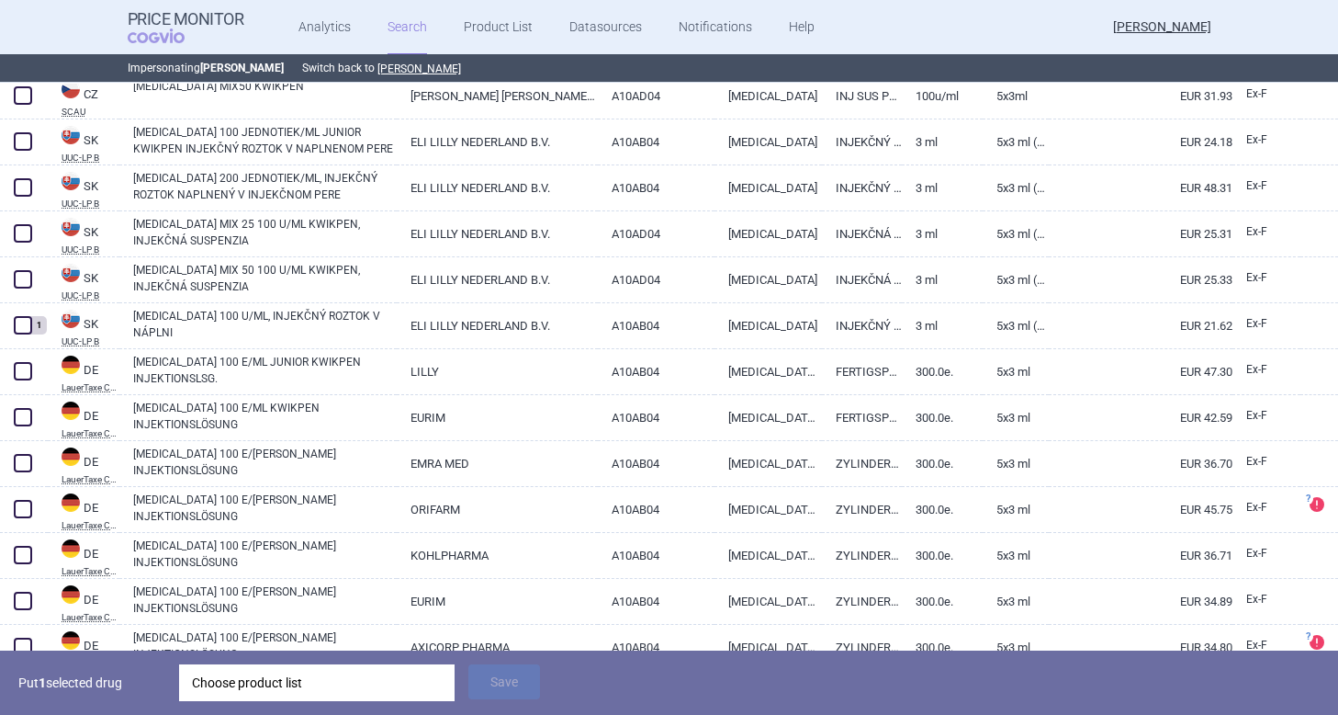
scroll to position [3628, 0]
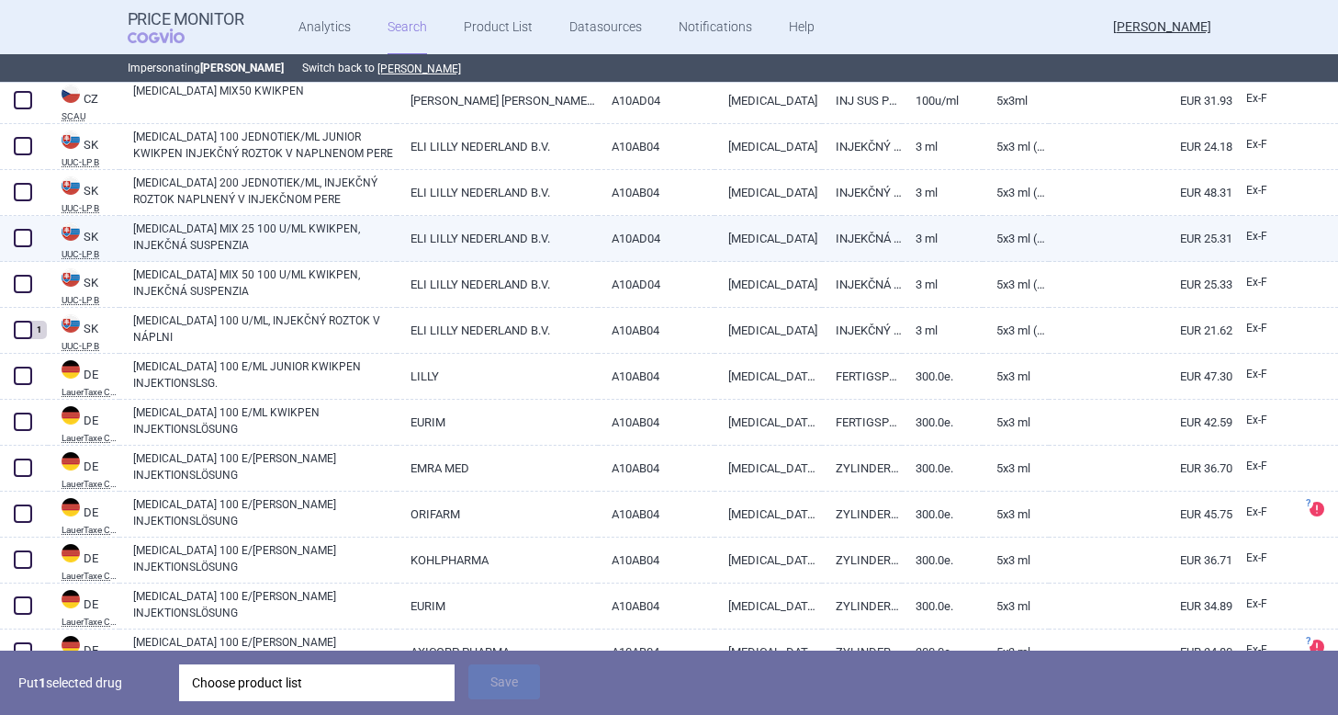
click at [20, 237] on span at bounding box center [23, 238] width 18 height 18
checkbox input "true"
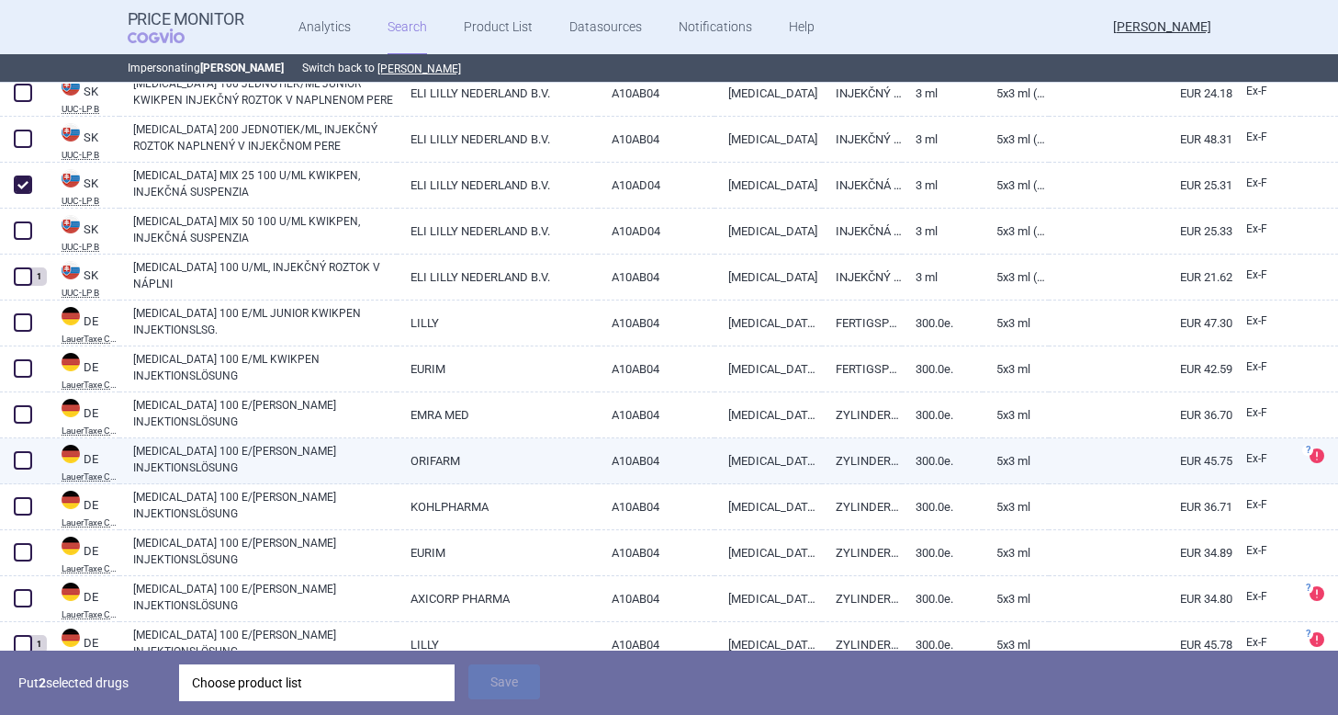
scroll to position [3695, 0]
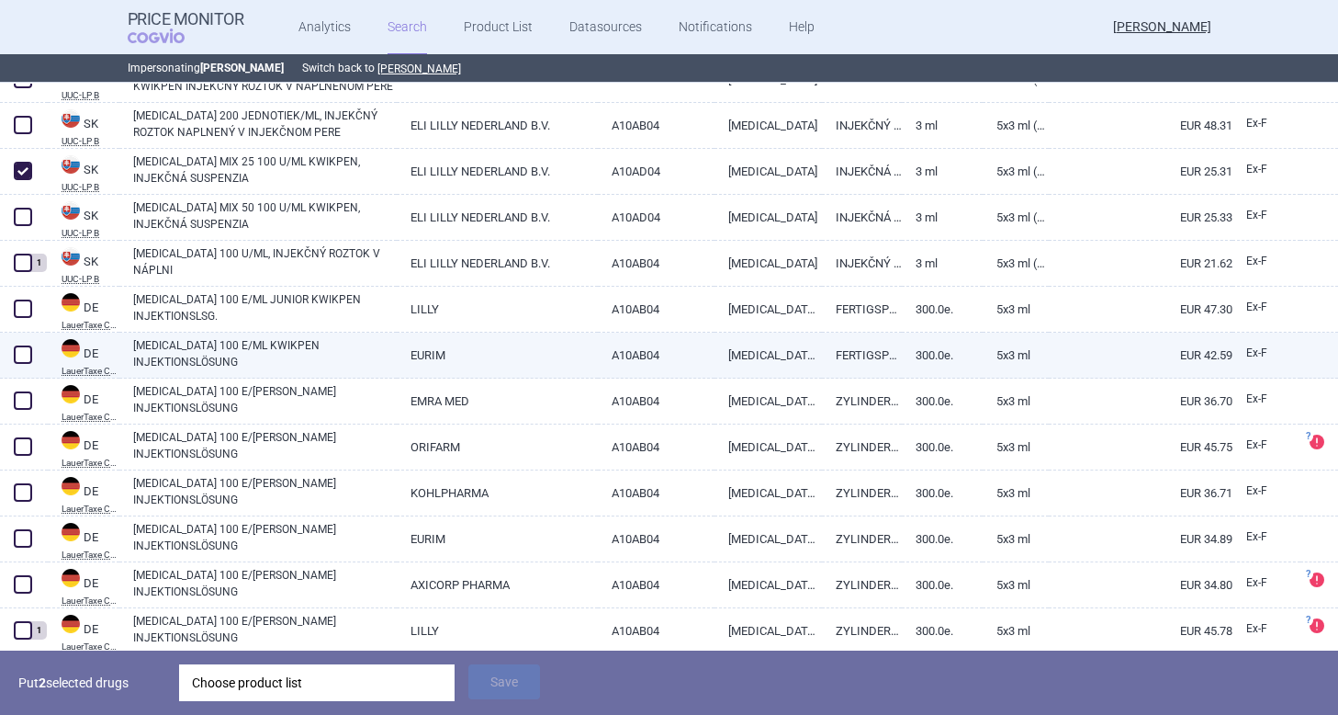
click at [22, 350] on span at bounding box center [23, 354] width 18 height 18
checkbox input "true"
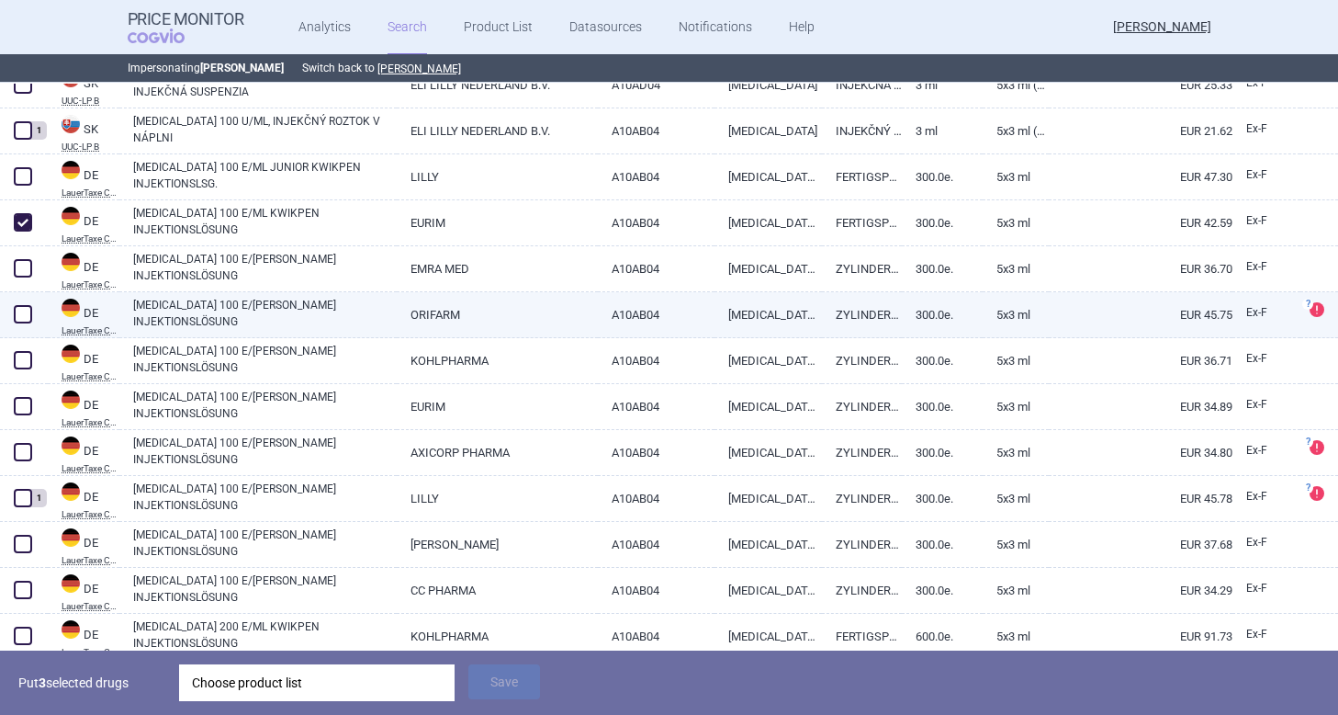
scroll to position [3827, 0]
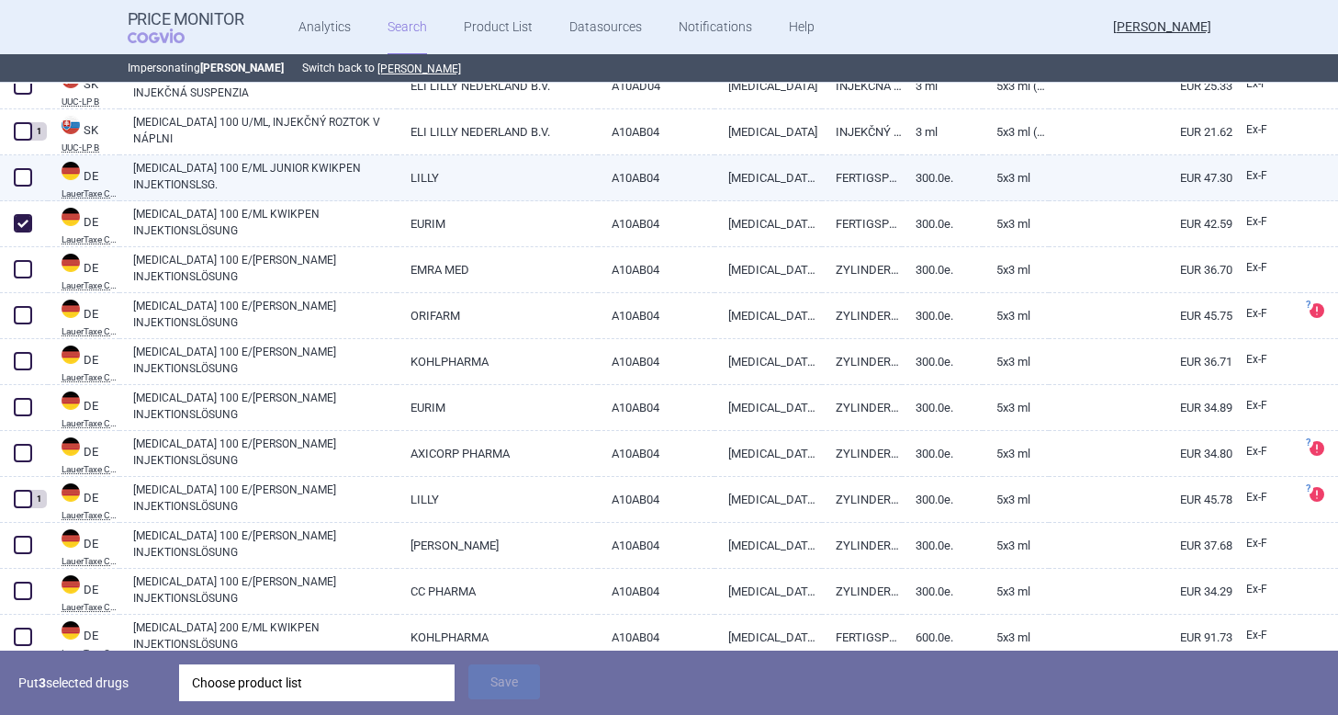
click at [22, 175] on span at bounding box center [23, 177] width 18 height 18
checkbox input "true"
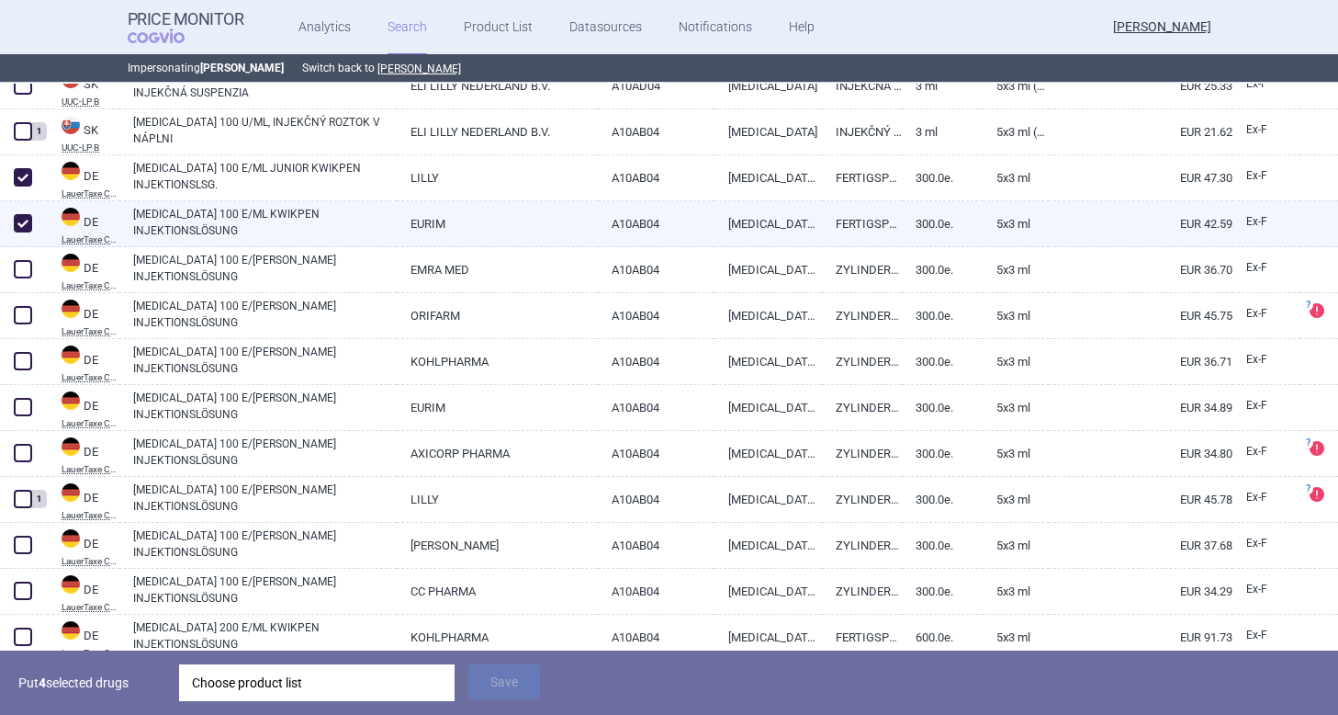
click at [22, 234] on span at bounding box center [23, 223] width 28 height 28
checkbox input "false"
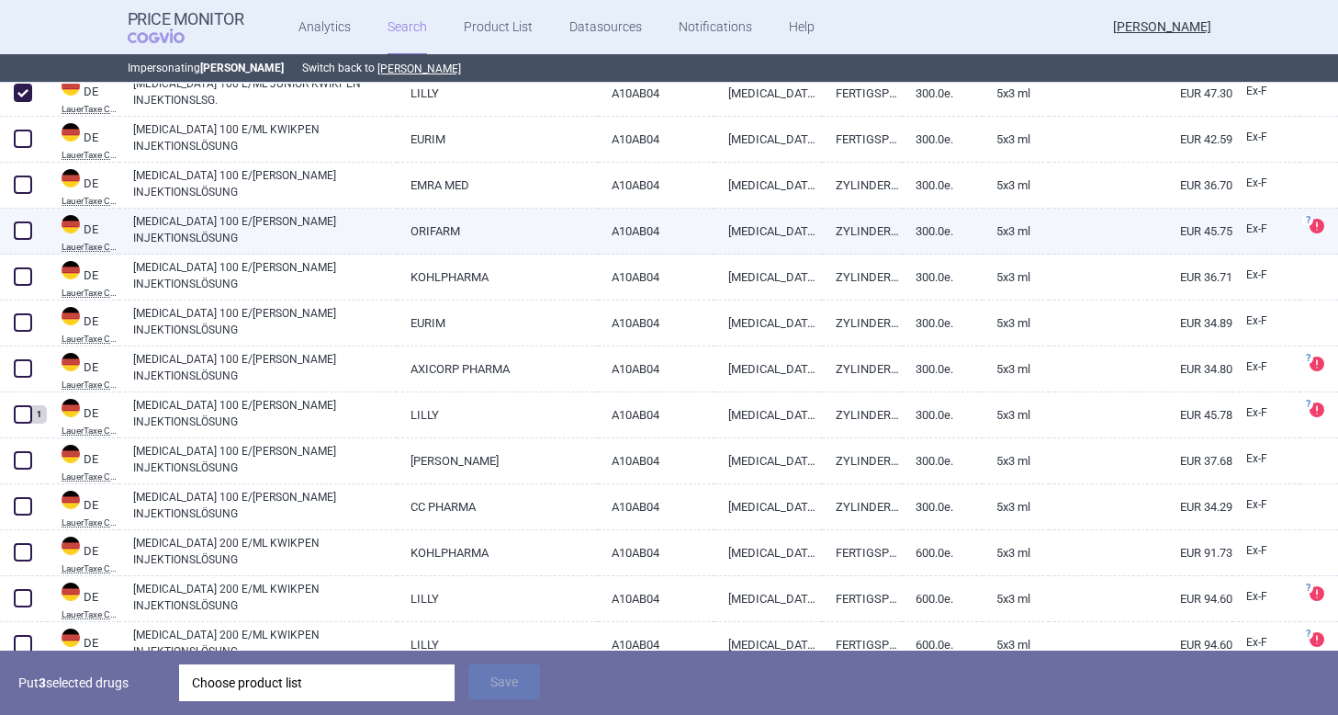
scroll to position [3939, 0]
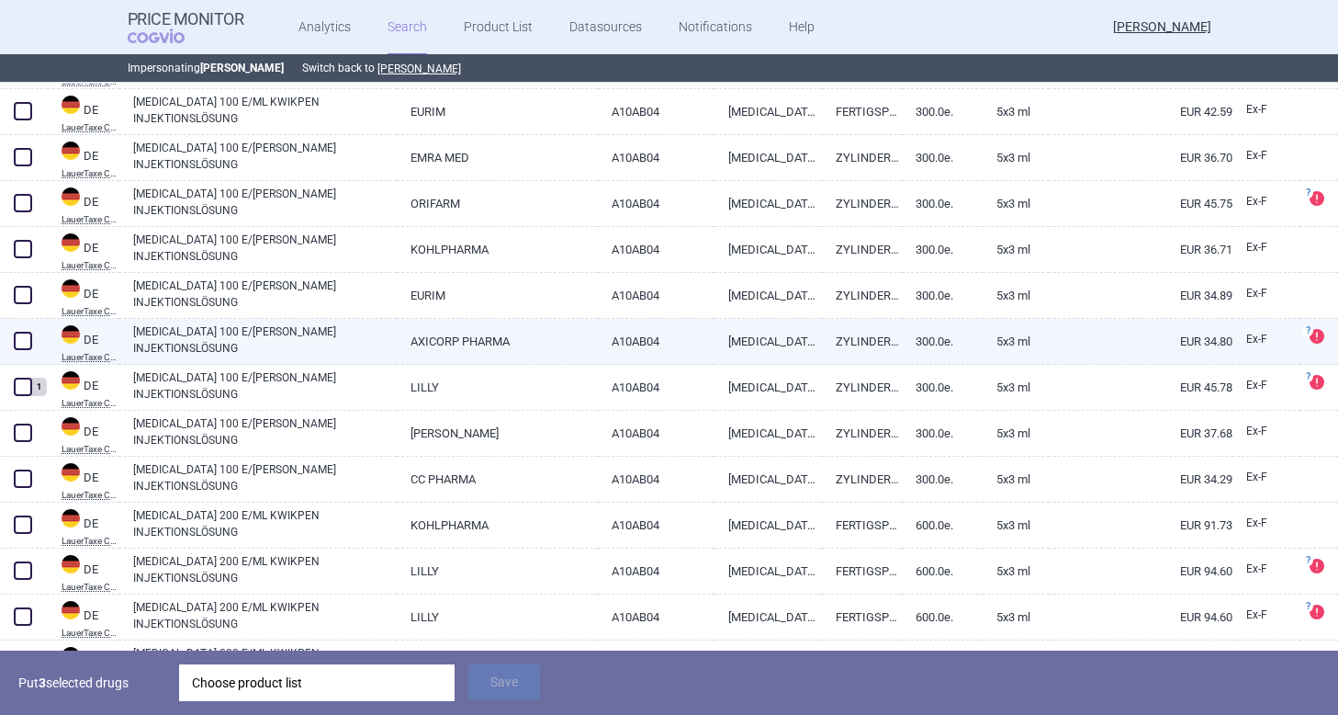
click at [24, 333] on span at bounding box center [23, 341] width 18 height 18
checkbox input "true"
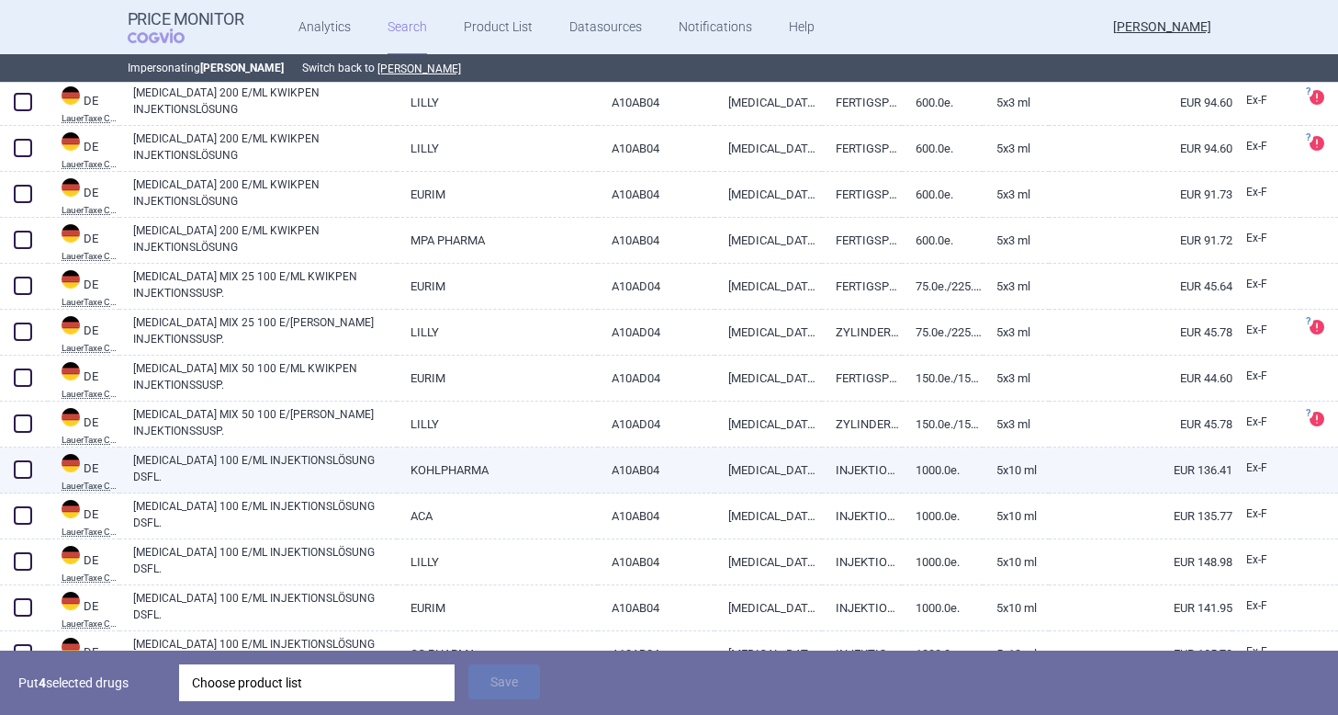
scroll to position [4494, 0]
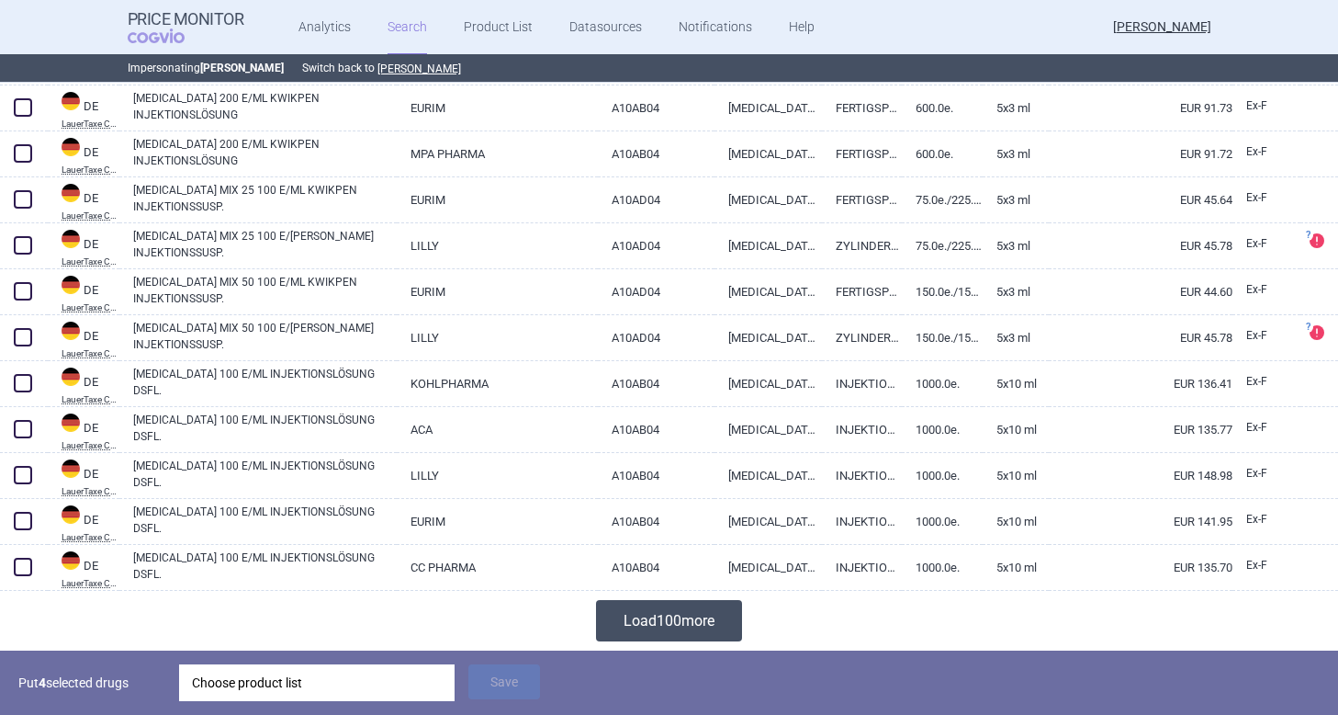
click at [664, 625] on button "Load 100 more" at bounding box center [669, 620] width 146 height 41
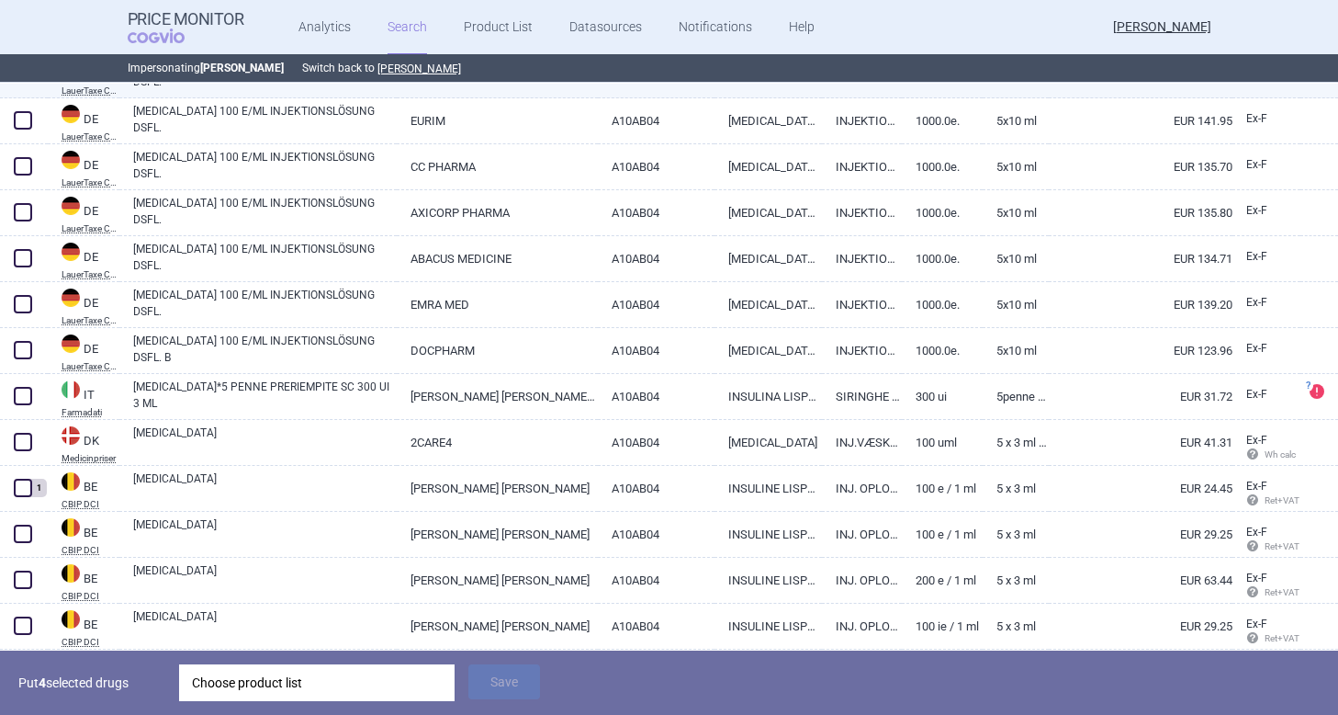
scroll to position [4922, 0]
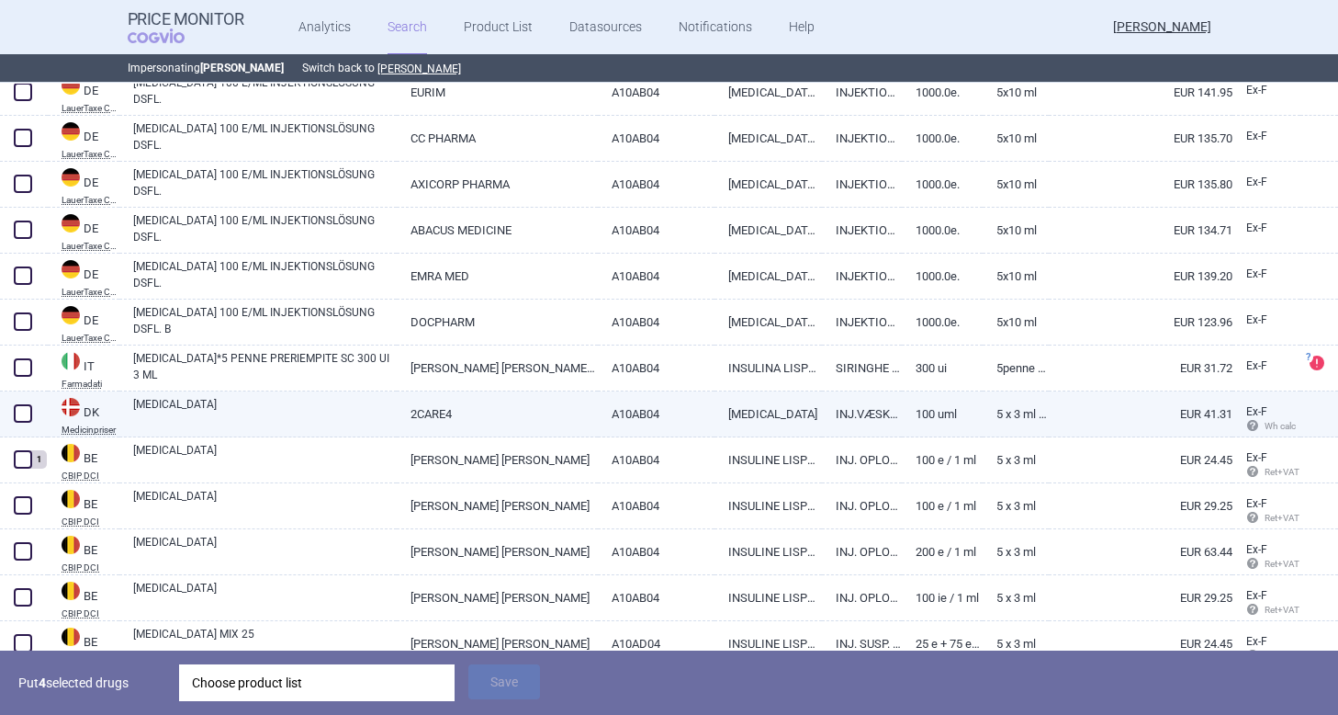
click at [35, 413] on span at bounding box center [23, 414] width 28 height 28
checkbox input "true"
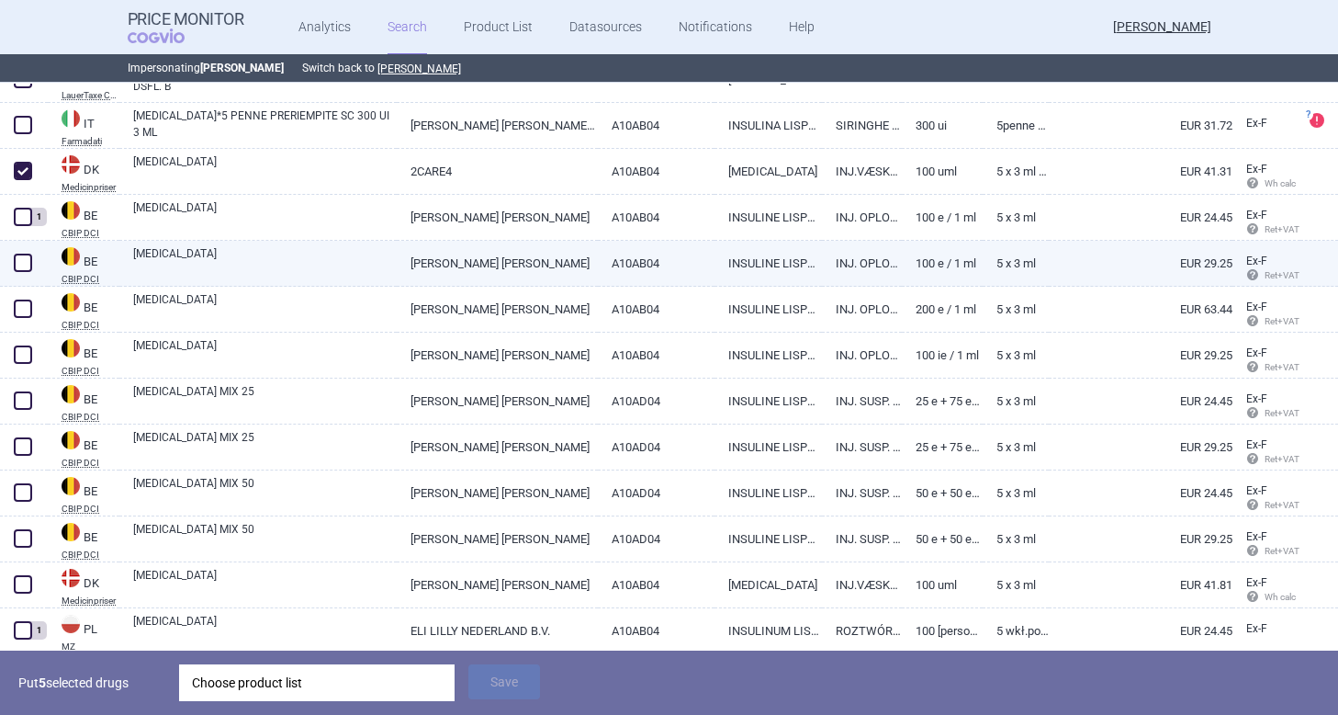
scroll to position [5167, 0]
click at [17, 266] on span at bounding box center [23, 261] width 18 height 18
checkbox input "true"
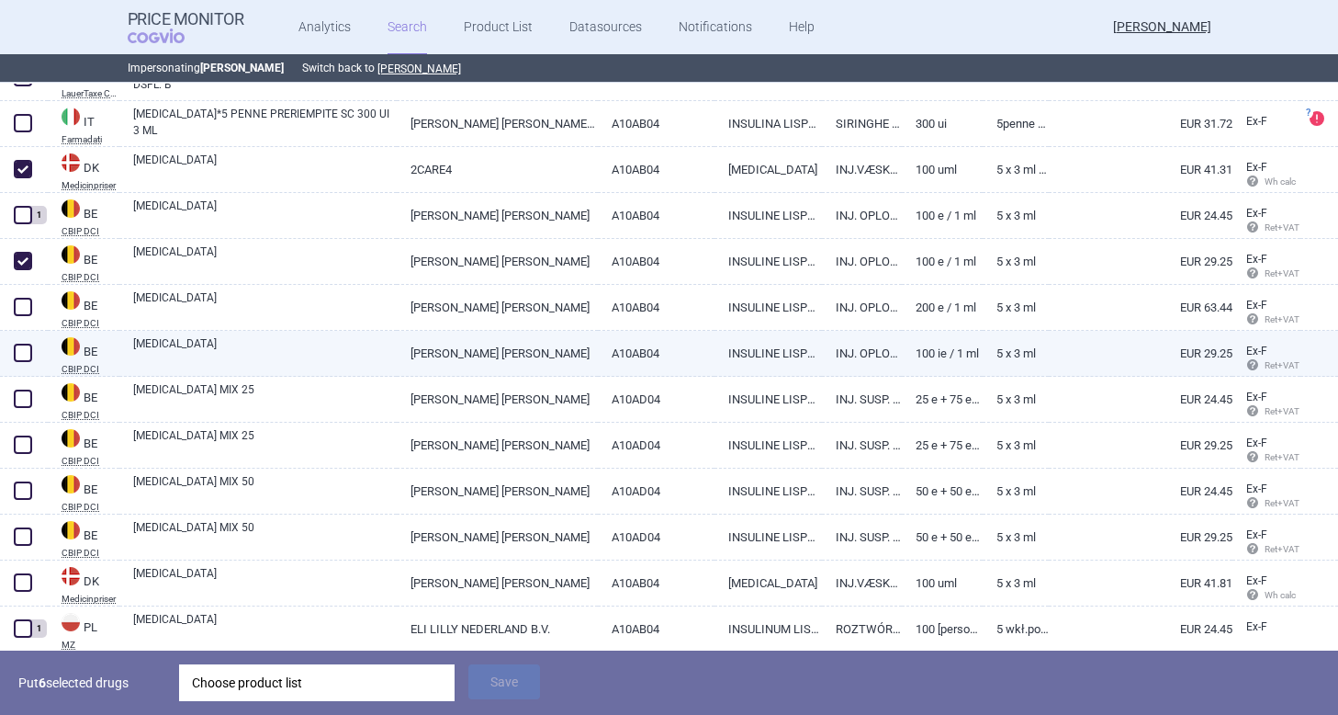
click at [26, 349] on span at bounding box center [23, 353] width 18 height 18
checkbox input "true"
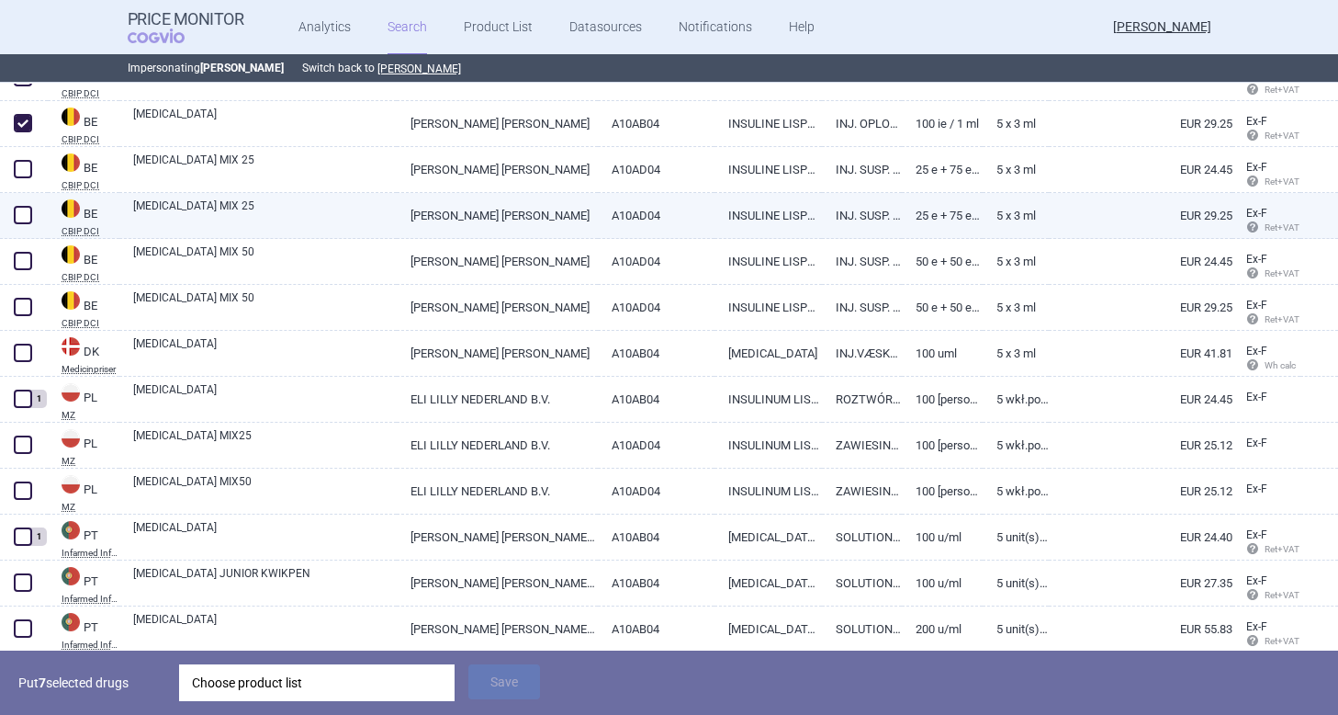
scroll to position [5399, 0]
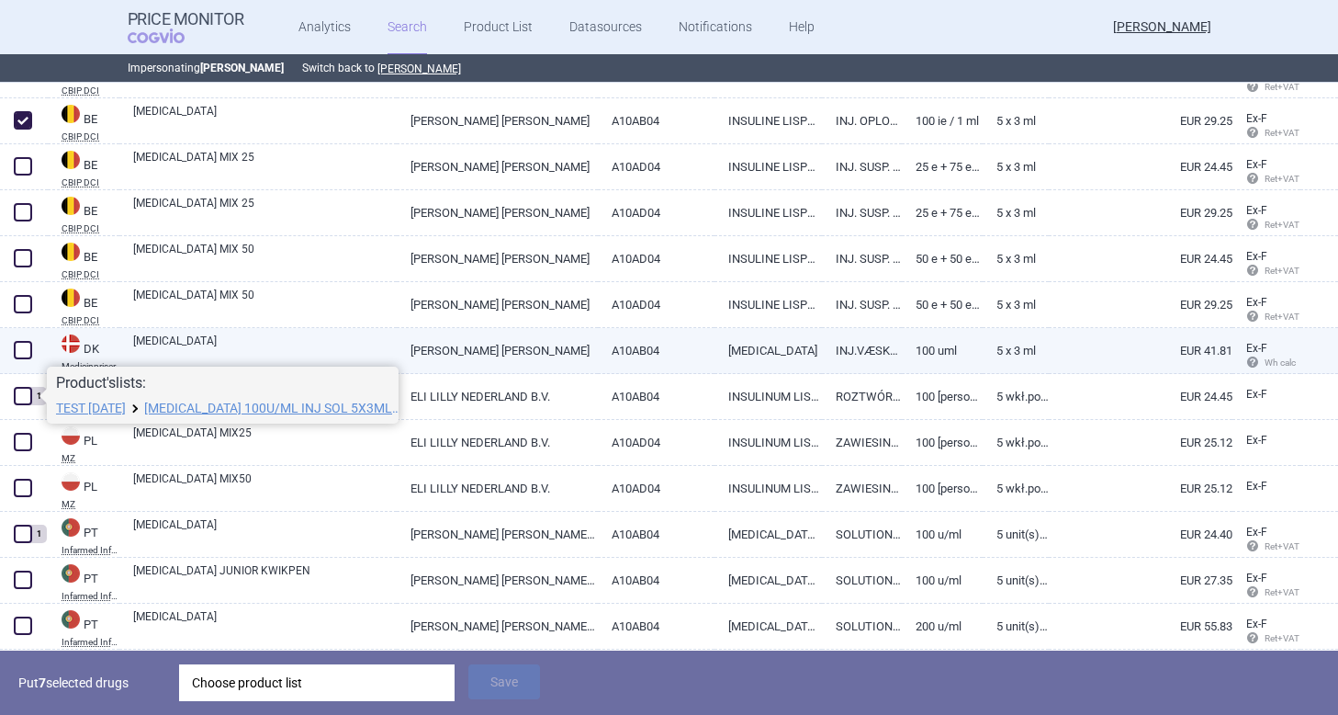
click at [23, 344] on span at bounding box center [23, 350] width 18 height 18
checkbox input "true"
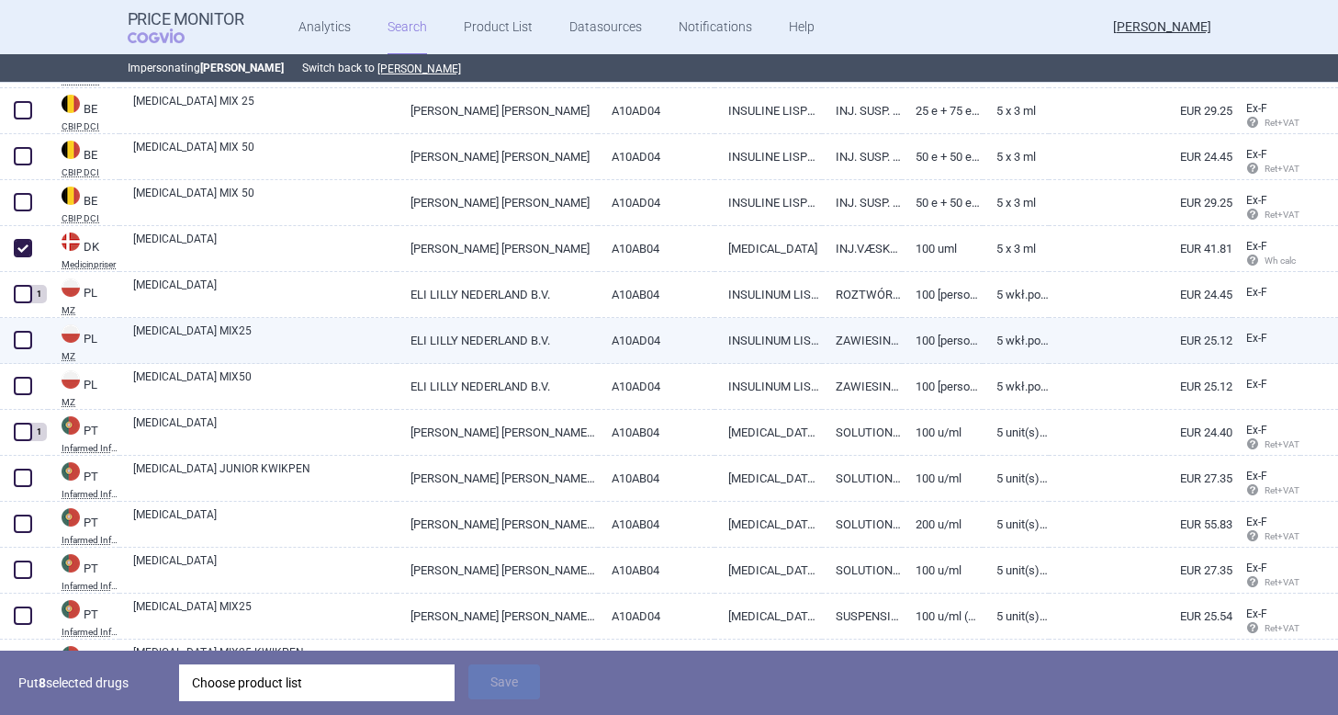
scroll to position [5530, 0]
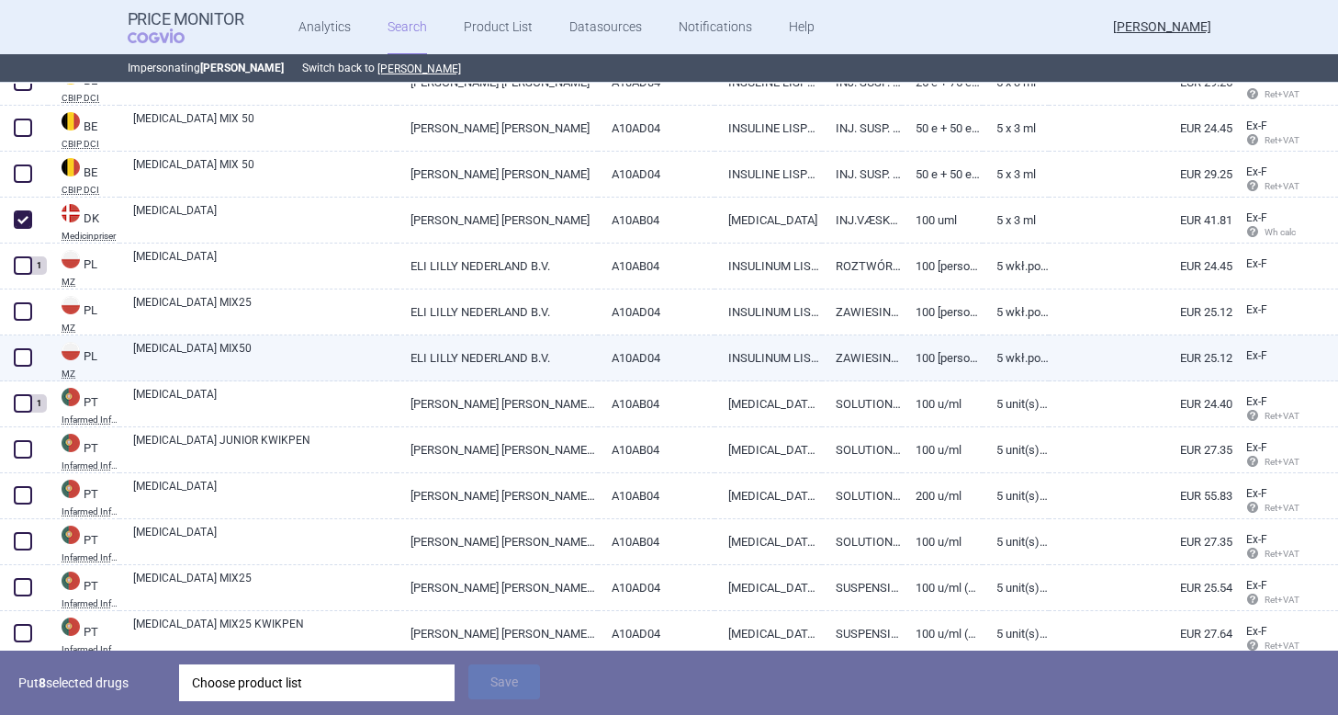
click at [17, 356] on span at bounding box center [23, 357] width 18 height 18
checkbox input "true"
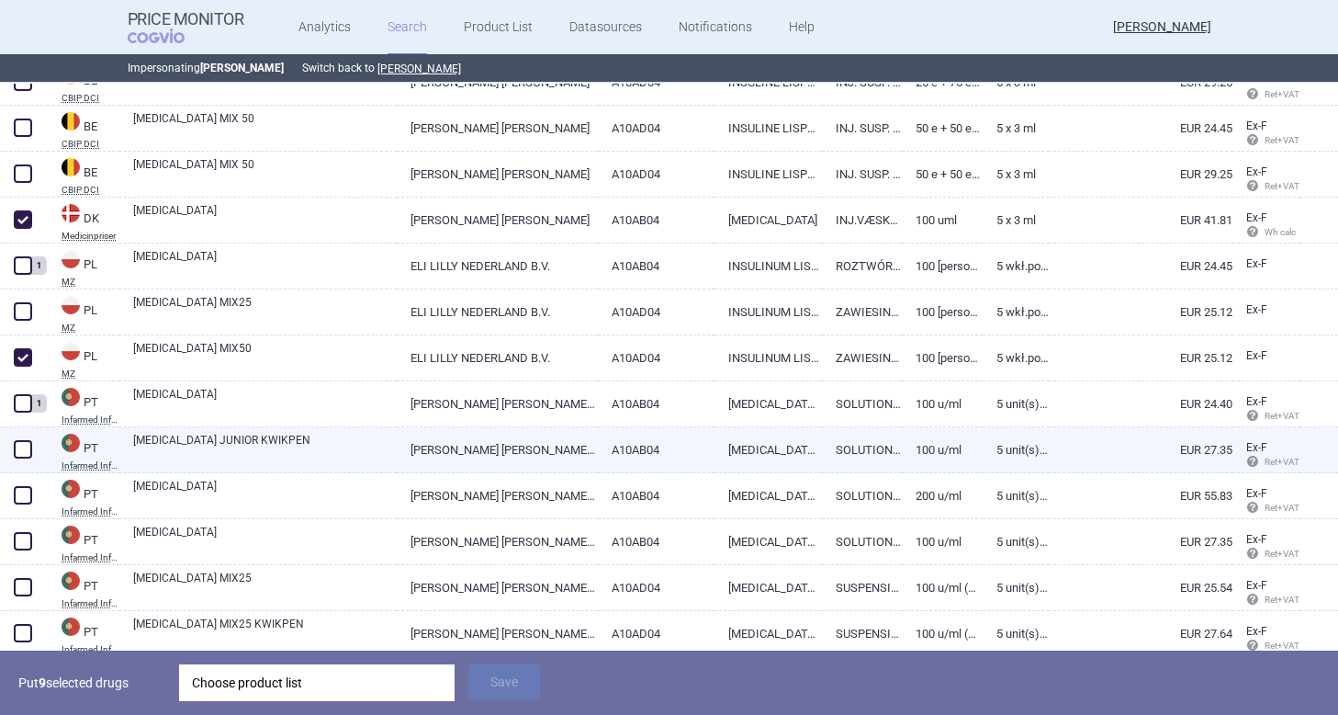
click at [17, 450] on span at bounding box center [23, 449] width 18 height 18
checkbox input "true"
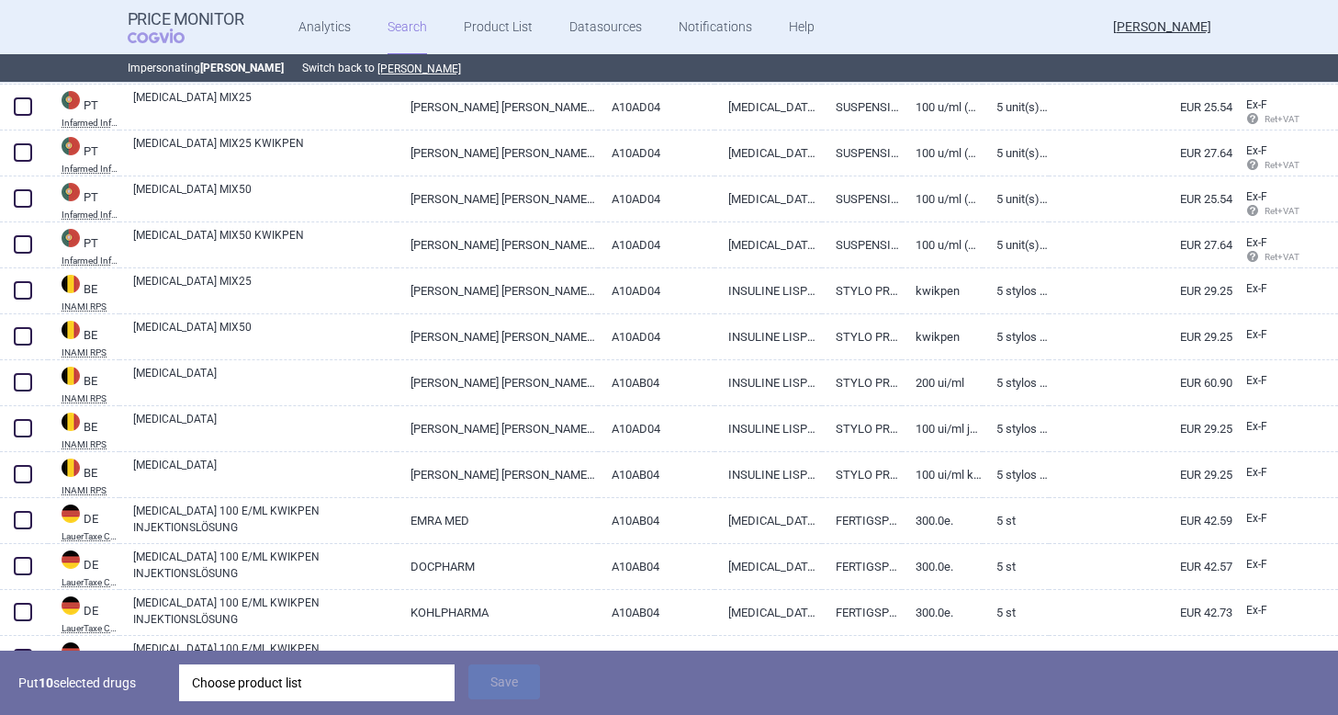
scroll to position [6009, 0]
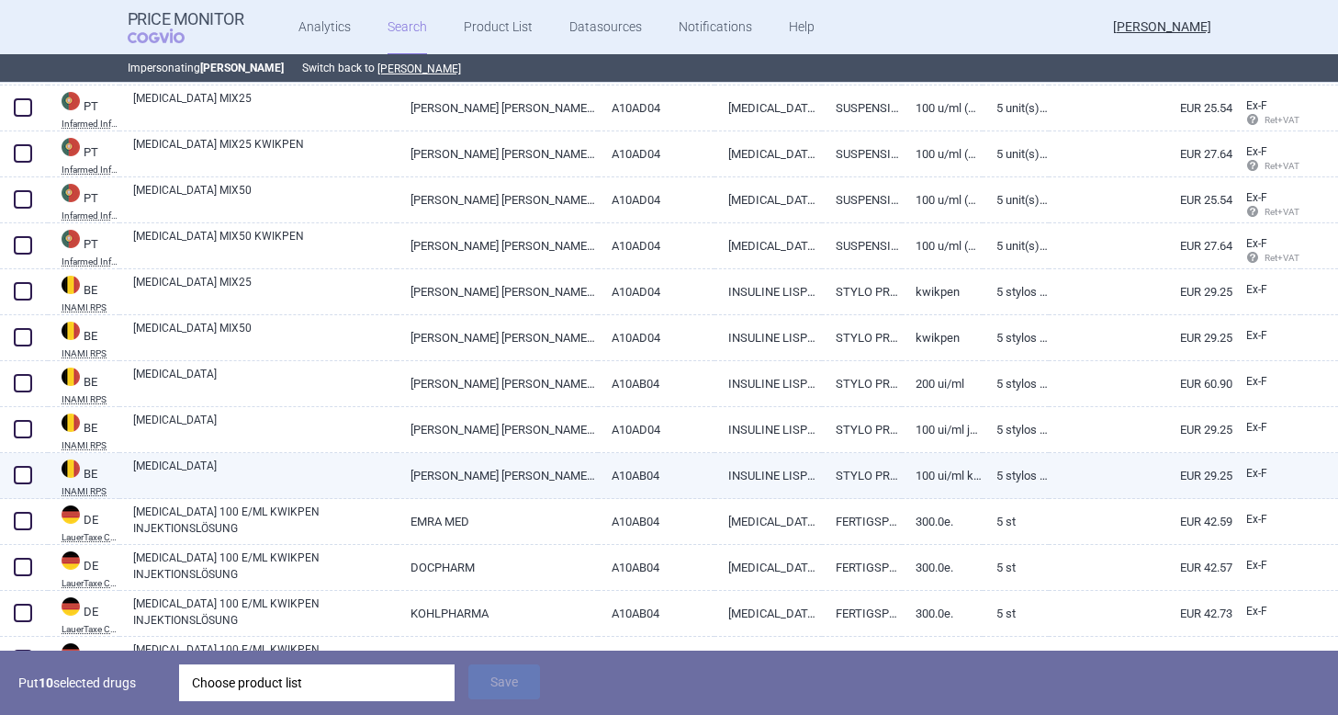
click at [27, 484] on span at bounding box center [23, 475] width 28 height 28
checkbox input "true"
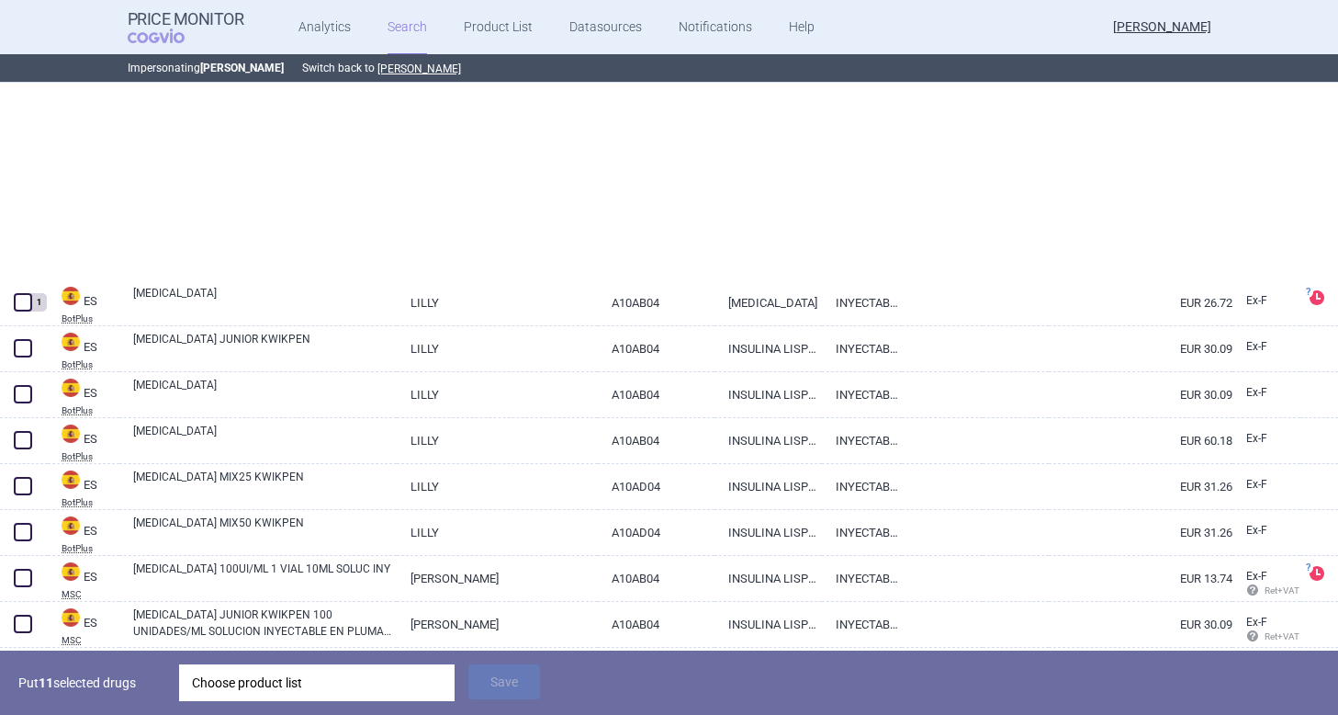
scroll to position [62, 0]
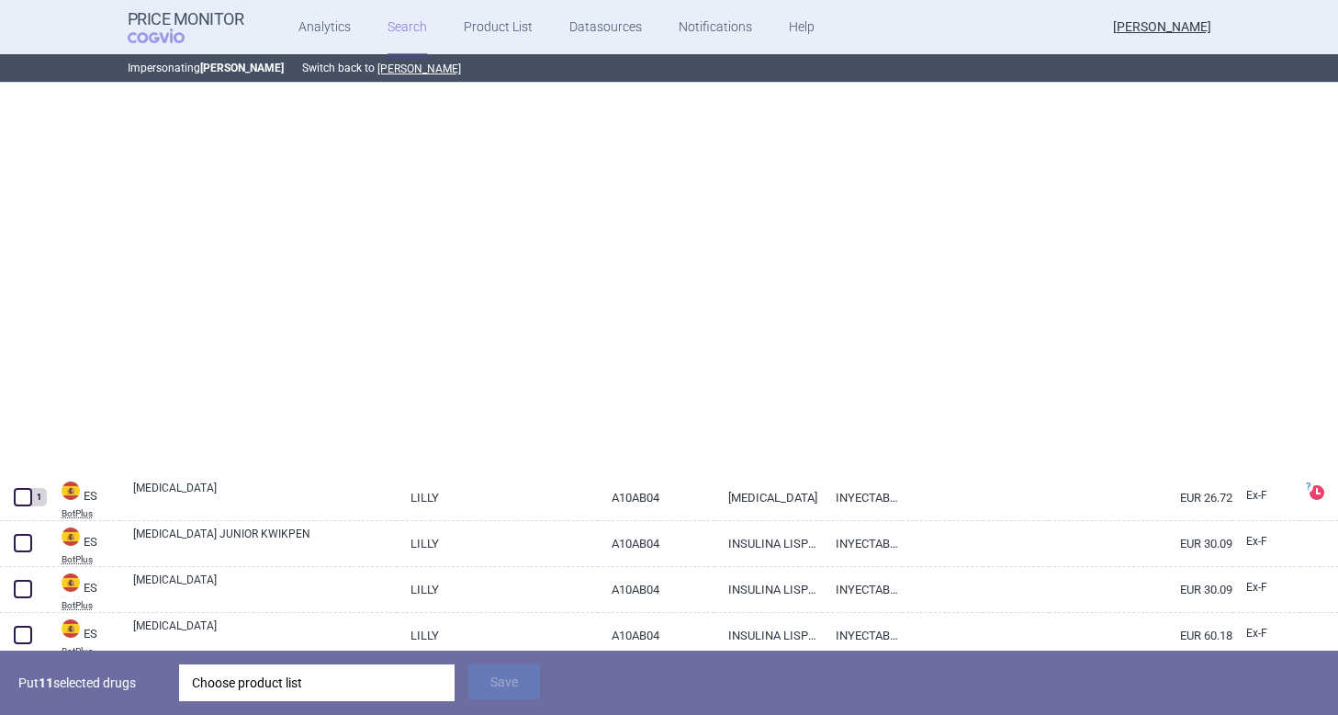
select select "brandName"
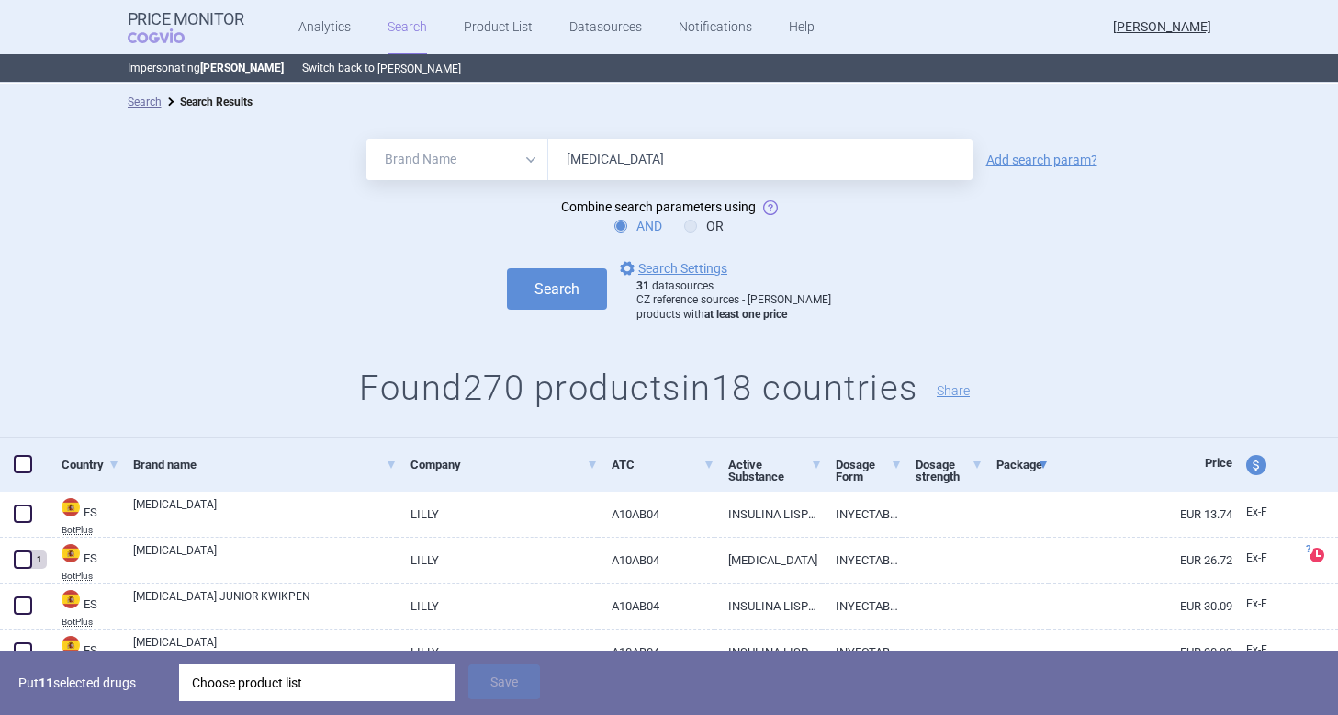
scroll to position [332, 0]
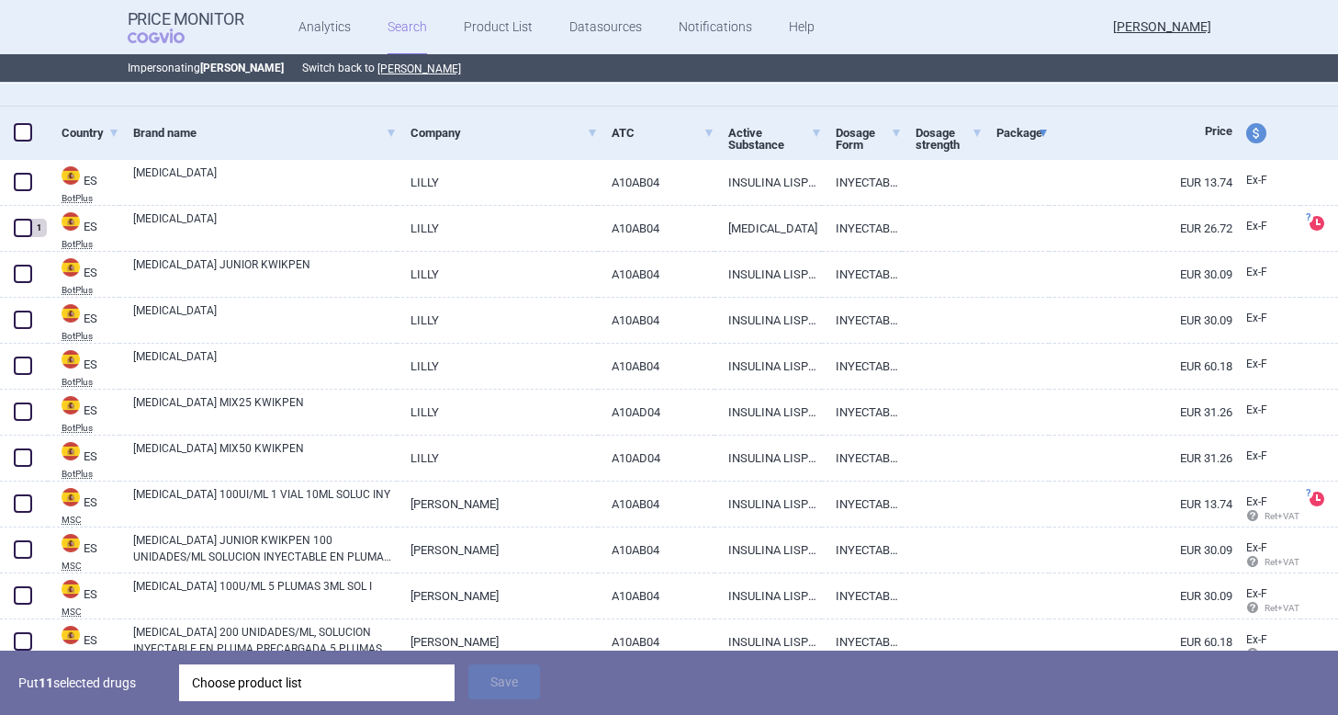
click at [1260, 135] on span "price and currency" at bounding box center [1256, 133] width 20 height 20
select select "ex-factory"
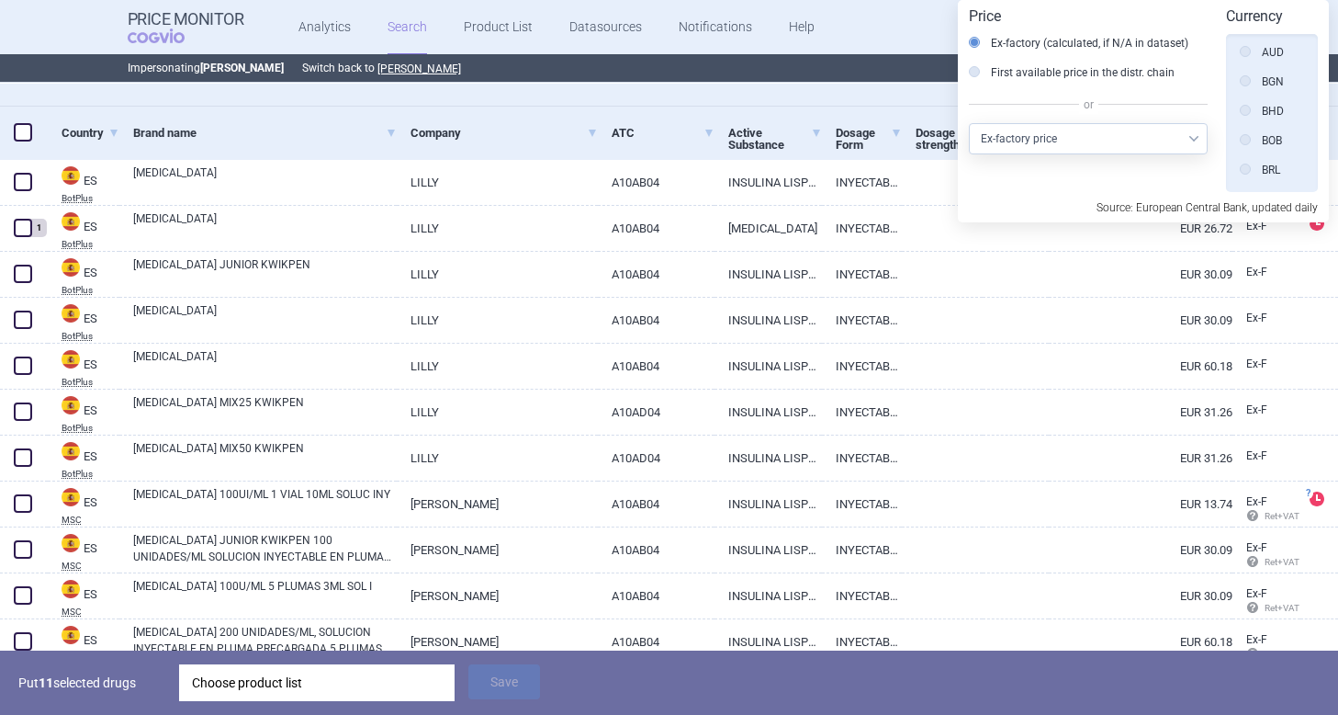
scroll to position [0, 0]
click at [1253, 51] on label "Source" at bounding box center [1268, 55] width 56 height 18
click at [1253, 51] on input "Source" at bounding box center [1250, 56] width 18 height 18
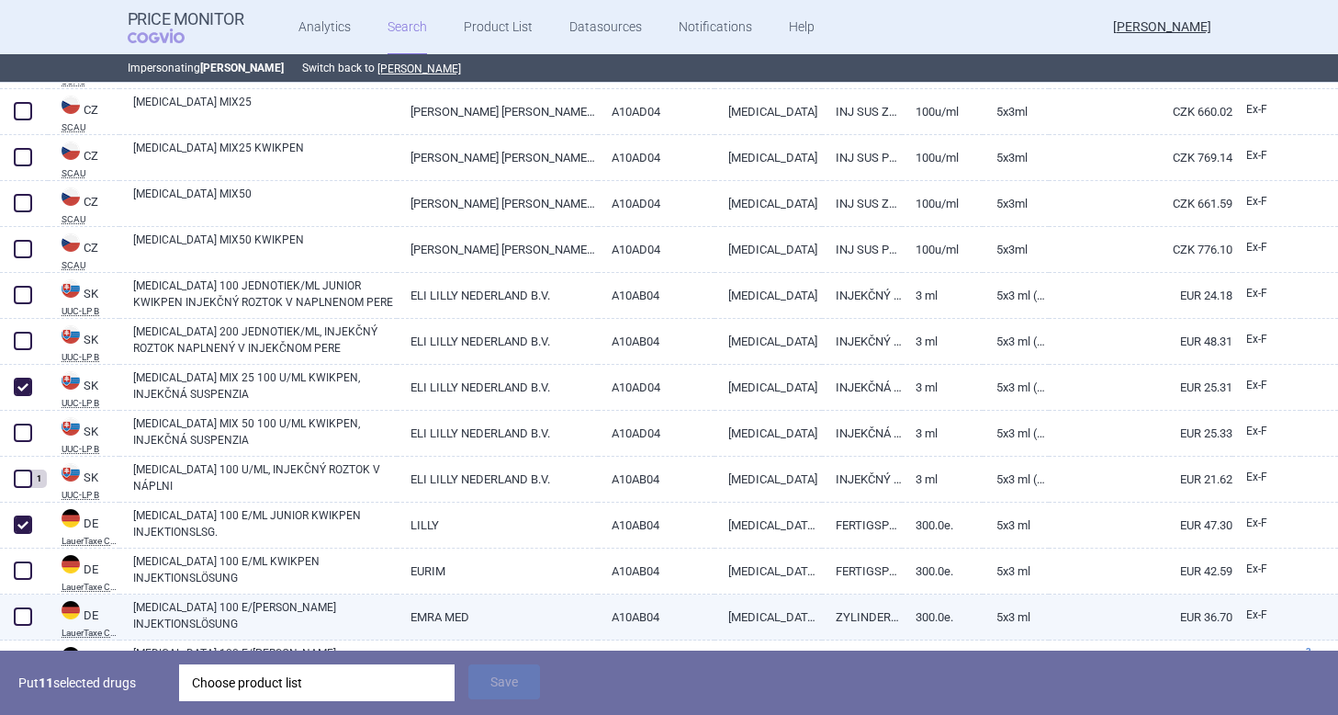
scroll to position [3539, 0]
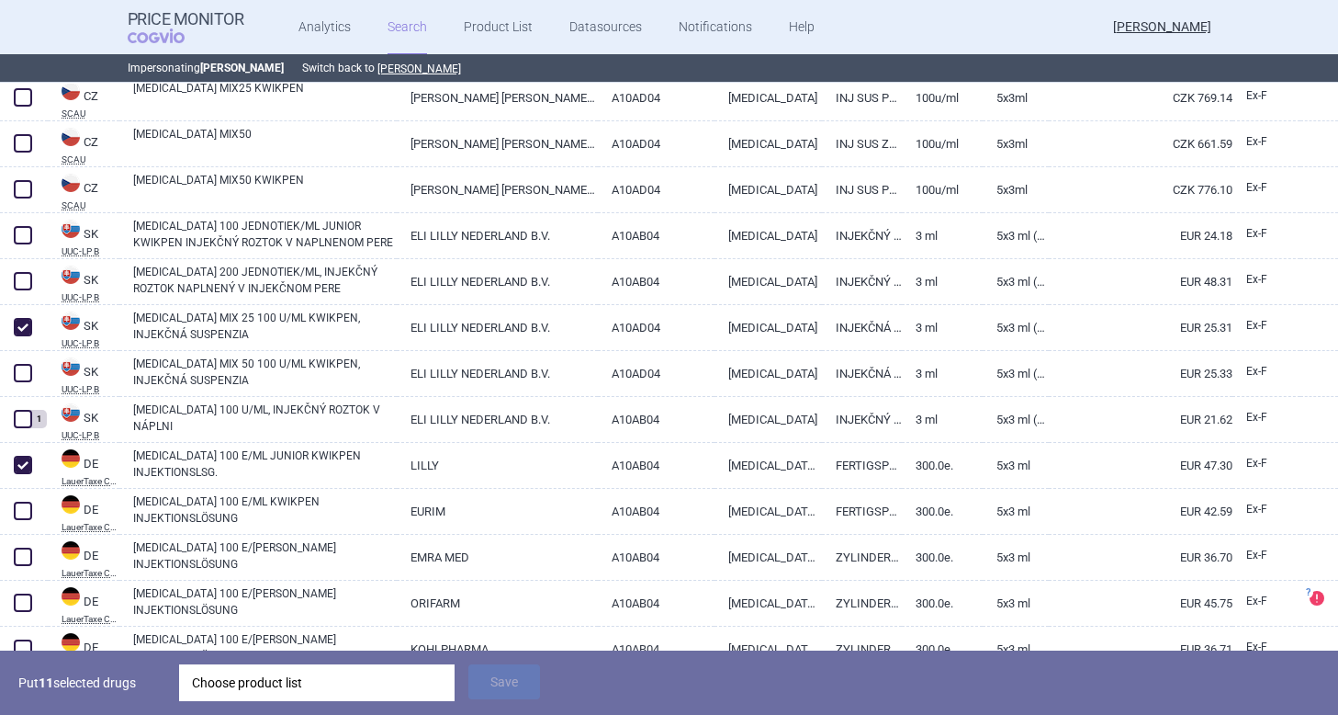
click at [216, 685] on div "Choose product list" at bounding box center [317, 682] width 250 height 37
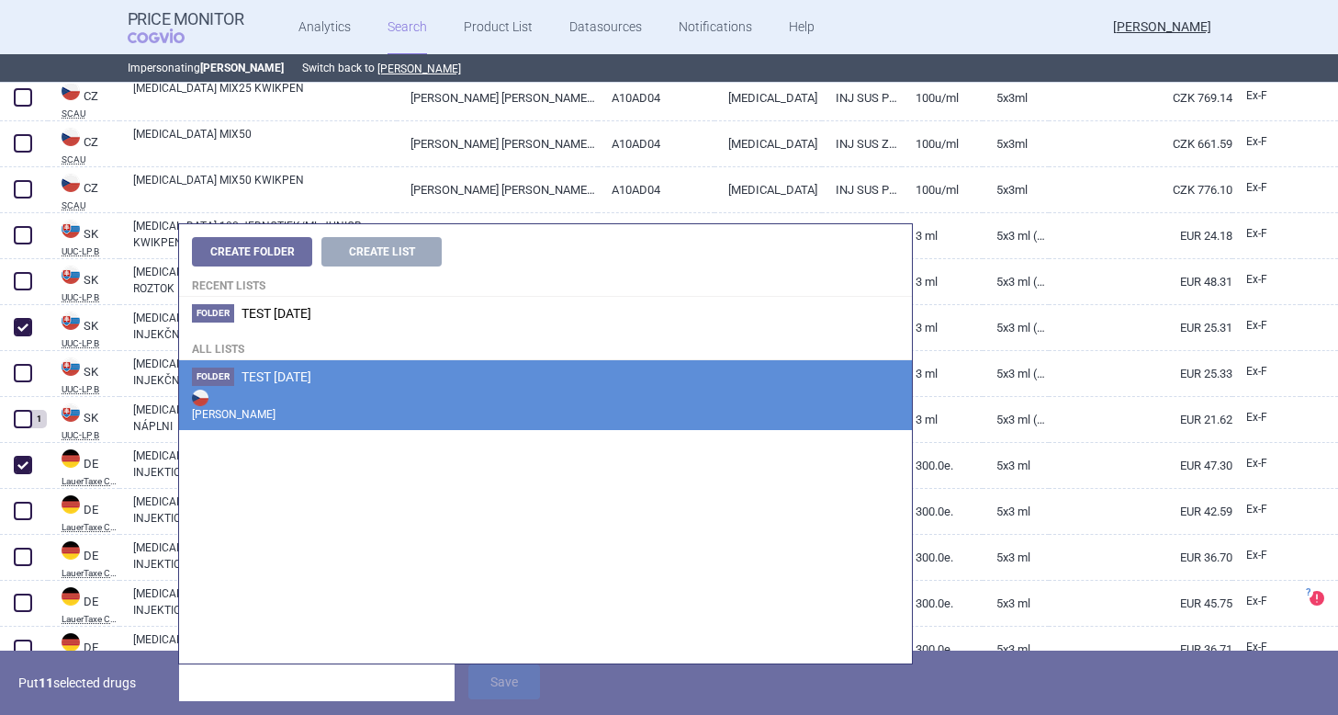
click at [317, 384] on li "Folder TEST 7.10.25 Max Price" at bounding box center [545, 395] width 733 height 70
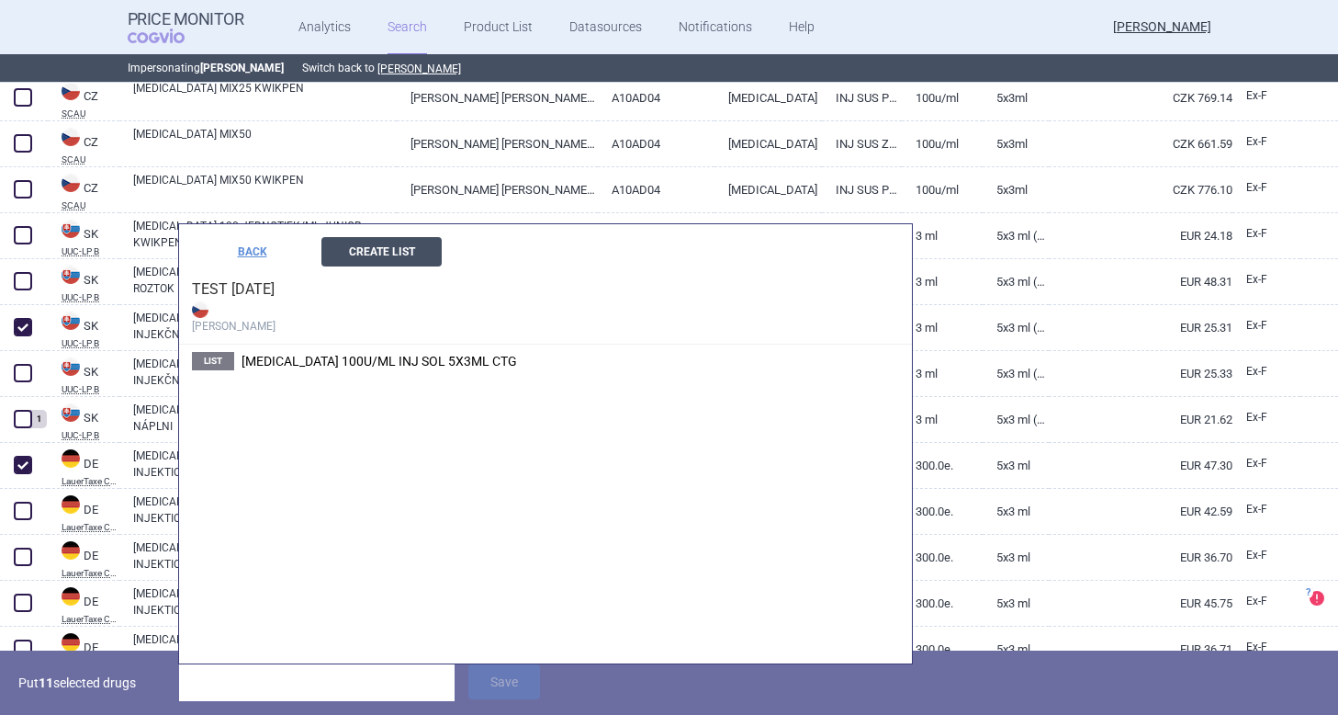
click at [378, 244] on button "Create List" at bounding box center [381, 251] width 120 height 29
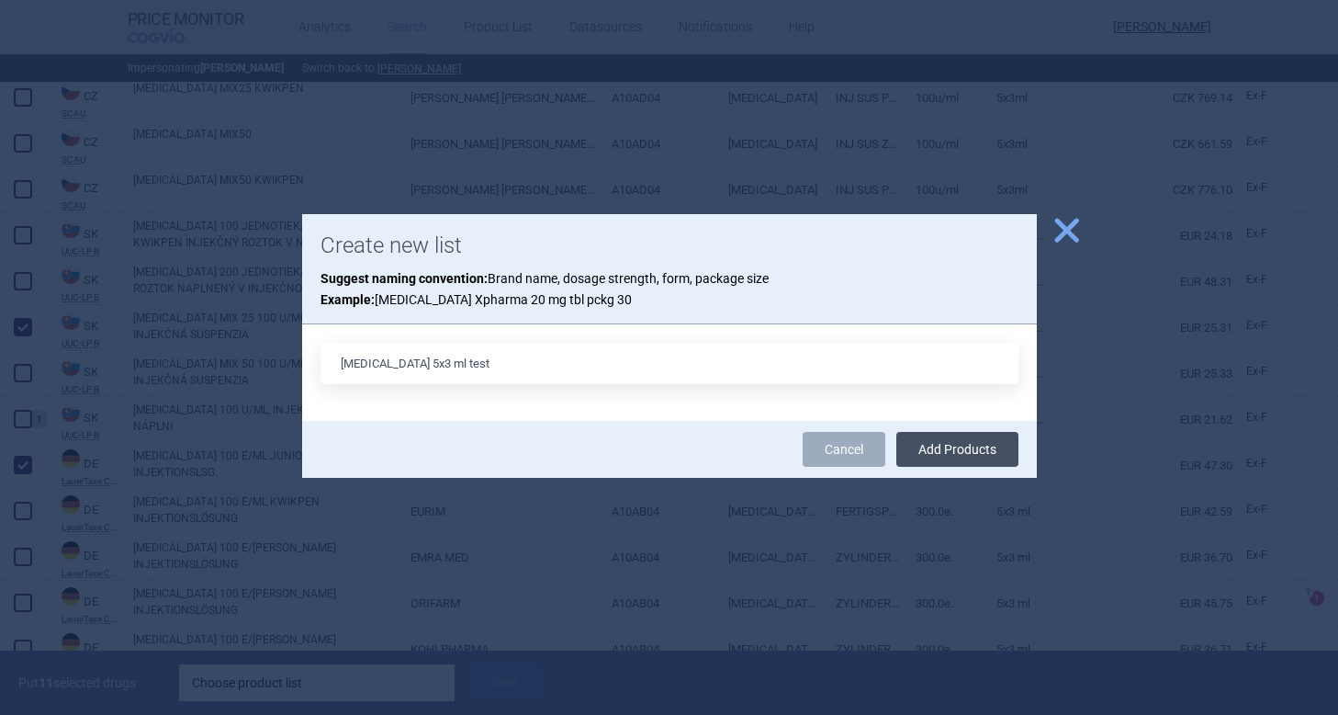
type input "Humalog 5x3 ml test"
click at [948, 450] on button "Add Products" at bounding box center [957, 449] width 122 height 35
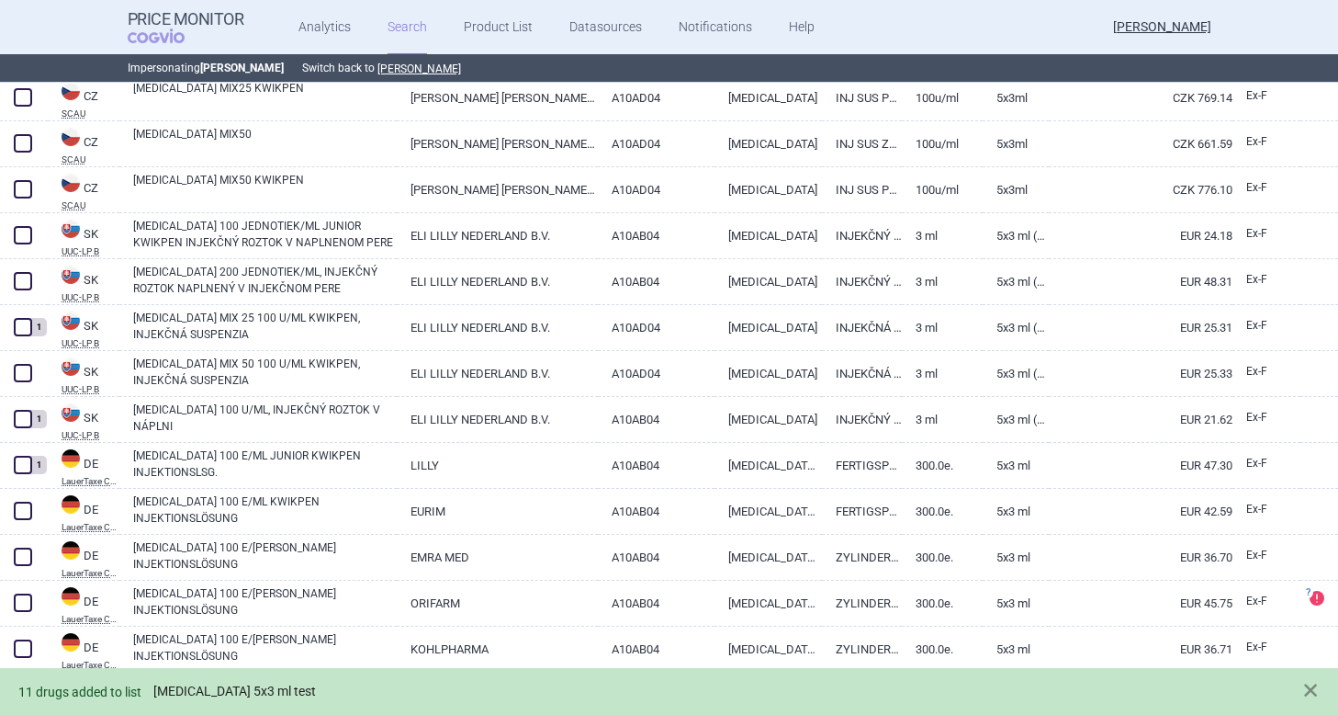
click at [187, 691] on link "Humalog 5x3 ml test" at bounding box center [234, 691] width 163 height 16
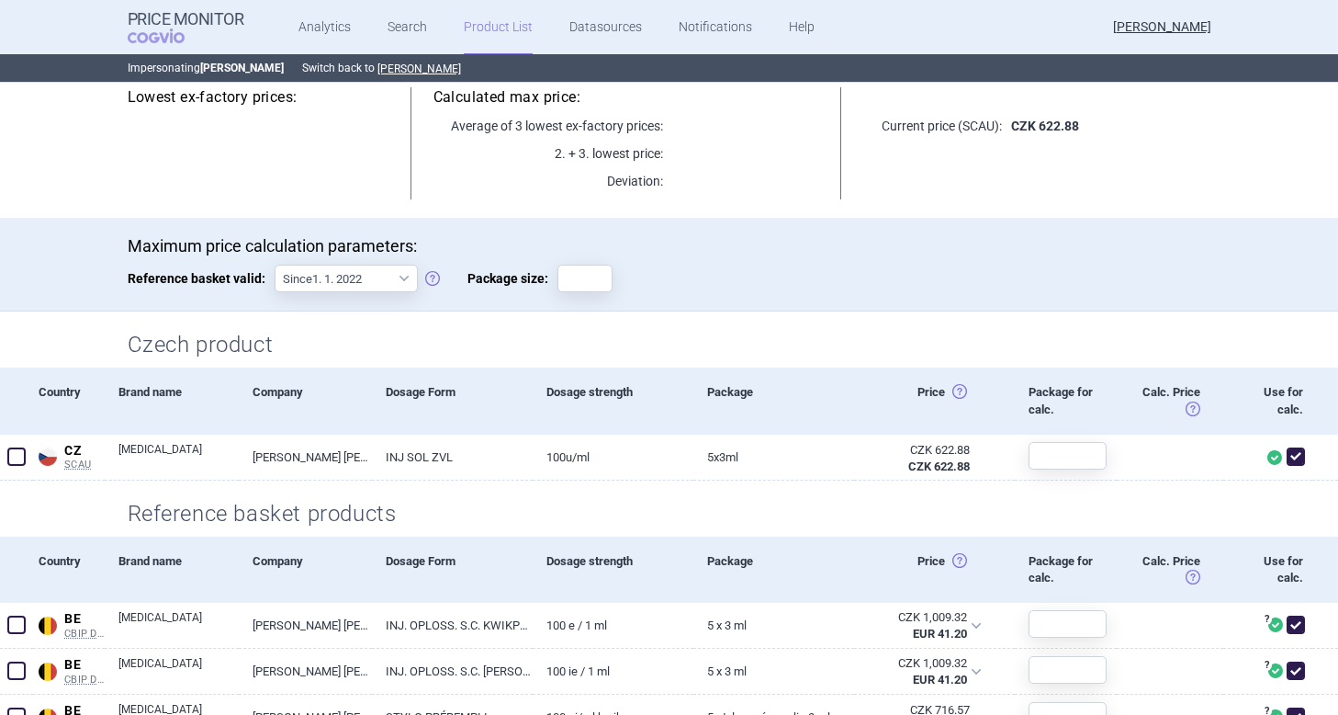
scroll to position [209, 0]
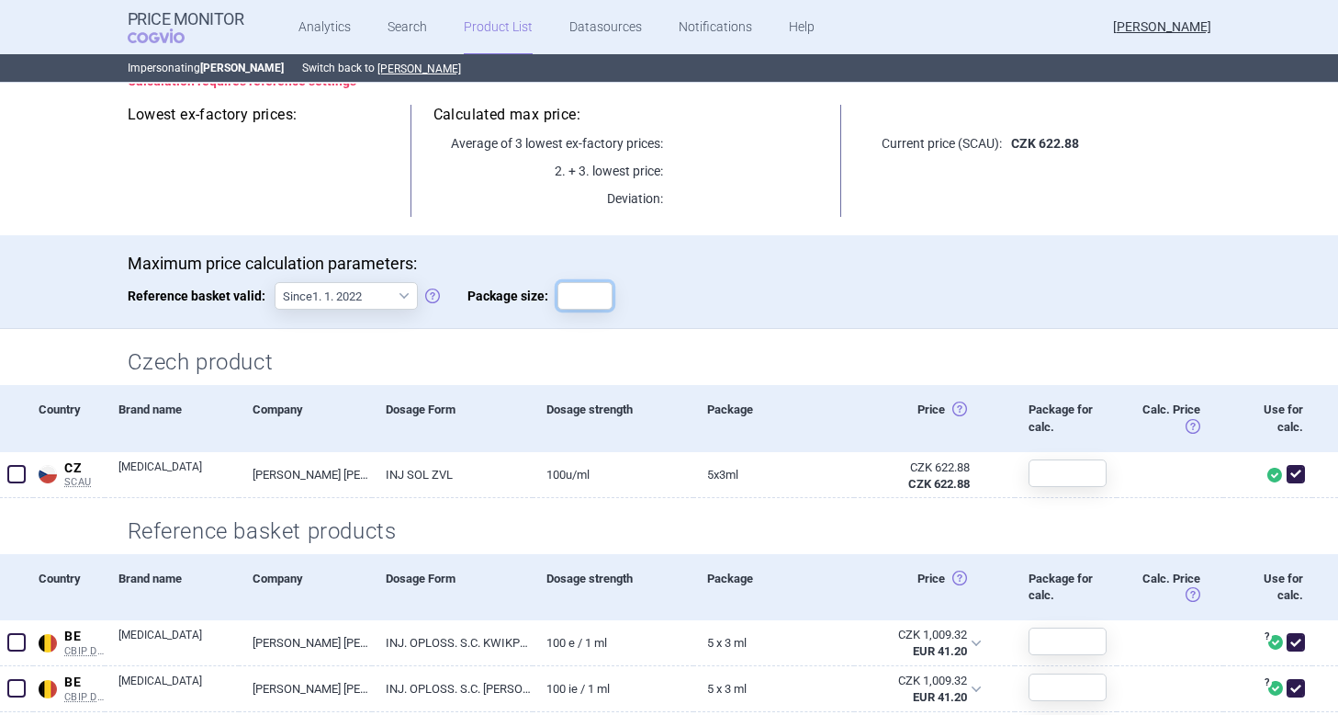
click at [569, 301] on input "Package size:" at bounding box center [585, 296] width 55 height 28
type input "1"
click at [749, 339] on div "Czech product" at bounding box center [669, 357] width 1157 height 56
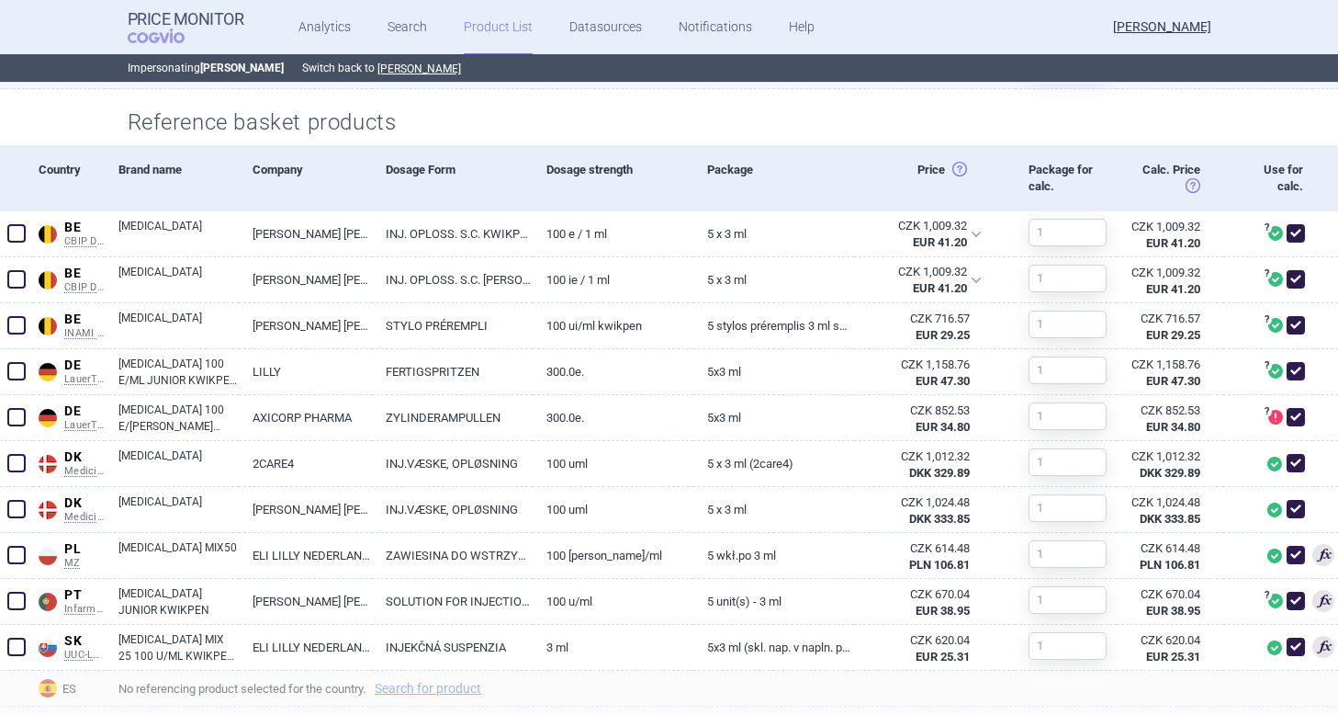
scroll to position [637, 0]
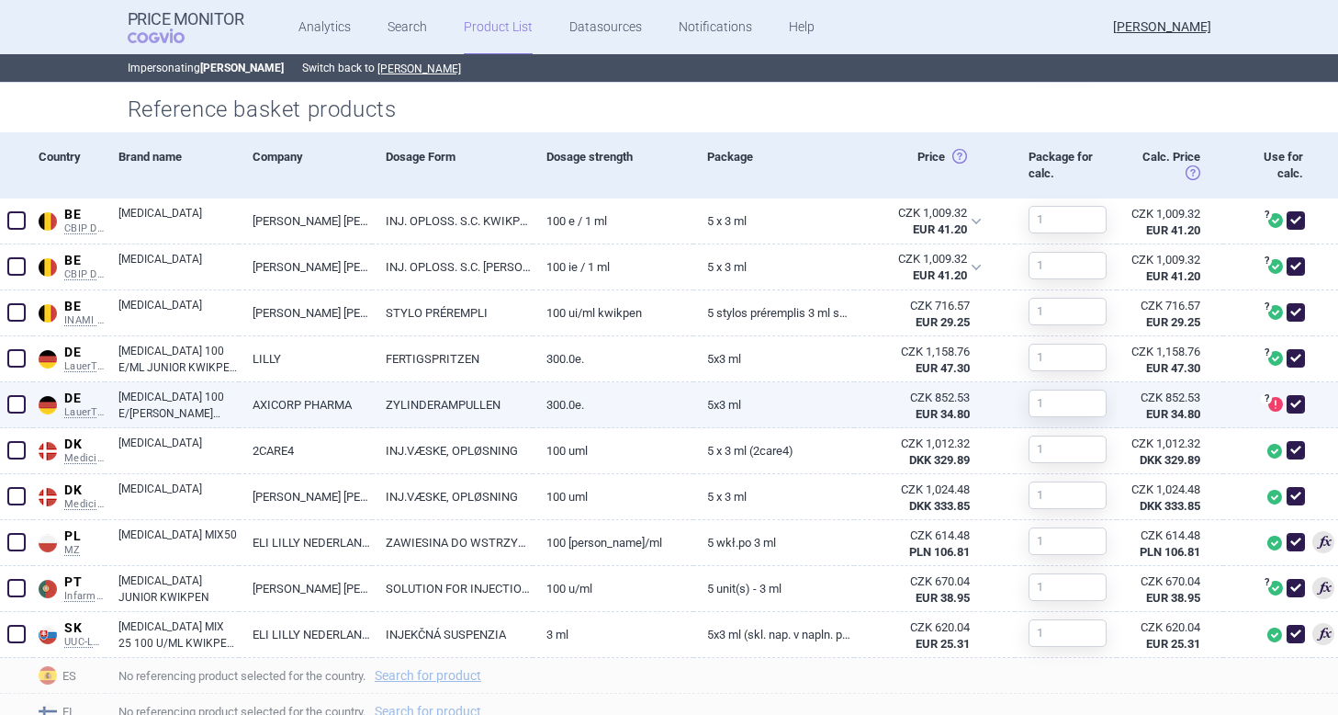
click at [1297, 410] on span at bounding box center [1296, 404] width 18 height 18
checkbox input "false"
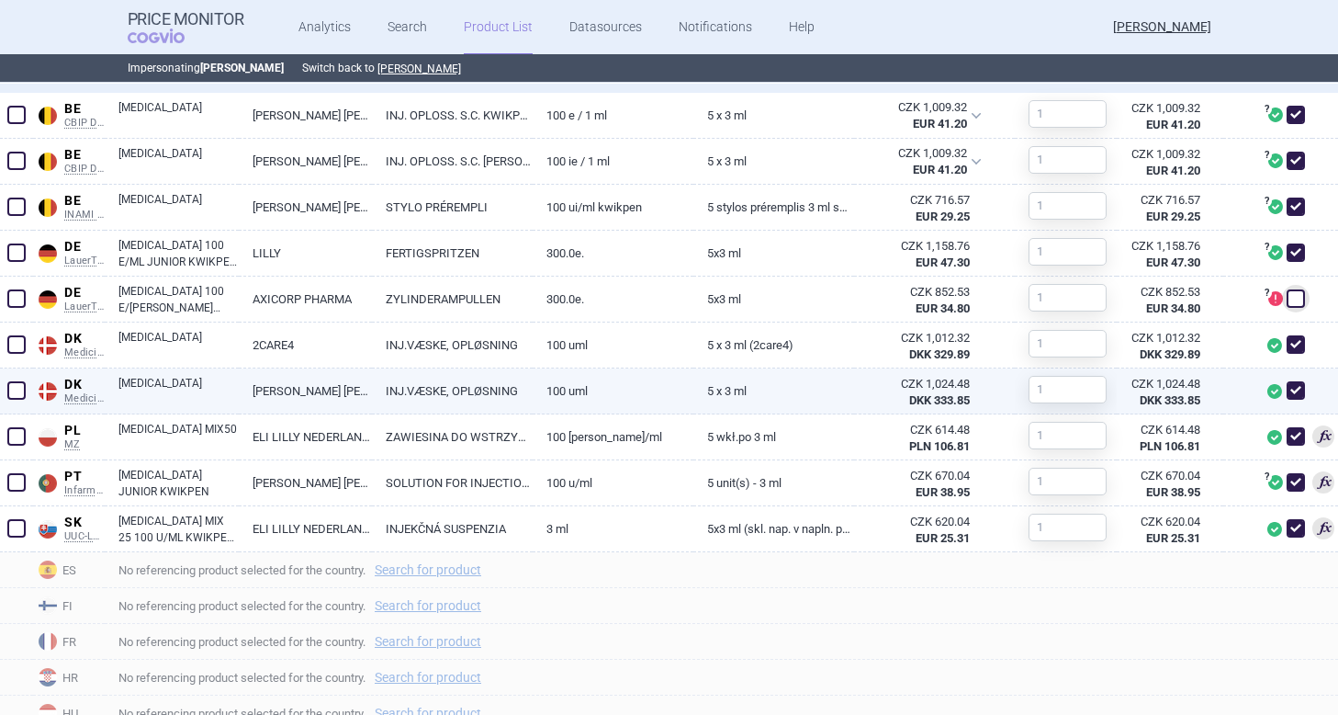
scroll to position [745, 0]
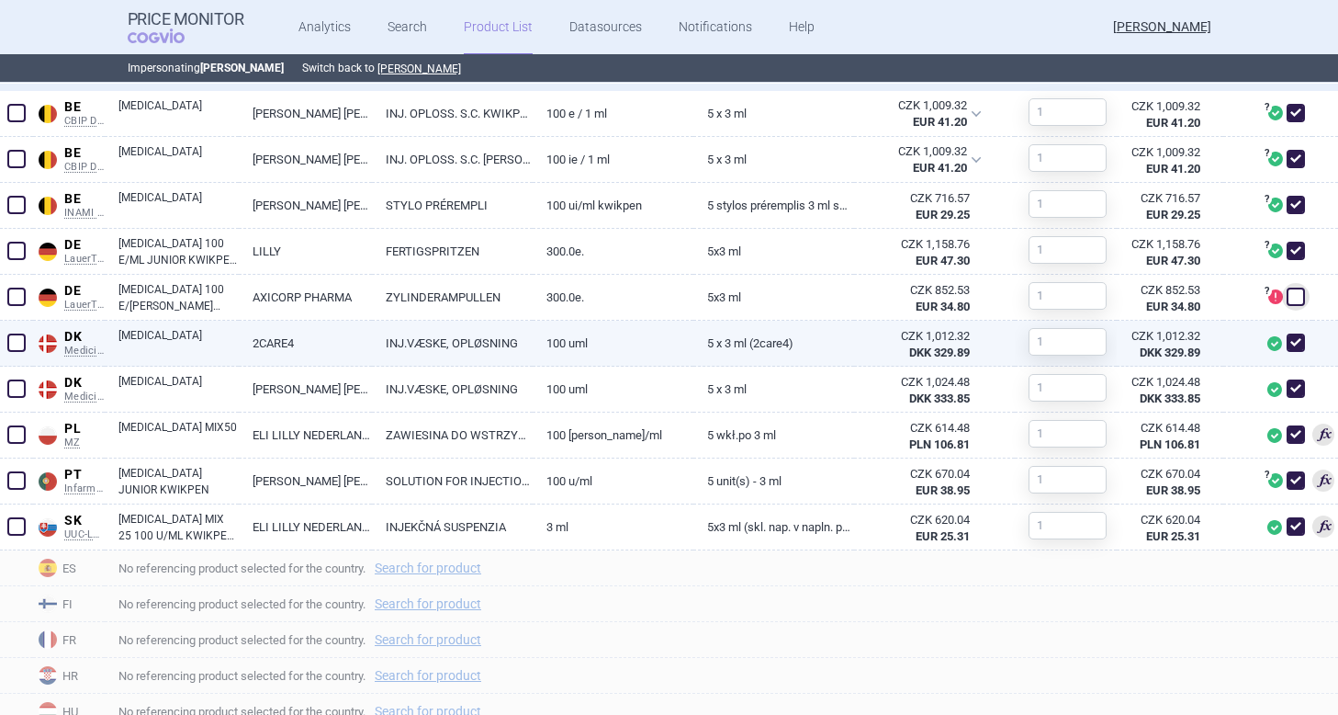
click at [1296, 347] on span at bounding box center [1296, 342] width 18 height 18
checkbox input "false"
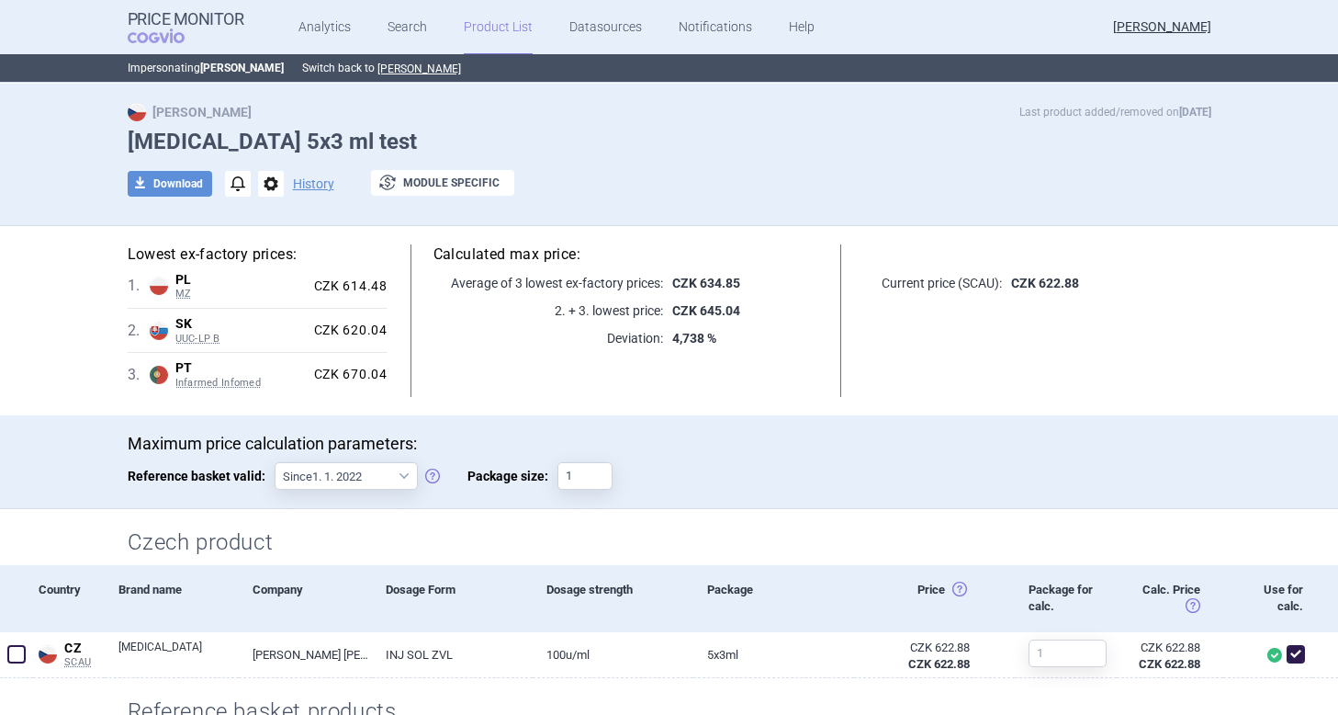
scroll to position [0, 0]
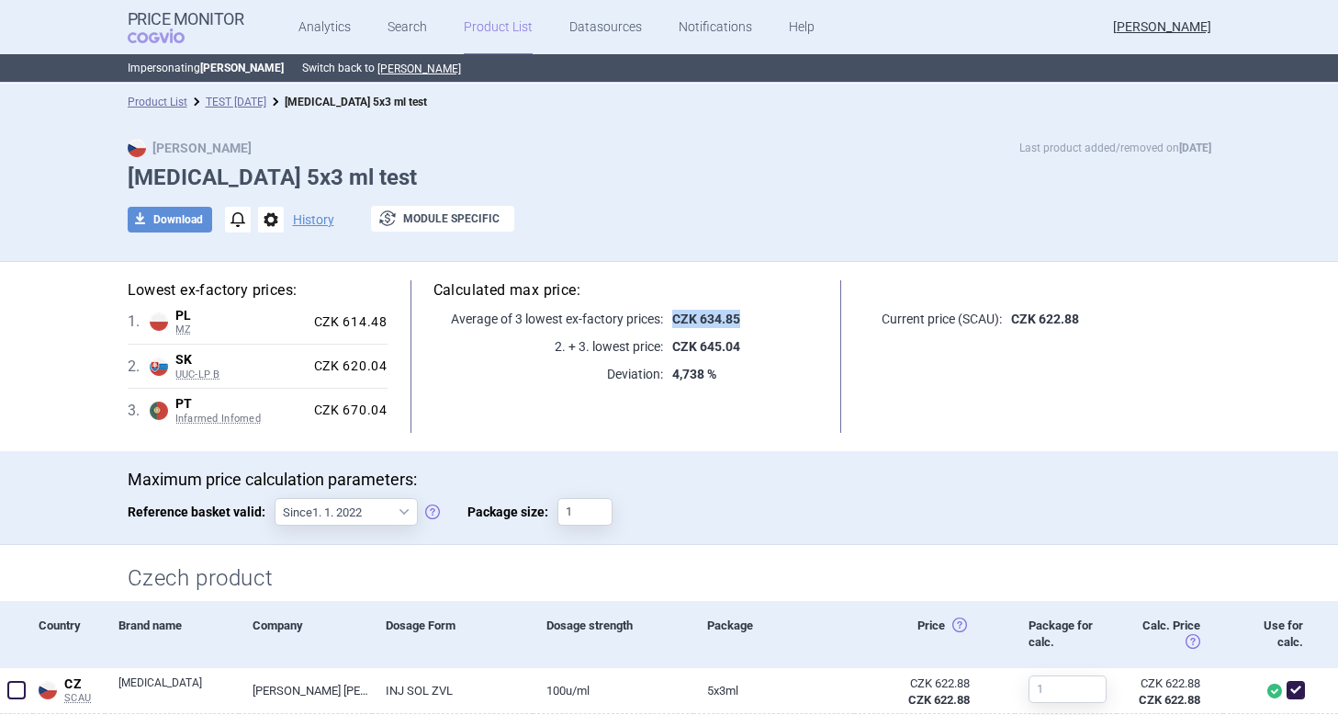
drag, startPoint x: 673, startPoint y: 314, endPoint x: 777, endPoint y: 314, distance: 103.8
click at [777, 314] on p "CZK 634.85" at bounding box center [740, 319] width 155 height 18
click at [1081, 328] on div "Current price (SCAU): CZK 622.88" at bounding box center [1037, 356] width 347 height 152
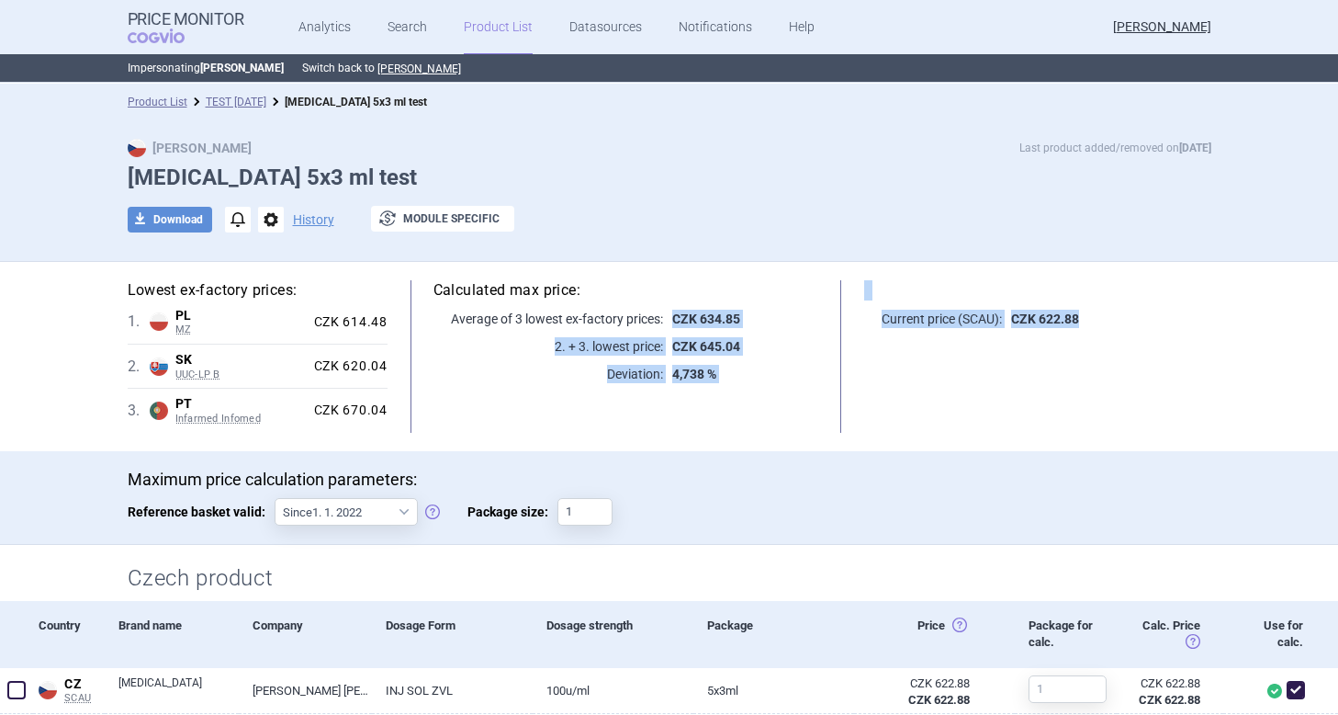
drag, startPoint x: 1096, startPoint y: 322, endPoint x: 670, endPoint y: 305, distance: 426.6
click at [670, 305] on div "Lowest ex-factory prices: 1 . PL MZ Poland MZ List of reimbursed medicinal prod…" at bounding box center [670, 356] width 1084 height 152
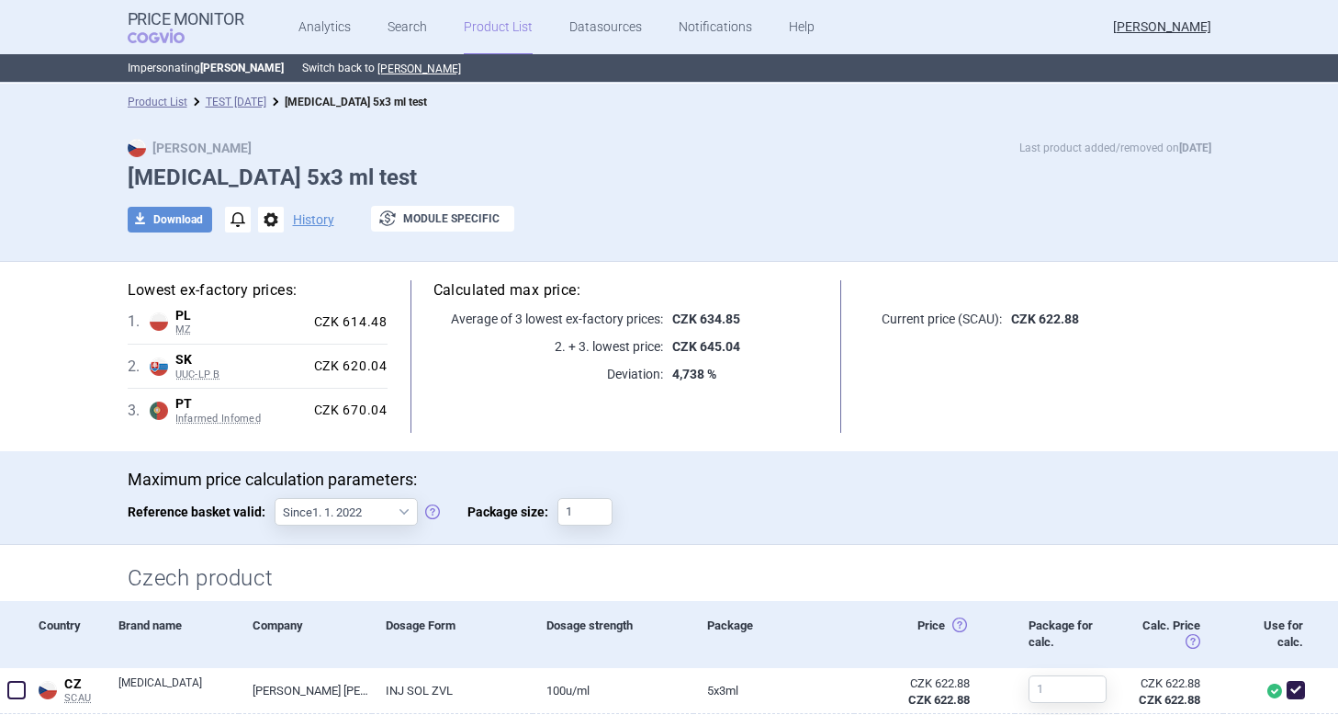
click at [682, 298] on h5 "Calculated max price:" at bounding box center [626, 290] width 385 height 20
click at [333, 28] on link "Analytics" at bounding box center [325, 27] width 52 height 55
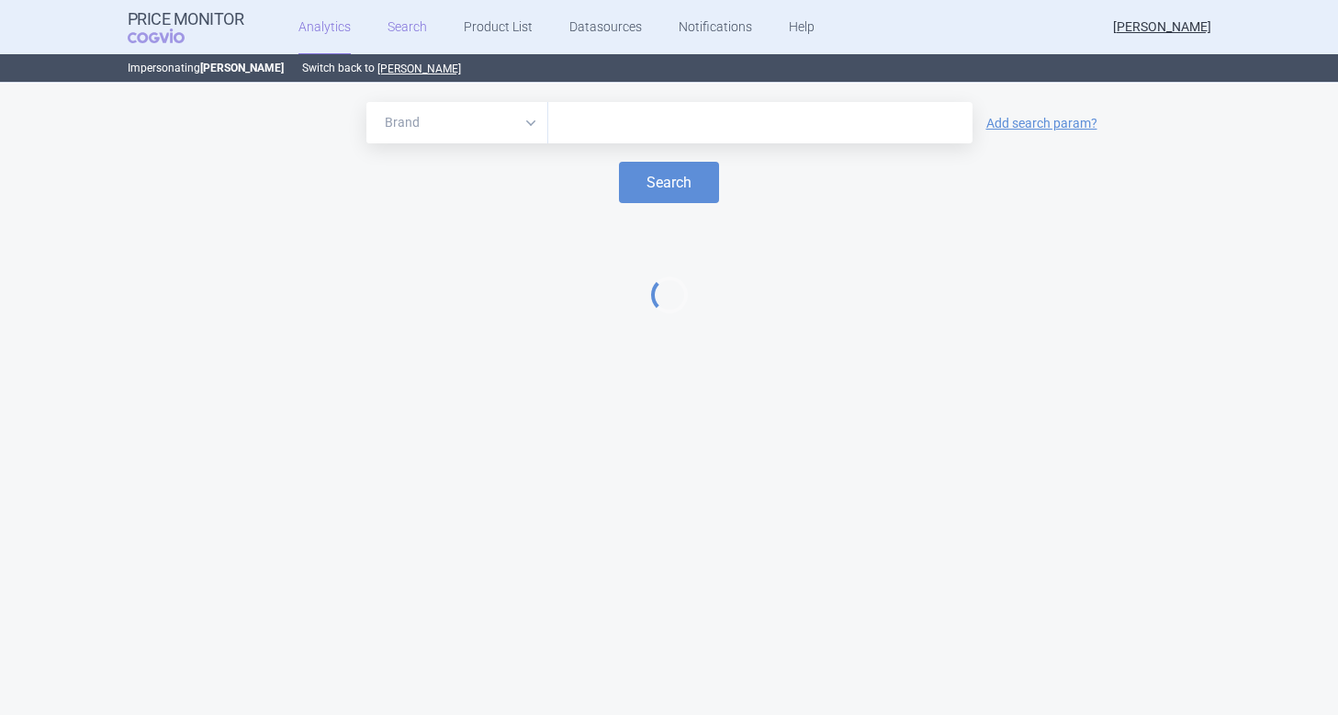
click at [395, 31] on link "Search" at bounding box center [407, 27] width 39 height 55
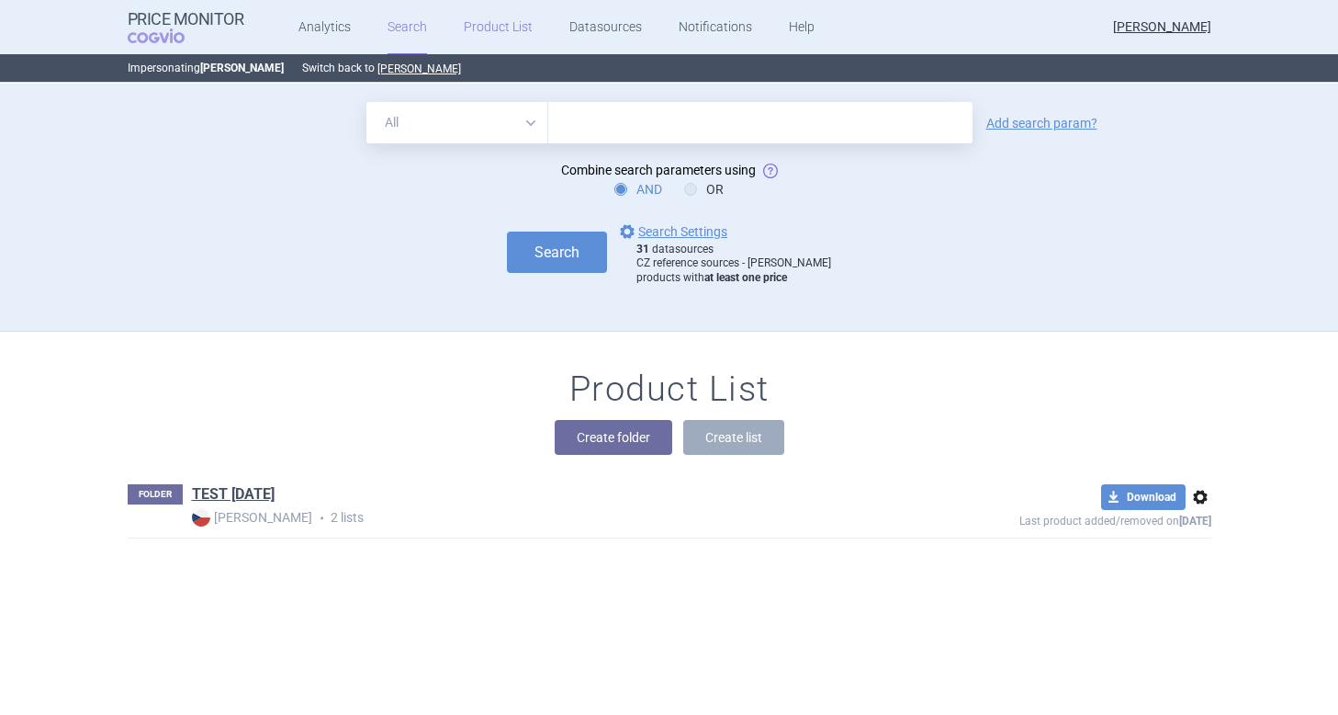
click at [499, 34] on link "Product List" at bounding box center [498, 27] width 69 height 55
click at [405, 31] on link "Search" at bounding box center [407, 27] width 39 height 55
click at [485, 38] on link "Product List" at bounding box center [498, 27] width 69 height 55
click at [400, 33] on link "Search" at bounding box center [407, 27] width 39 height 55
click at [479, 138] on select "All Brand Name ATC Company Active Substance Country Newer than" at bounding box center [457, 122] width 182 height 41
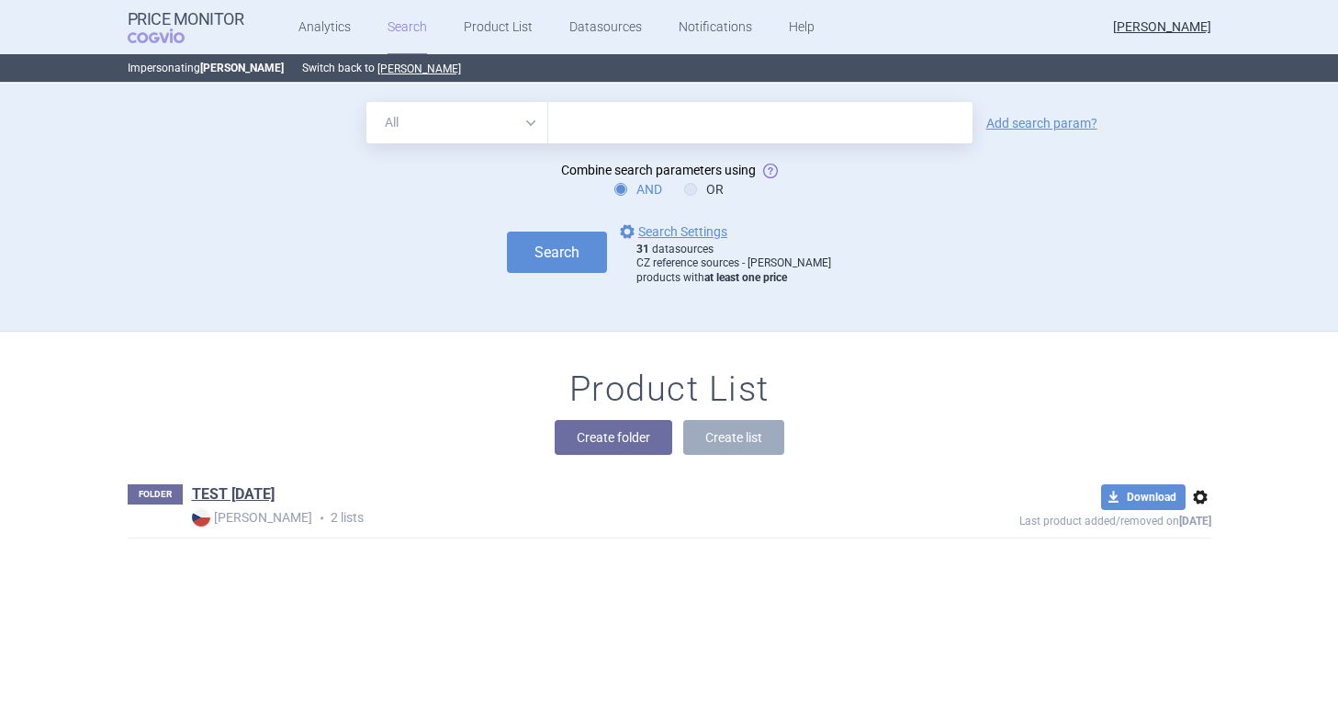
select select "brandName"
click at [366, 102] on select "All Brand Name ATC Company Active Substance Country Newer than" at bounding box center [457, 122] width 182 height 41
click at [578, 120] on input "text" at bounding box center [760, 122] width 424 height 41
type input "humalog"
click at [1024, 122] on link "Add search param?" at bounding box center [1042, 123] width 111 height 13
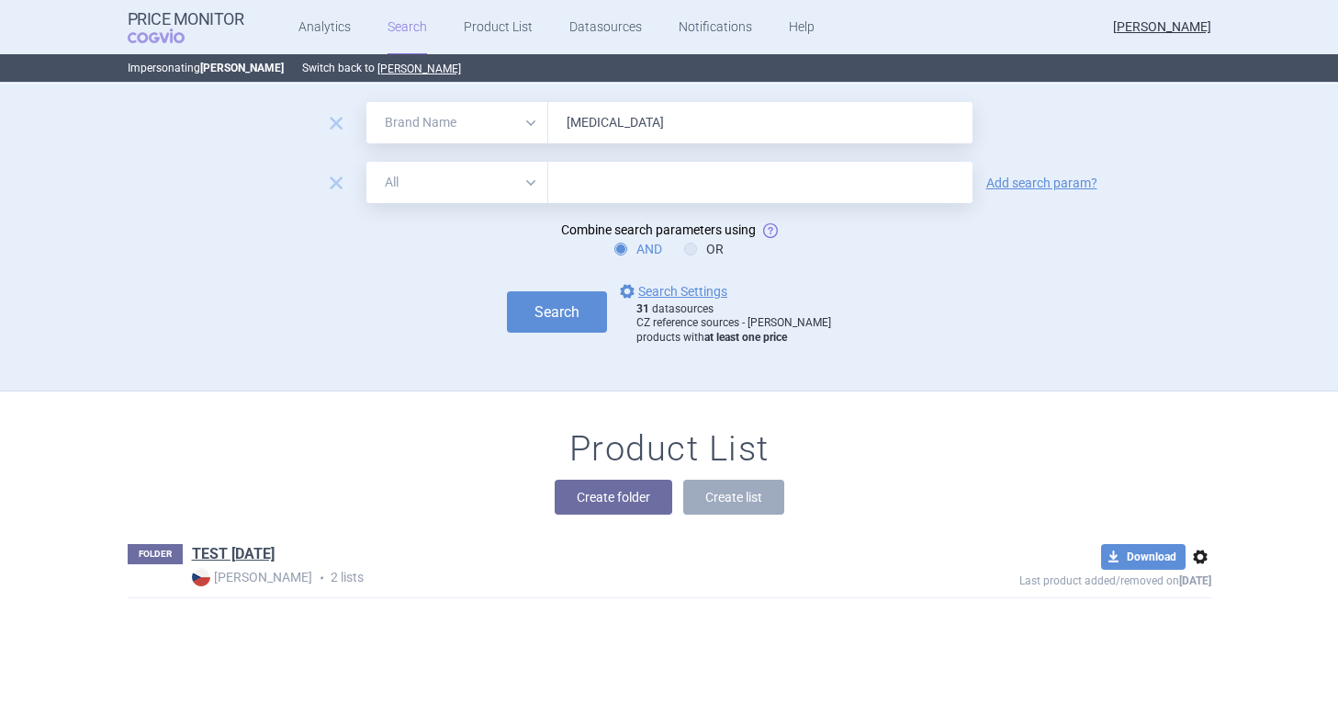
click at [525, 180] on select "All Brand Name ATC Company Active Substance Country Newer than" at bounding box center [457, 182] width 182 height 41
click at [366, 162] on select "All Brand Name ATC Company Active Substance Country Newer than" at bounding box center [457, 182] width 182 height 41
click at [330, 176] on span "remove" at bounding box center [336, 183] width 26 height 26
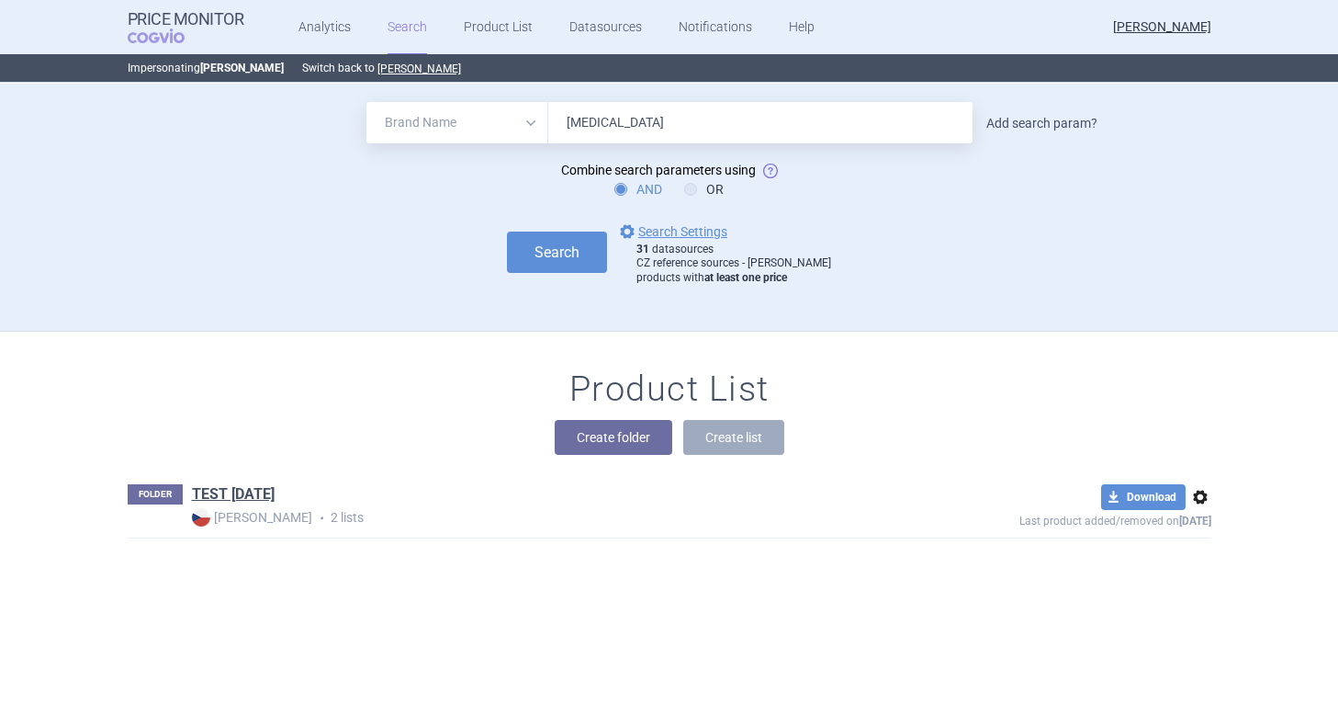
click at [1045, 118] on link "Add search param?" at bounding box center [1042, 123] width 111 height 13
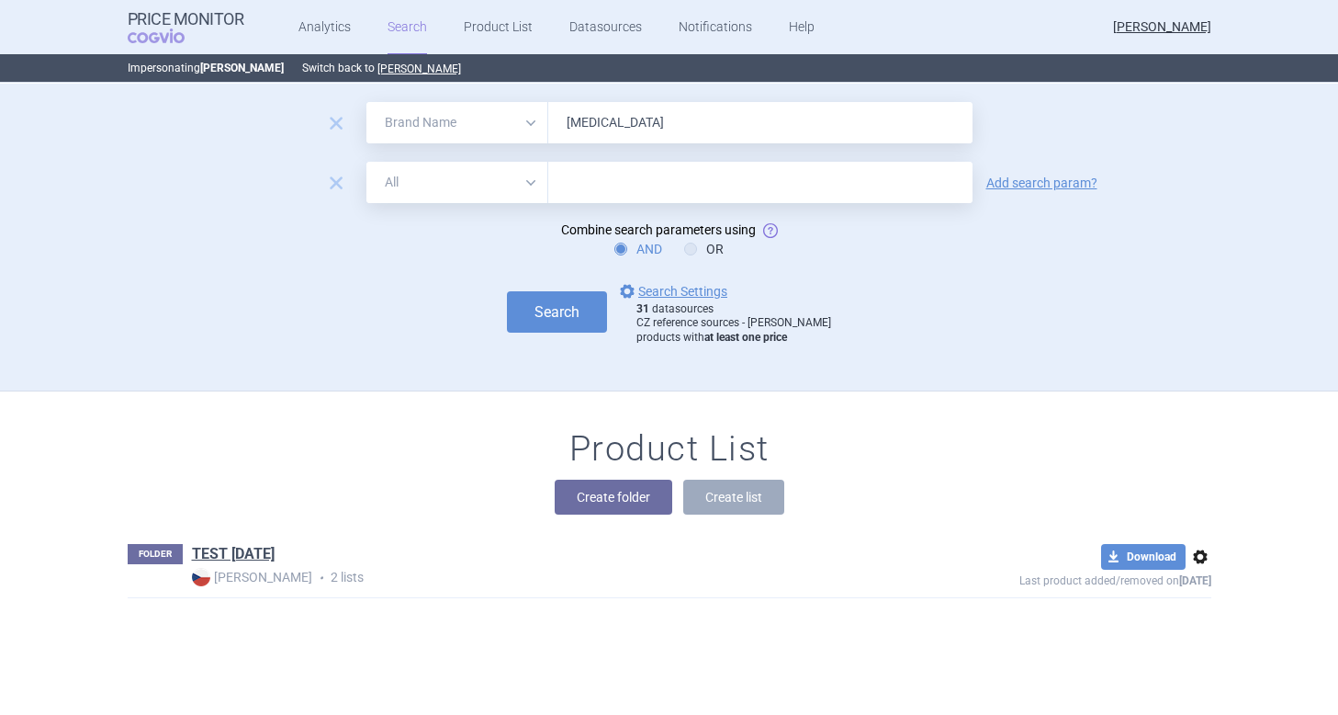
click at [457, 182] on select "All Brand Name ATC Company Active Substance Country Newer than" at bounding box center [457, 182] width 182 height 41
select select "newerThan"
click at [366, 162] on select "All Brand Name ATC Company Active Substance Country Newer than" at bounding box center [457, 182] width 182 height 41
click at [565, 184] on input "text" at bounding box center [760, 182] width 424 height 41
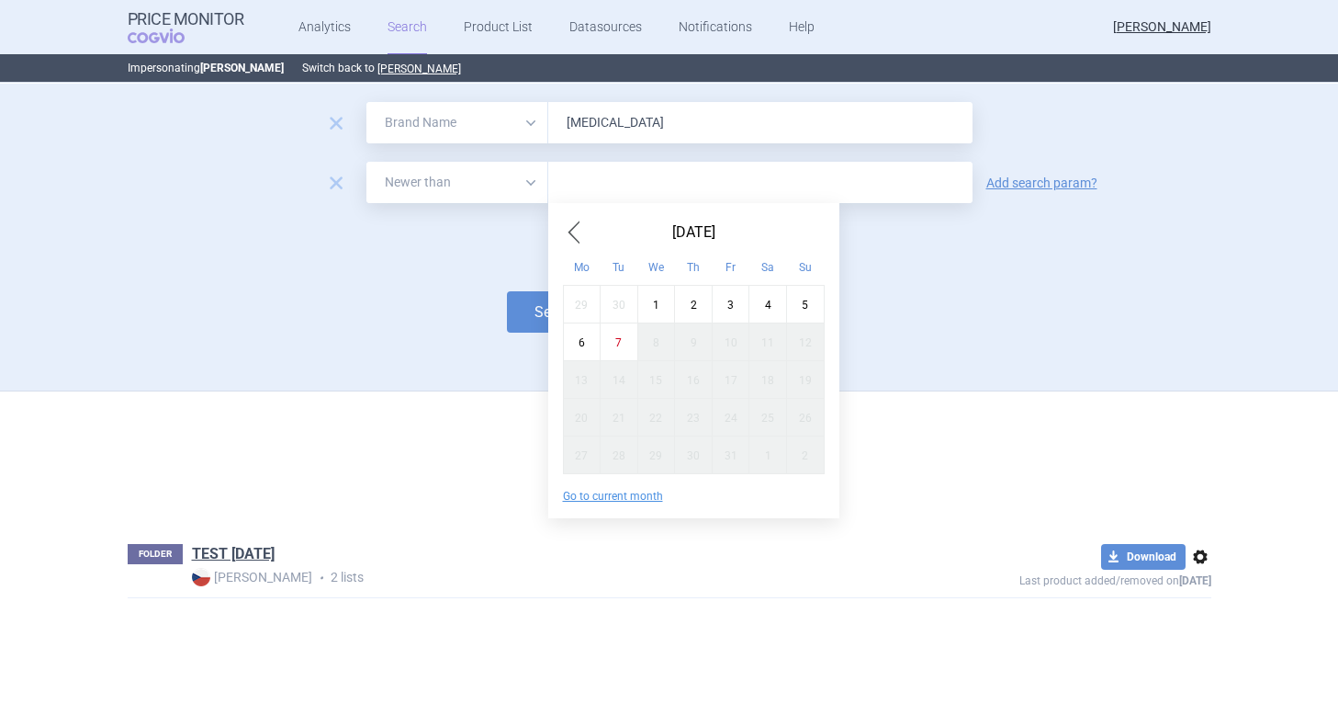
click at [569, 234] on span "Previous Month" at bounding box center [574, 232] width 22 height 29
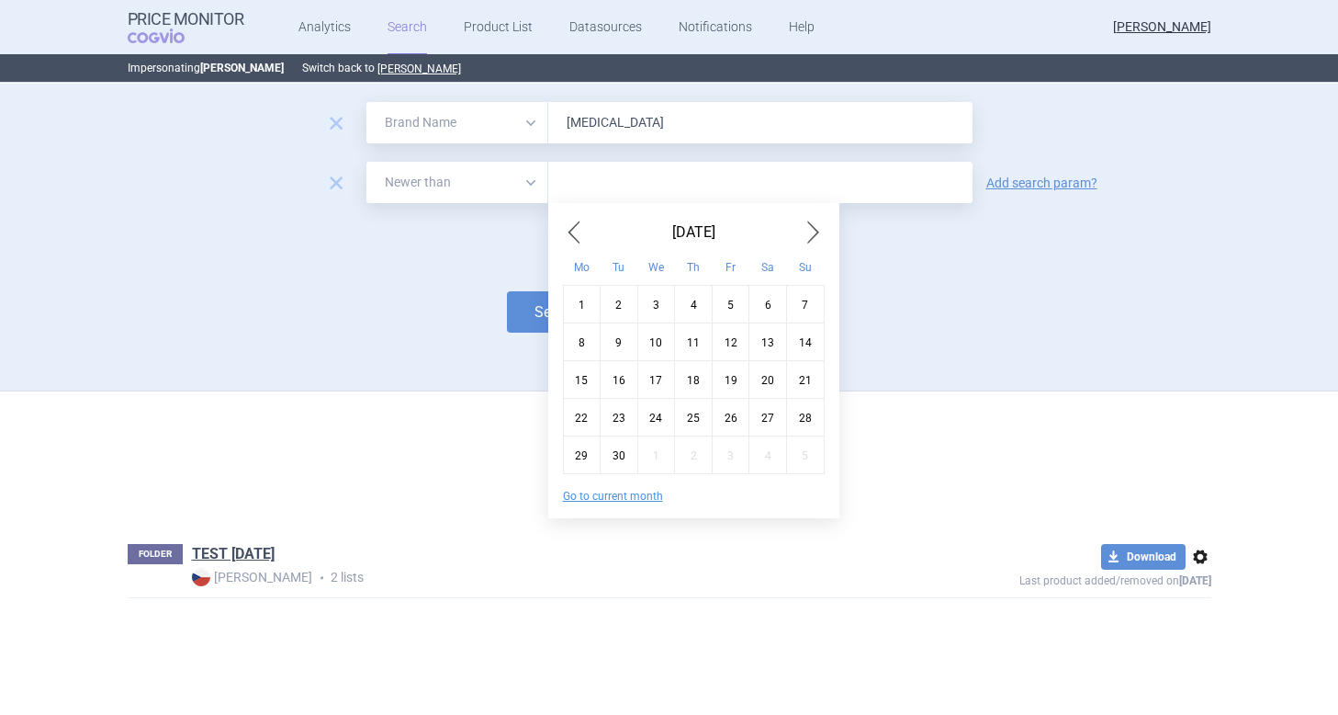
click at [569, 234] on span "Previous Month" at bounding box center [574, 232] width 22 height 29
click at [728, 301] on div "1" at bounding box center [731, 304] width 38 height 38
type input "1. 8. 2025"
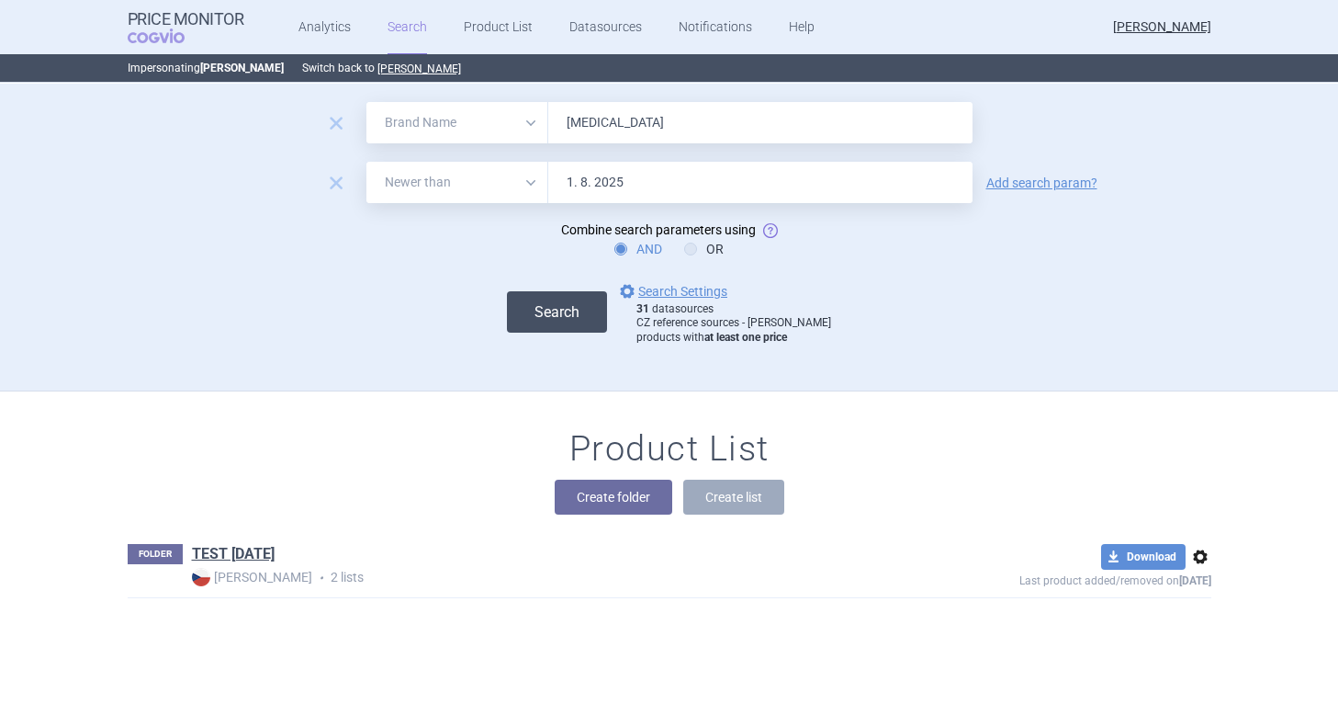
click at [577, 325] on button "Search" at bounding box center [557, 311] width 100 height 41
select select "brandName"
select select "newerThan"
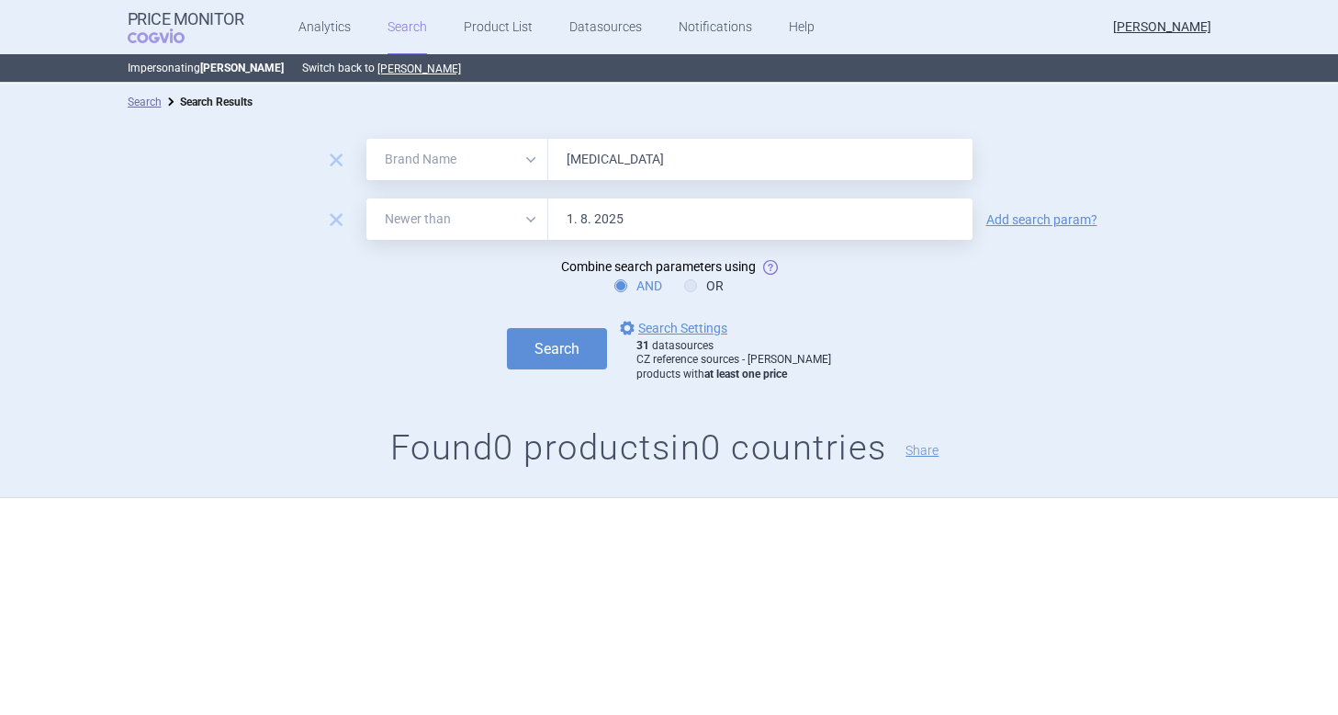
click at [588, 214] on input "1. 8. 2025" at bounding box center [760, 218] width 424 height 41
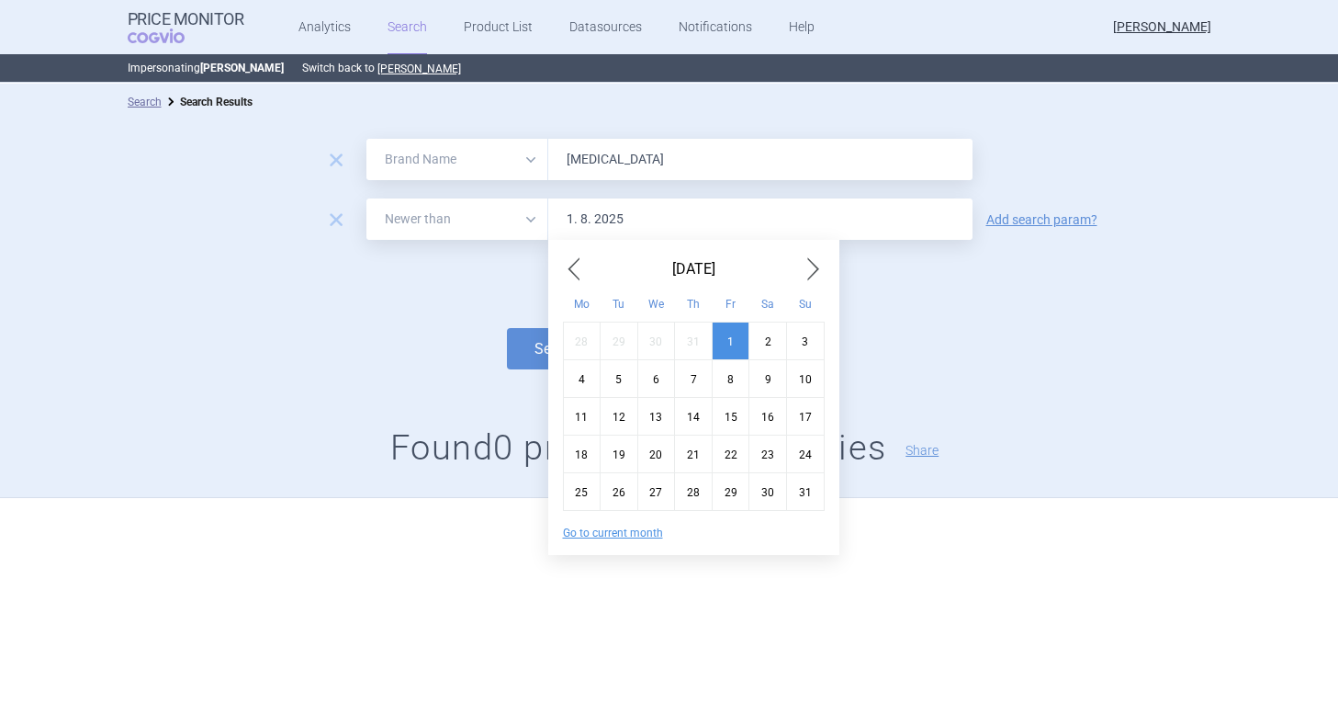
click at [579, 265] on span "Previous Month" at bounding box center [574, 268] width 22 height 29
click at [616, 348] on div "1" at bounding box center [620, 340] width 38 height 38
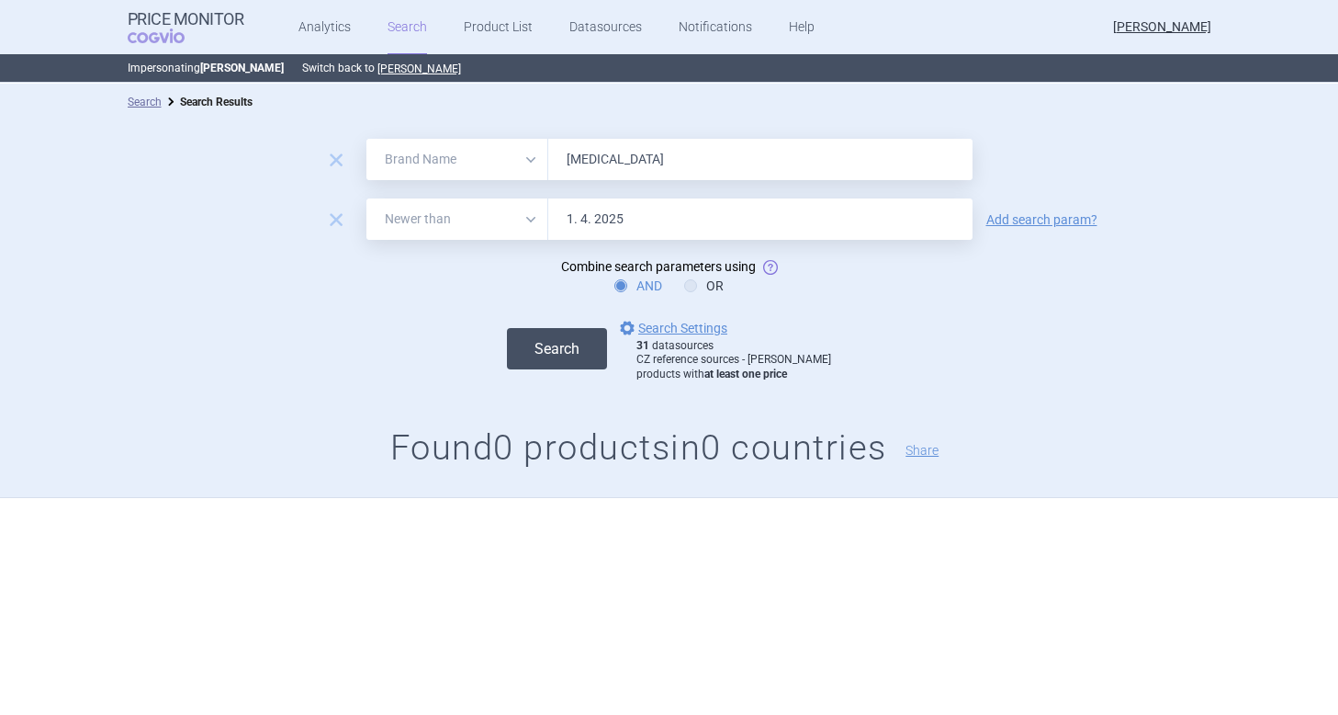
click at [574, 357] on button "Search" at bounding box center [557, 348] width 100 height 41
click at [622, 217] on input "1. 4. 2025" at bounding box center [760, 218] width 424 height 41
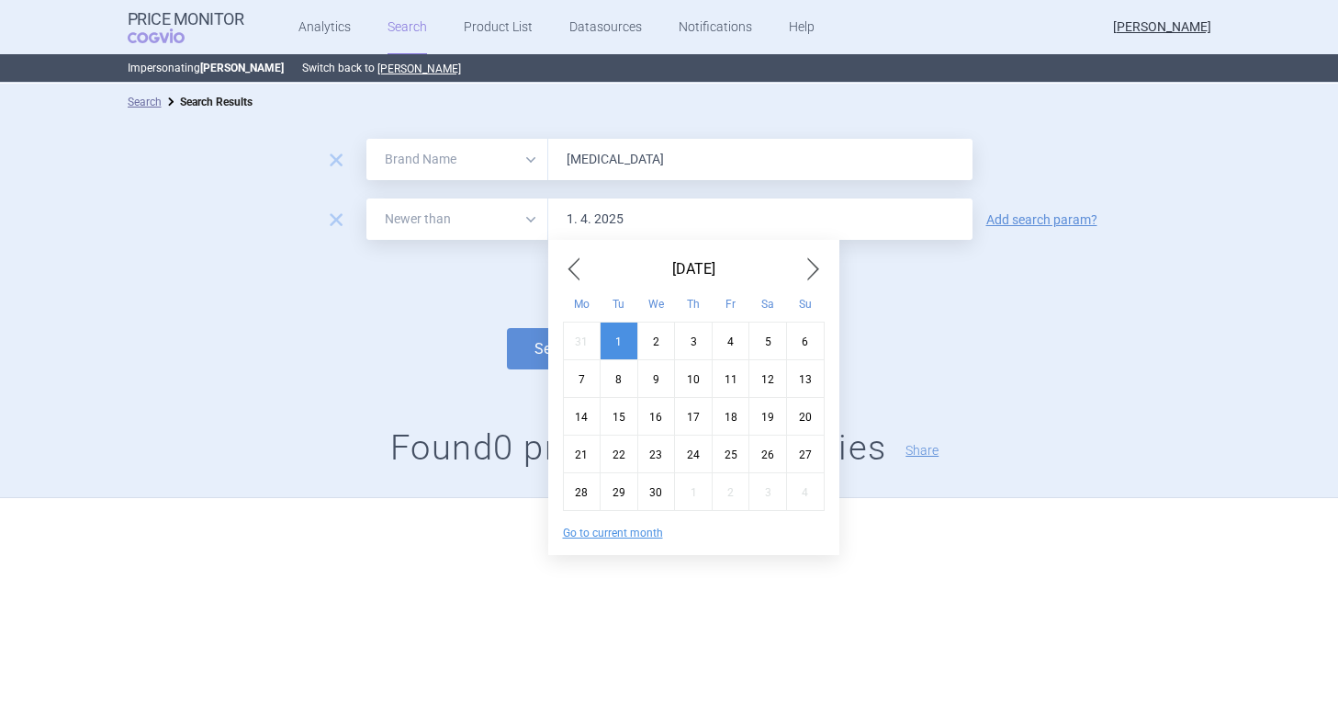
click at [574, 263] on span "Previous Month" at bounding box center [574, 268] width 22 height 29
click at [585, 375] on div "2" at bounding box center [582, 378] width 38 height 38
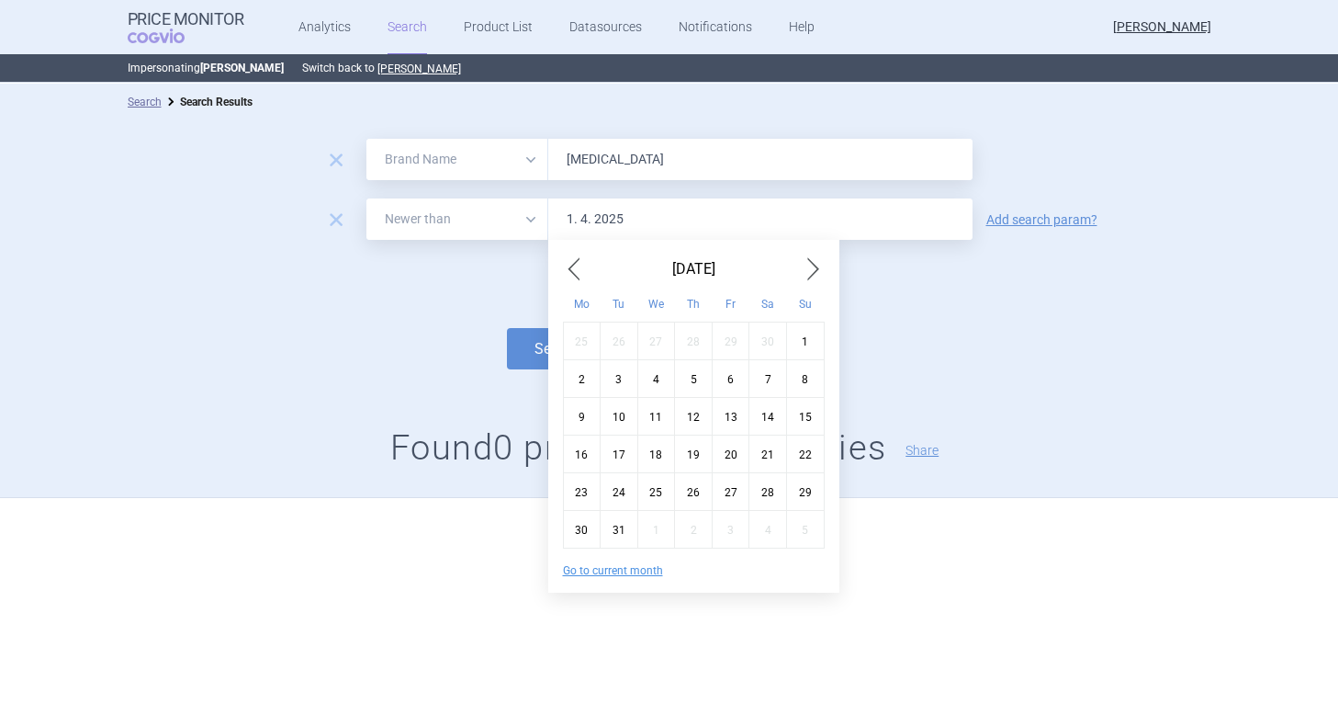
type input "2. 12. 2024"
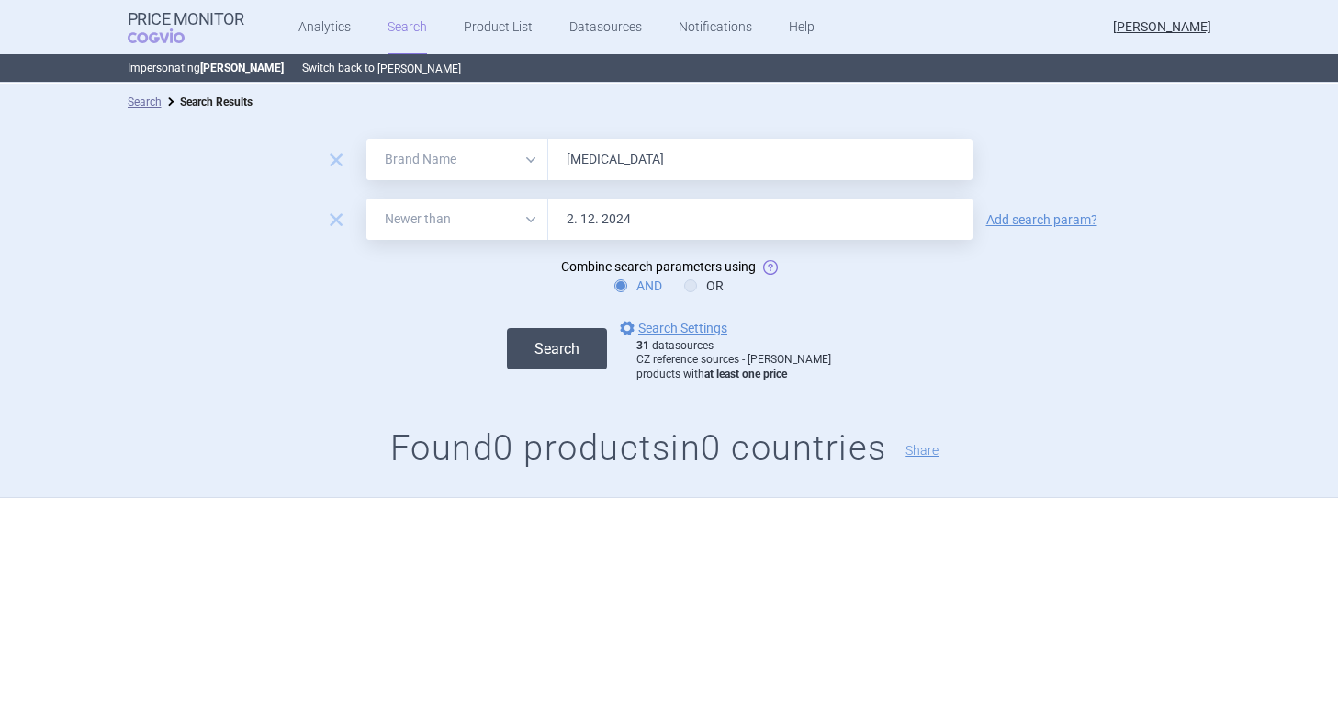
click at [588, 352] on button "Search" at bounding box center [557, 348] width 100 height 41
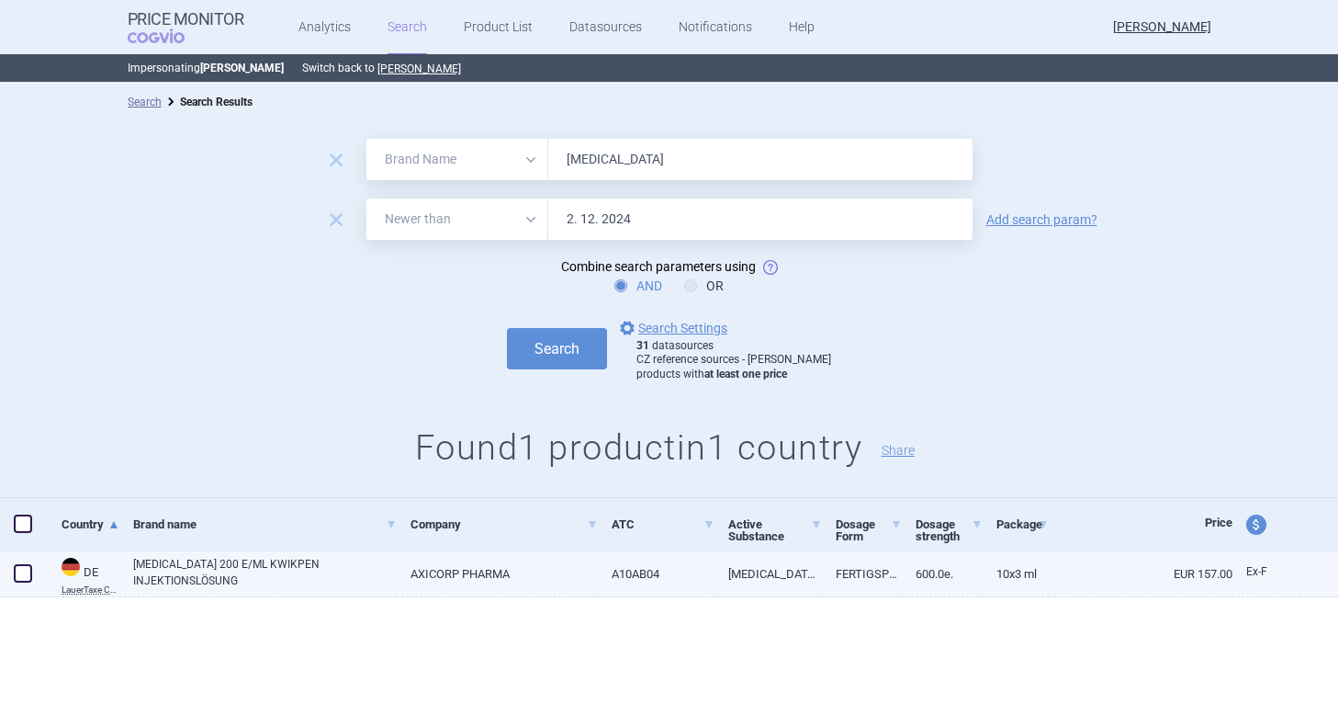
click at [25, 570] on span at bounding box center [23, 573] width 18 height 18
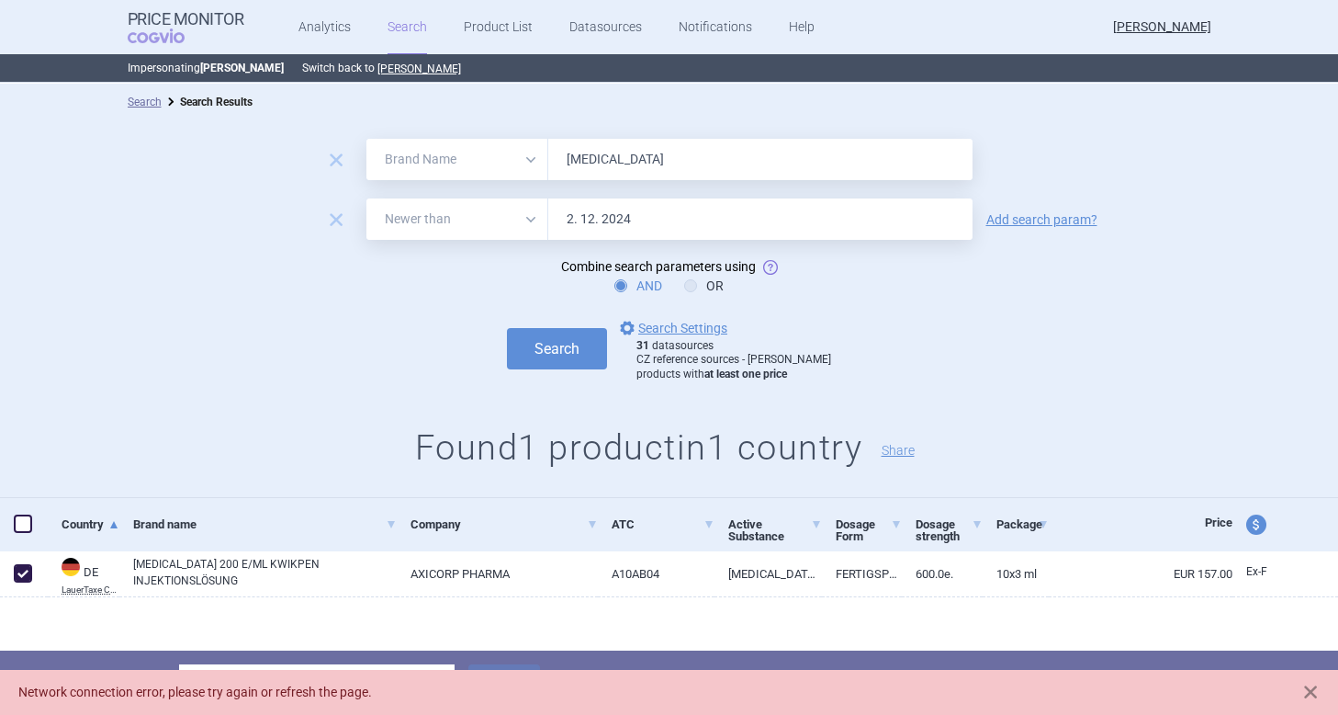
scroll to position [6, 0]
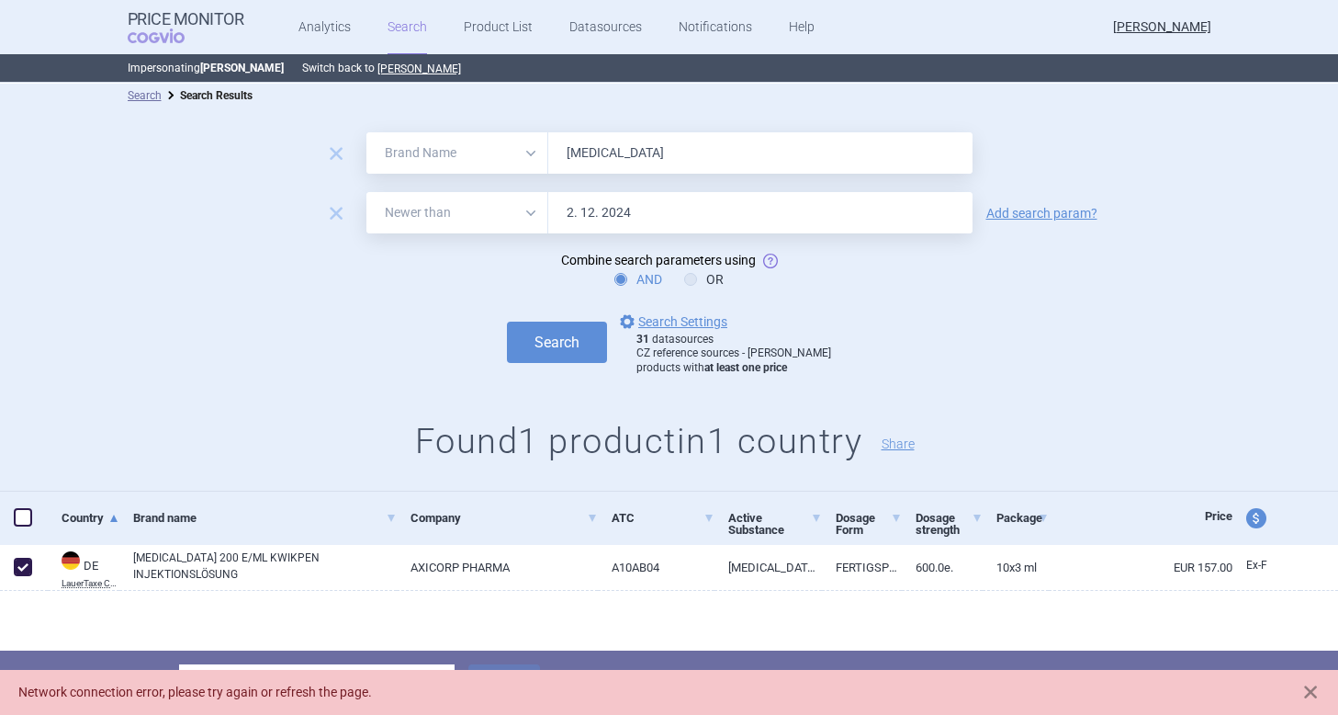
click at [300, 665] on div "Choose product list" at bounding box center [317, 682] width 250 height 37
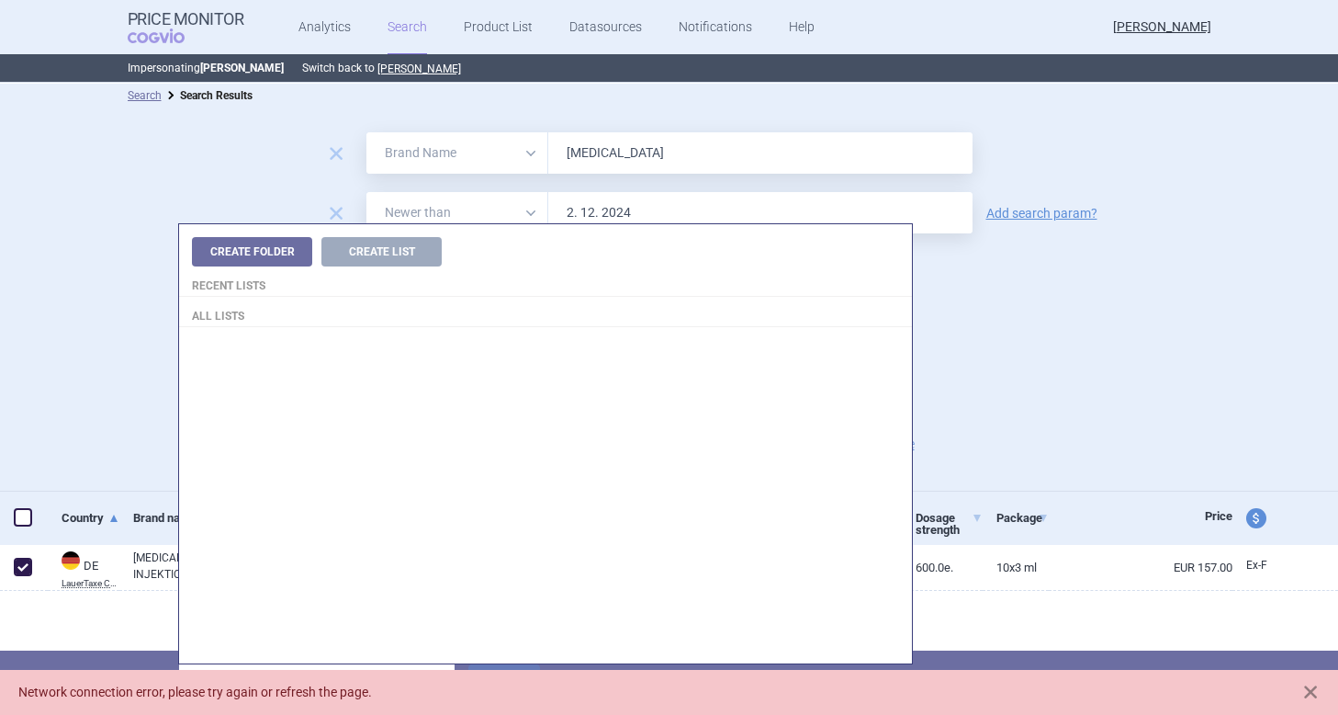
click at [129, 351] on div "Search options Search Settings 31 datasources CZ reference sources - Max price …" at bounding box center [669, 342] width 1338 height 65
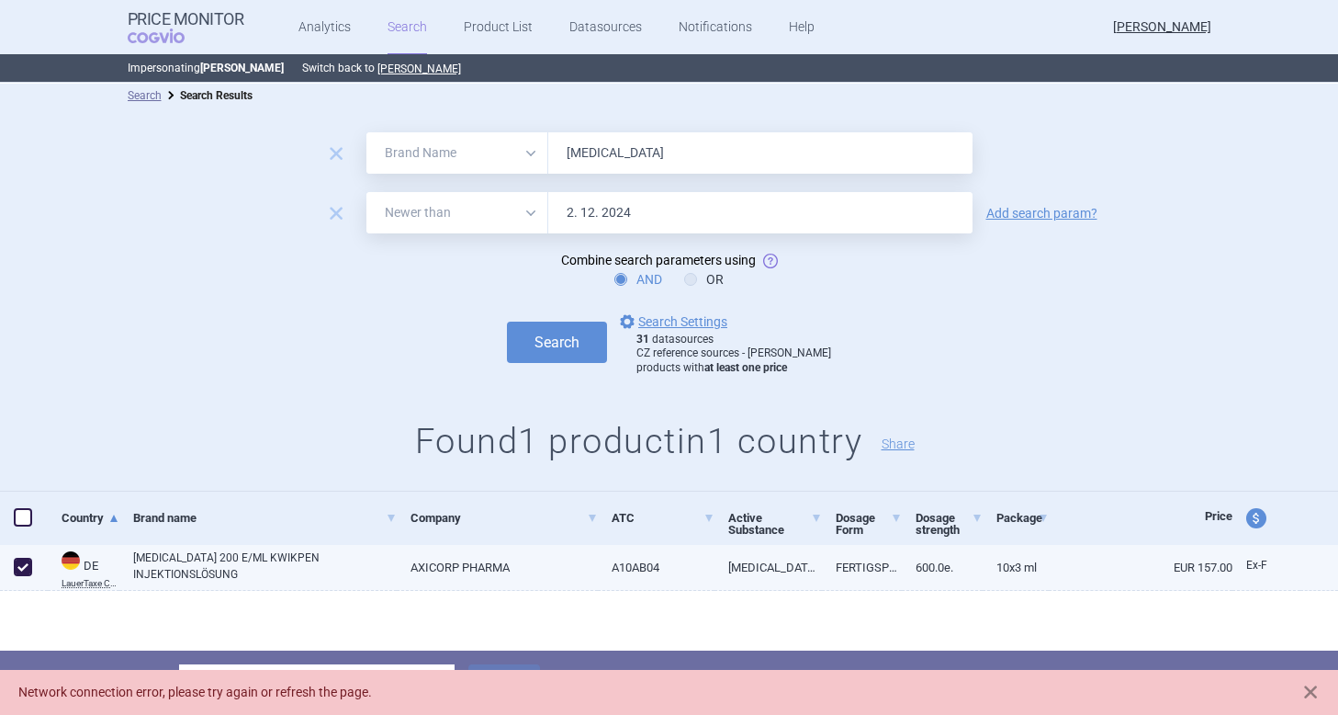
click at [23, 564] on span at bounding box center [23, 567] width 18 height 18
checkbox input "false"
